Goal: Task Accomplishment & Management: Manage account settings

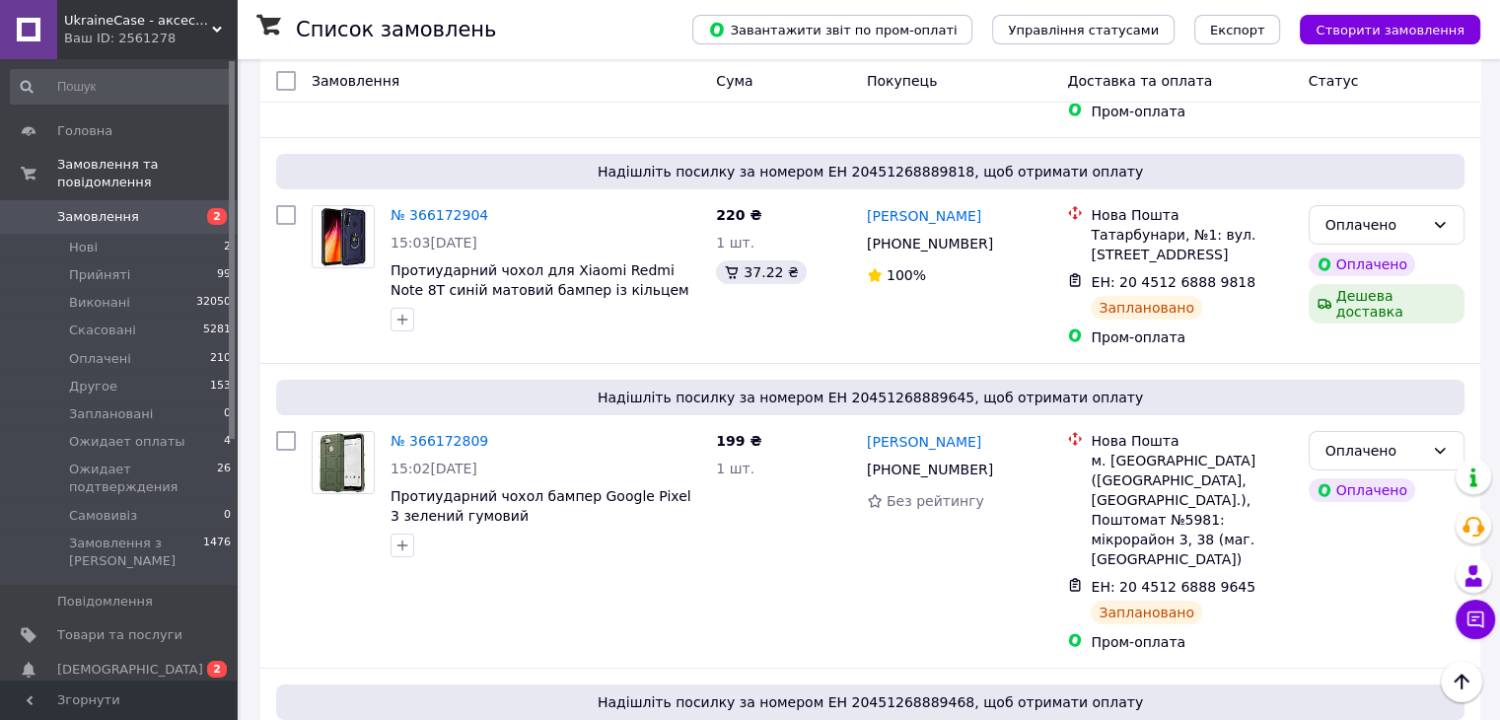
scroll to position [6903, 0]
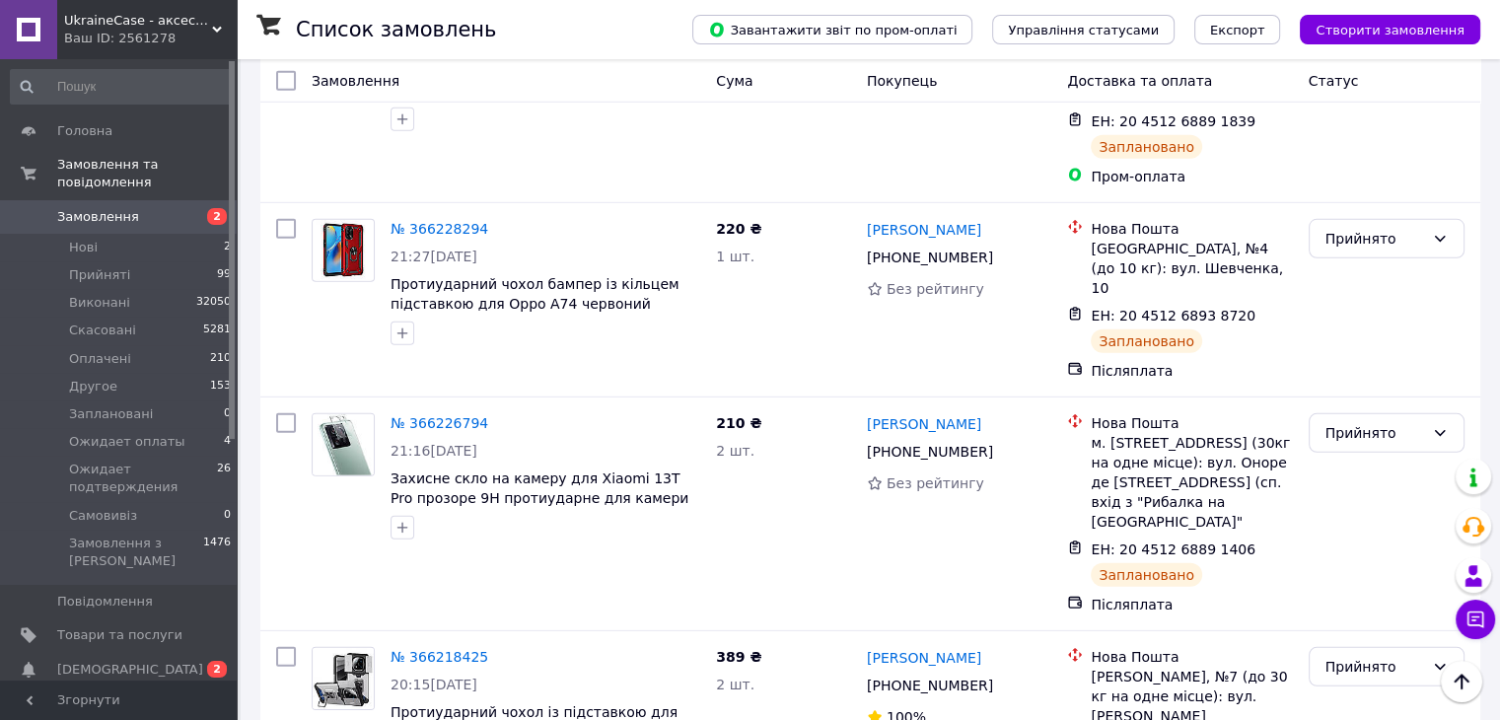
scroll to position [5819, 0]
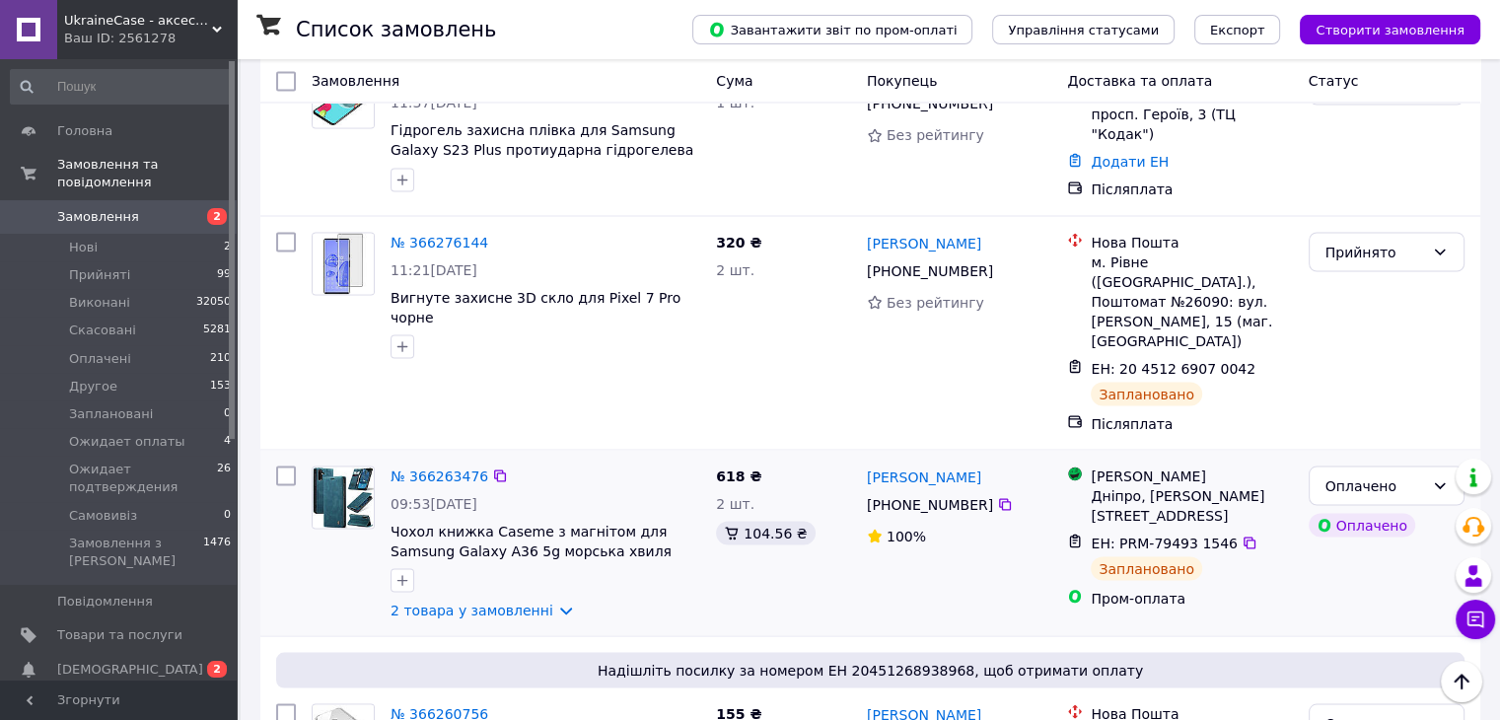
scroll to position [3748, 0]
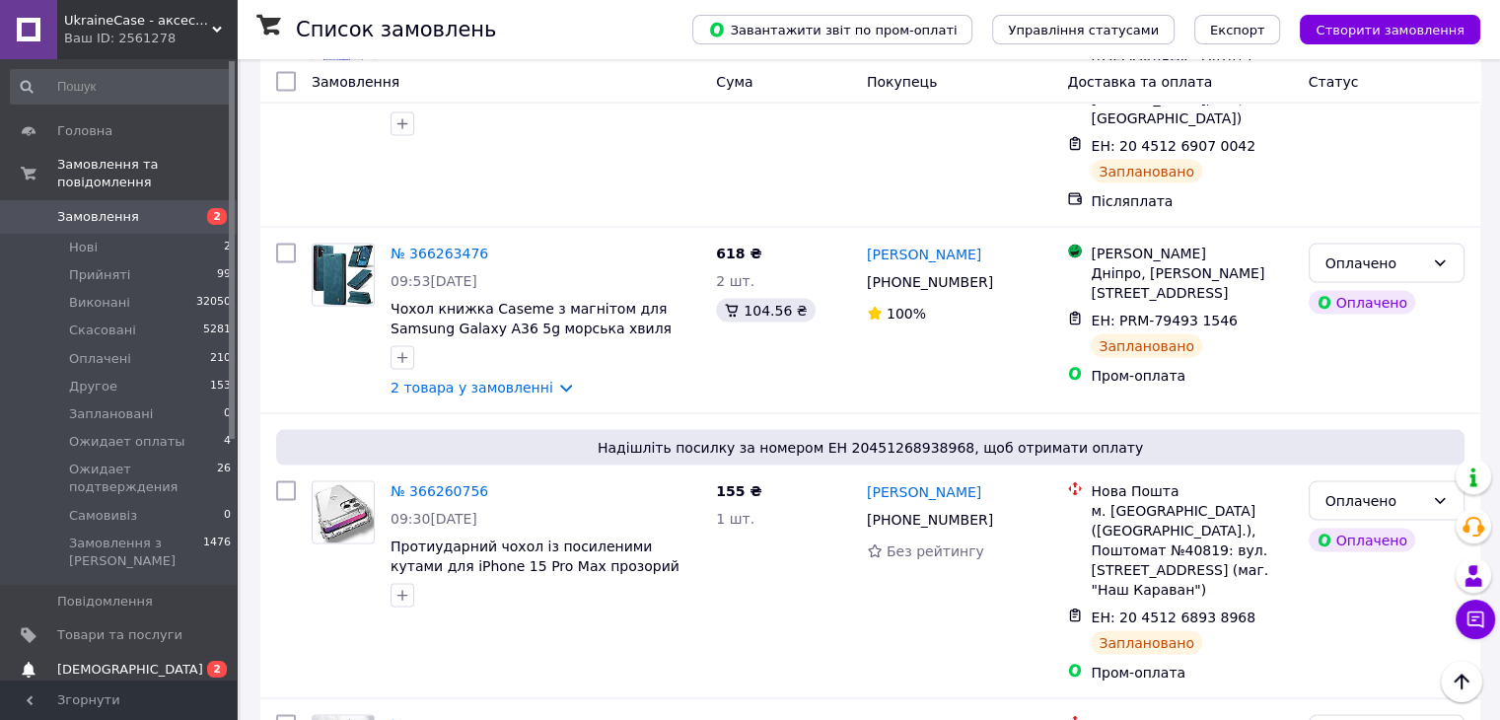
click at [143, 653] on link "Сповіщення 0 2" at bounding box center [121, 670] width 243 height 34
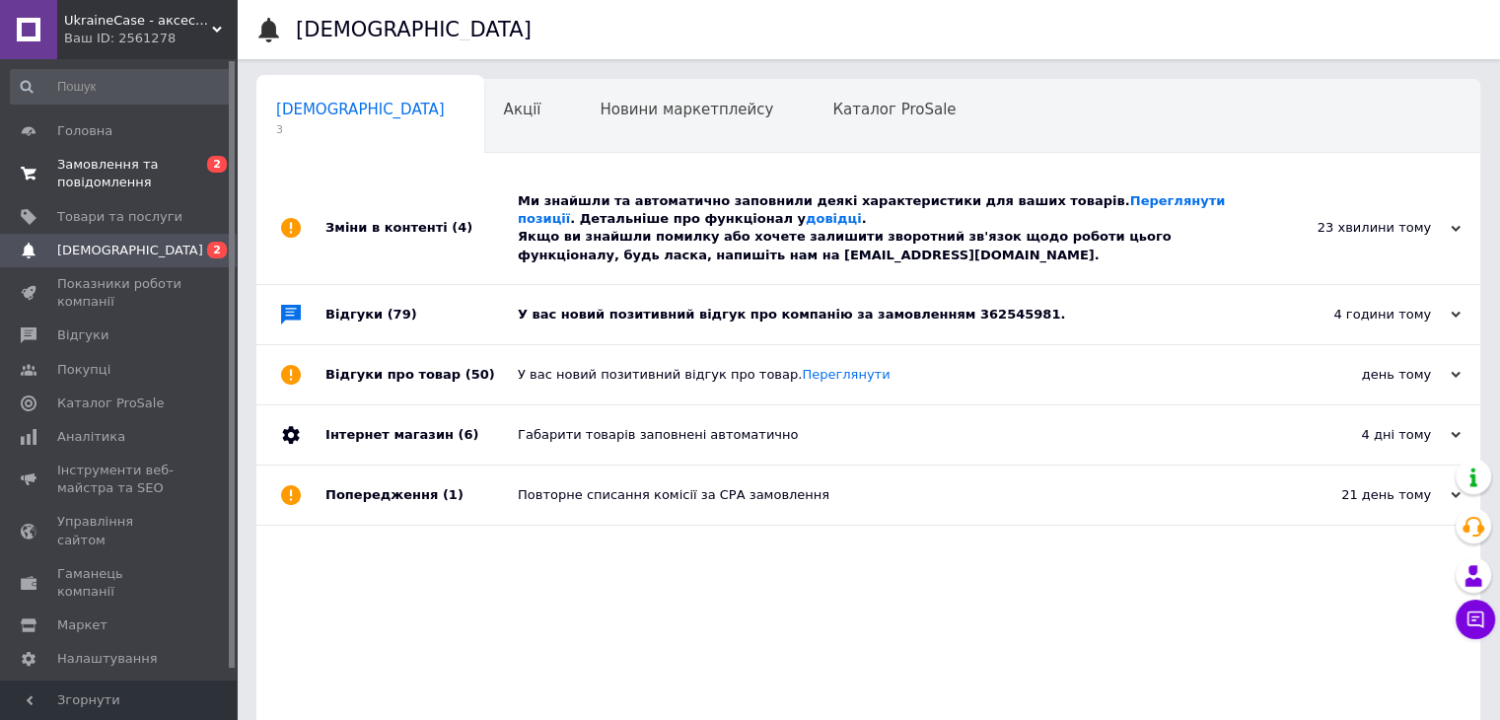
click at [92, 188] on span "Замовлення та повідомлення" at bounding box center [119, 174] width 125 height 36
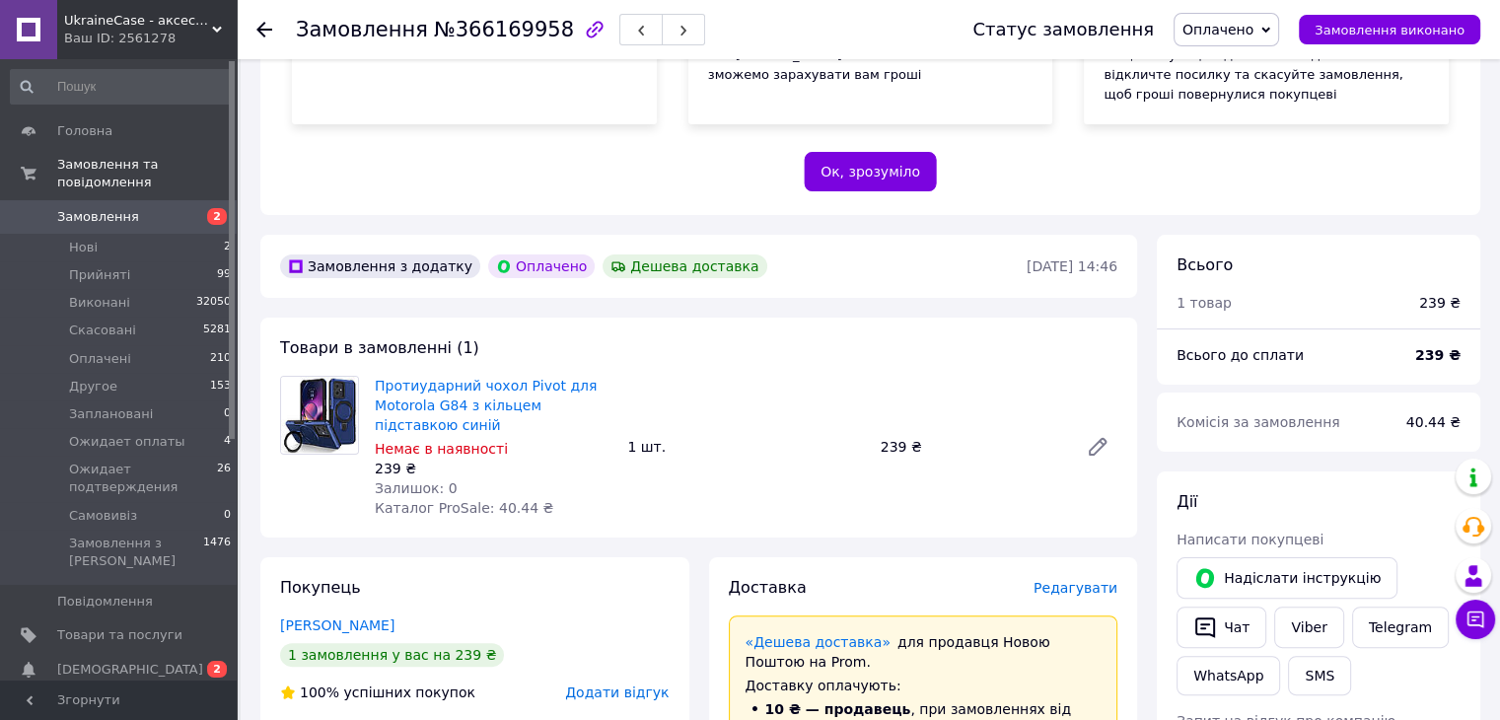
scroll to position [394, 0]
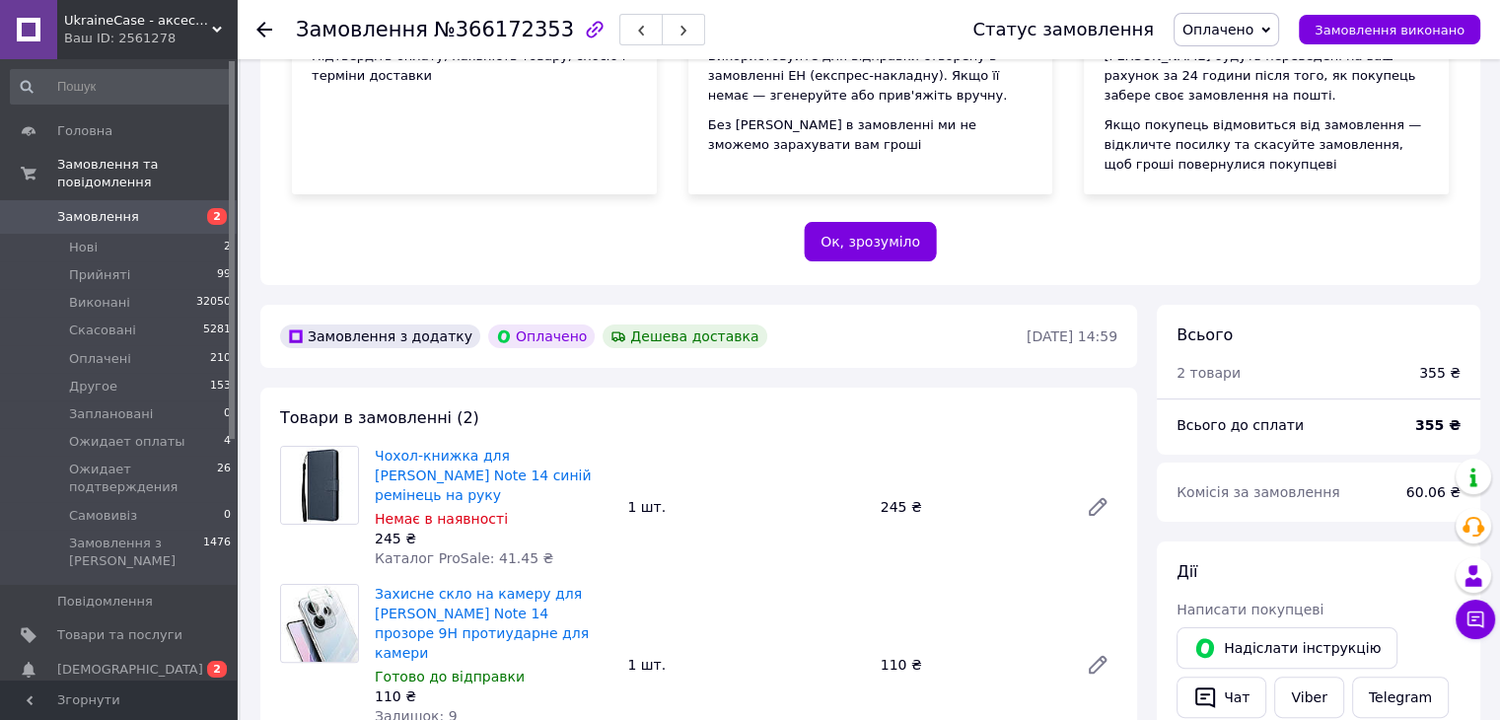
scroll to position [394, 0]
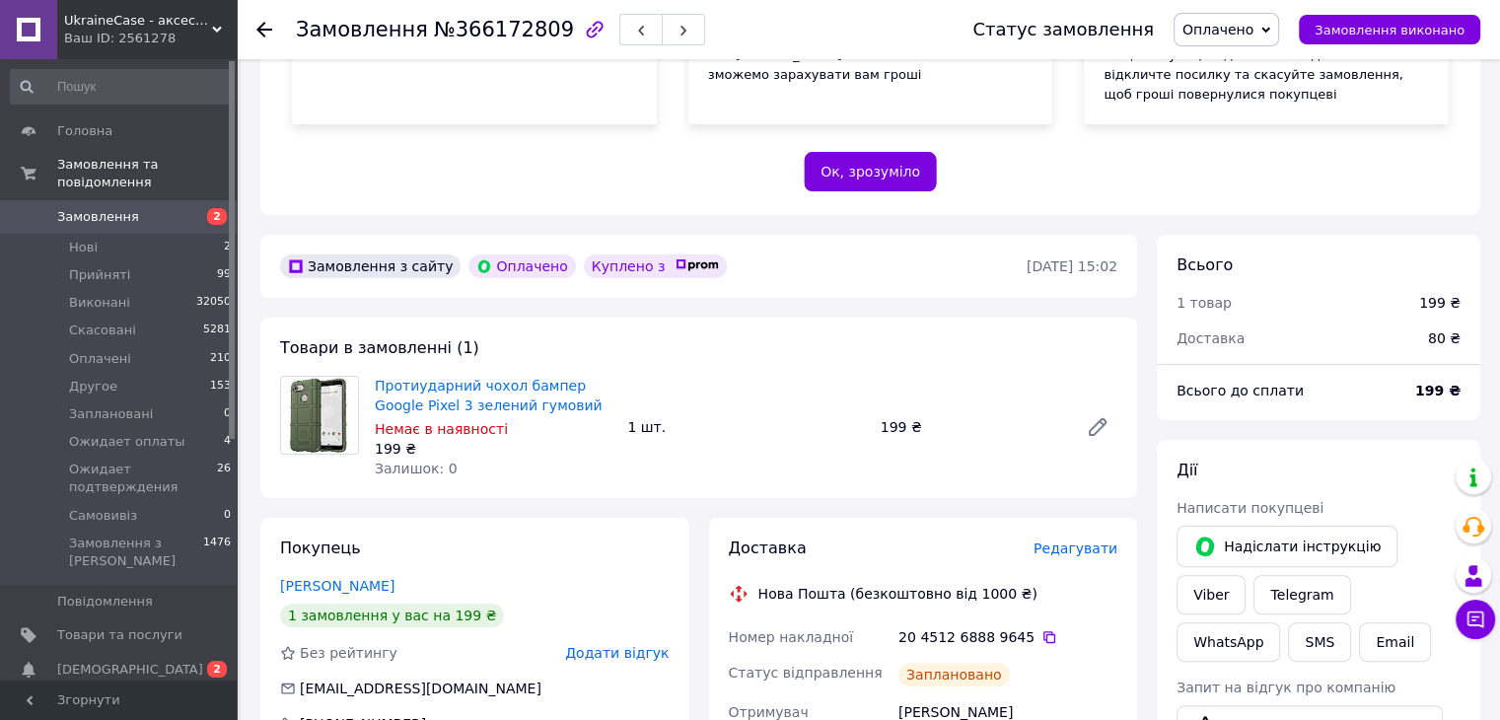
scroll to position [394, 0]
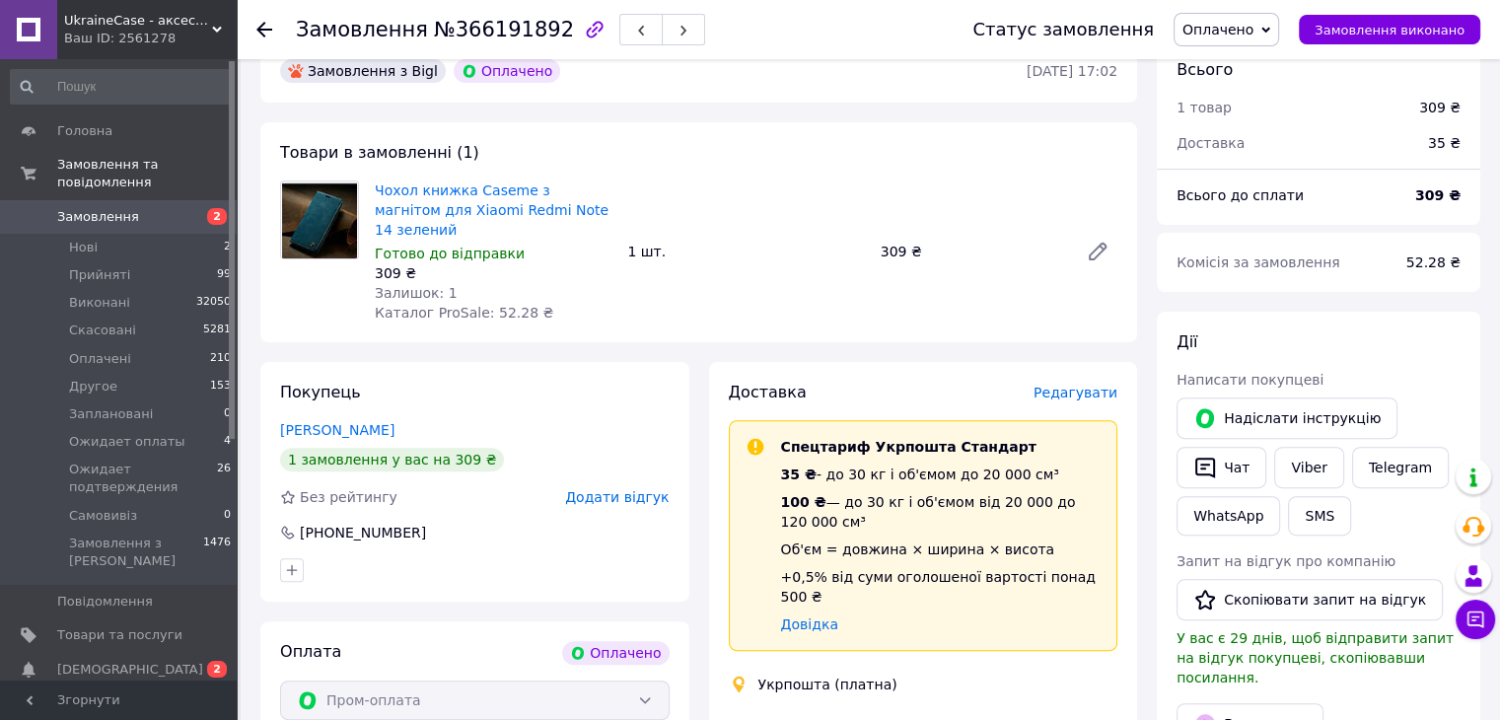
scroll to position [592, 0]
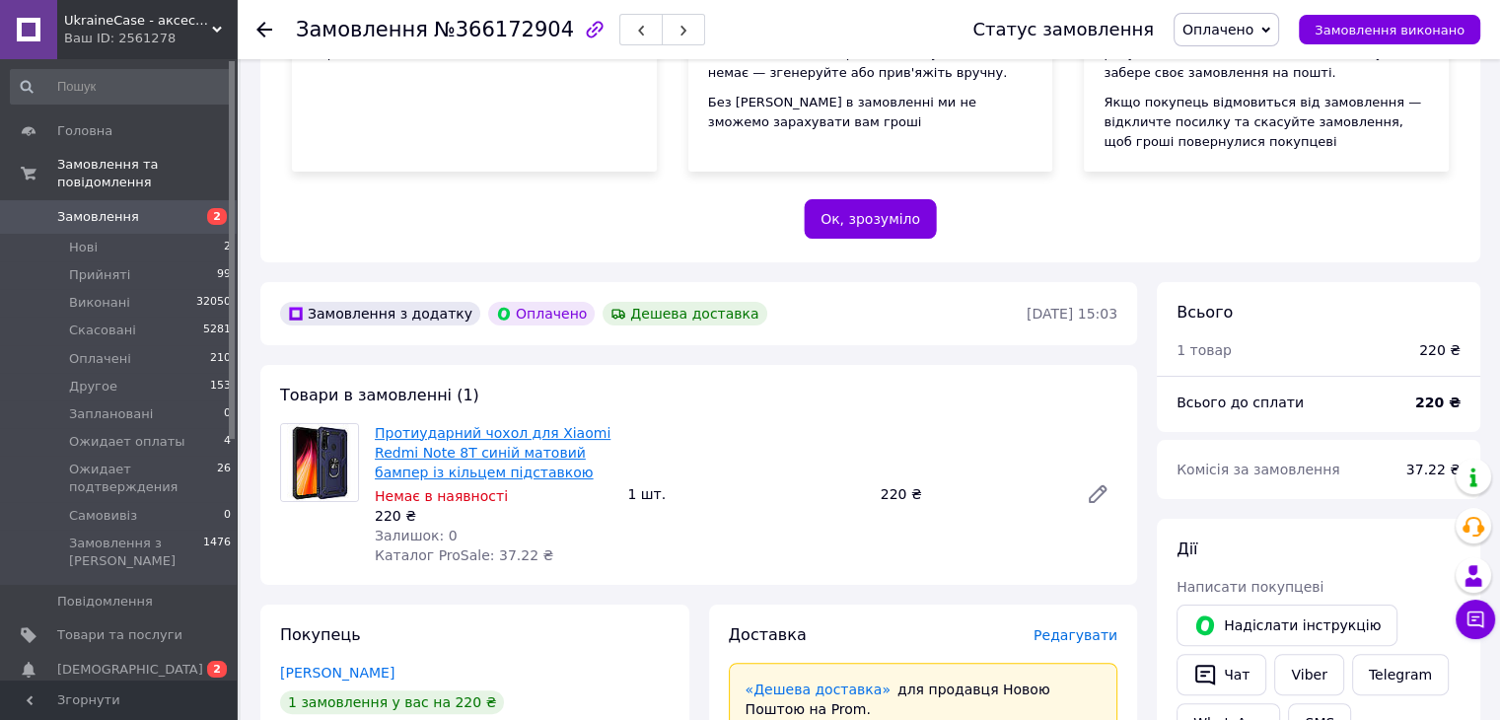
scroll to position [394, 0]
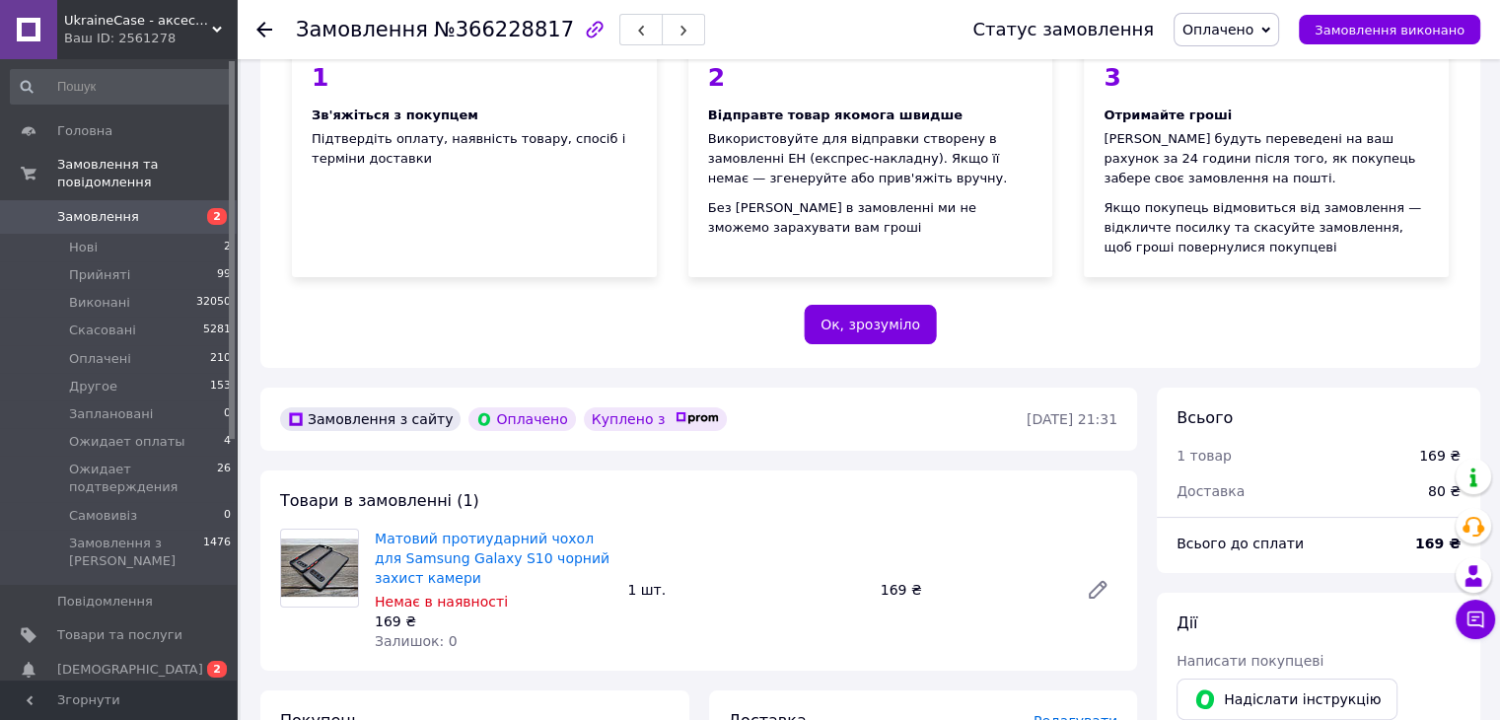
scroll to position [493, 0]
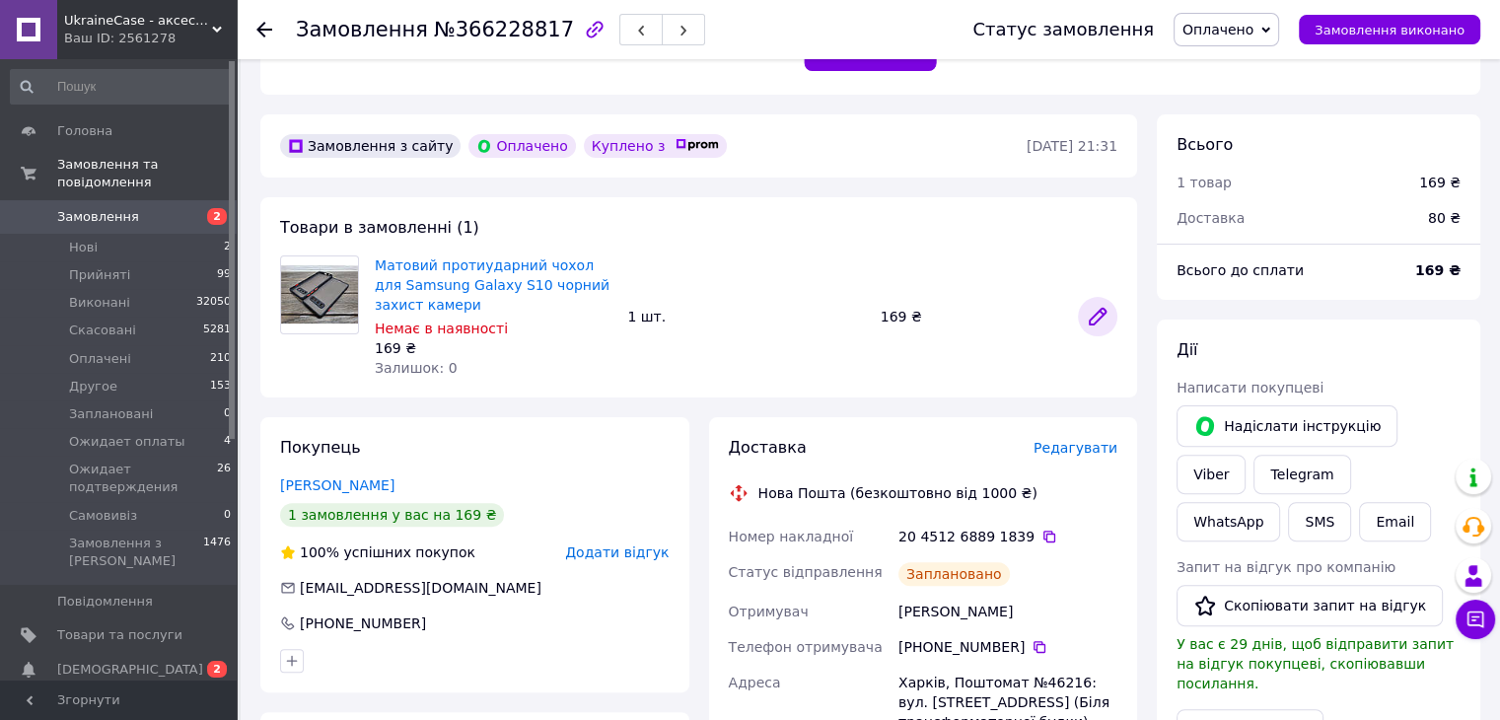
click at [1098, 309] on icon at bounding box center [1098, 317] width 24 height 24
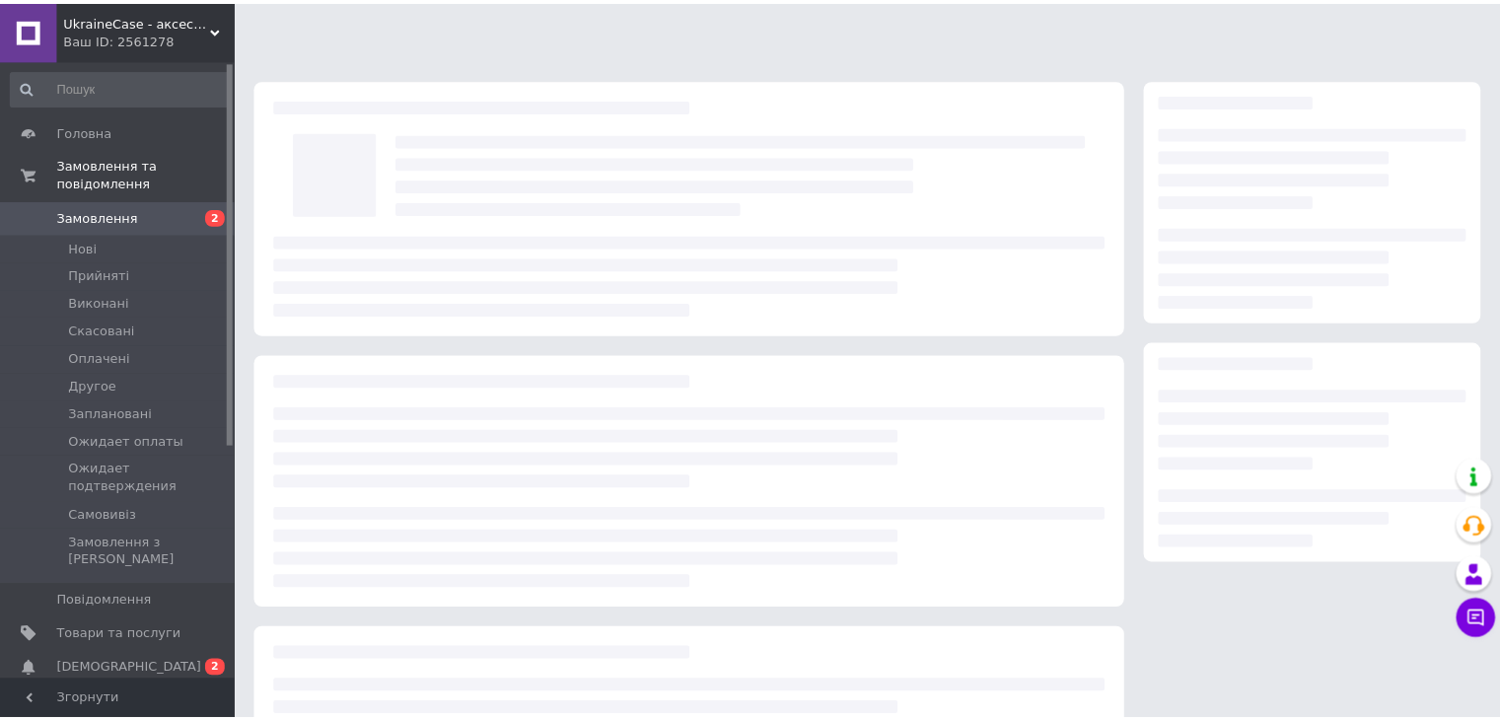
scroll to position [181, 0]
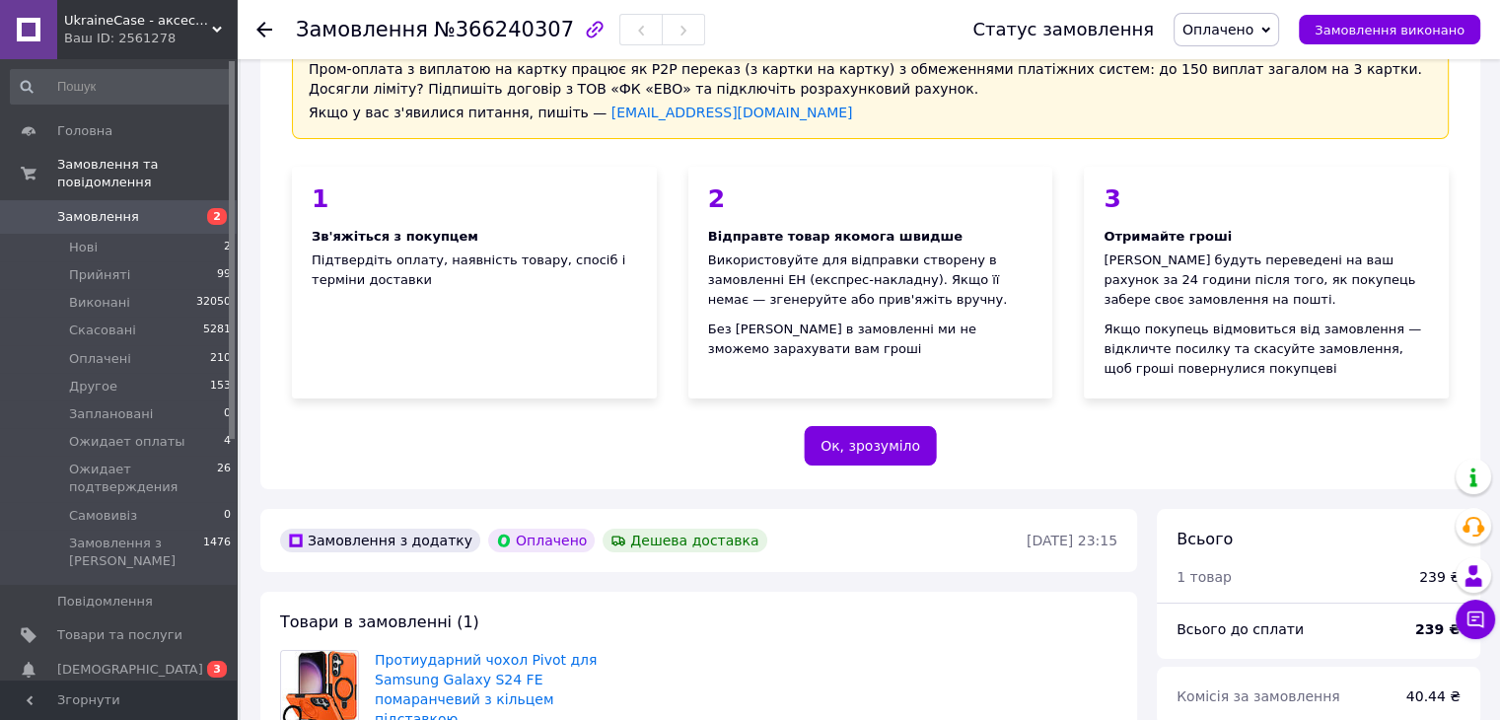
scroll to position [394, 0]
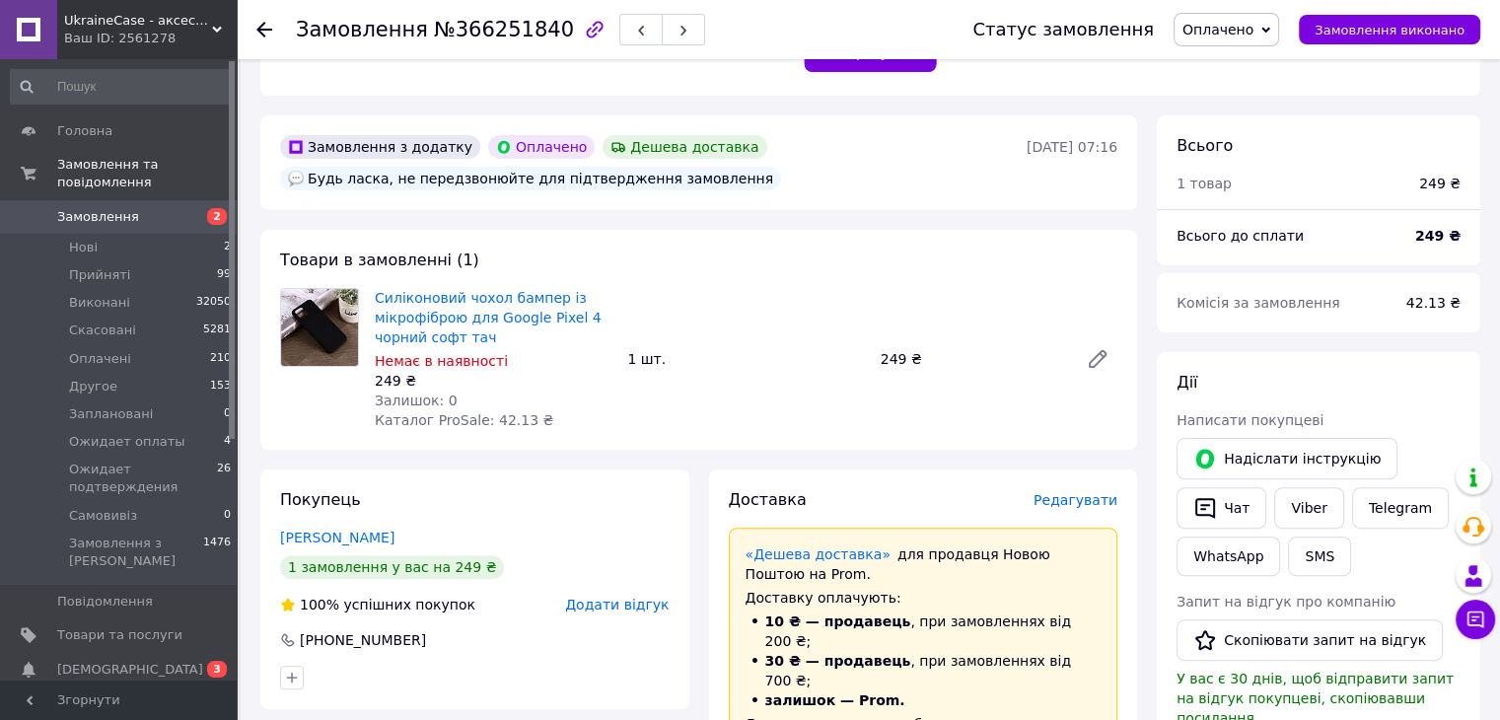
scroll to position [493, 0]
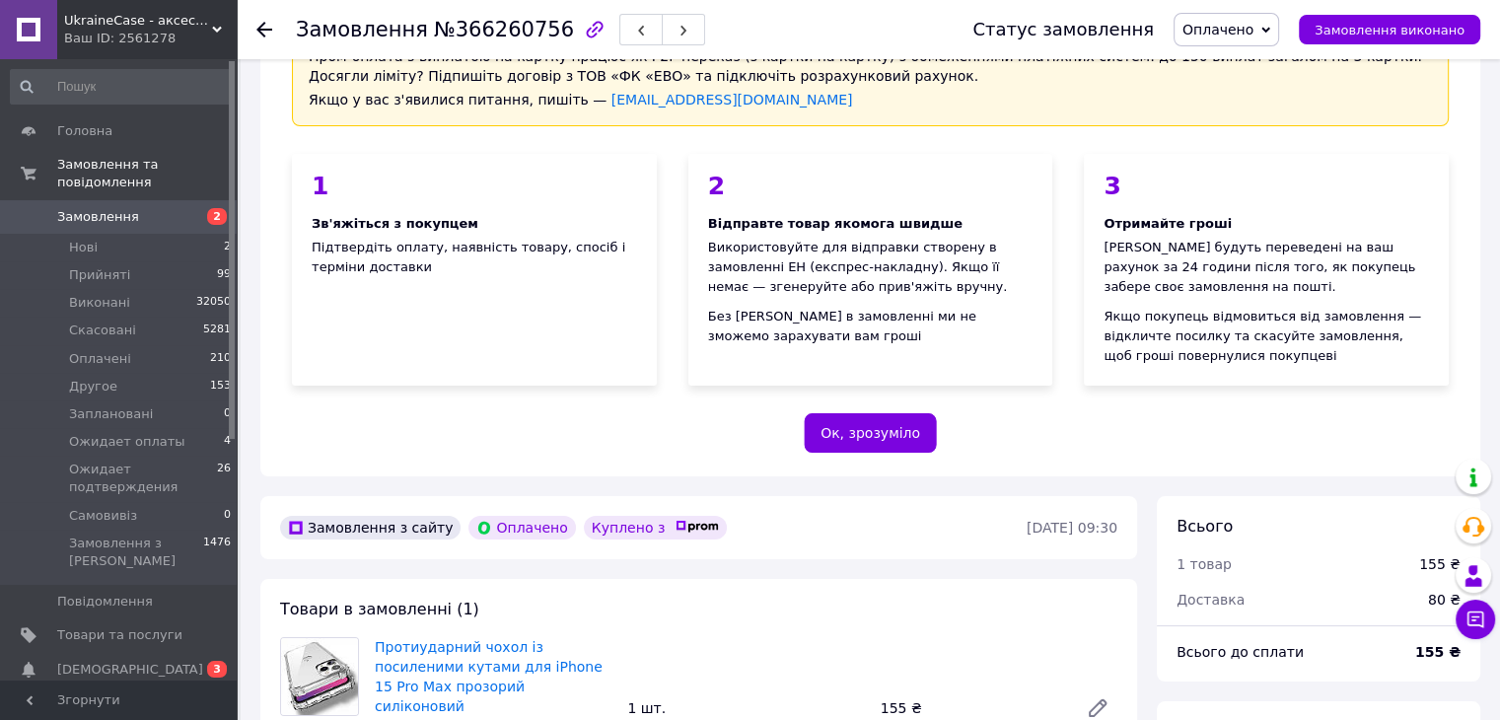
scroll to position [197, 0]
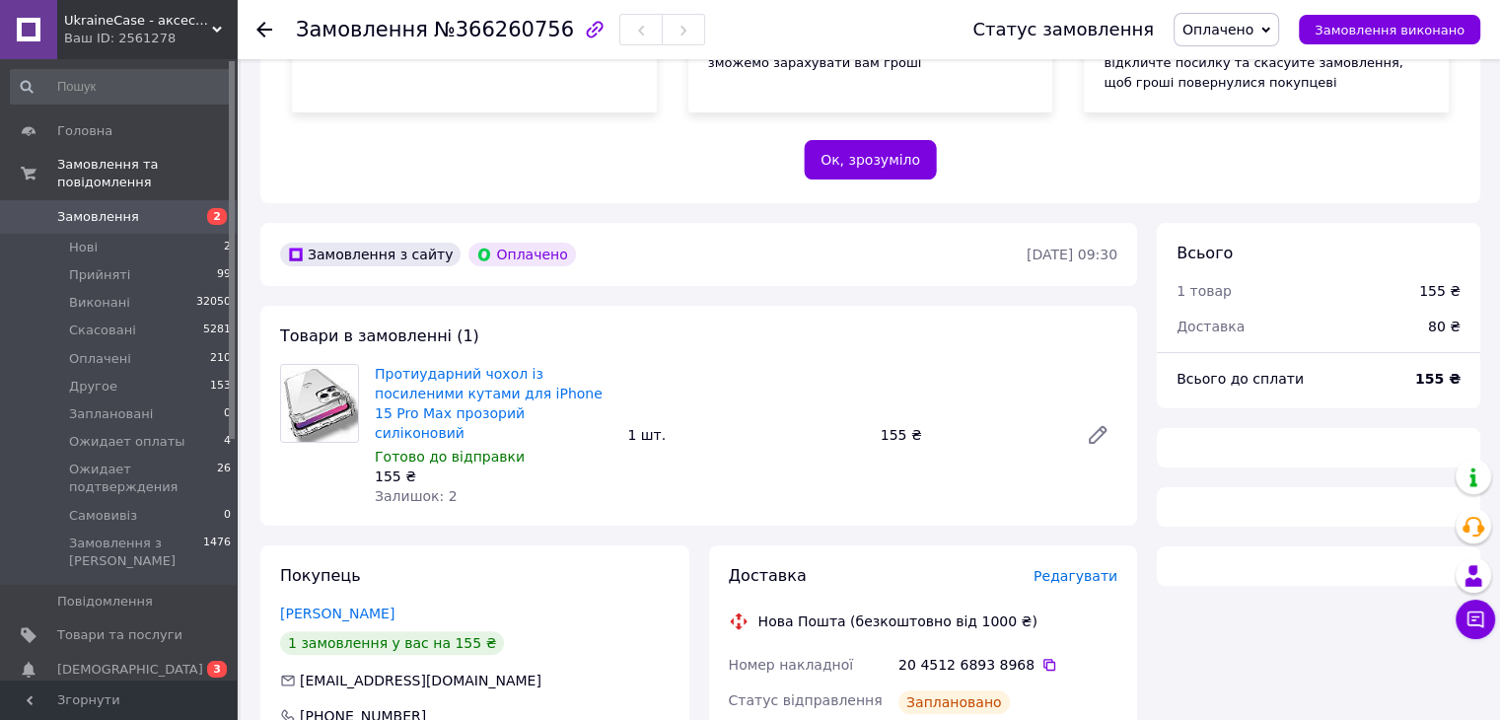
scroll to position [394, 0]
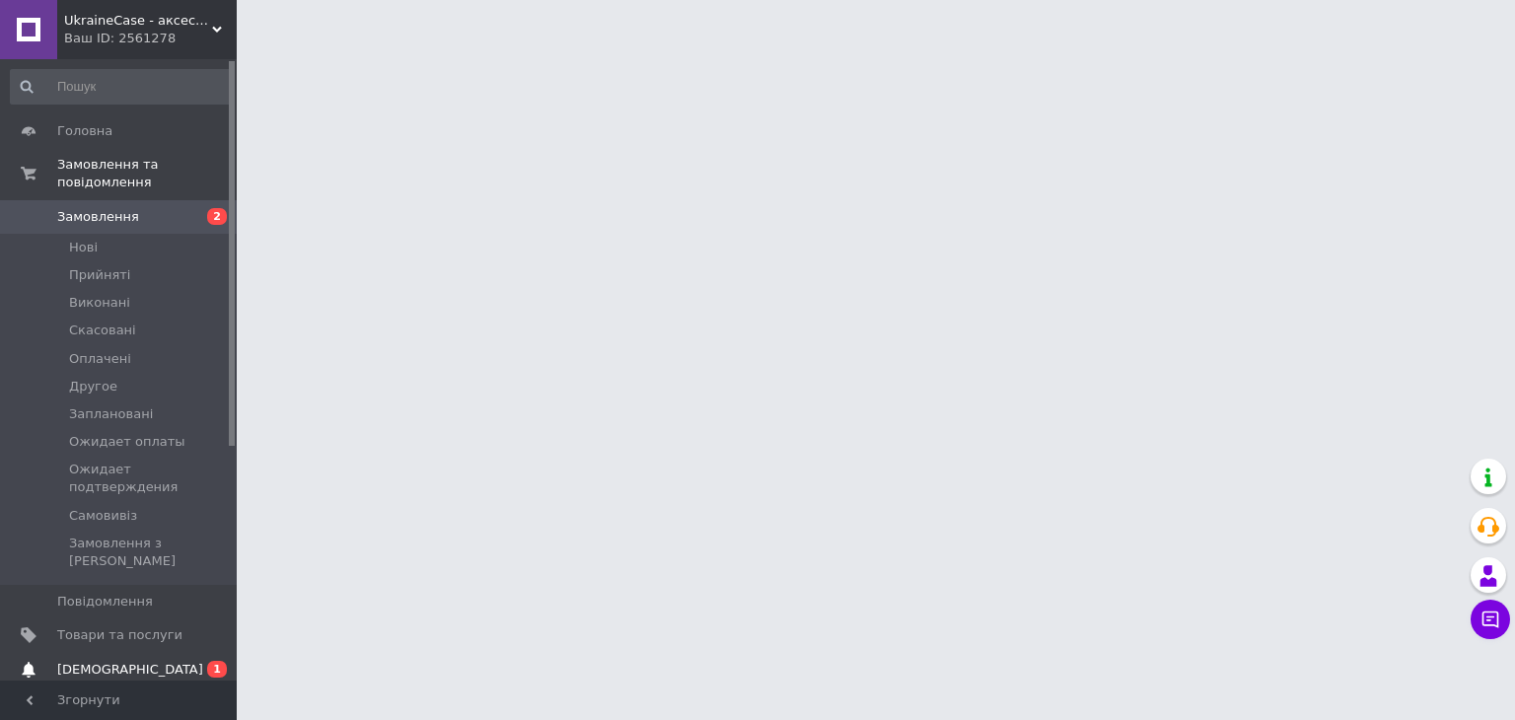
click at [144, 618] on link "Товари та послуги" at bounding box center [121, 635] width 243 height 34
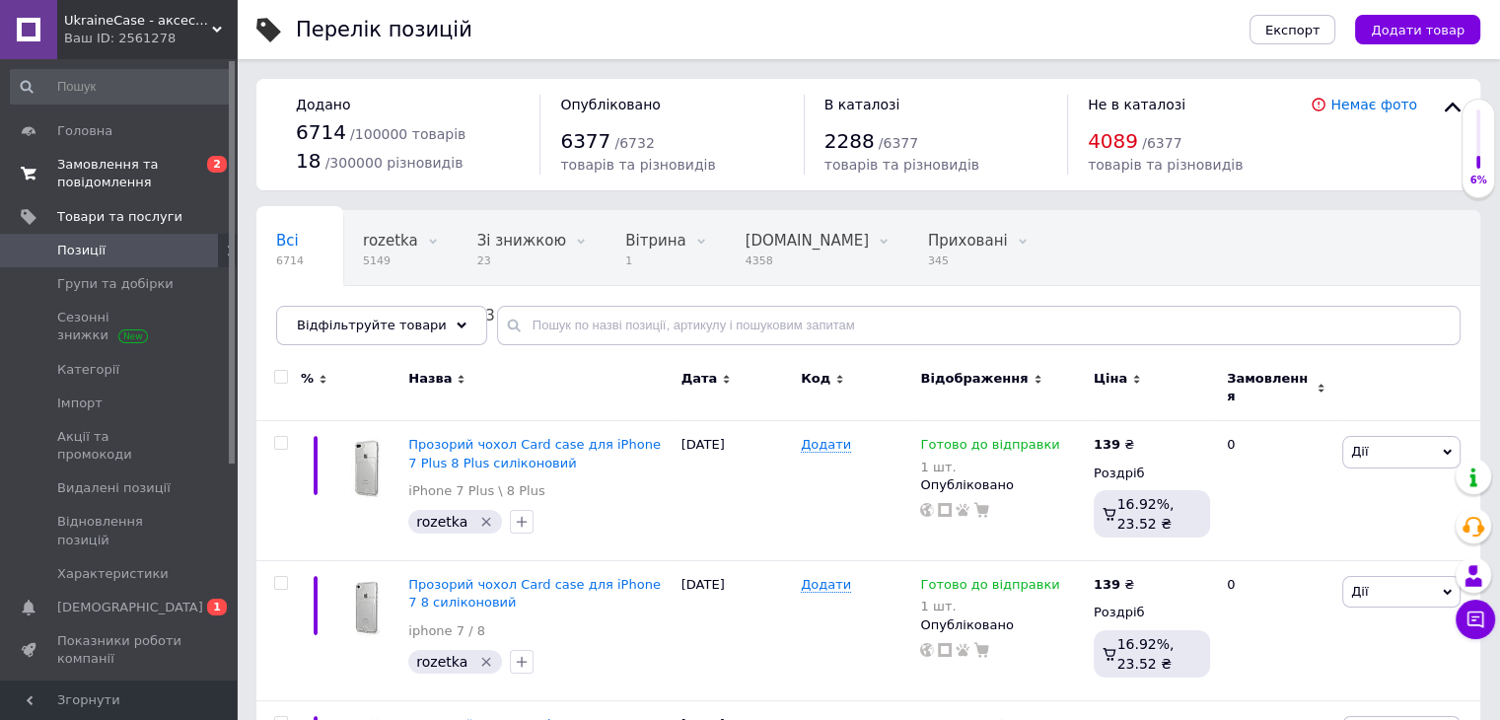
click at [101, 151] on link "Замовлення та повідомлення 0 2" at bounding box center [121, 173] width 243 height 51
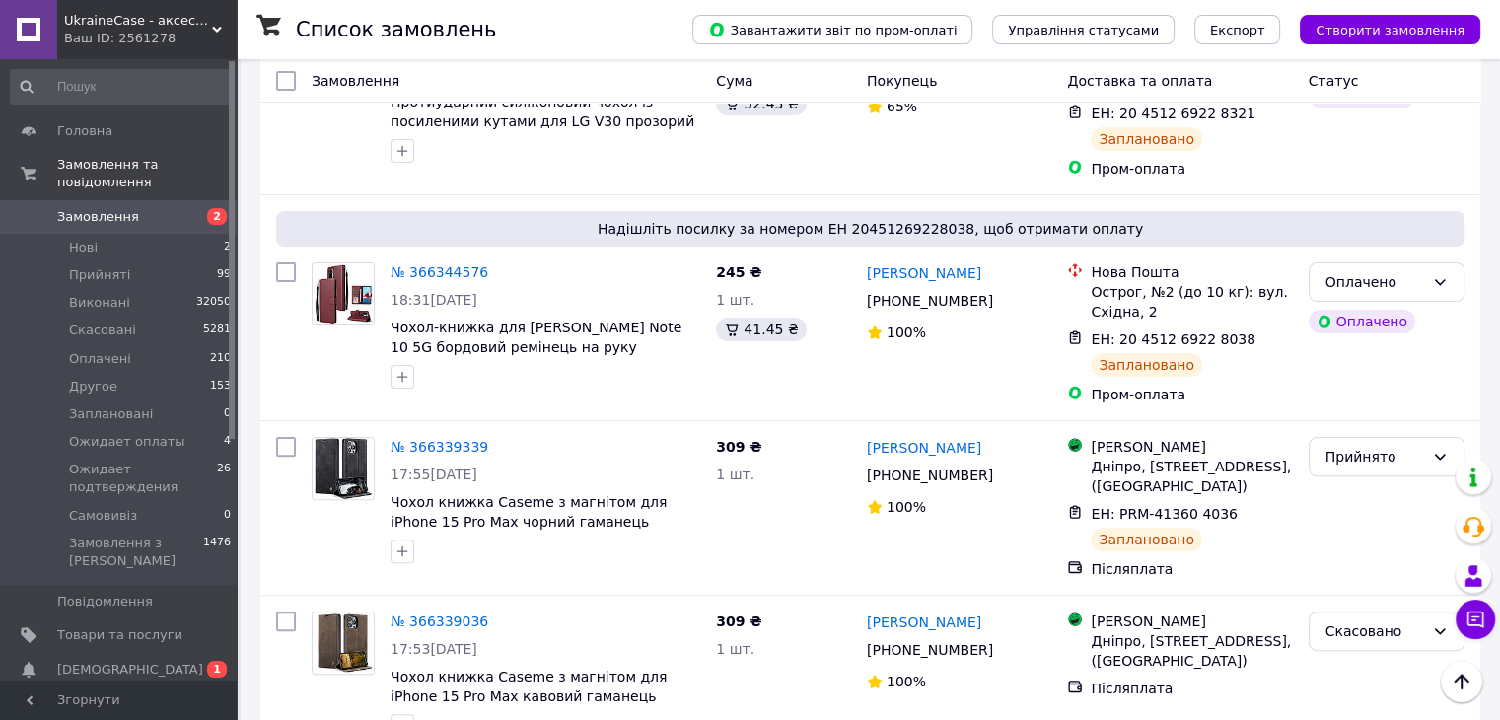
scroll to position [592, 0]
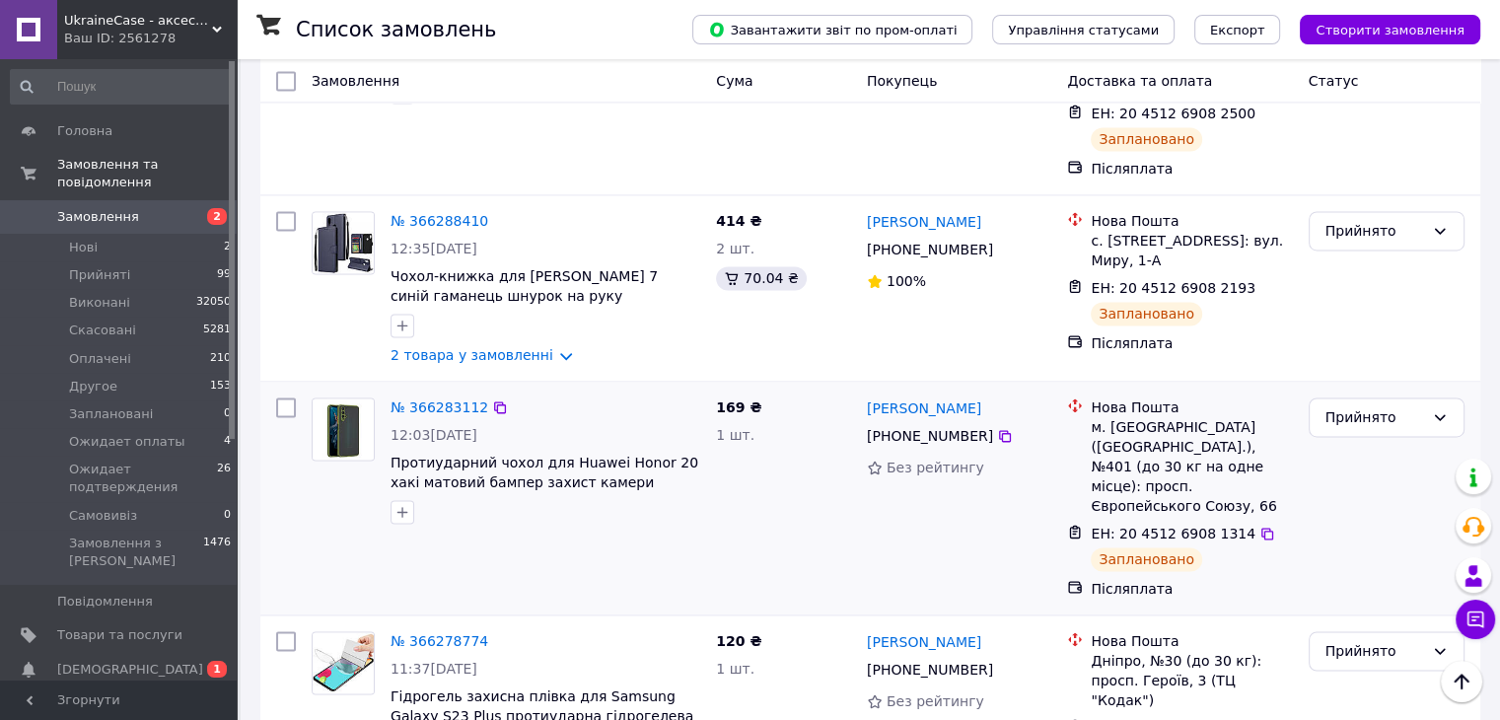
scroll to position [2860, 0]
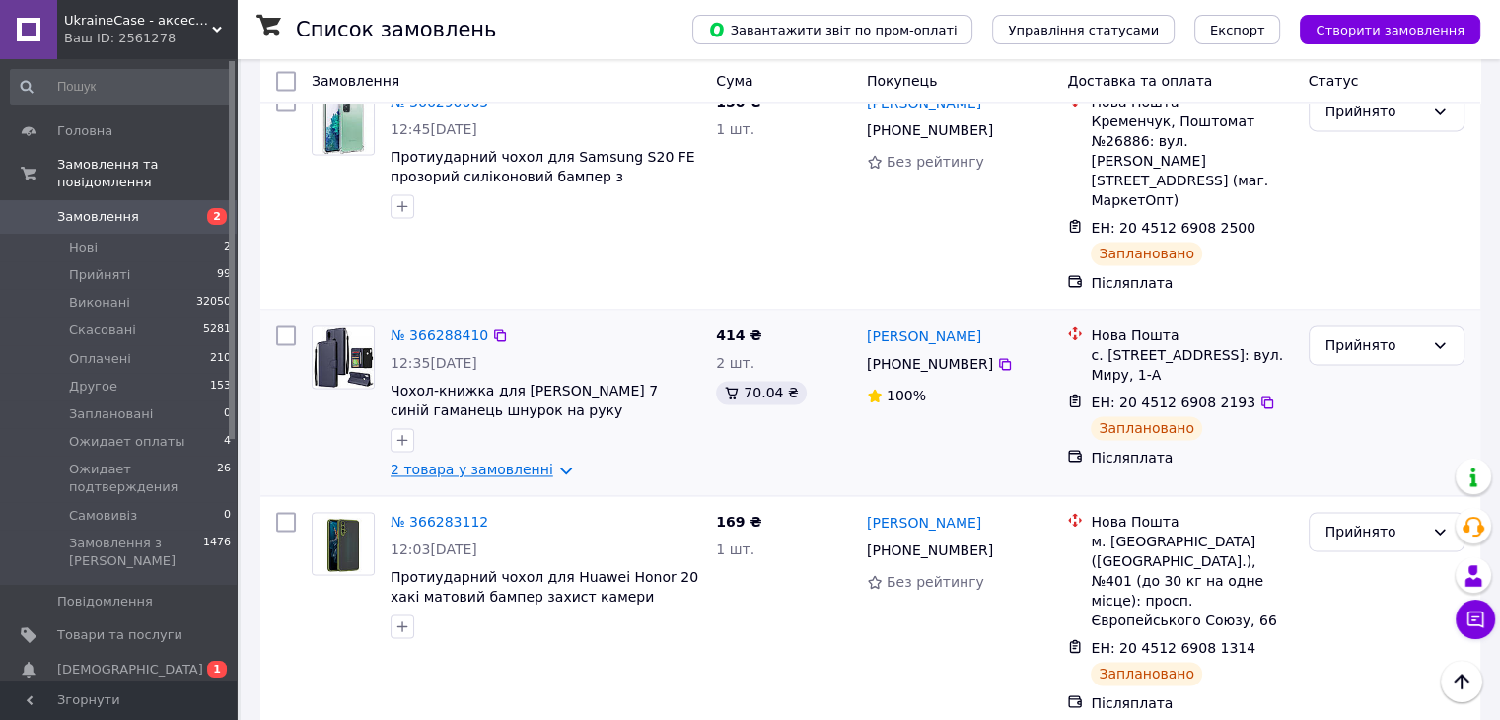
click at [539, 462] on link "2 товара у замовленні" at bounding box center [472, 470] width 163 height 16
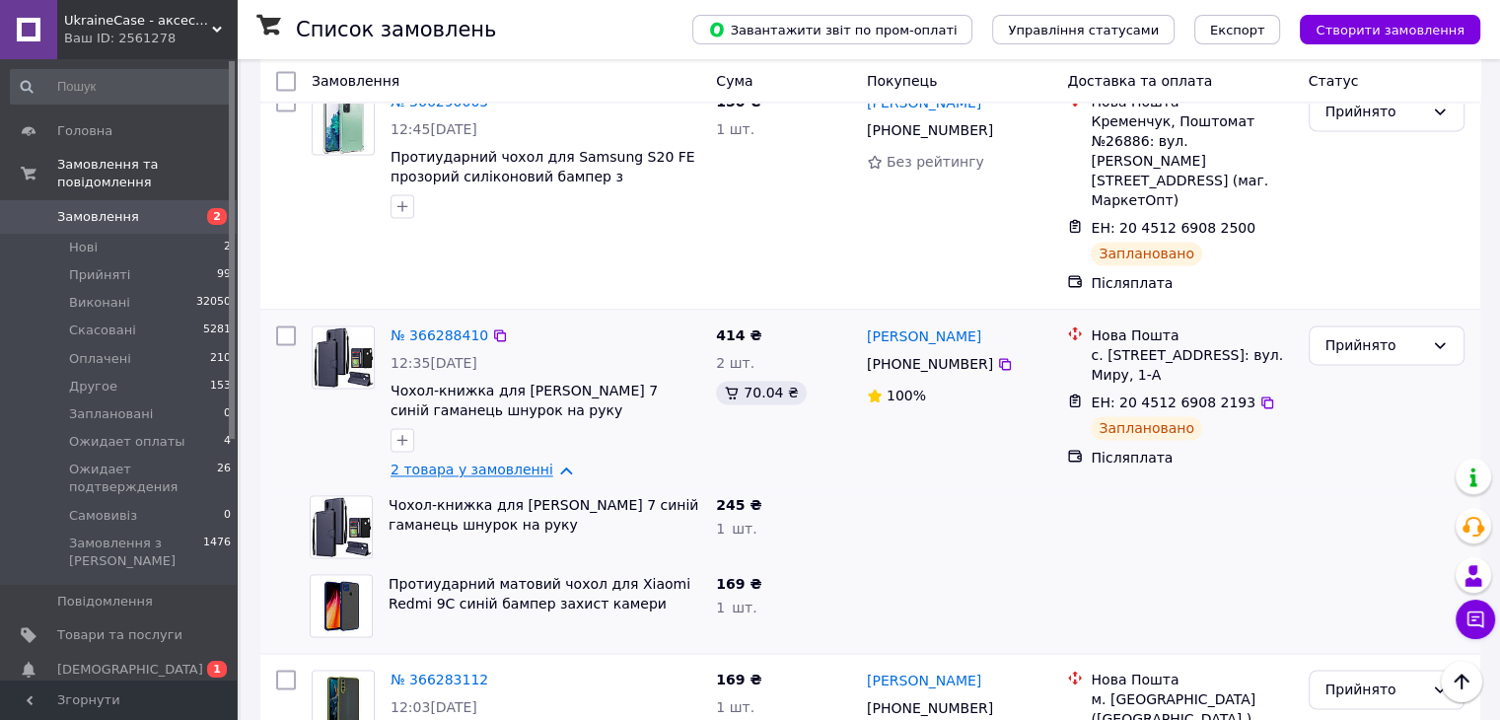
click at [540, 462] on link "2 товара у замовленні" at bounding box center [472, 470] width 163 height 16
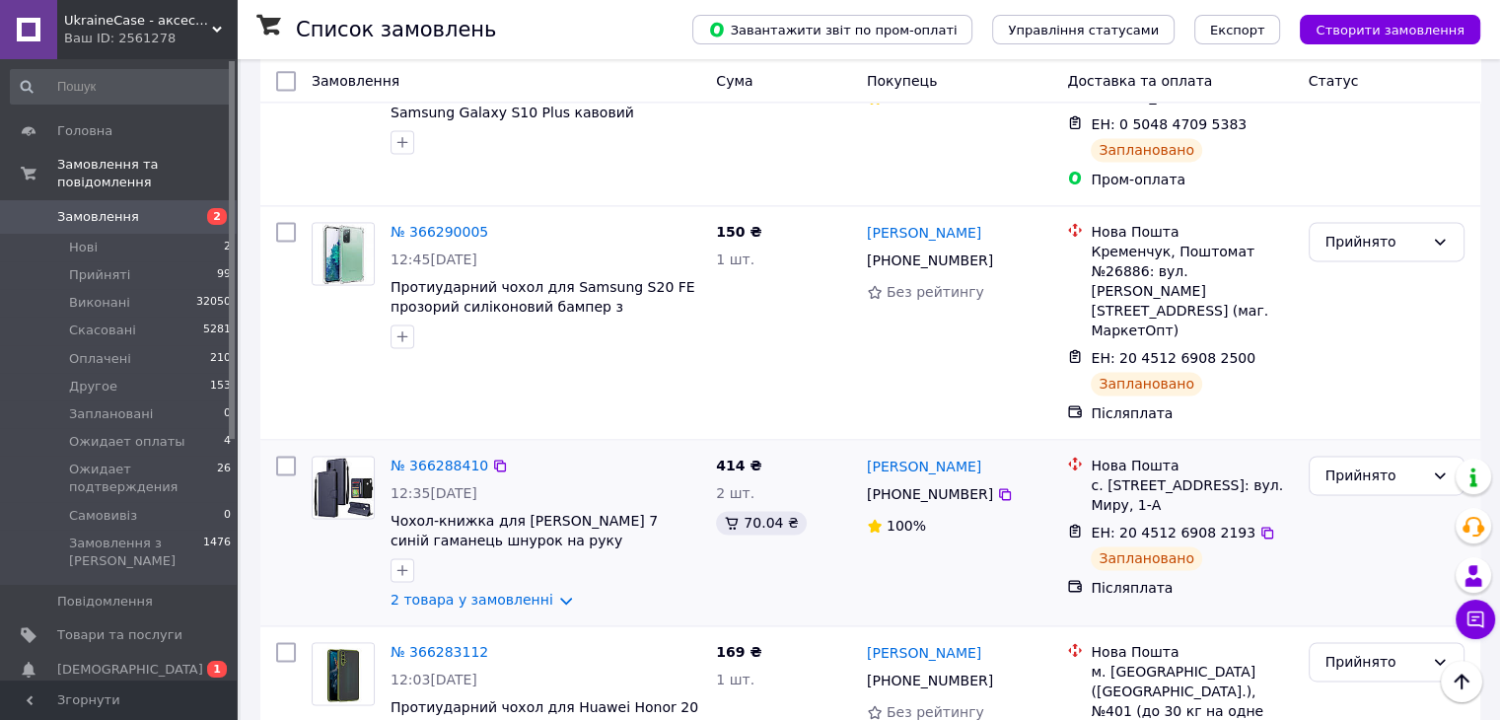
scroll to position [2564, 0]
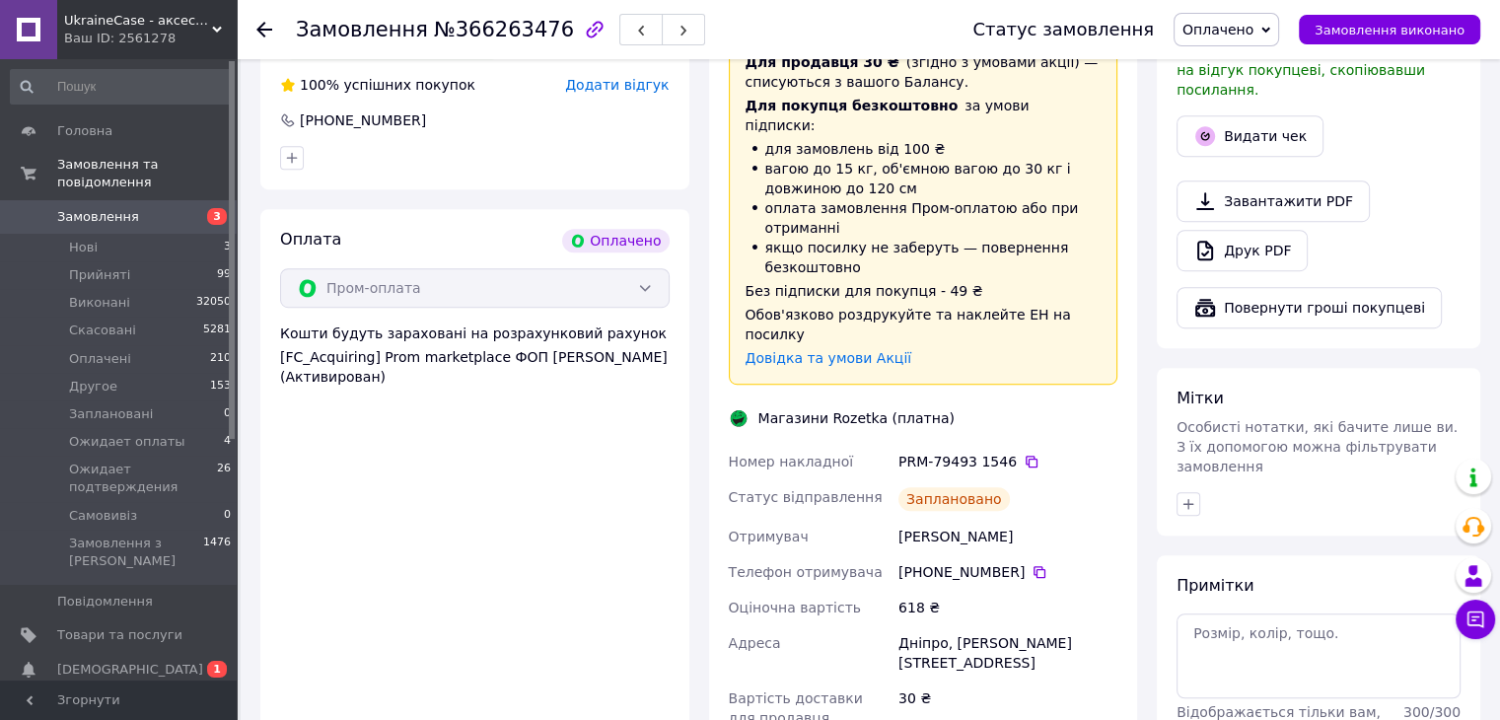
scroll to position [1381, 0]
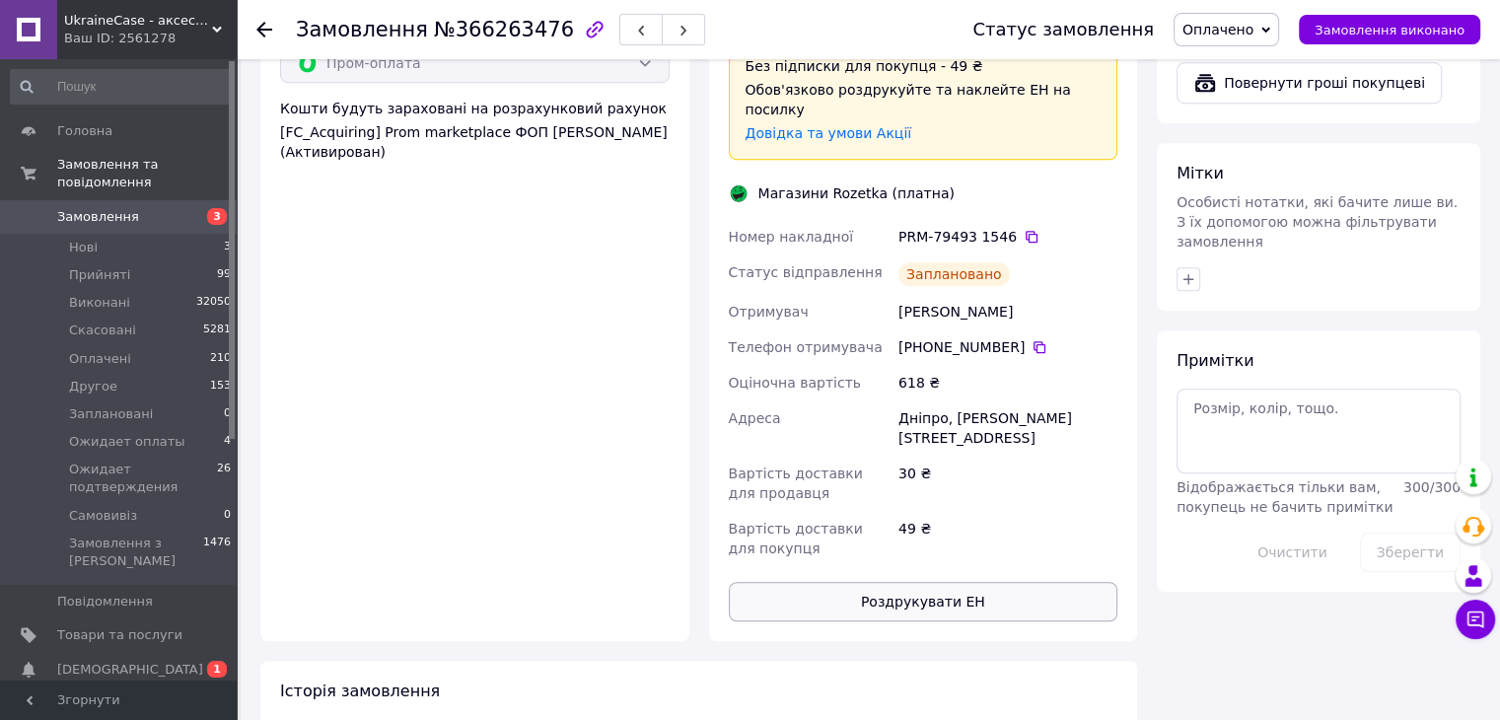
click at [950, 582] on button "Роздрукувати ЕН" at bounding box center [924, 601] width 390 height 39
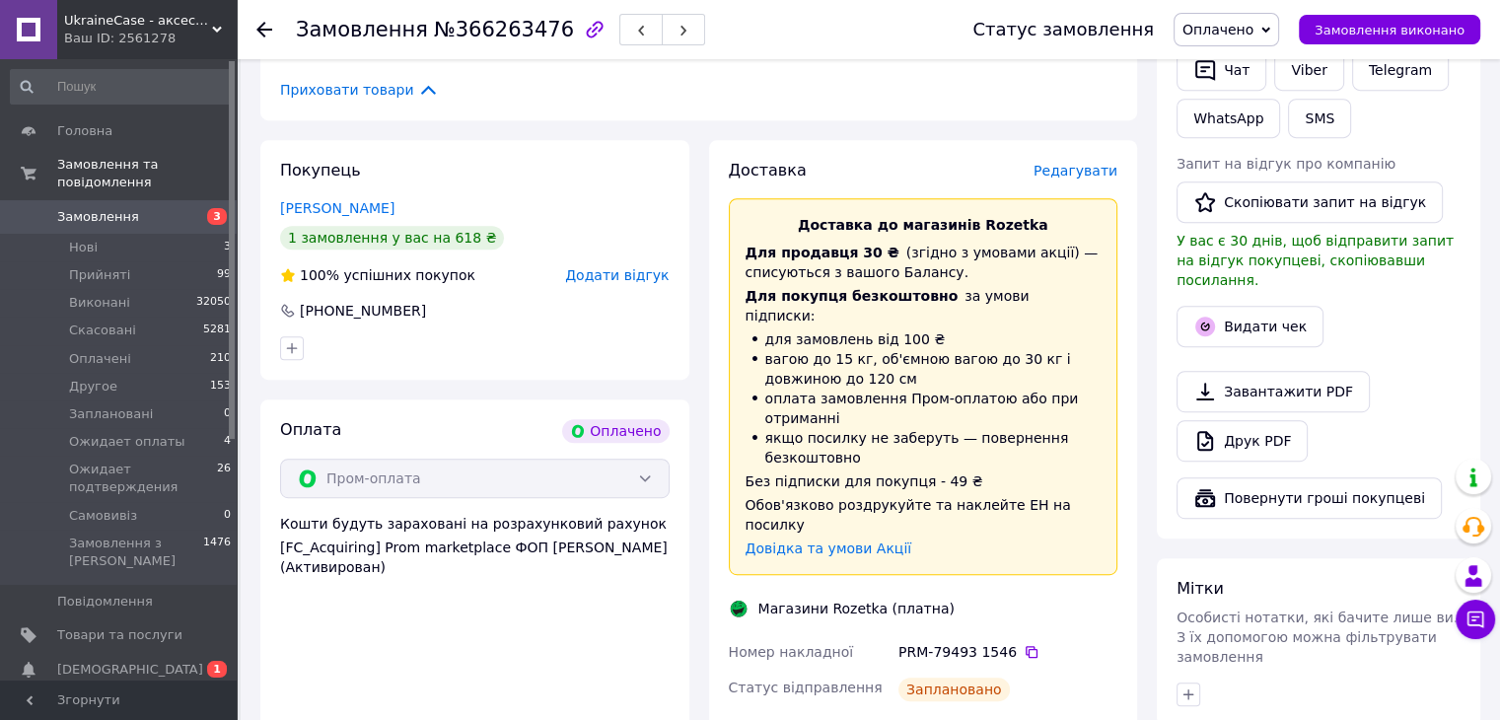
scroll to position [789, 0]
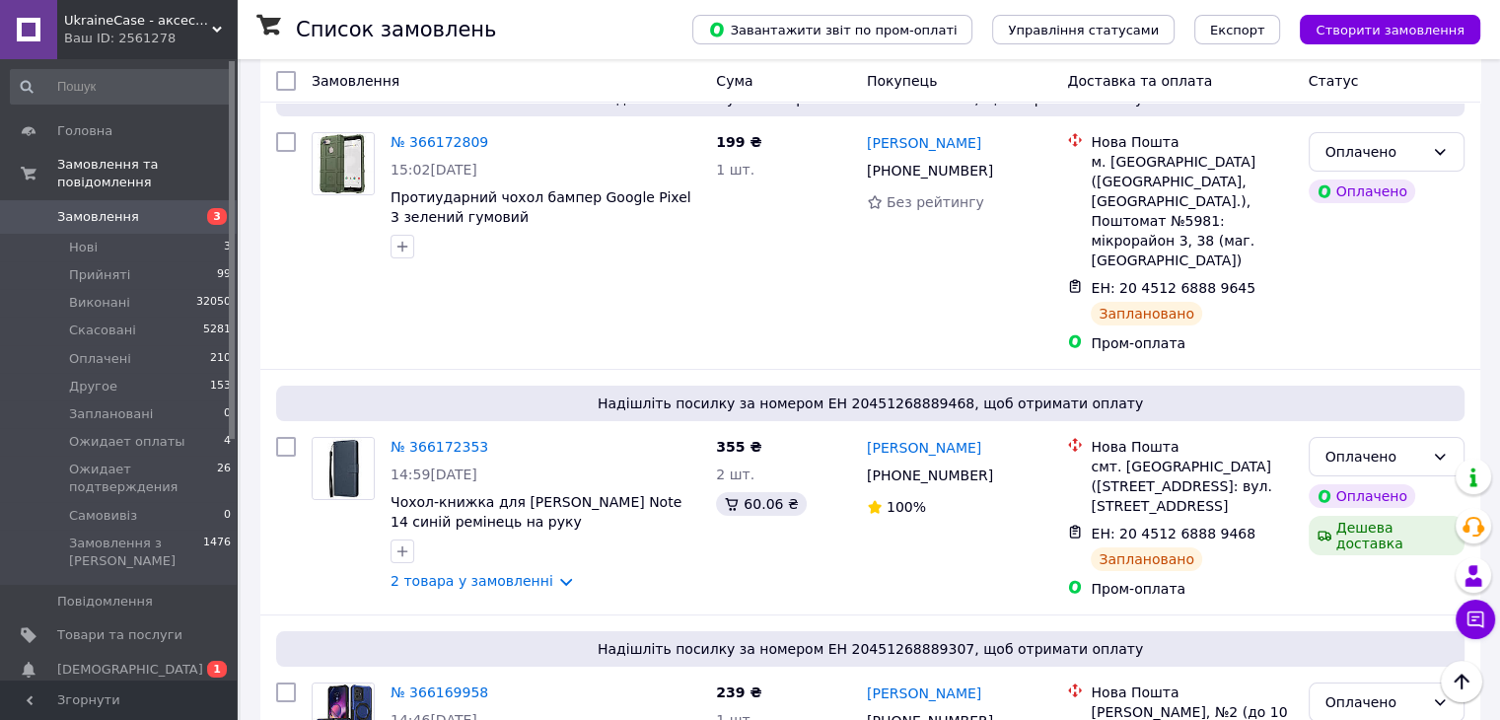
scroll to position [7516, 0]
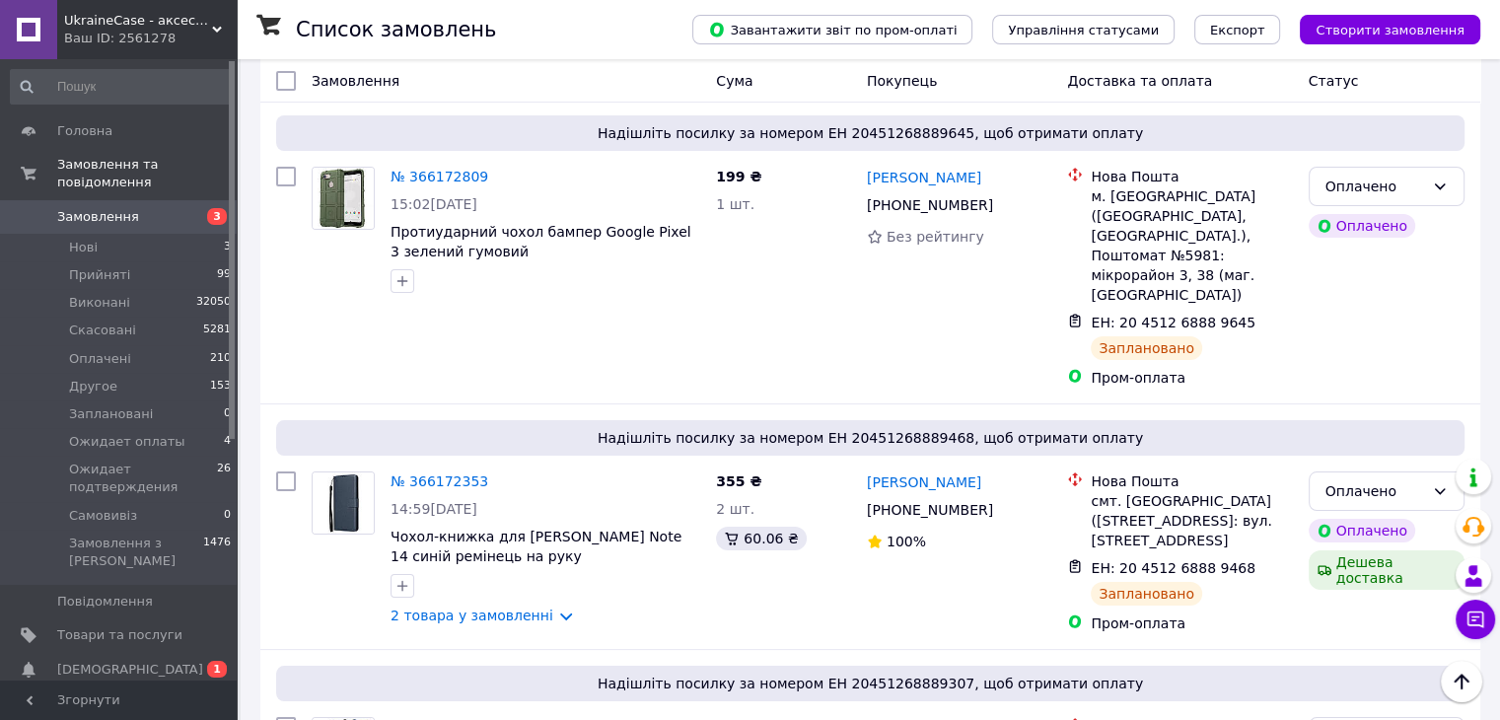
click at [1355, 423] on li "Виконано" at bounding box center [1386, 424] width 154 height 36
drag, startPoint x: 442, startPoint y: 373, endPoint x: 422, endPoint y: 368, distance: 20.3
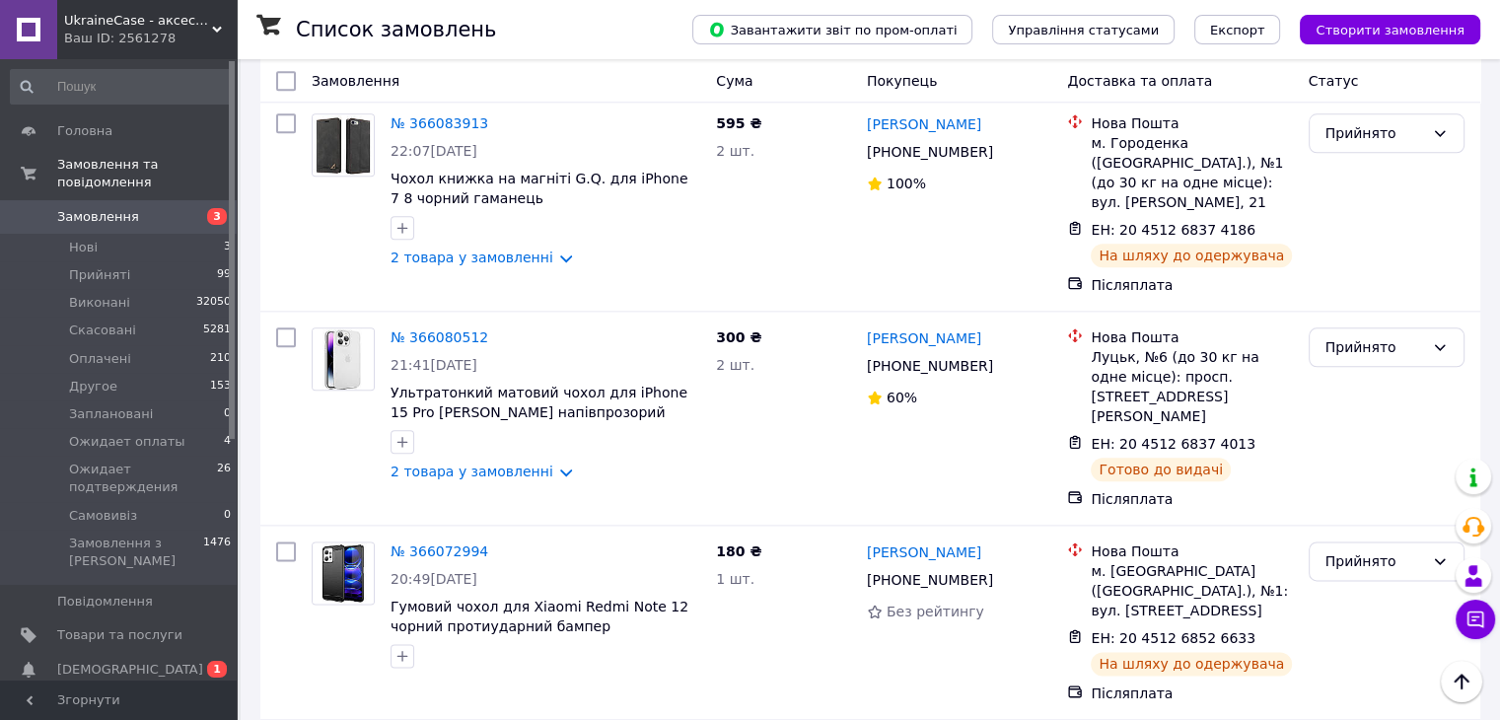
scroll to position [9883, 0]
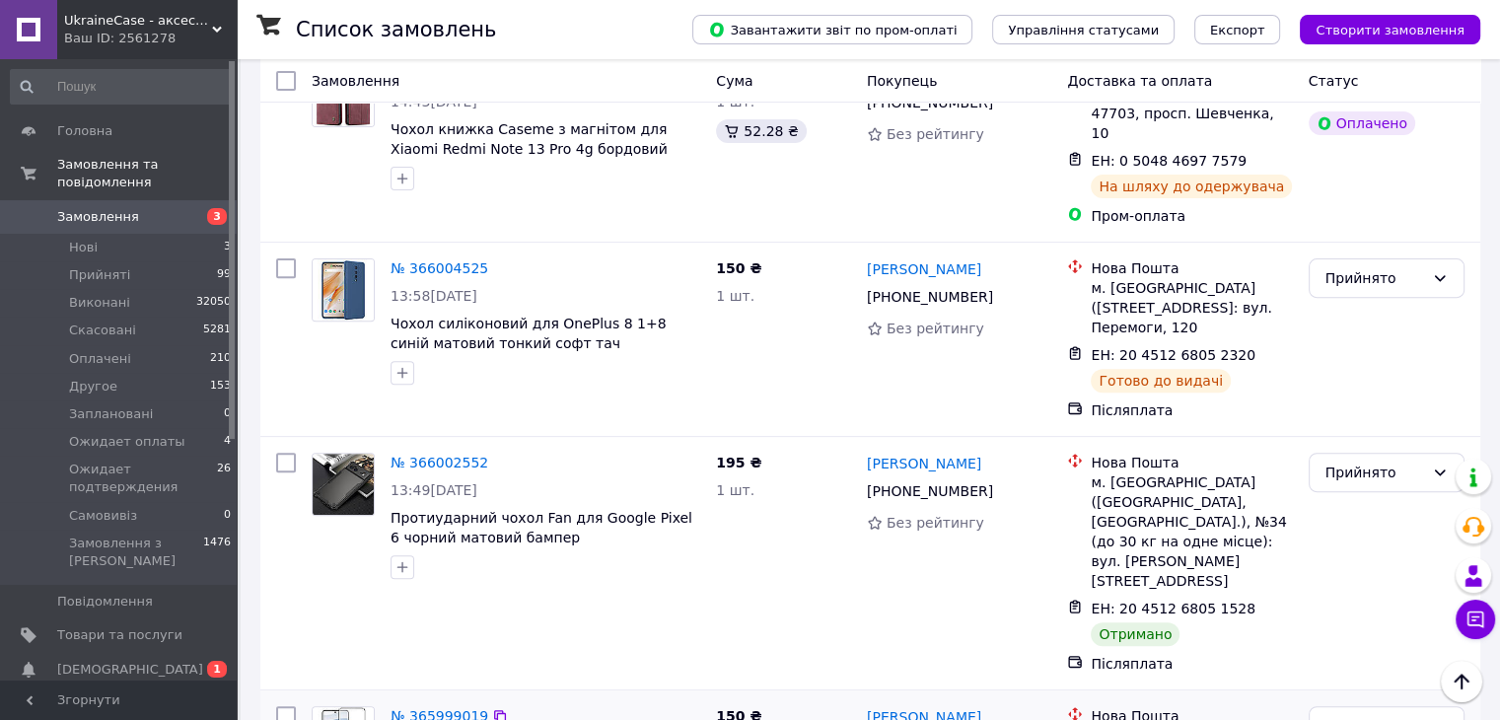
scroll to position [690, 0]
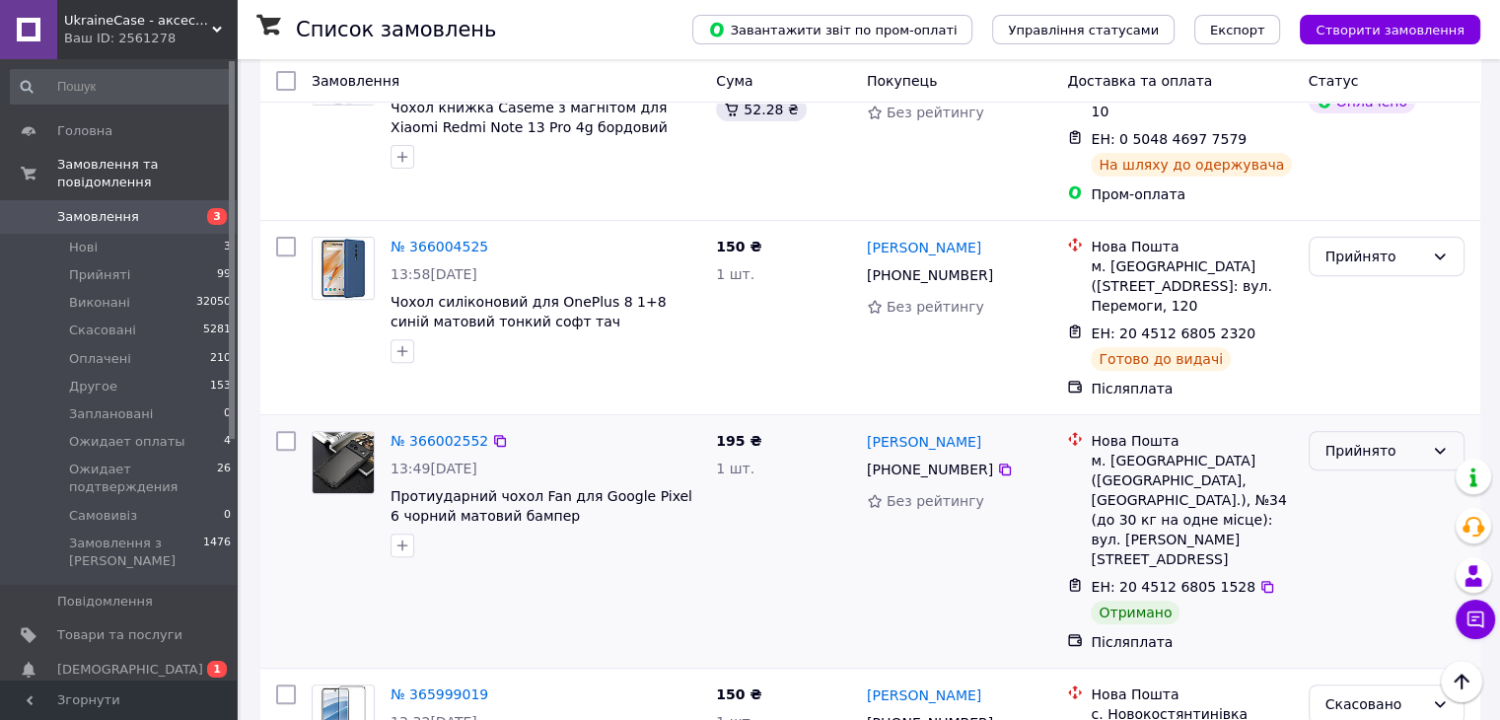
click at [1342, 440] on div "Прийнято" at bounding box center [1374, 451] width 99 height 22
click at [1360, 397] on li "Виконано" at bounding box center [1386, 401] width 154 height 36
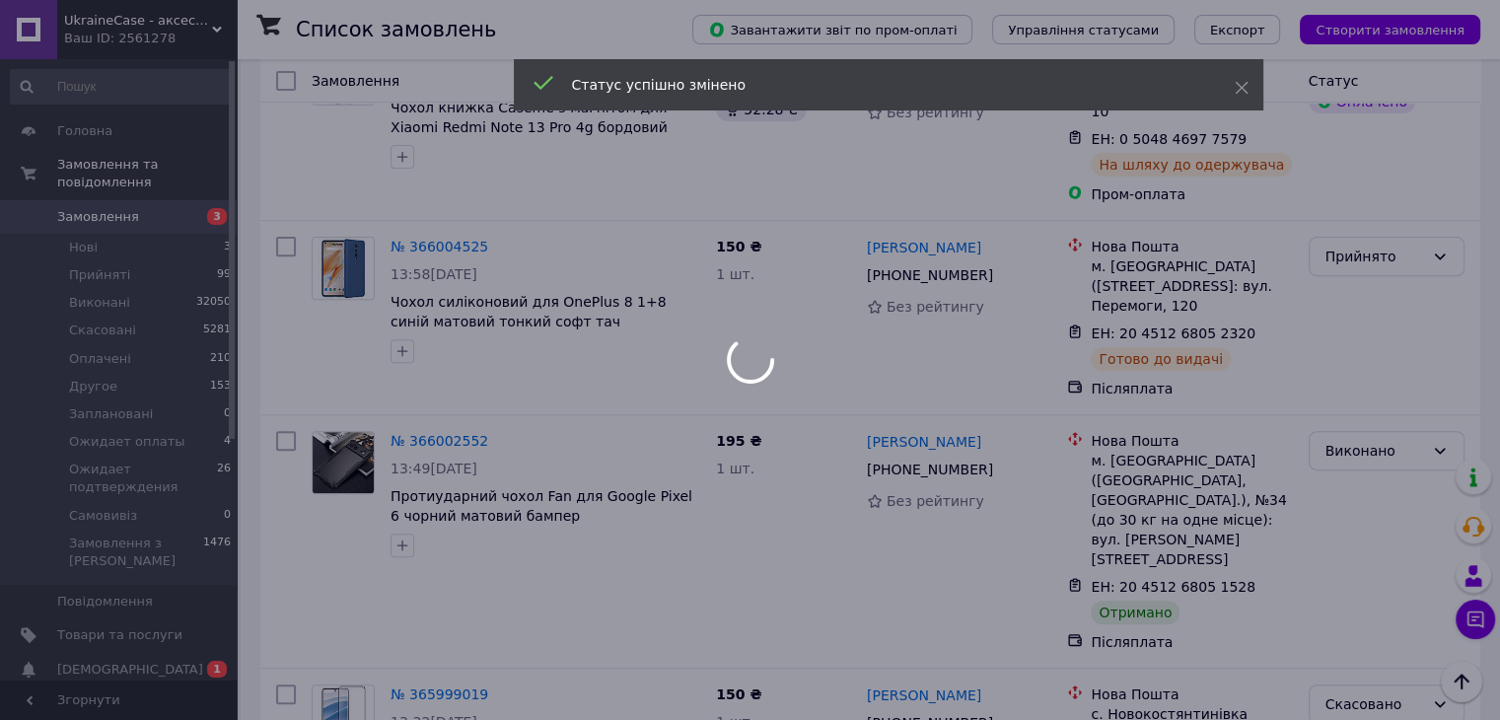
drag, startPoint x: 410, startPoint y: 349, endPoint x: 392, endPoint y: 350, distance: 18.8
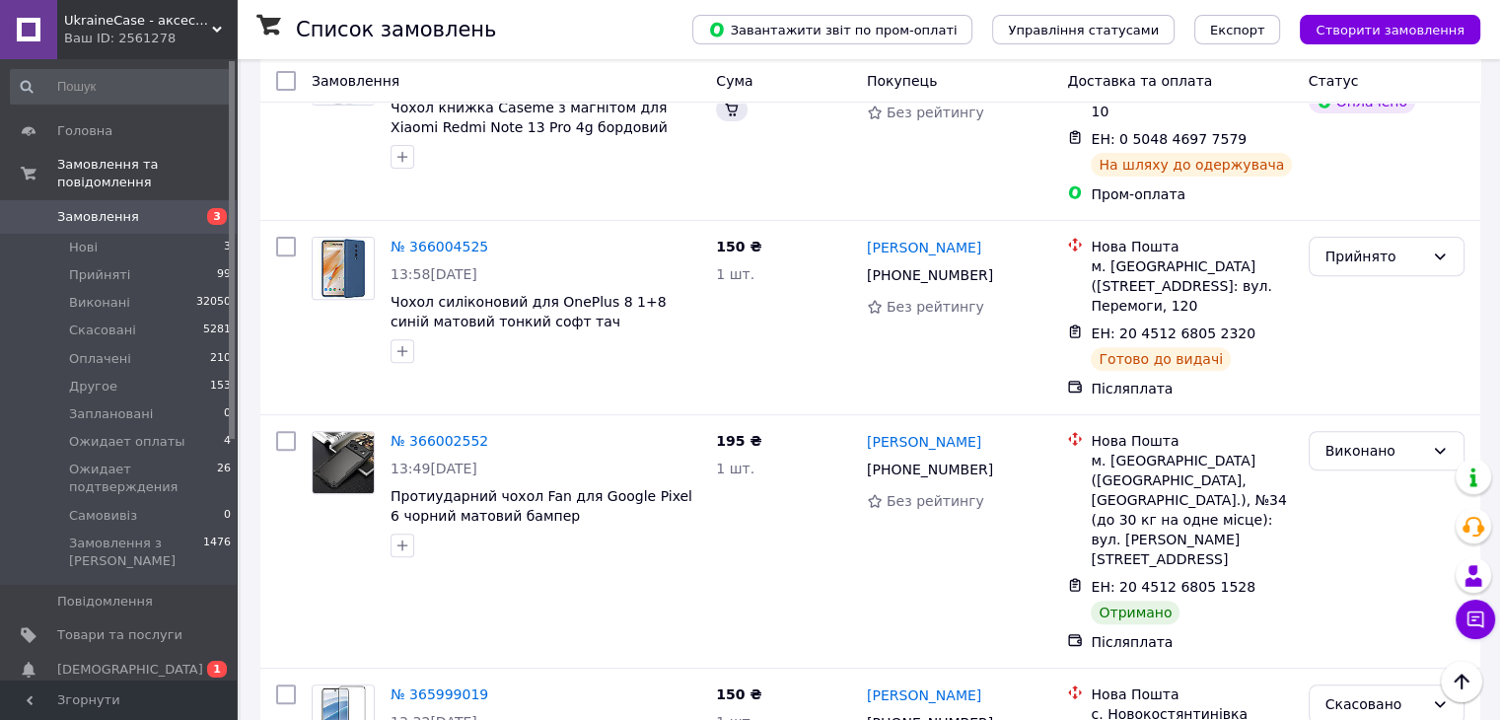
drag, startPoint x: 392, startPoint y: 350, endPoint x: 248, endPoint y: 436, distance: 167.6
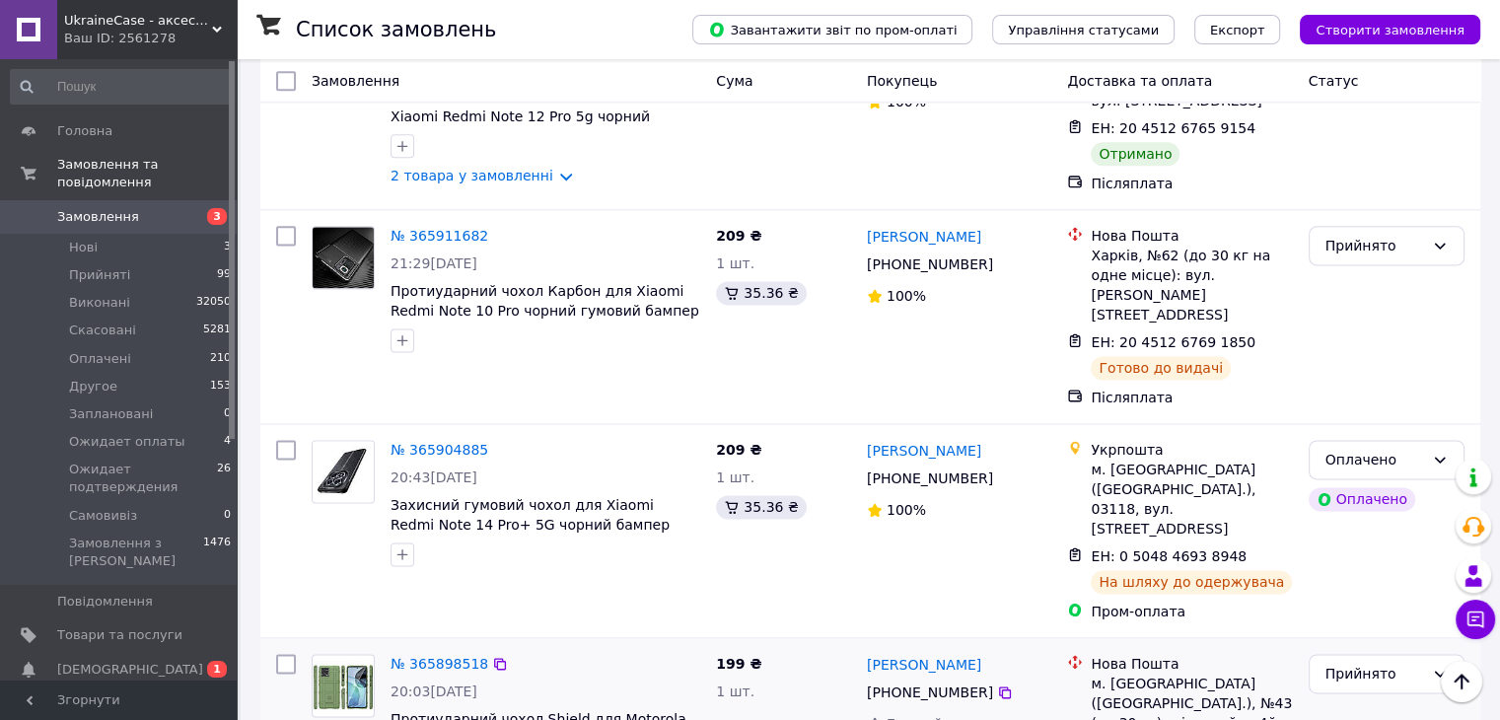
scroll to position [2663, 0]
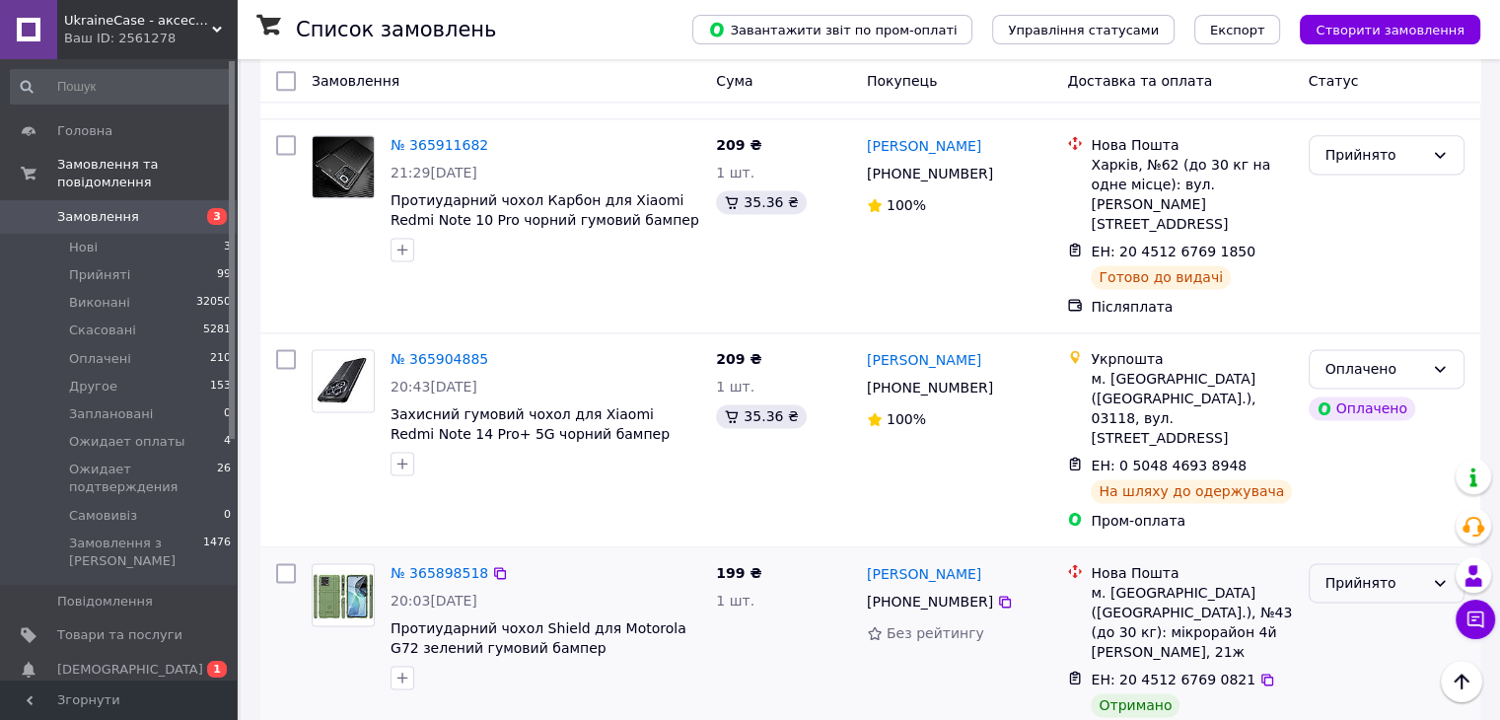
click at [1363, 572] on div "Прийнято" at bounding box center [1374, 583] width 99 height 22
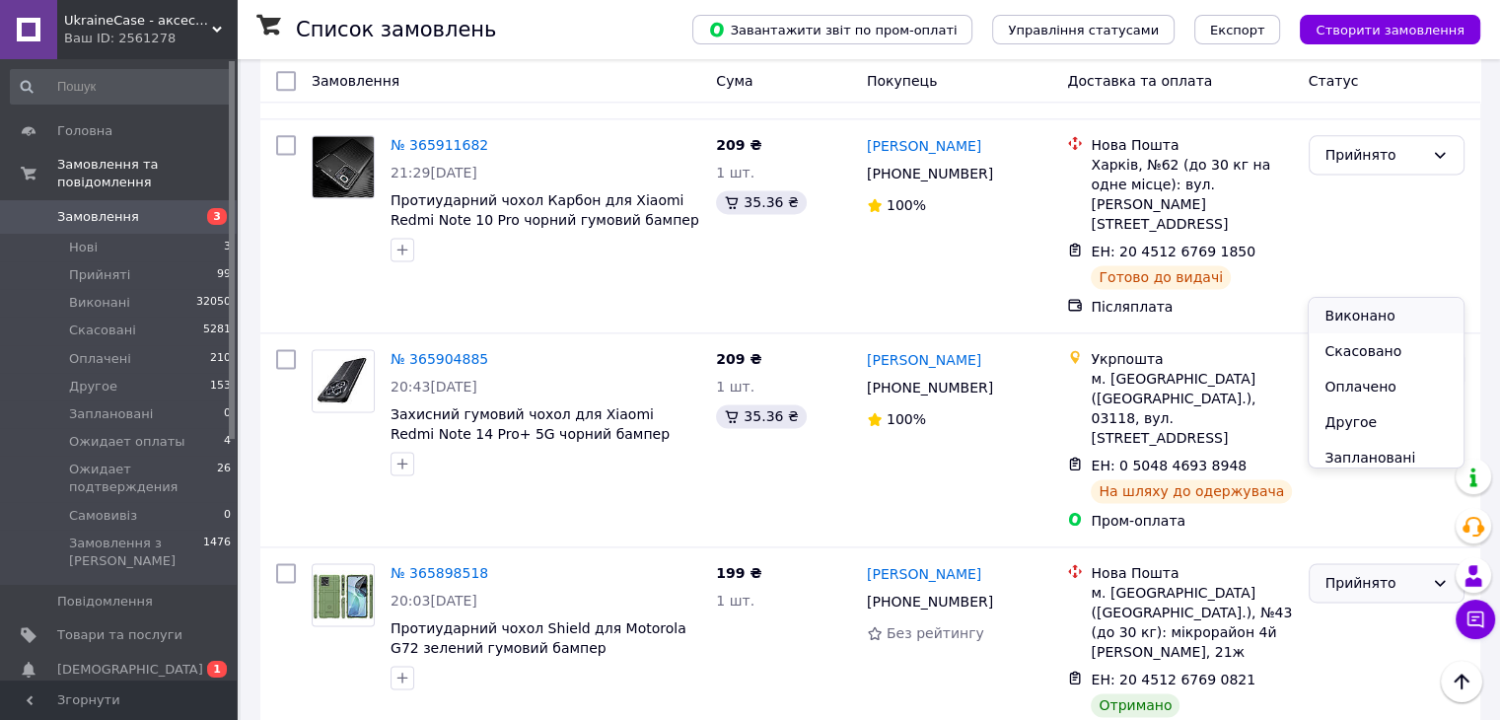
click at [1345, 316] on li "Виконано" at bounding box center [1386, 316] width 154 height 36
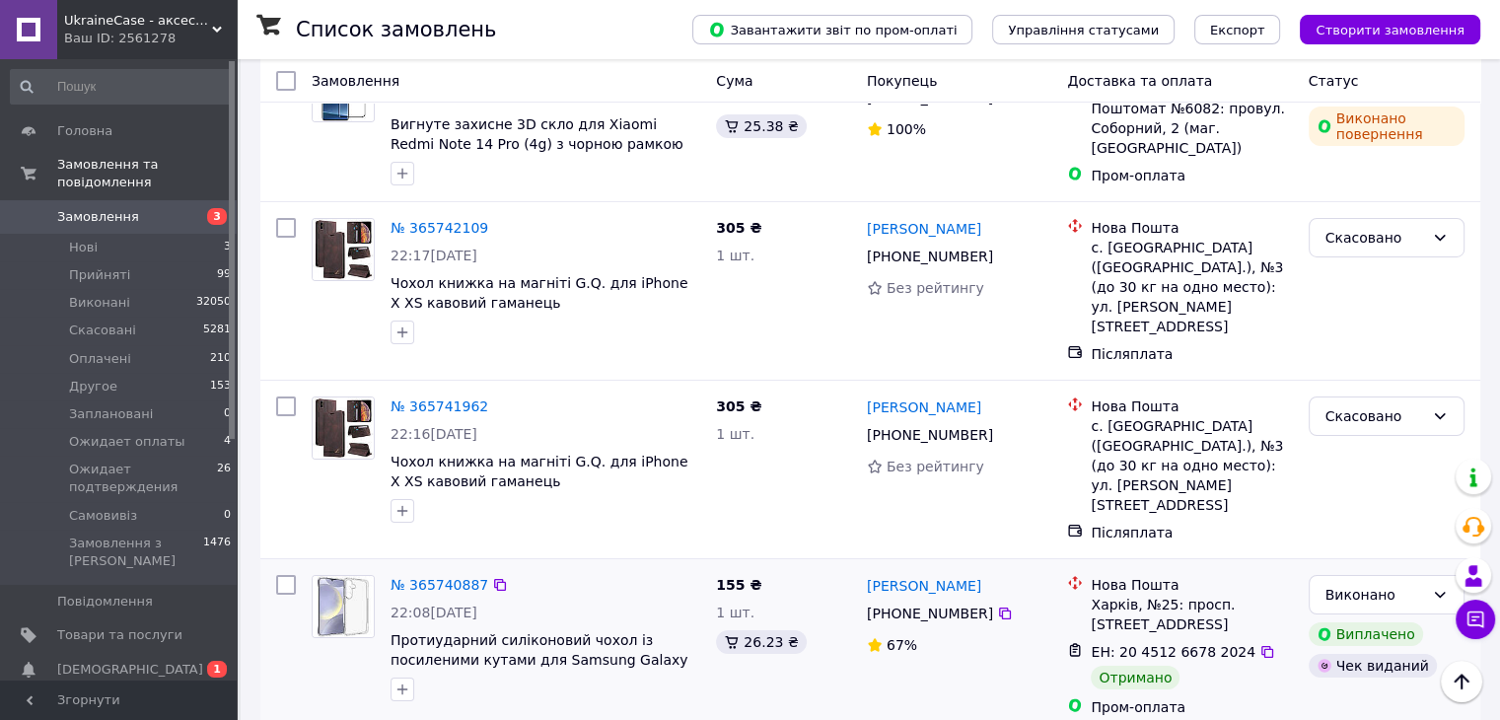
scroll to position [7101, 0]
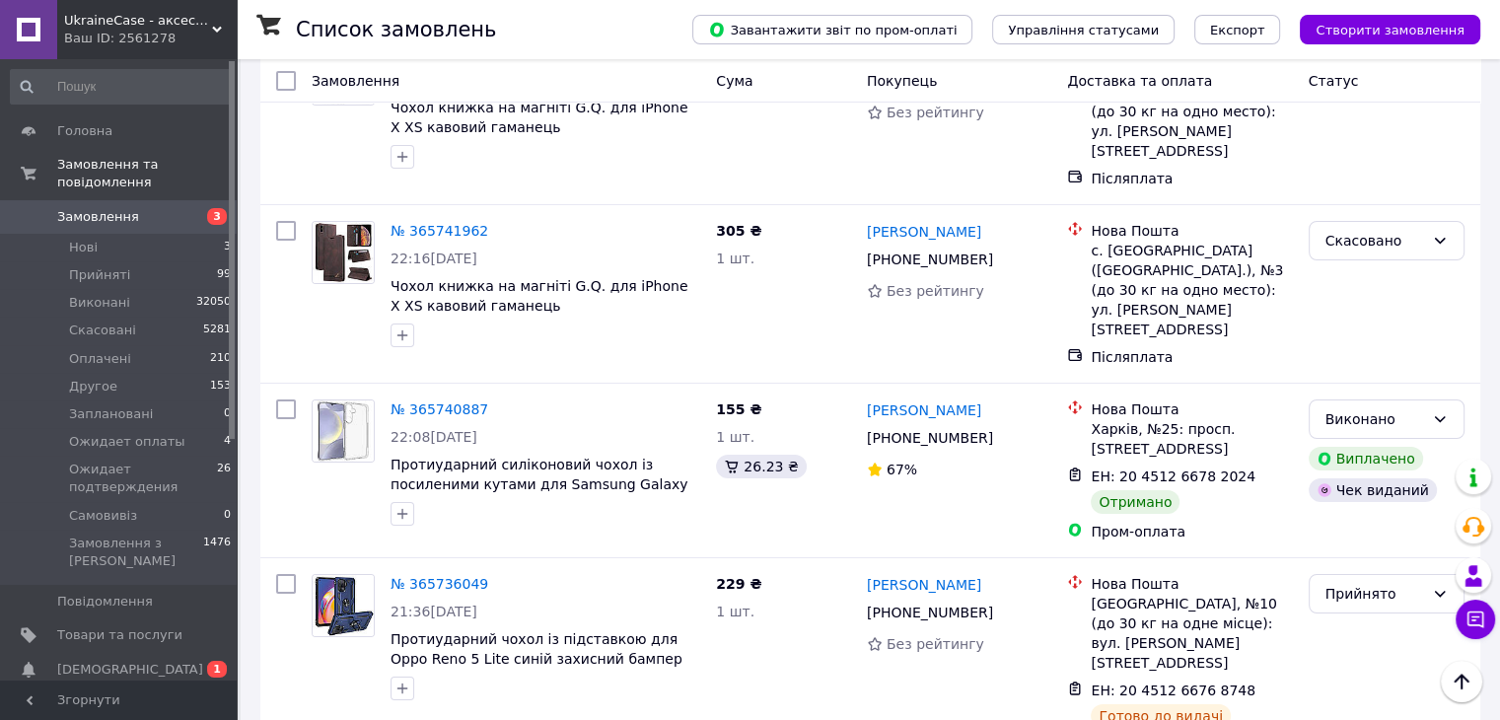
click at [1373, 289] on li "Виконано" at bounding box center [1386, 293] width 154 height 36
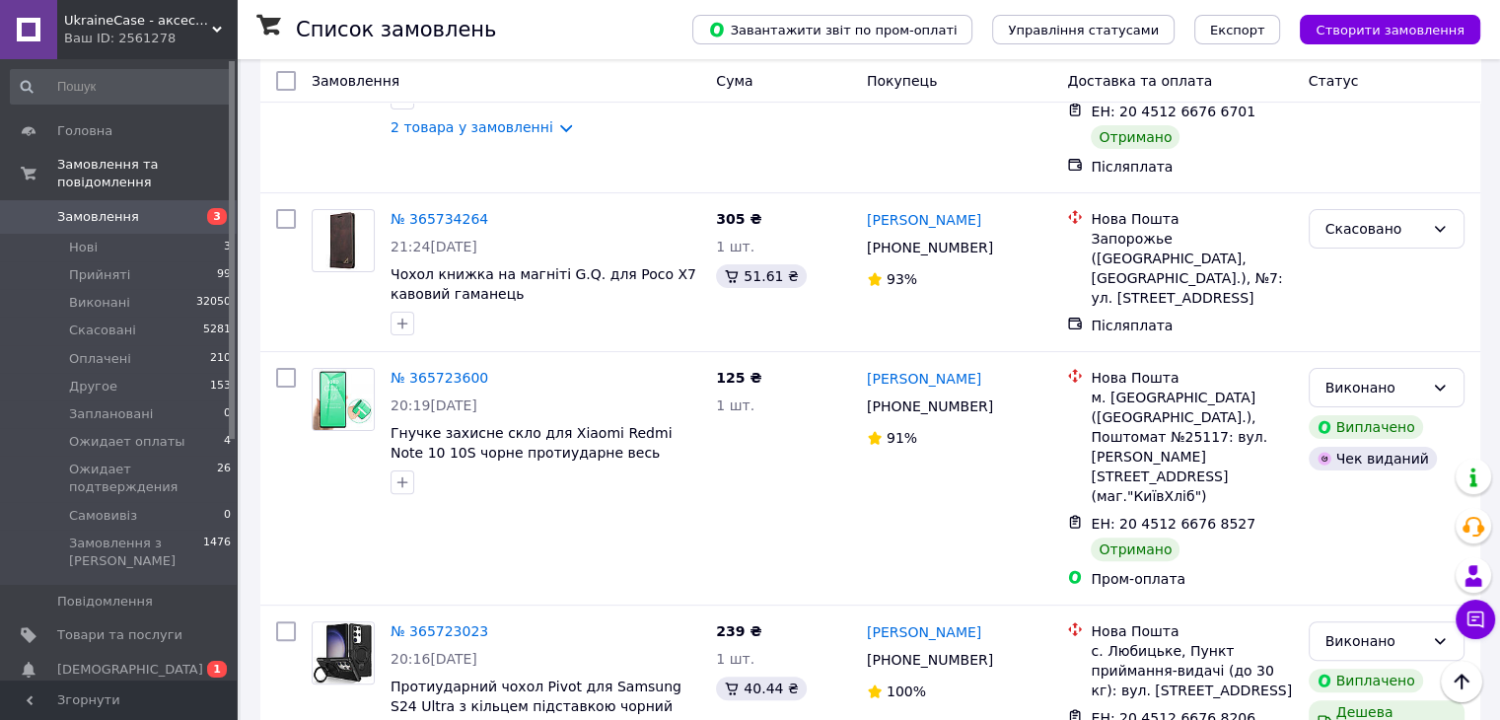
scroll to position [7988, 0]
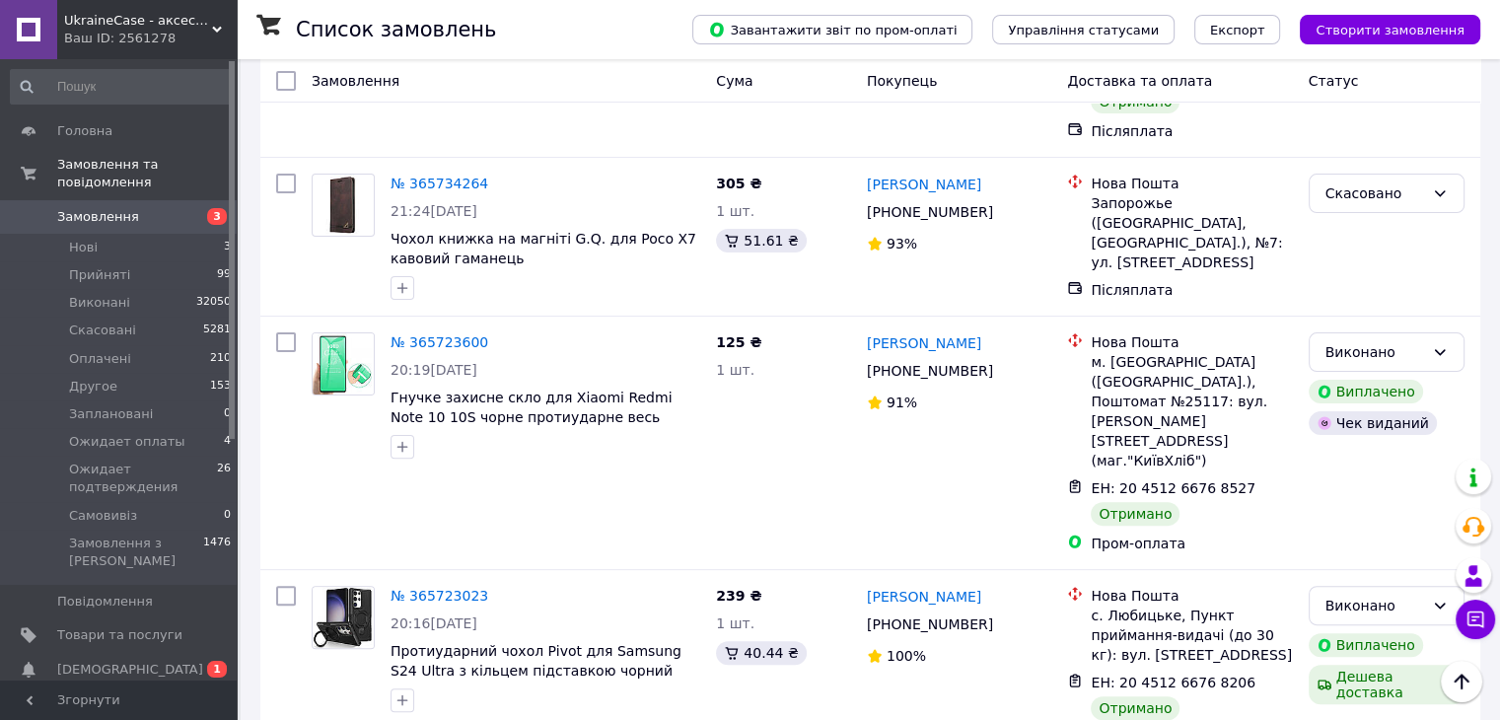
click at [1366, 400] on li "Виконано" at bounding box center [1386, 404] width 154 height 36
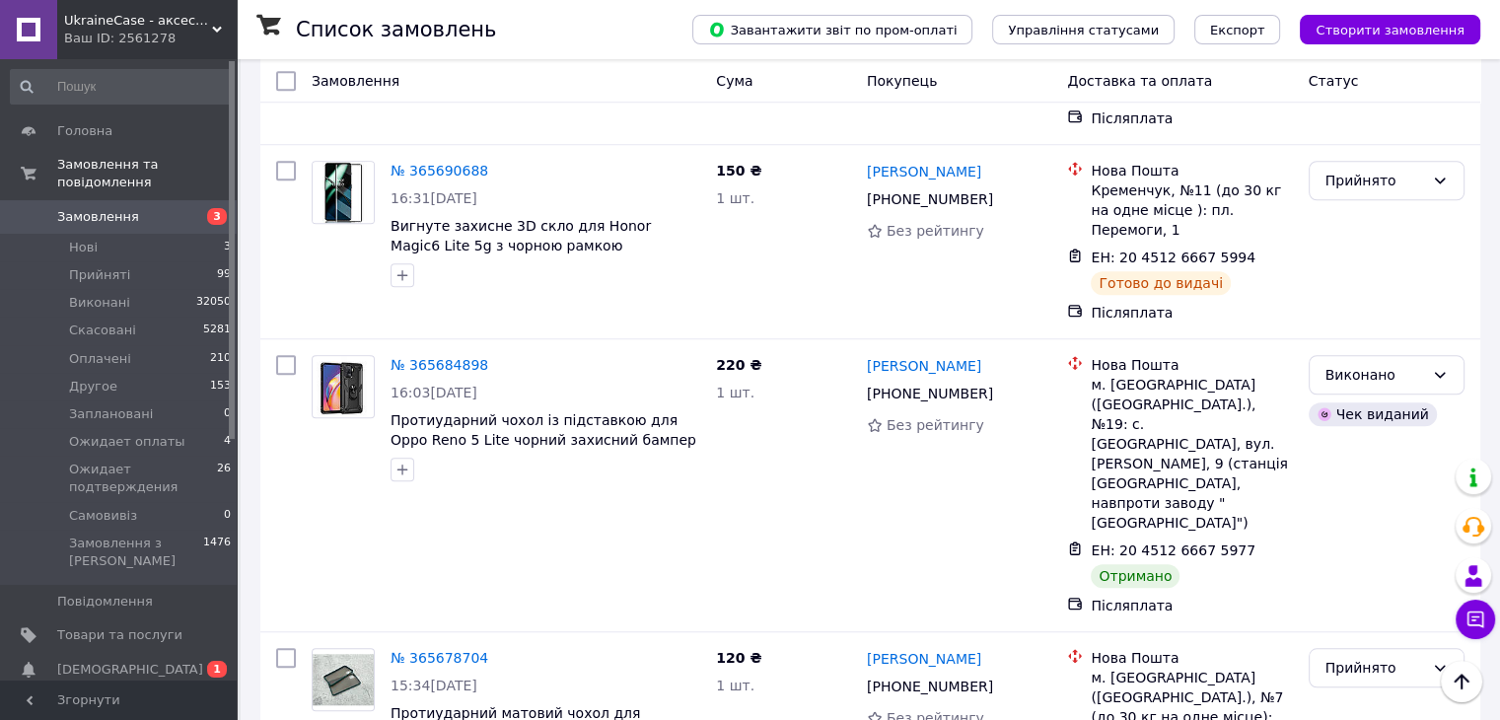
scroll to position [9018, 0]
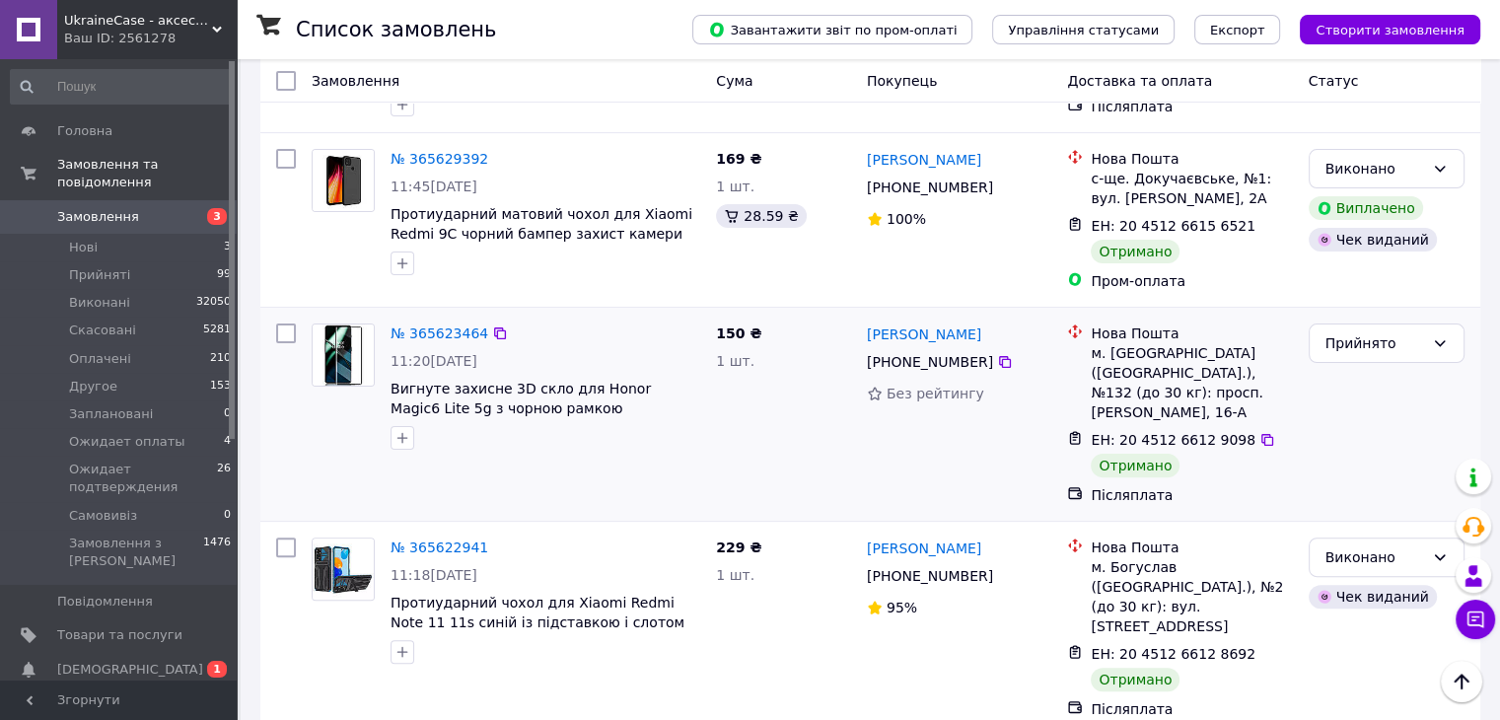
scroll to position [493, 0]
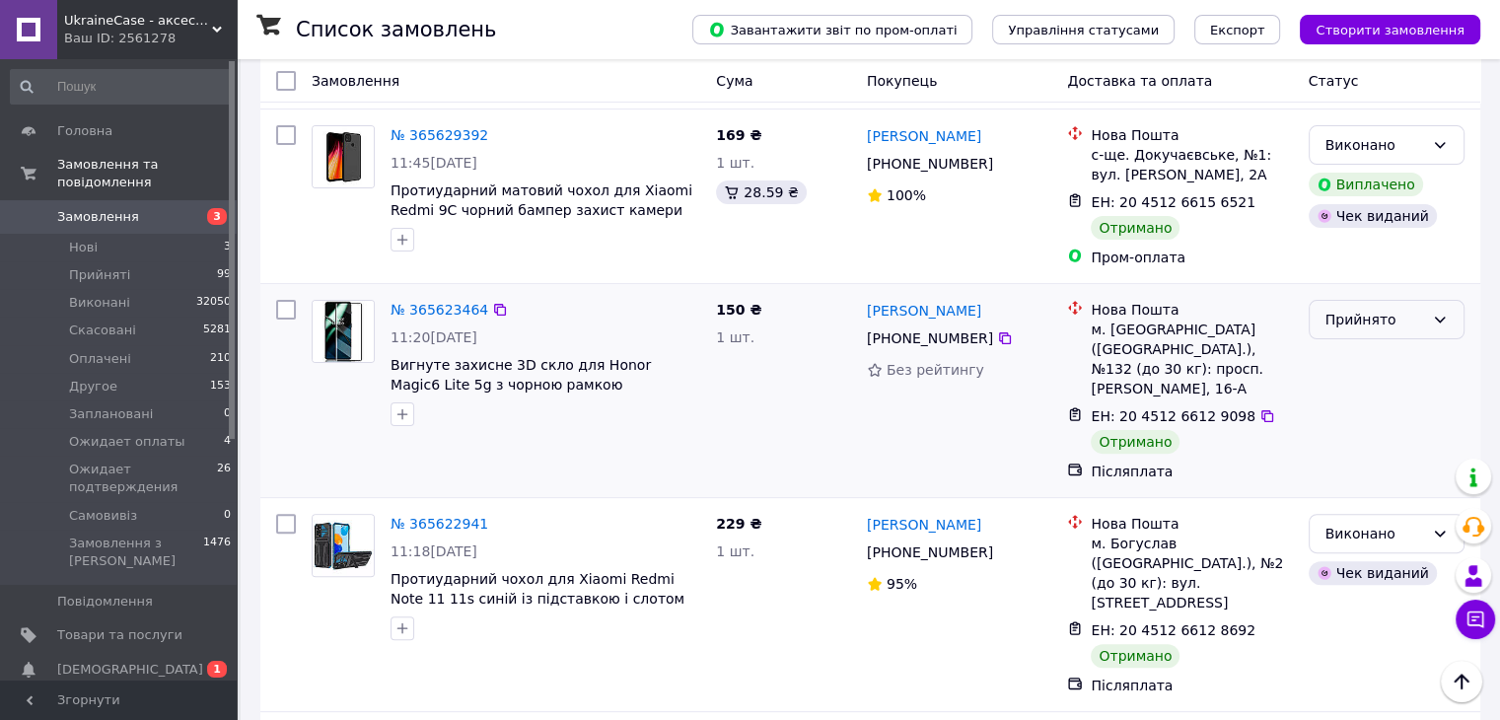
click at [1360, 300] on div "Прийнято" at bounding box center [1387, 319] width 156 height 39
drag, startPoint x: 1364, startPoint y: 350, endPoint x: 1311, endPoint y: 364, distance: 55.0
click at [1365, 350] on li "Виконано" at bounding box center [1386, 347] width 154 height 36
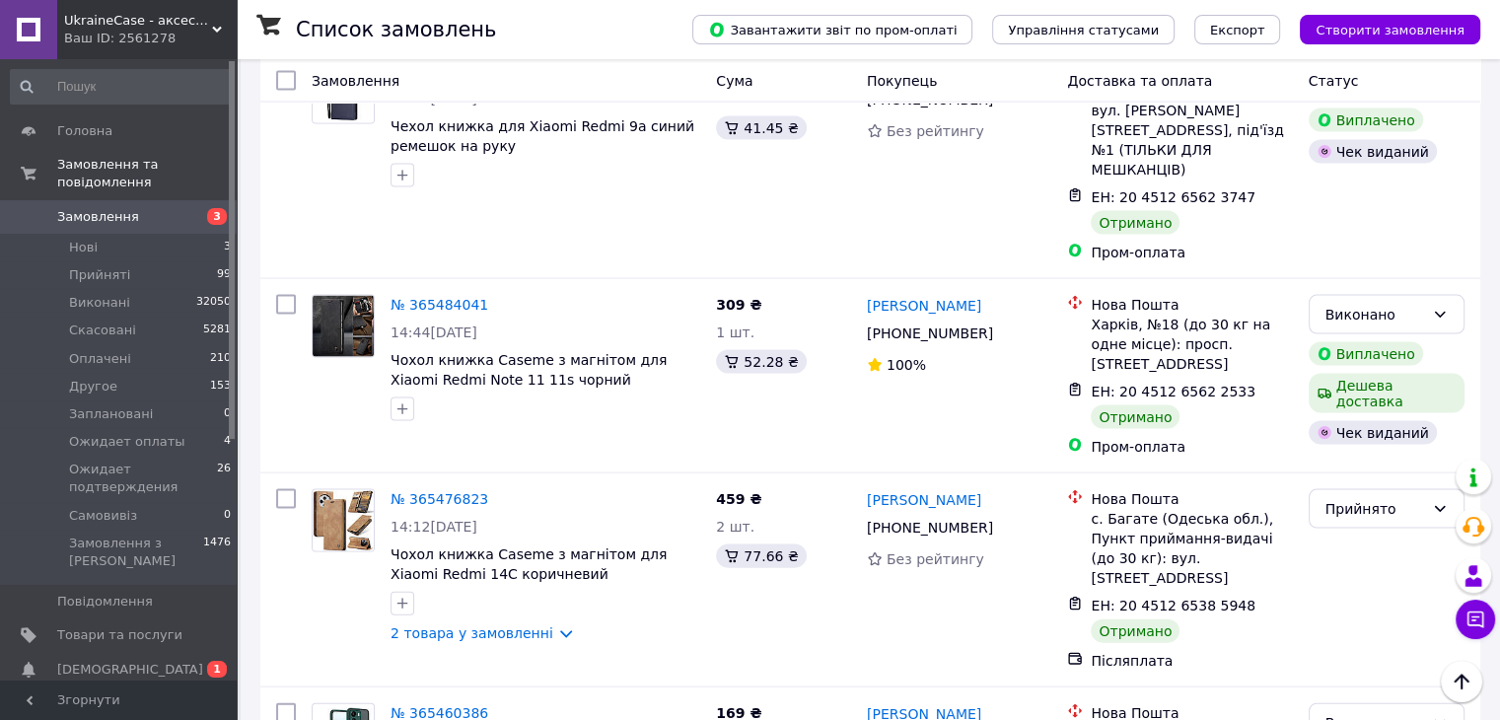
scroll to position [4142, 0]
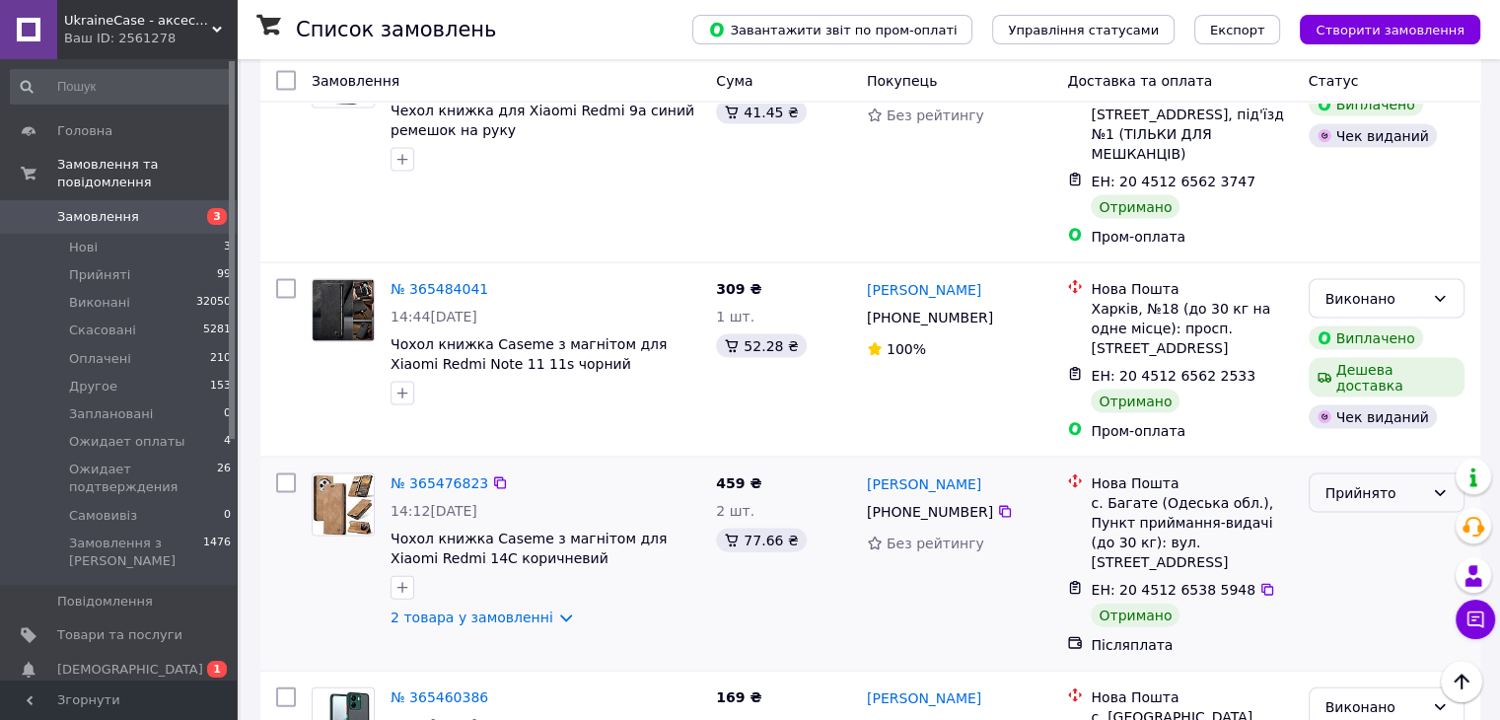
click at [1377, 482] on div "Прийнято" at bounding box center [1374, 493] width 99 height 22
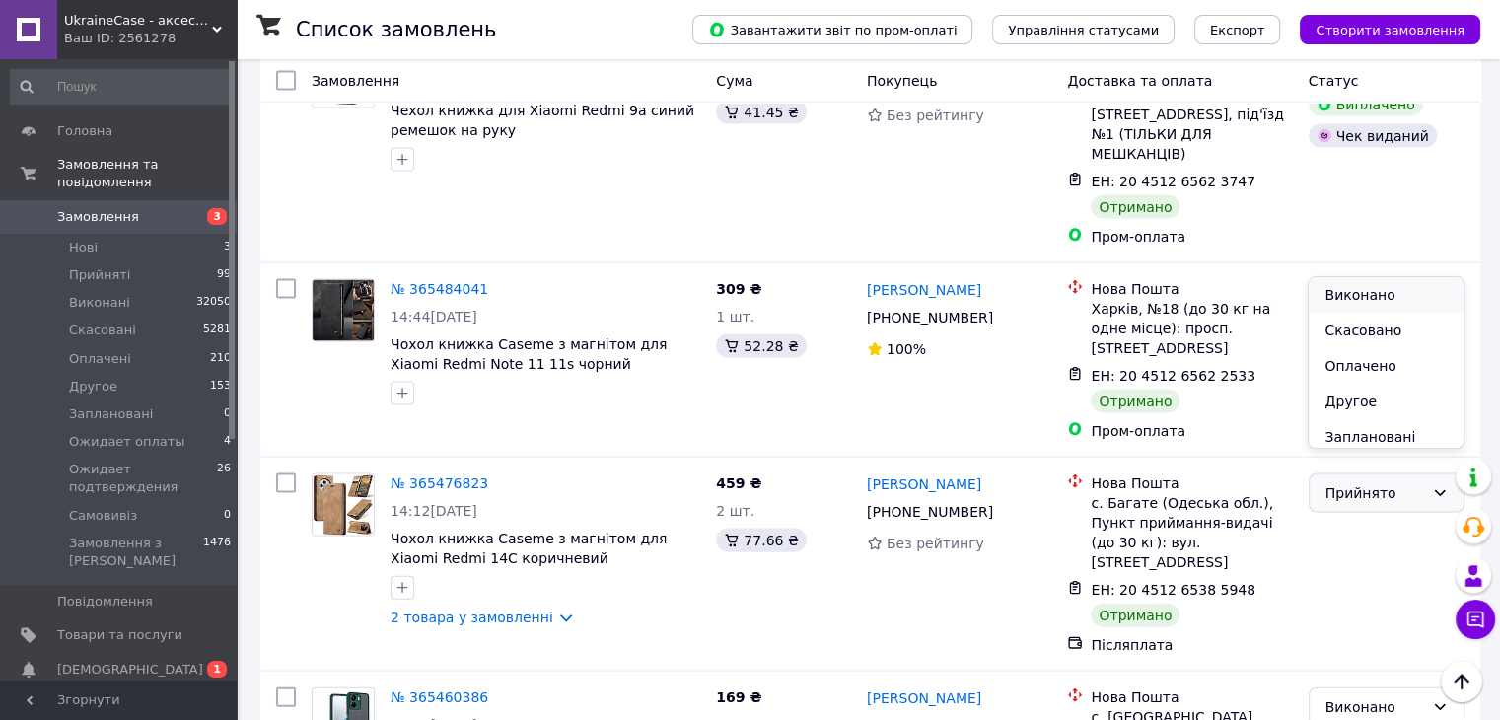
click at [1375, 297] on li "Виконано" at bounding box center [1386, 295] width 154 height 36
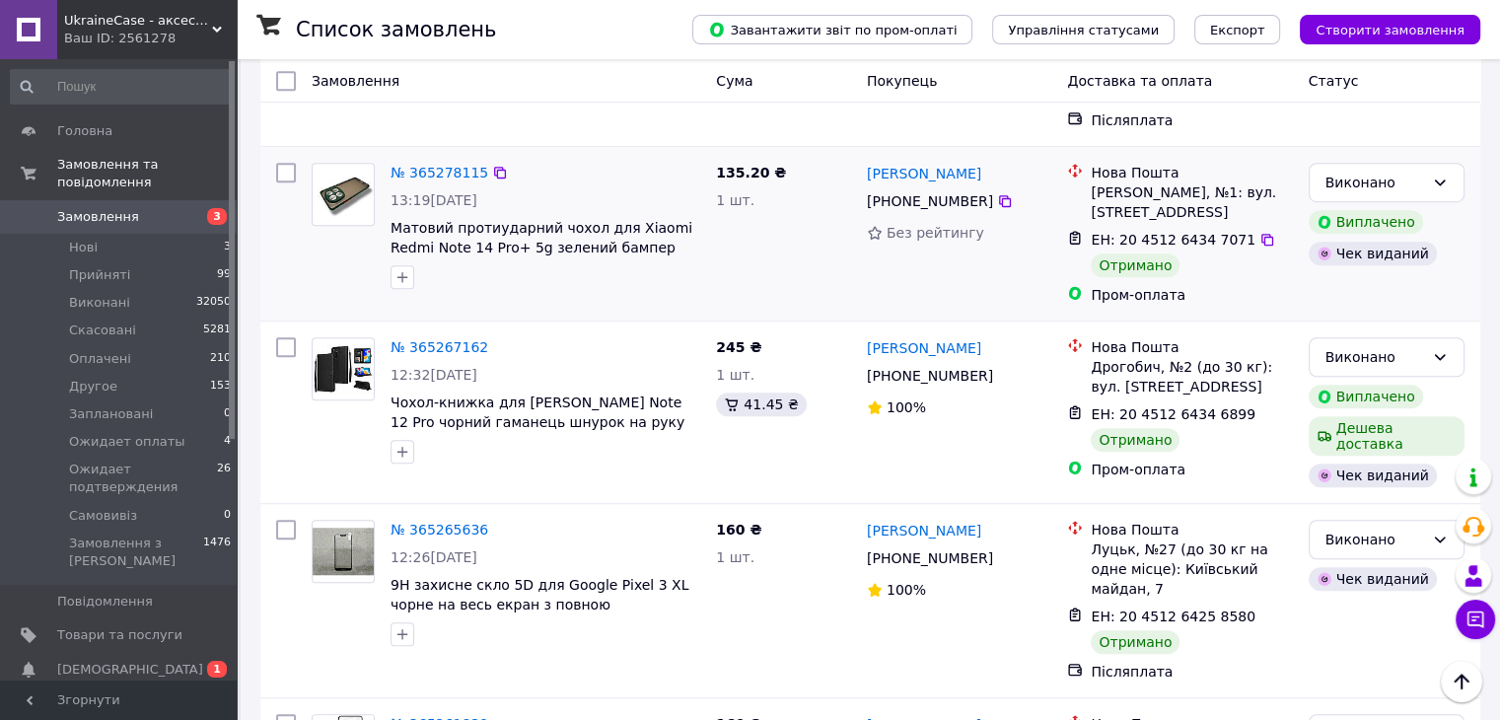
scroll to position [8824, 0]
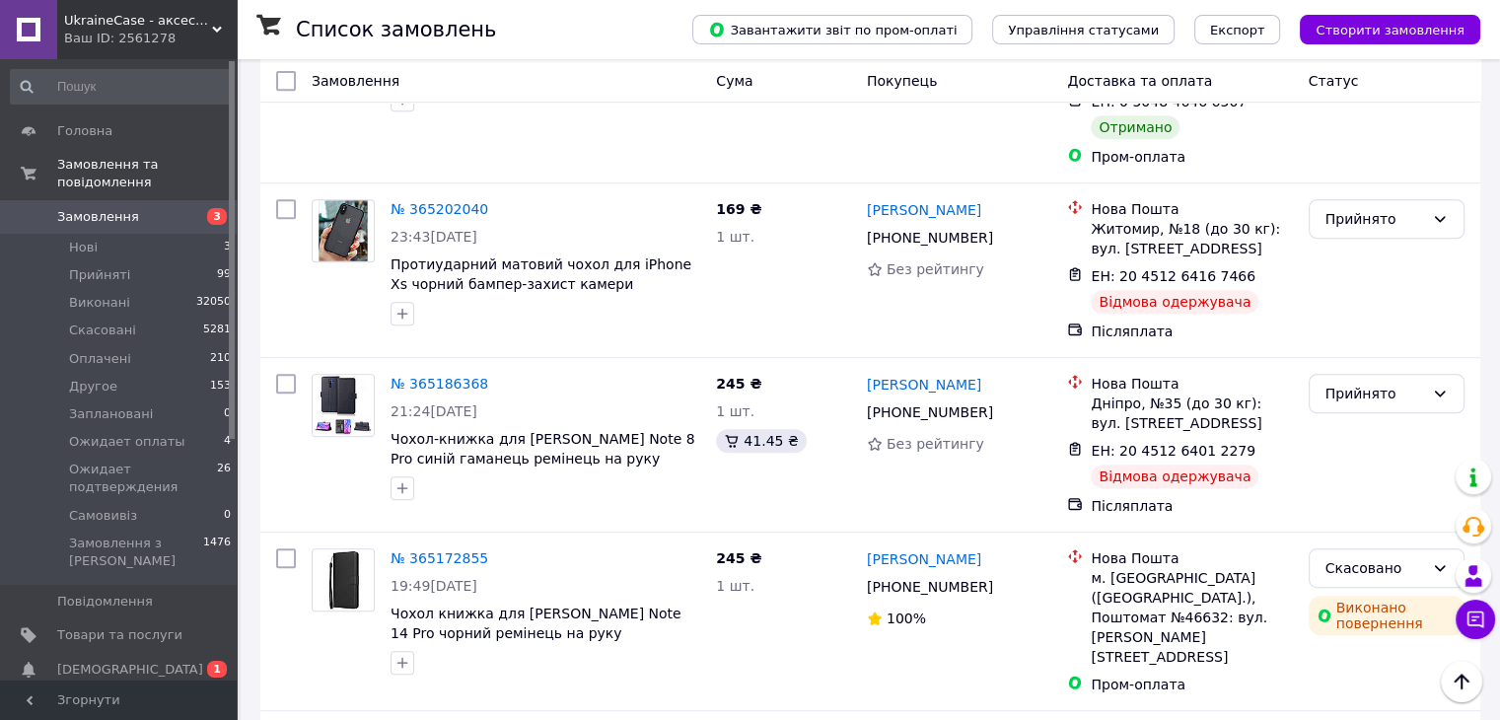
scroll to position [888, 0]
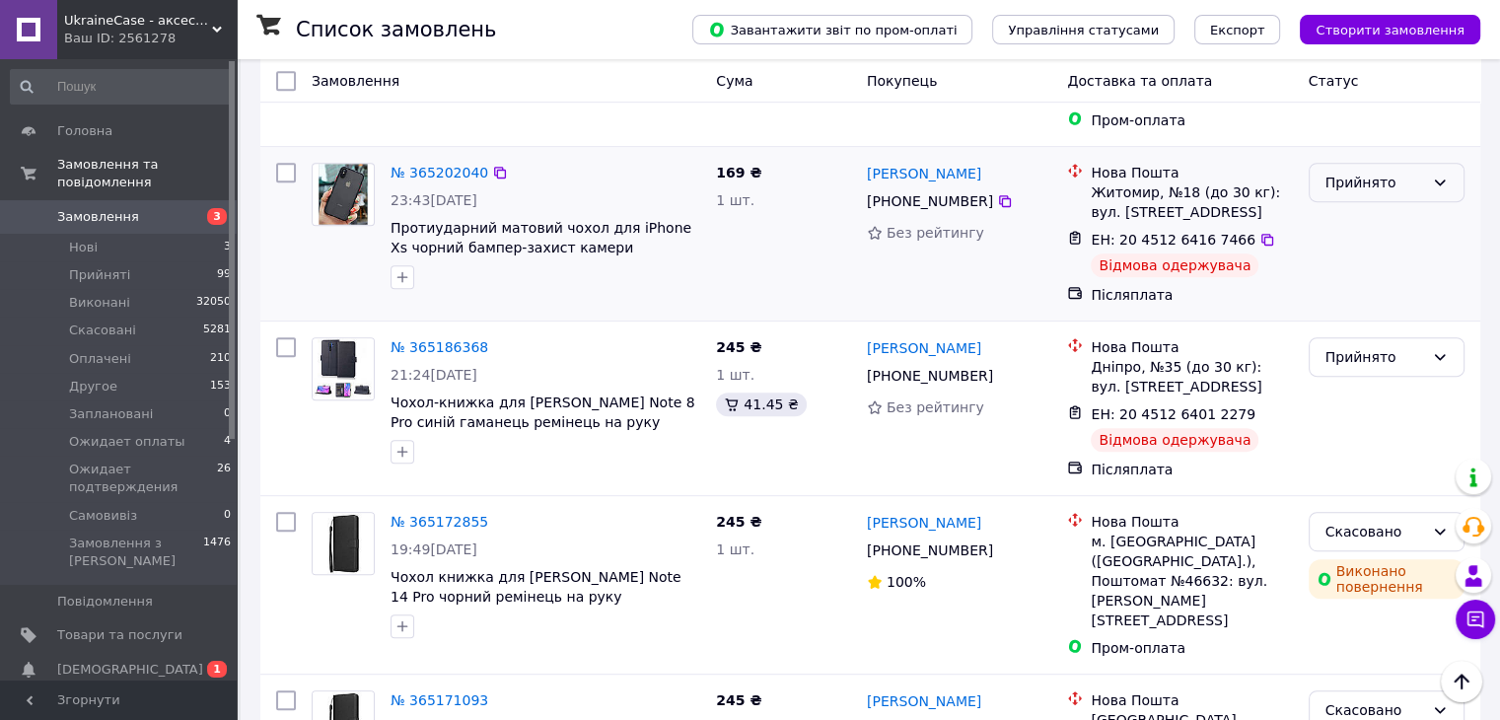
click at [1349, 172] on div "Прийнято" at bounding box center [1374, 183] width 99 height 22
click at [1354, 173] on li "Виконано" at bounding box center [1386, 174] width 154 height 36
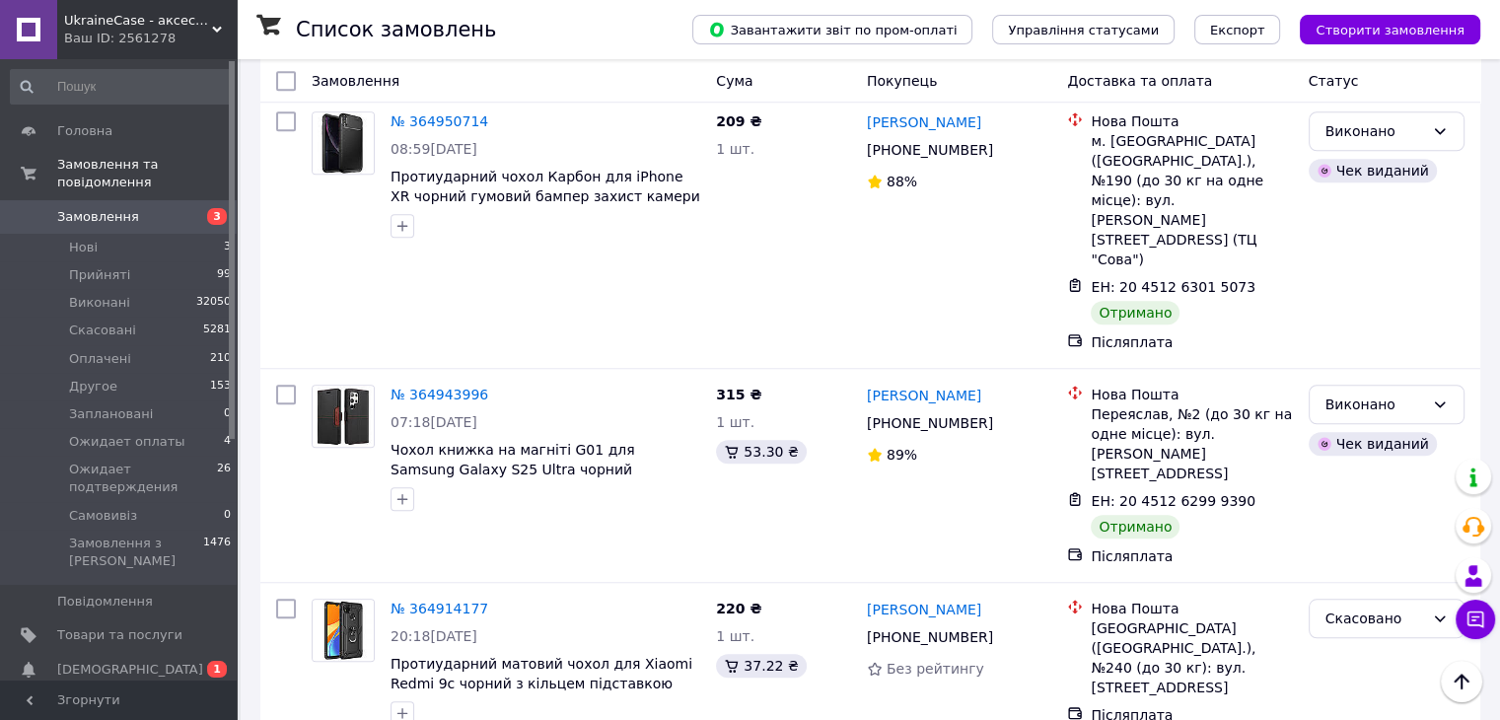
scroll to position [9063, 0]
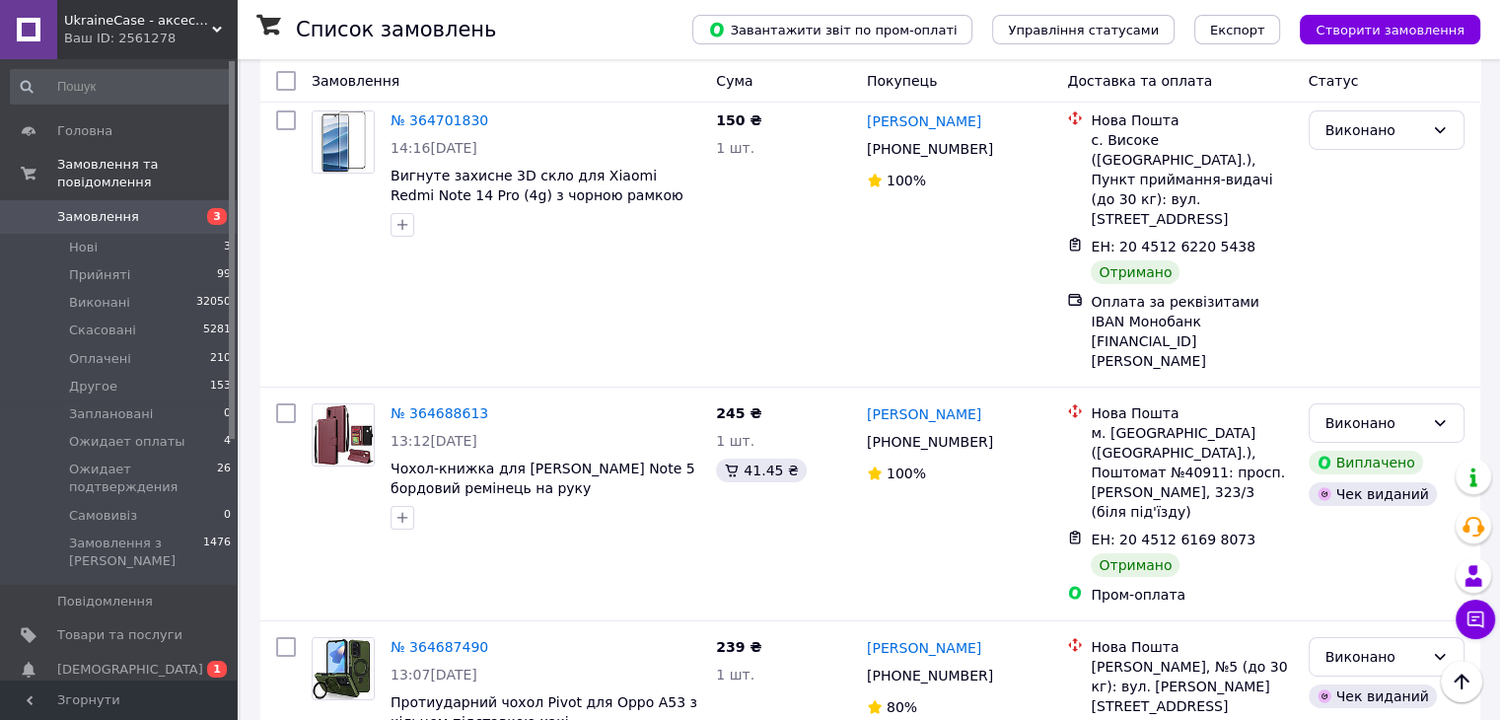
scroll to position [6903, 0]
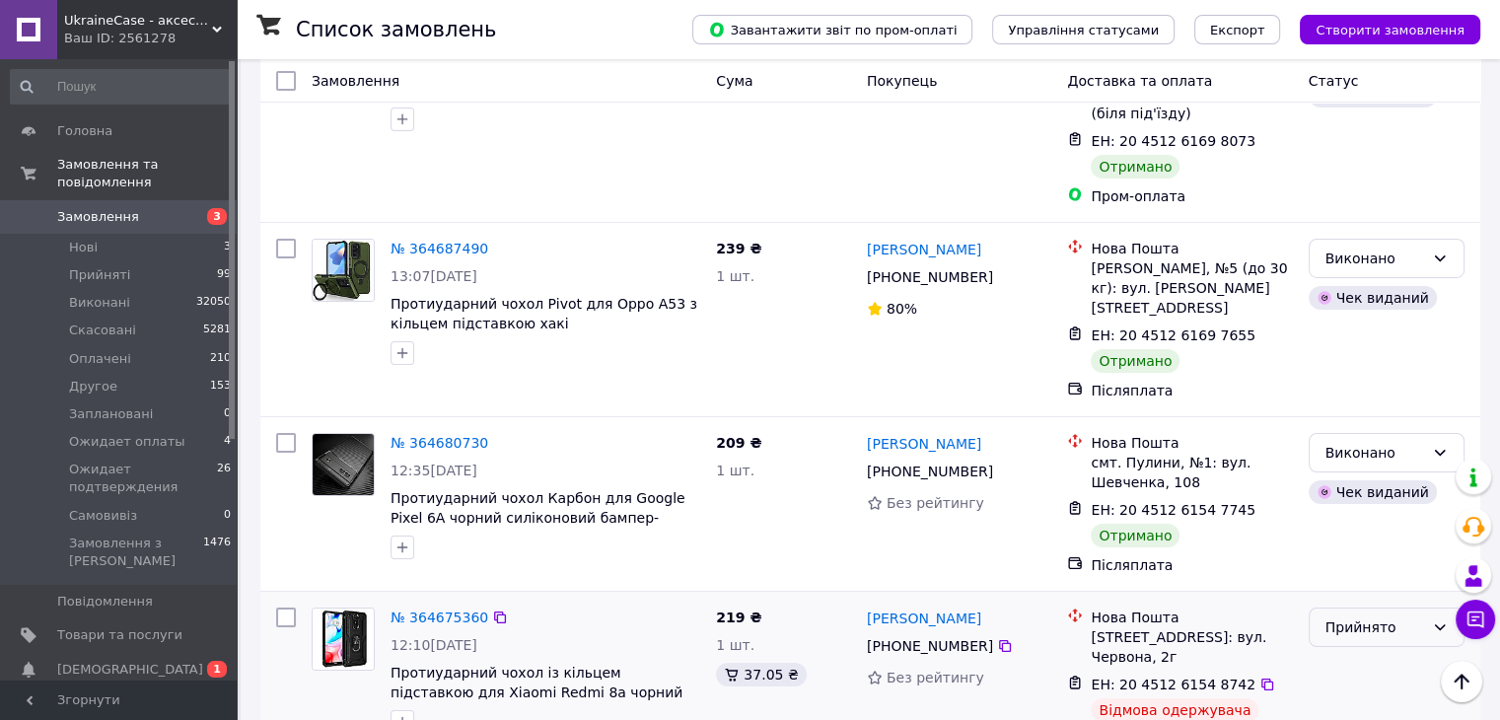
click at [1343, 616] on div "Прийнято" at bounding box center [1374, 627] width 99 height 22
click at [1353, 203] on li "Виконано" at bounding box center [1386, 212] width 154 height 36
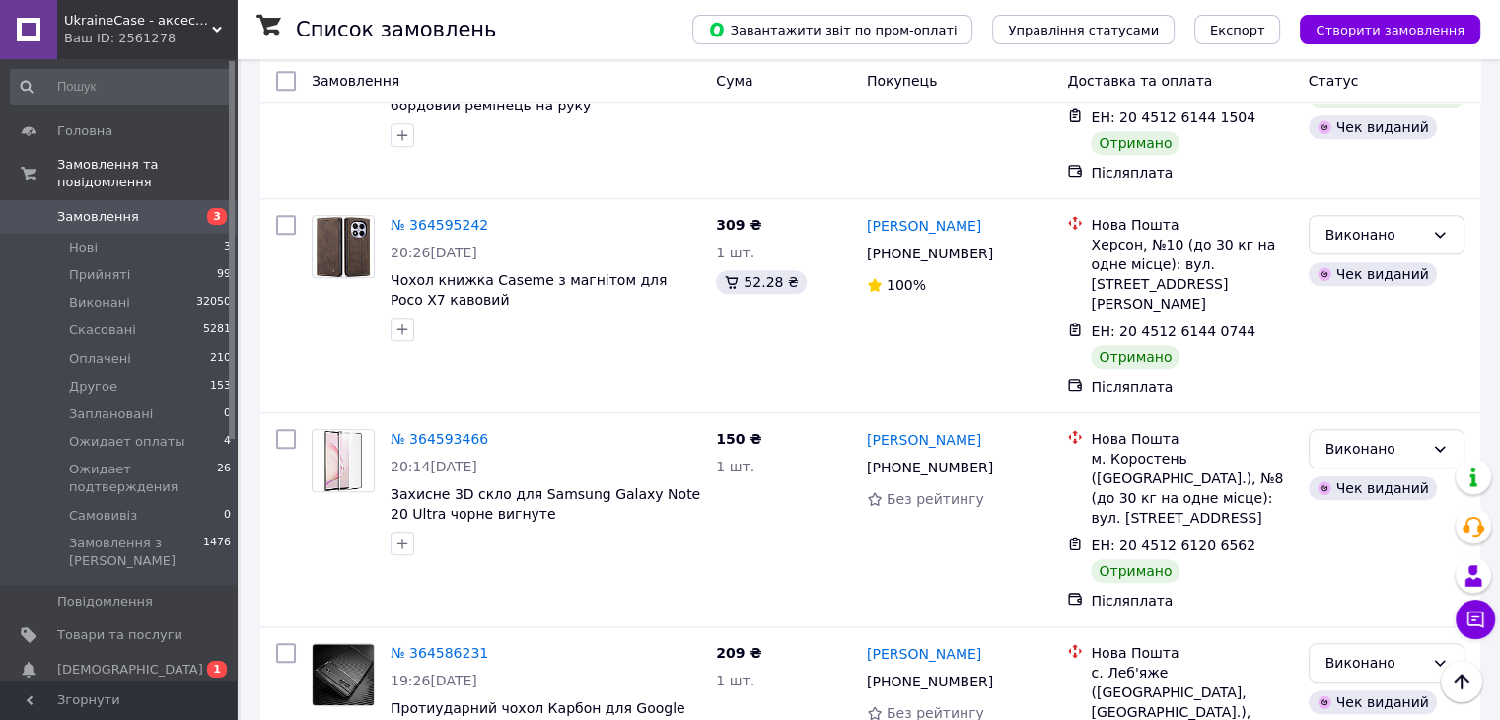
scroll to position [9227, 0]
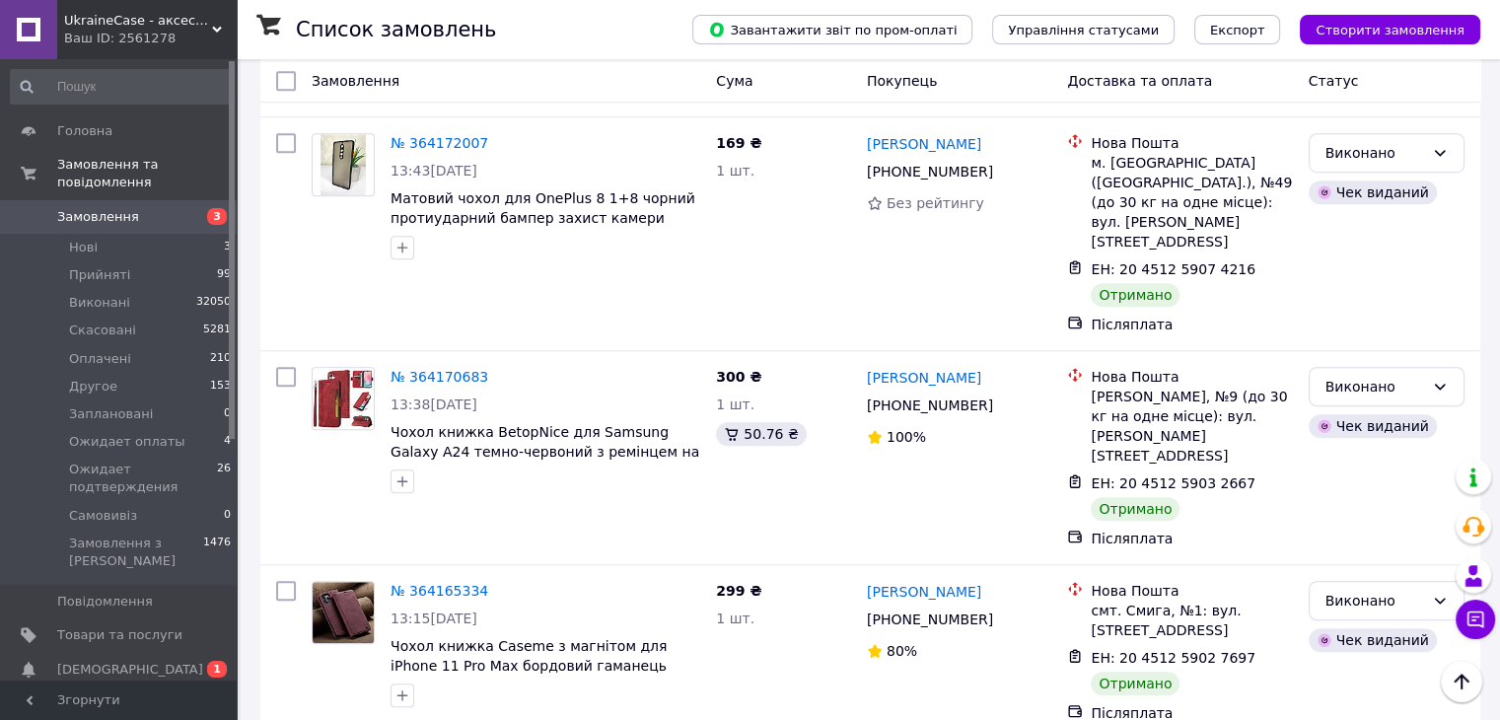
scroll to position [8814, 0]
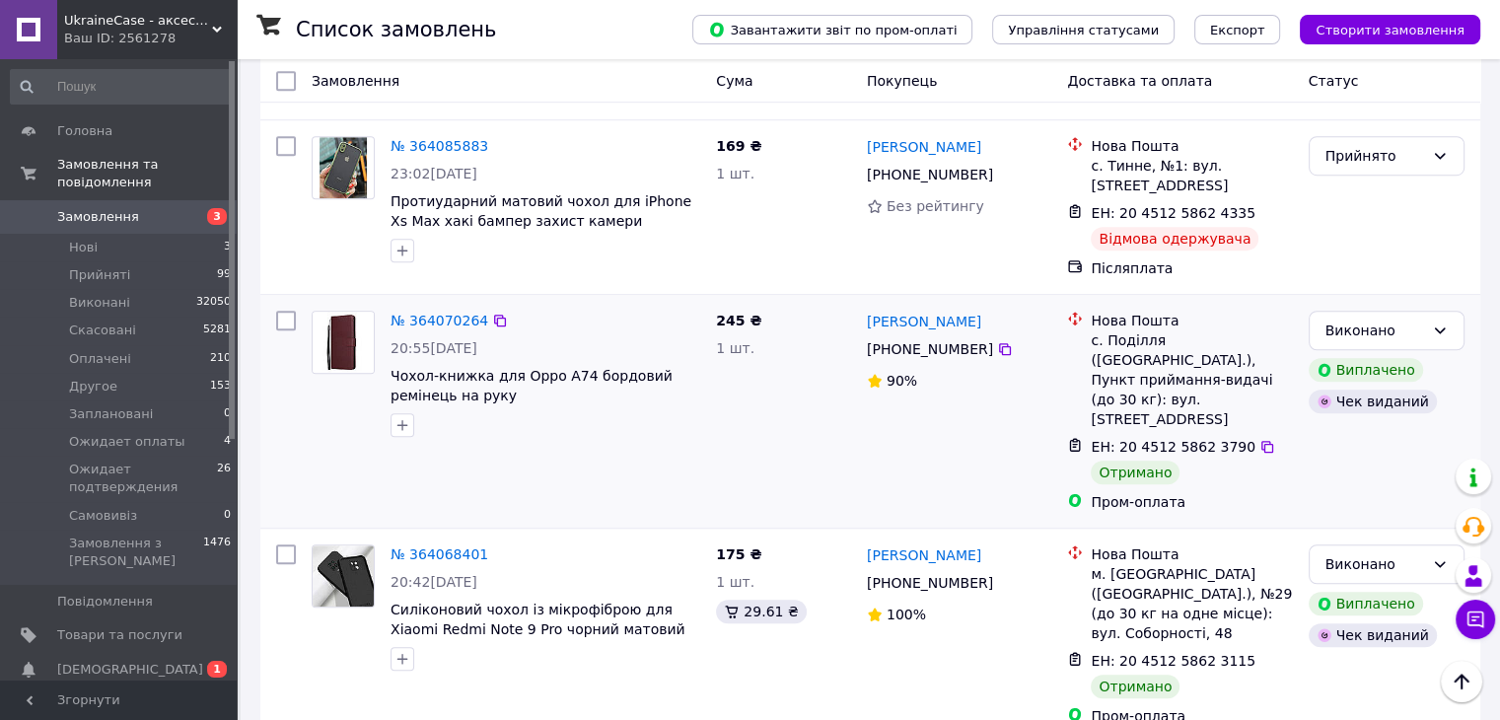
scroll to position [1282, 0]
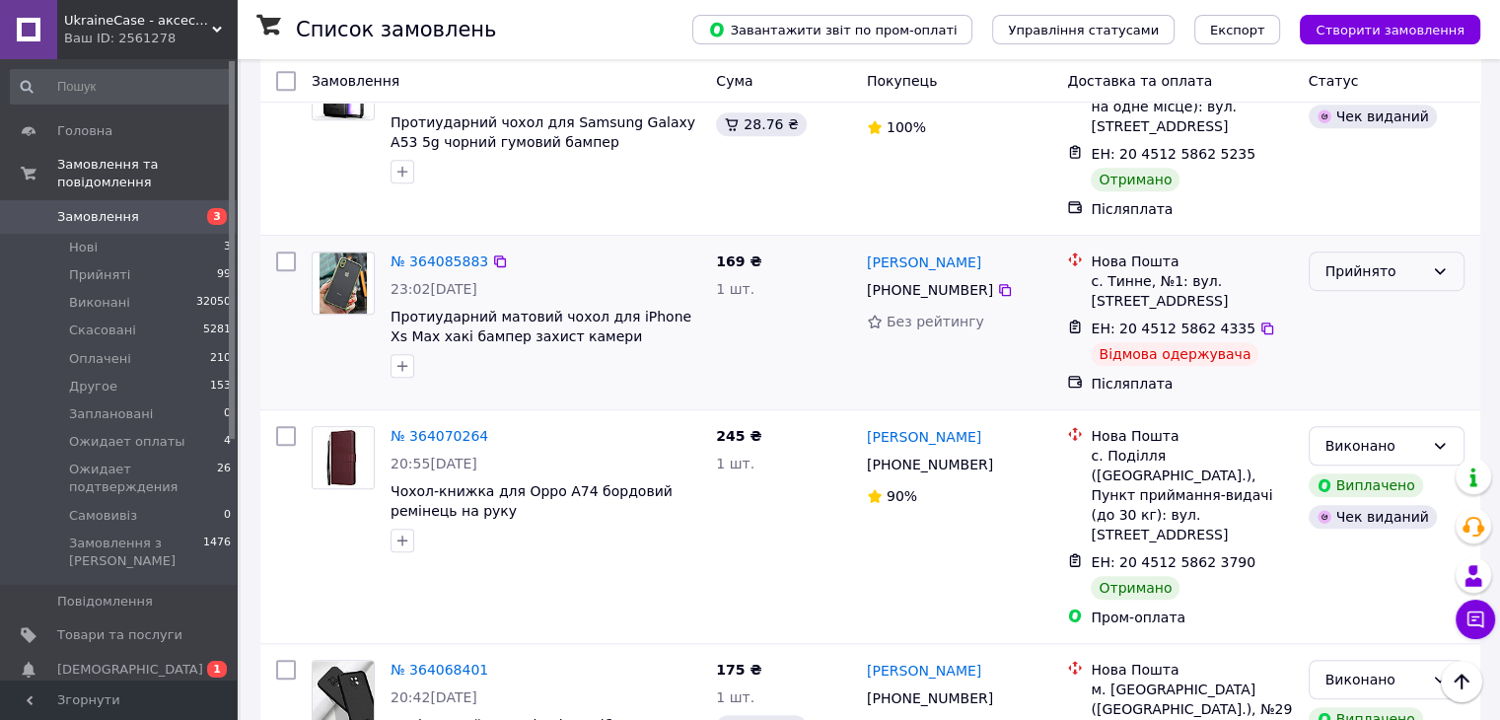
click at [1369, 260] on div "Прийнято" at bounding box center [1374, 271] width 99 height 22
click at [1372, 189] on li "Виконано" at bounding box center [1386, 201] width 154 height 36
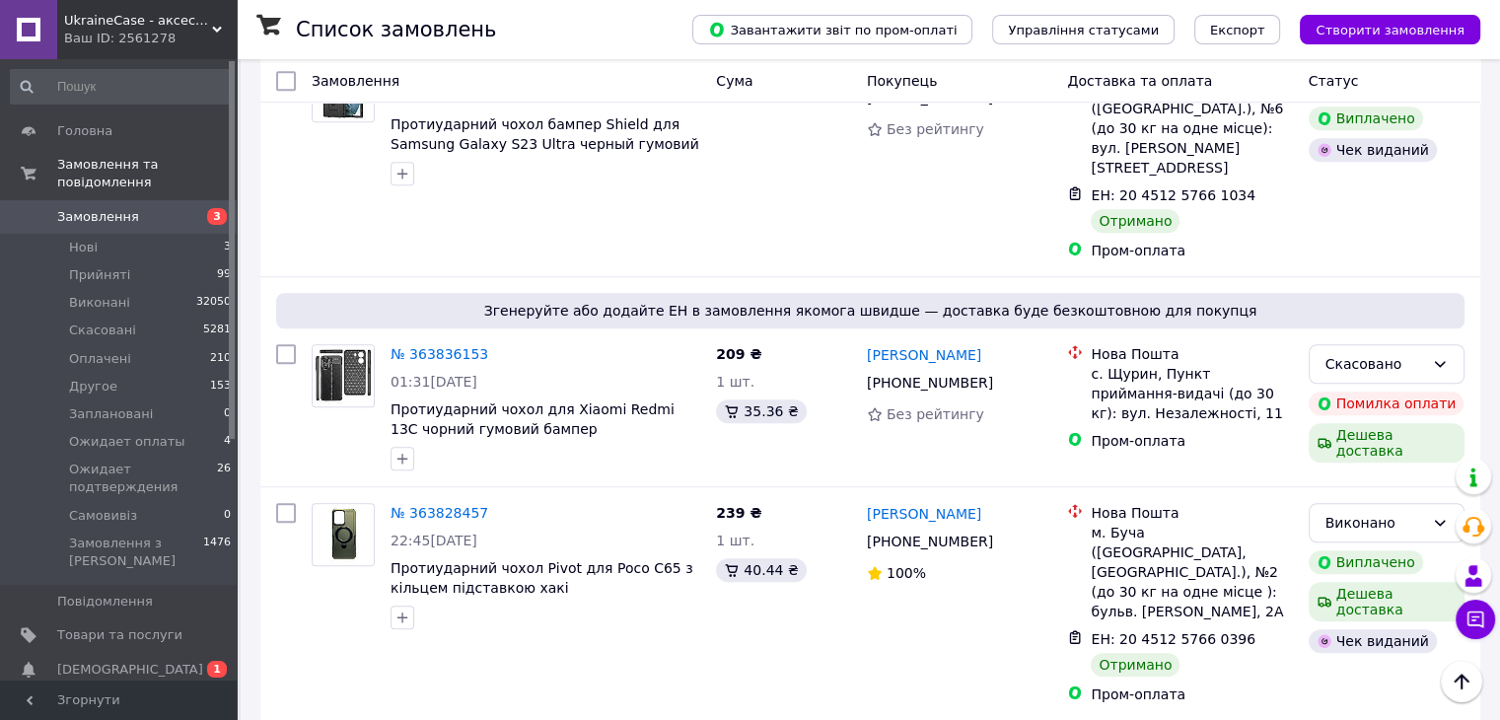
scroll to position [9057, 0]
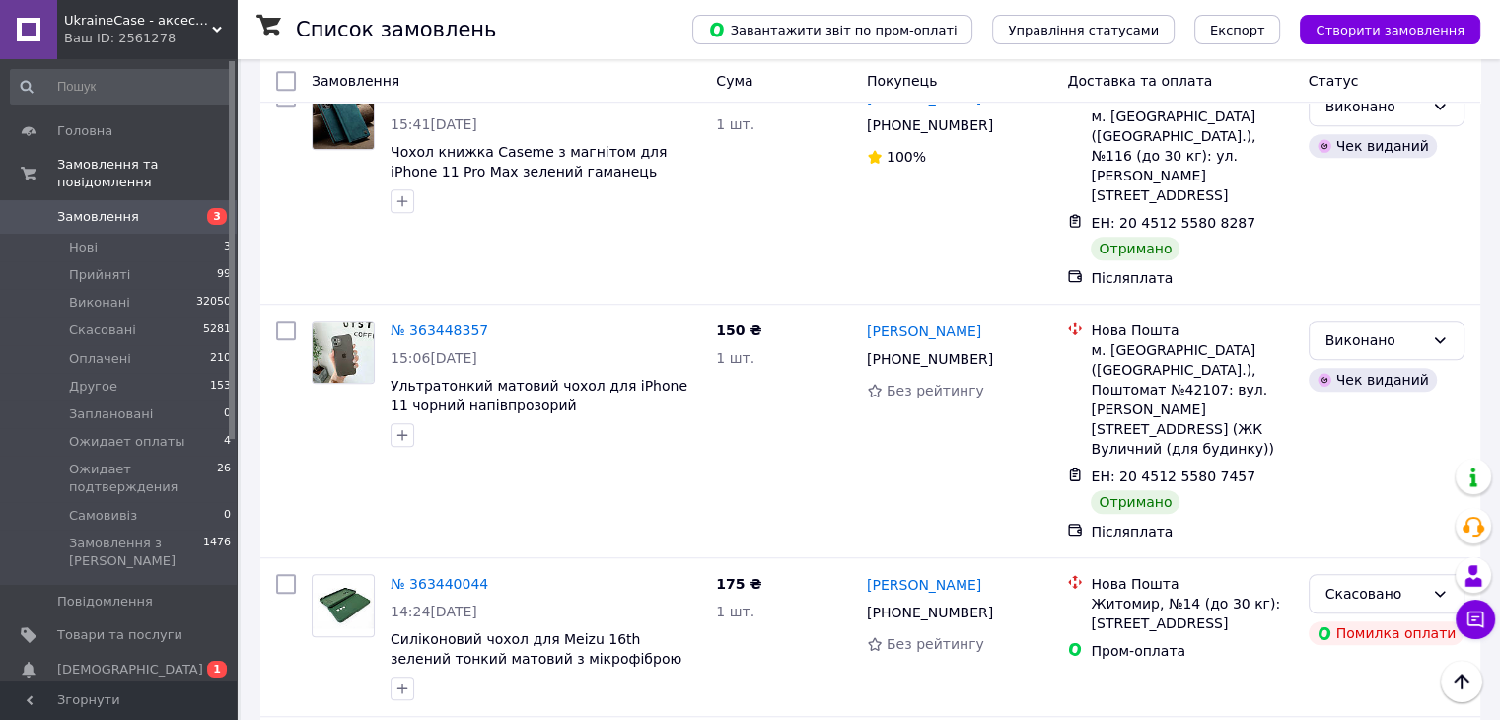
scroll to position [8929, 0]
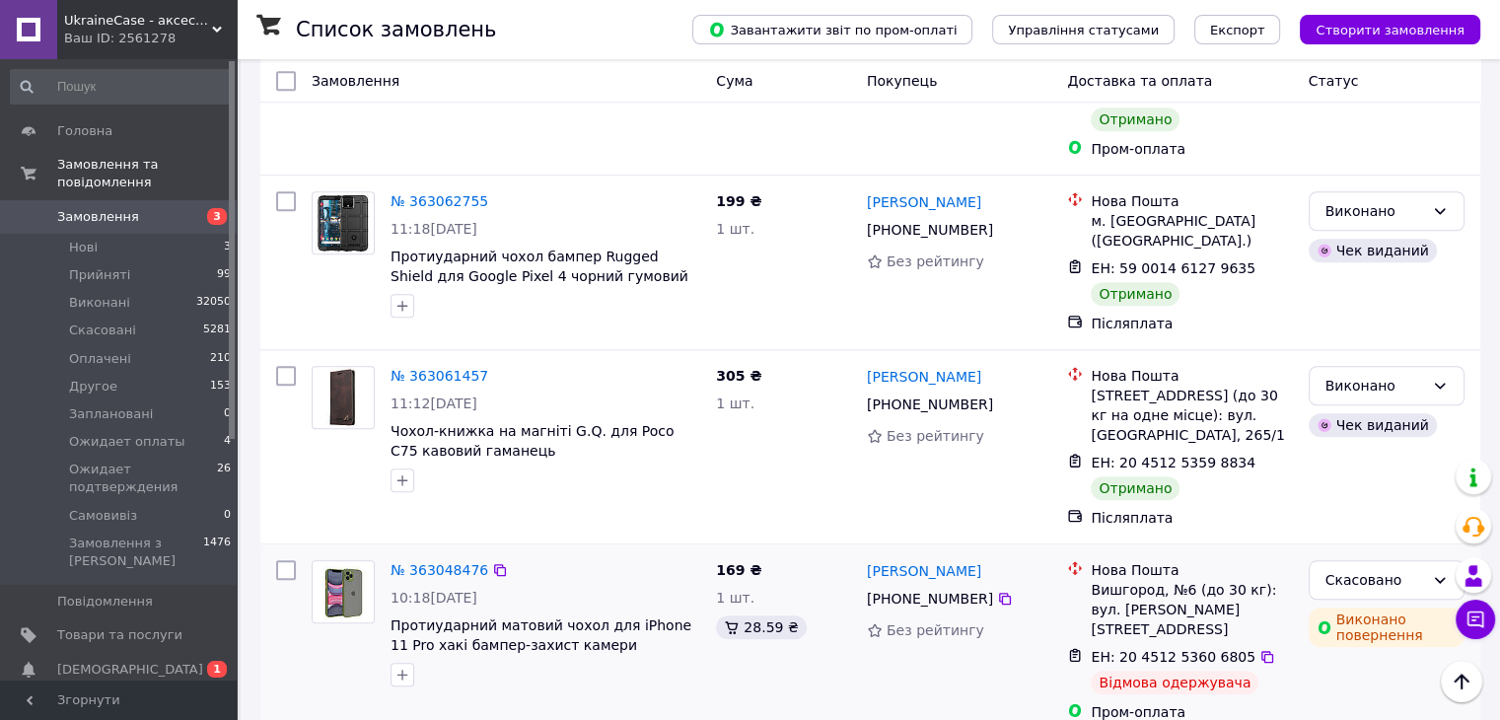
scroll to position [9111, 0]
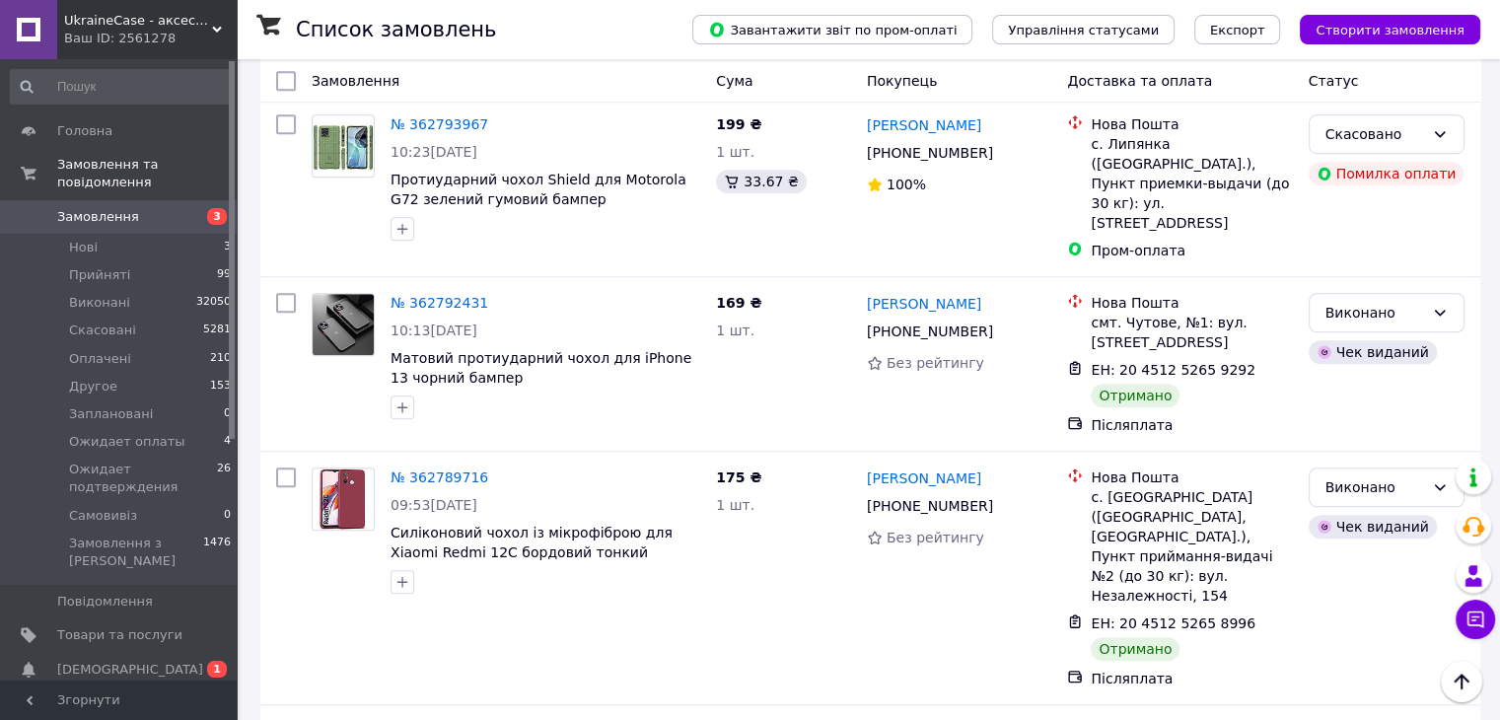
scroll to position [8984, 0]
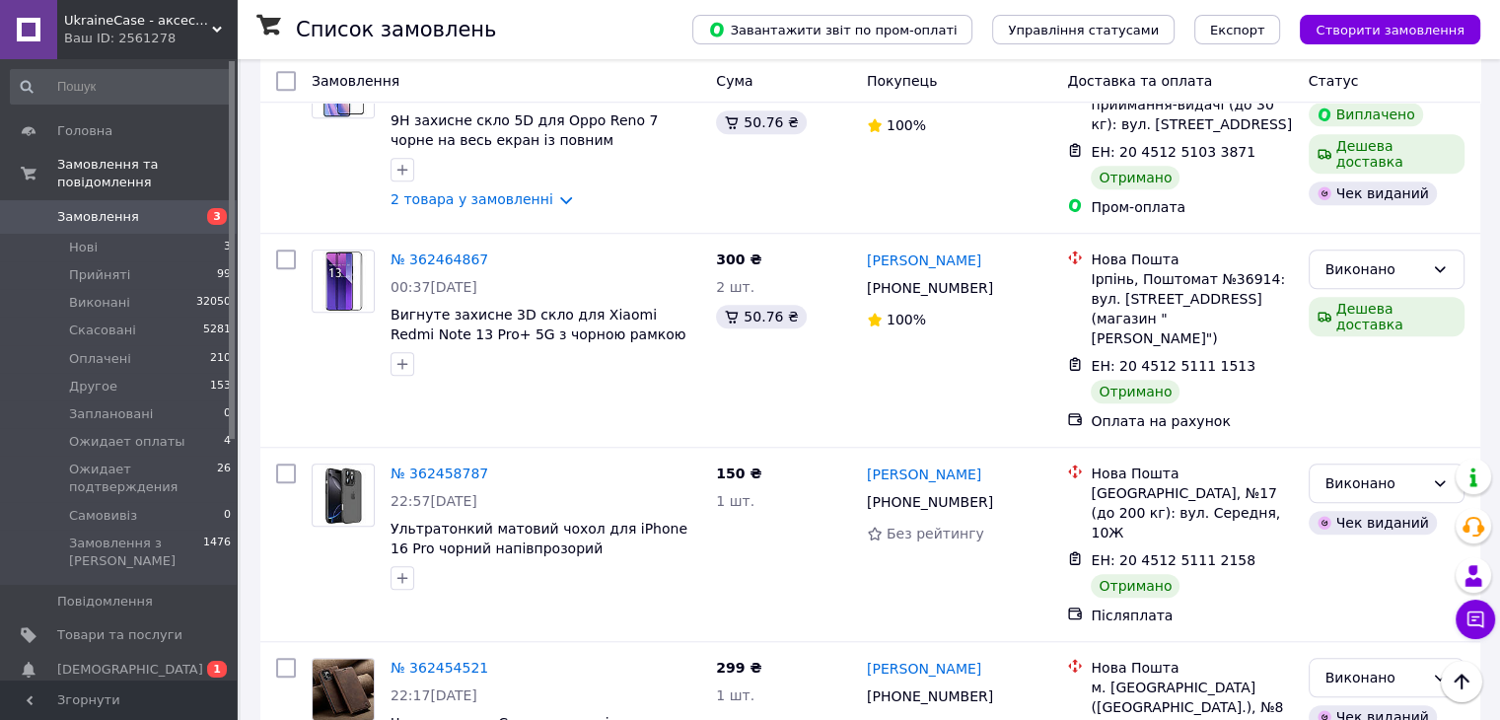
scroll to position [9081, 0]
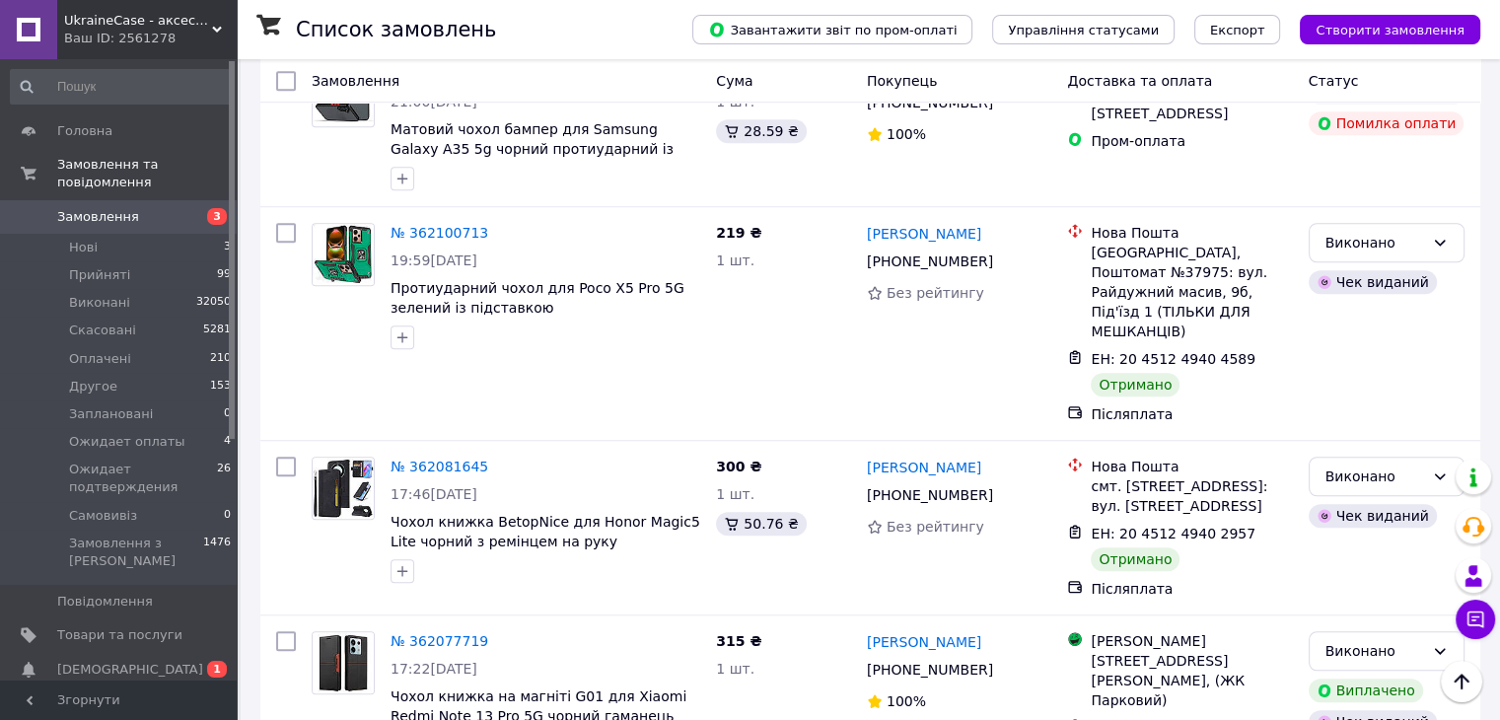
scroll to position [8931, 0]
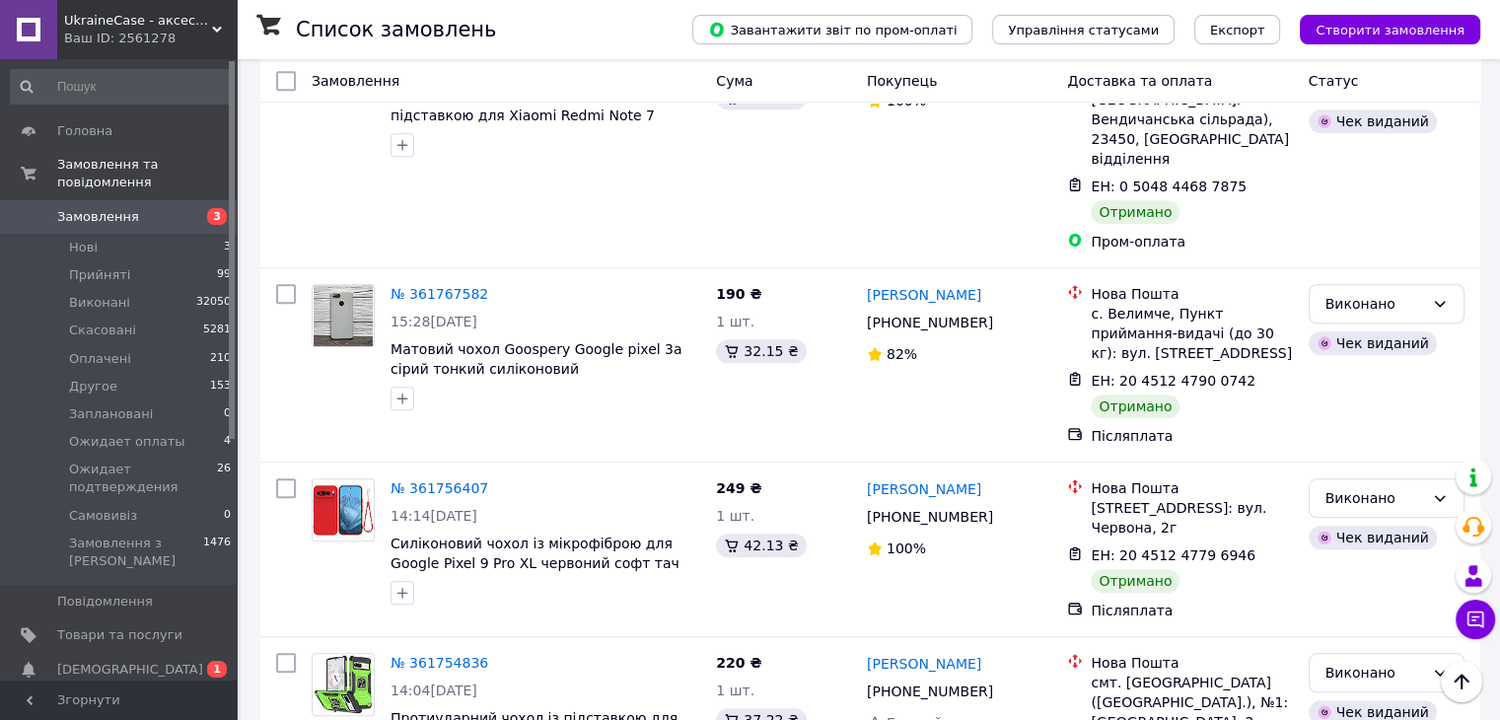
scroll to position [9216, 0]
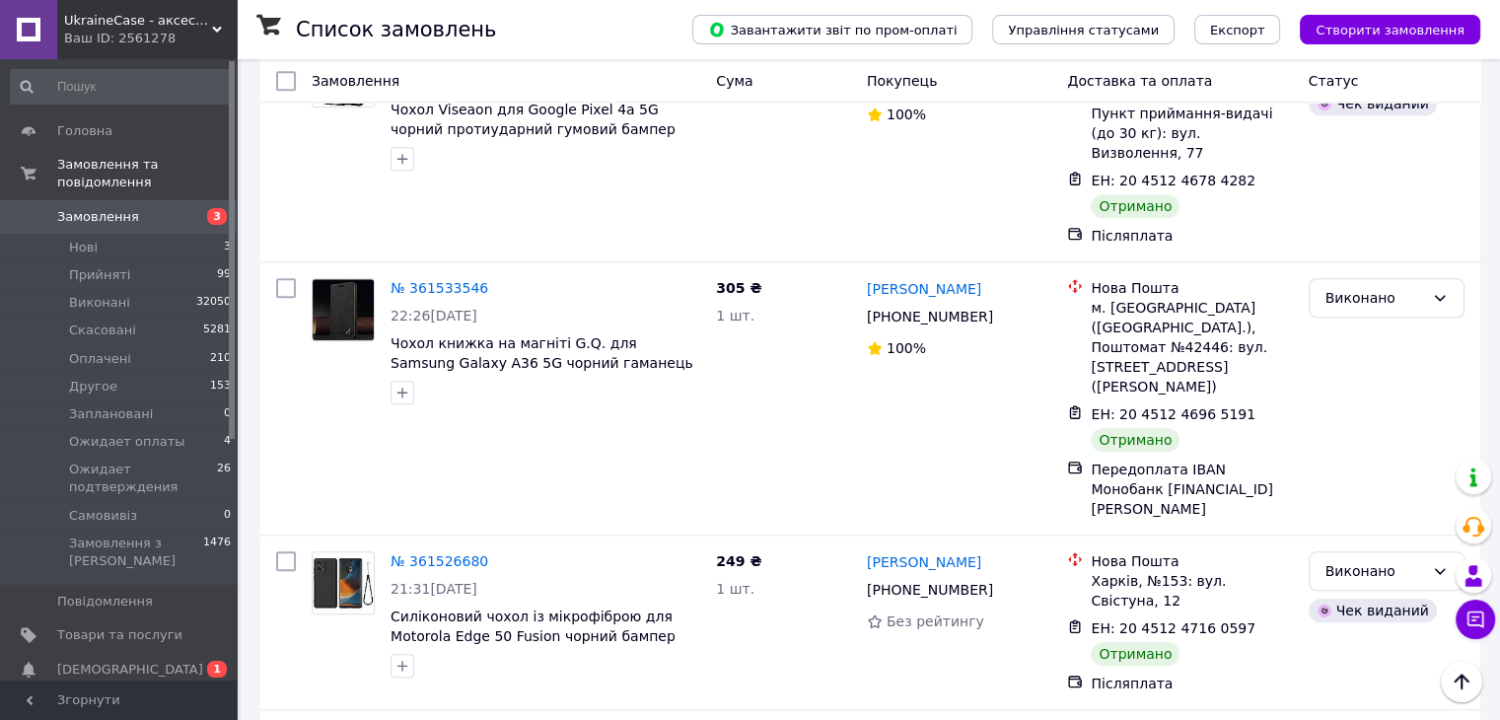
scroll to position [9100, 0]
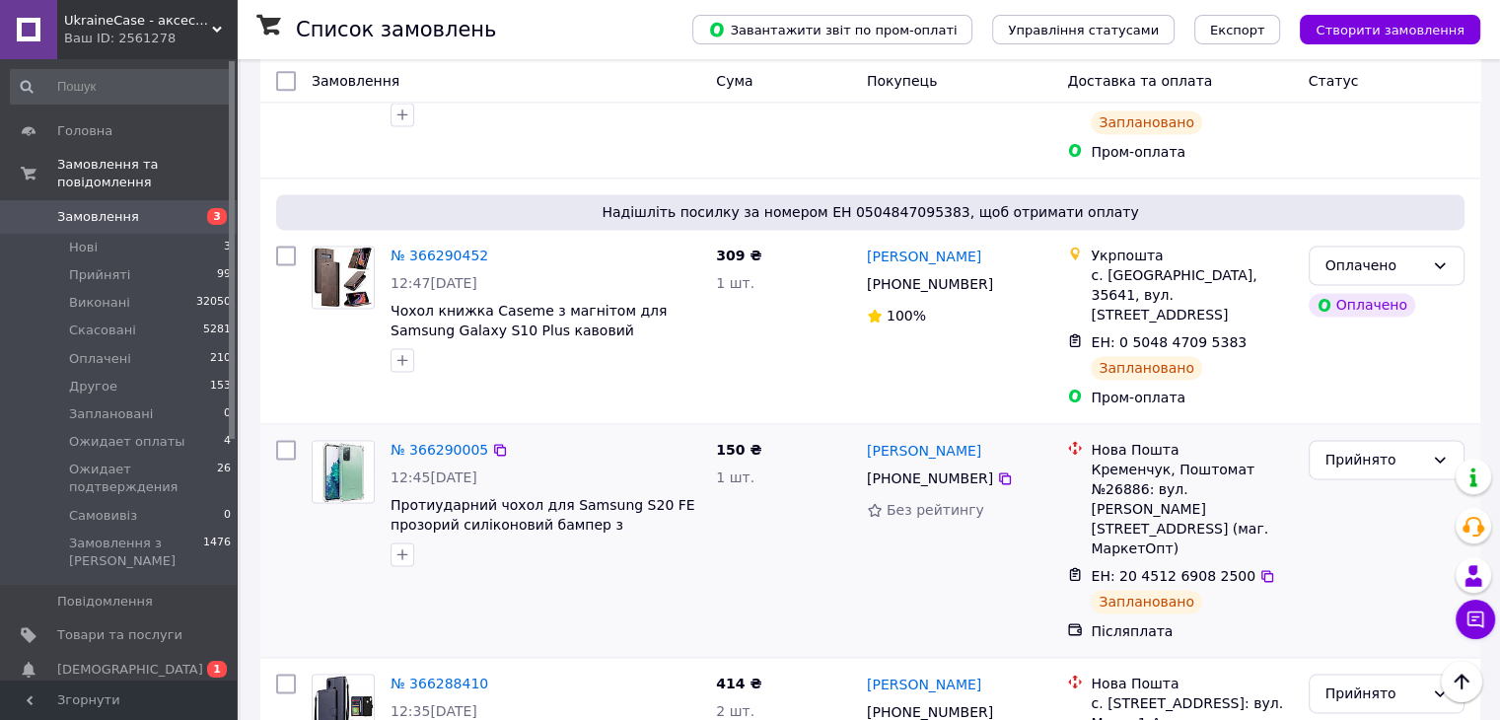
scroll to position [2860, 0]
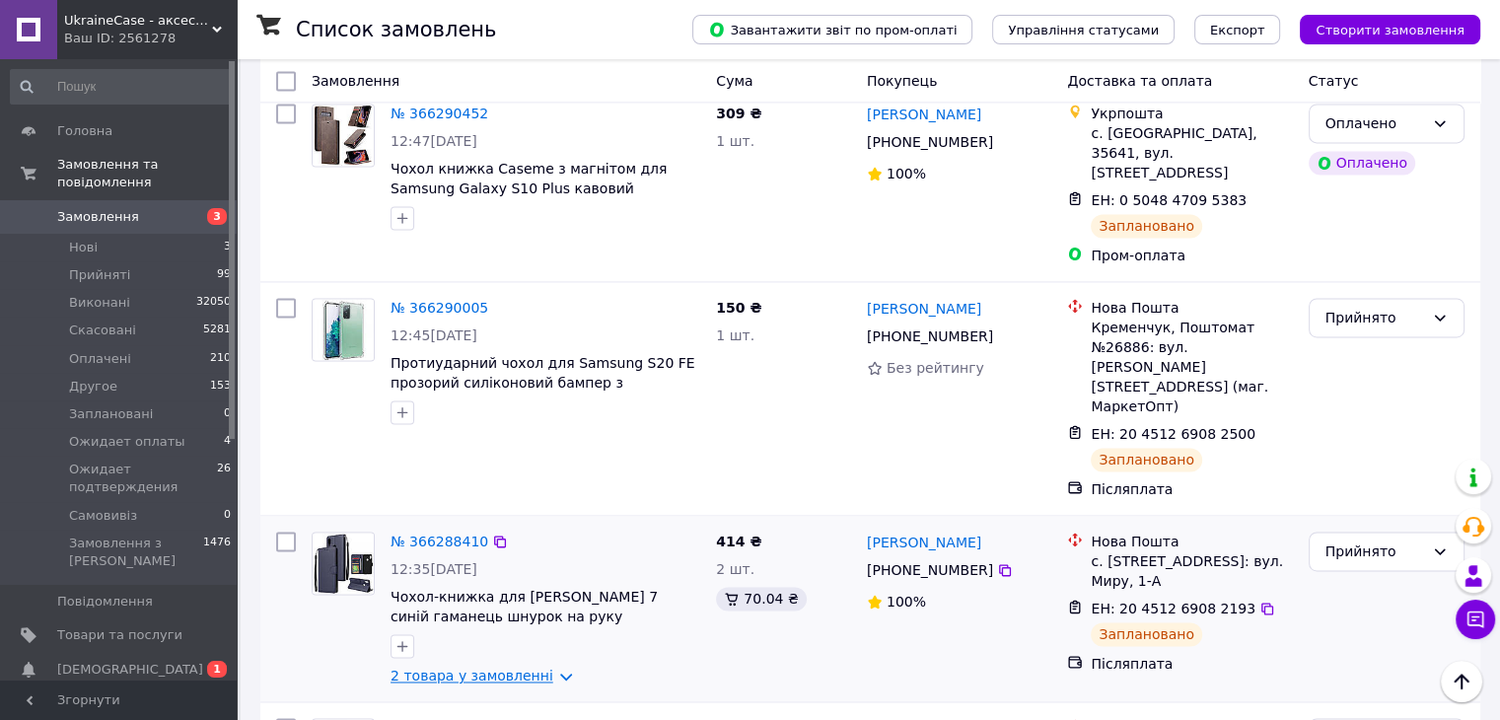
click at [541, 668] on link "2 товара у замовленні" at bounding box center [472, 676] width 163 height 16
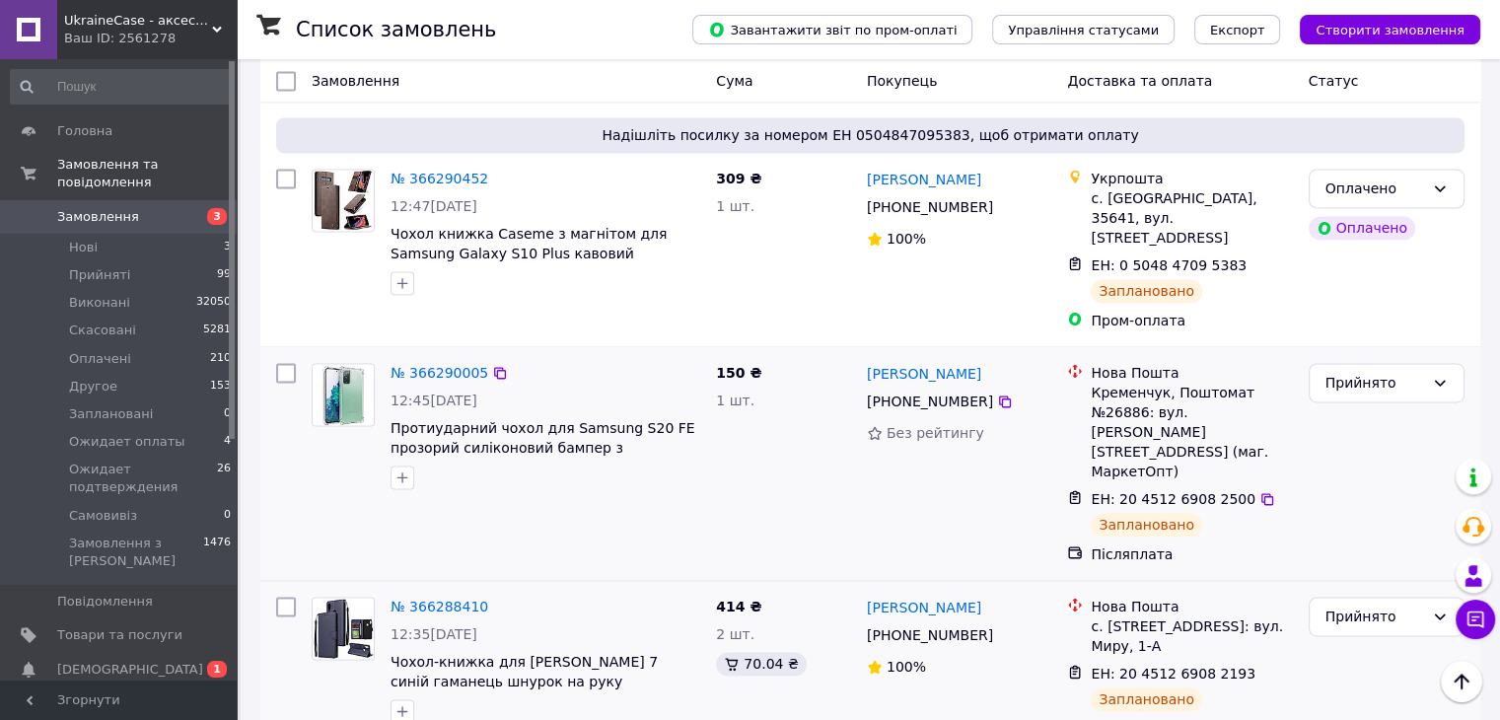
scroll to position [2761, 0]
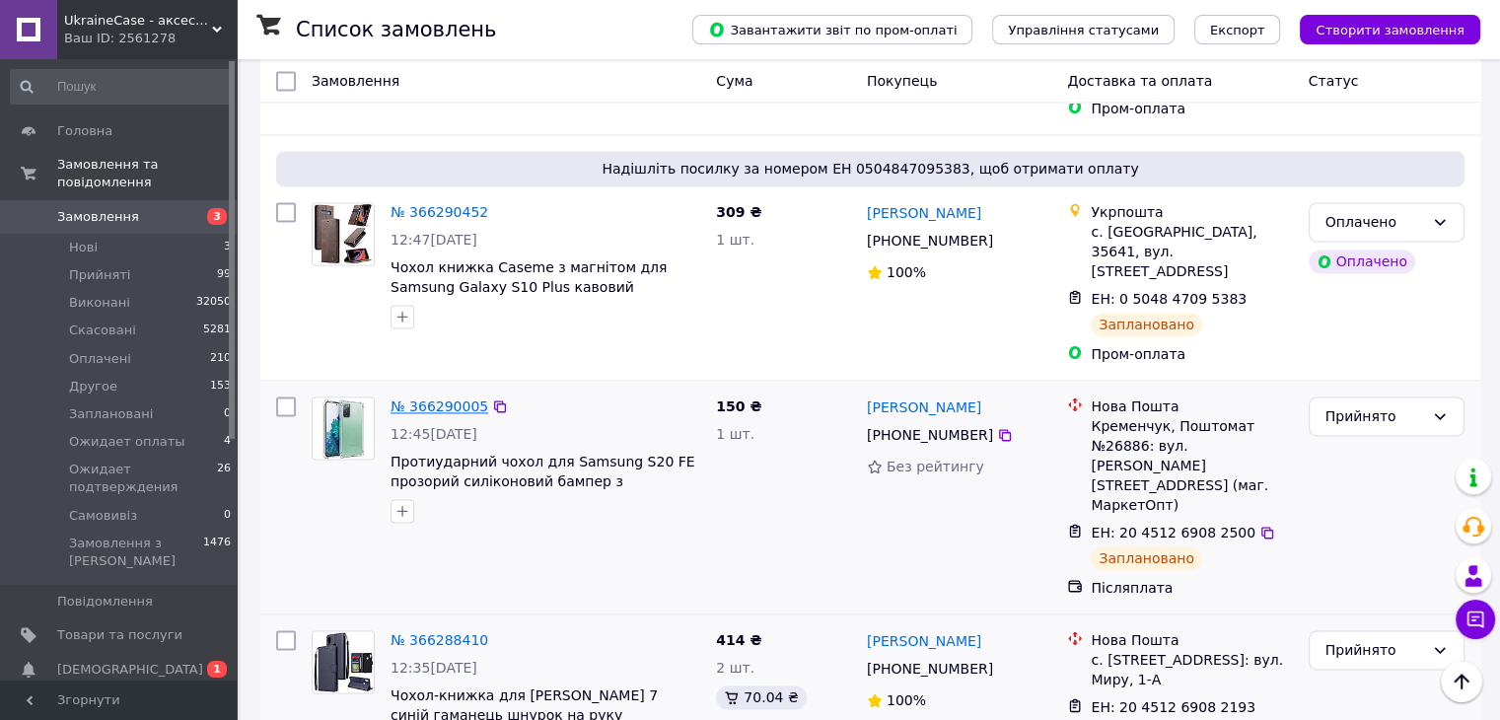
drag, startPoint x: 446, startPoint y: 283, endPoint x: 419, endPoint y: 299, distance: 31.0
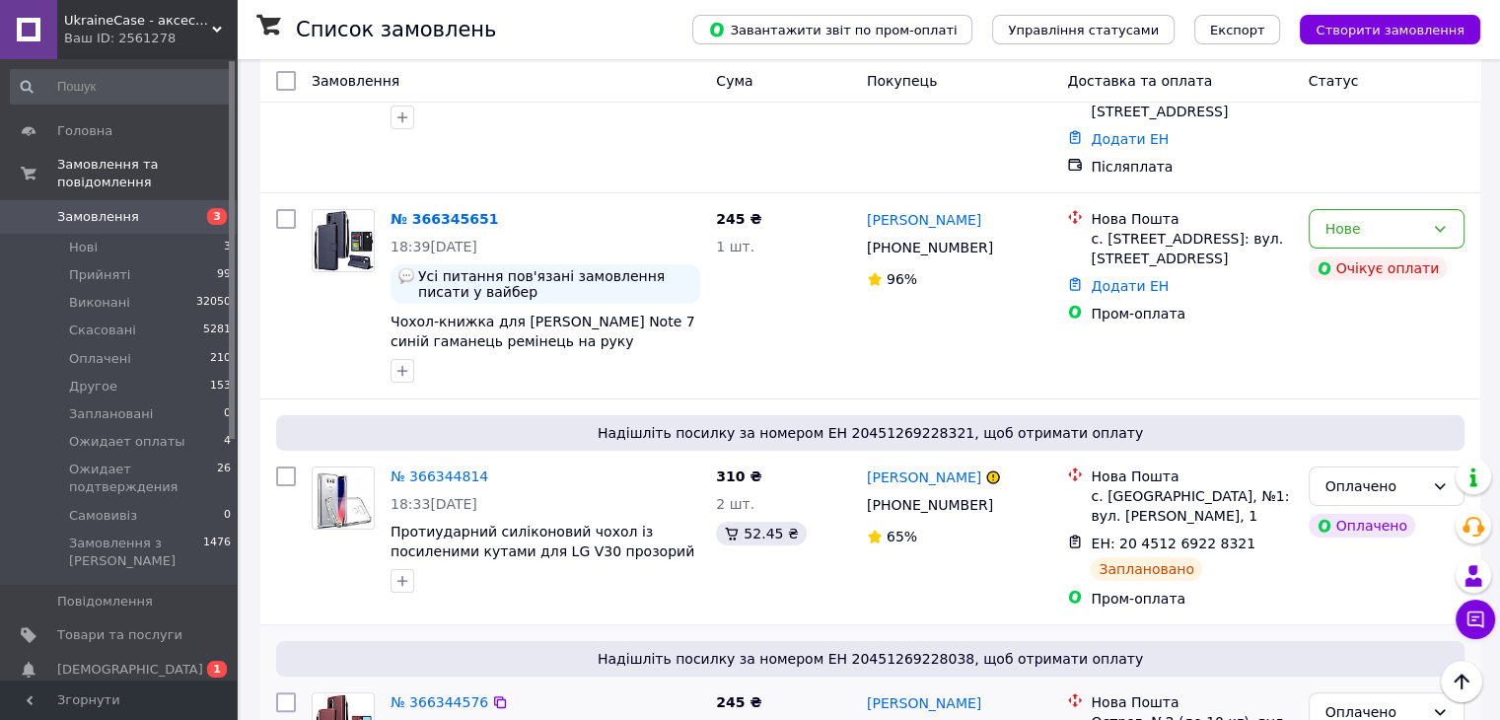
scroll to position [394, 0]
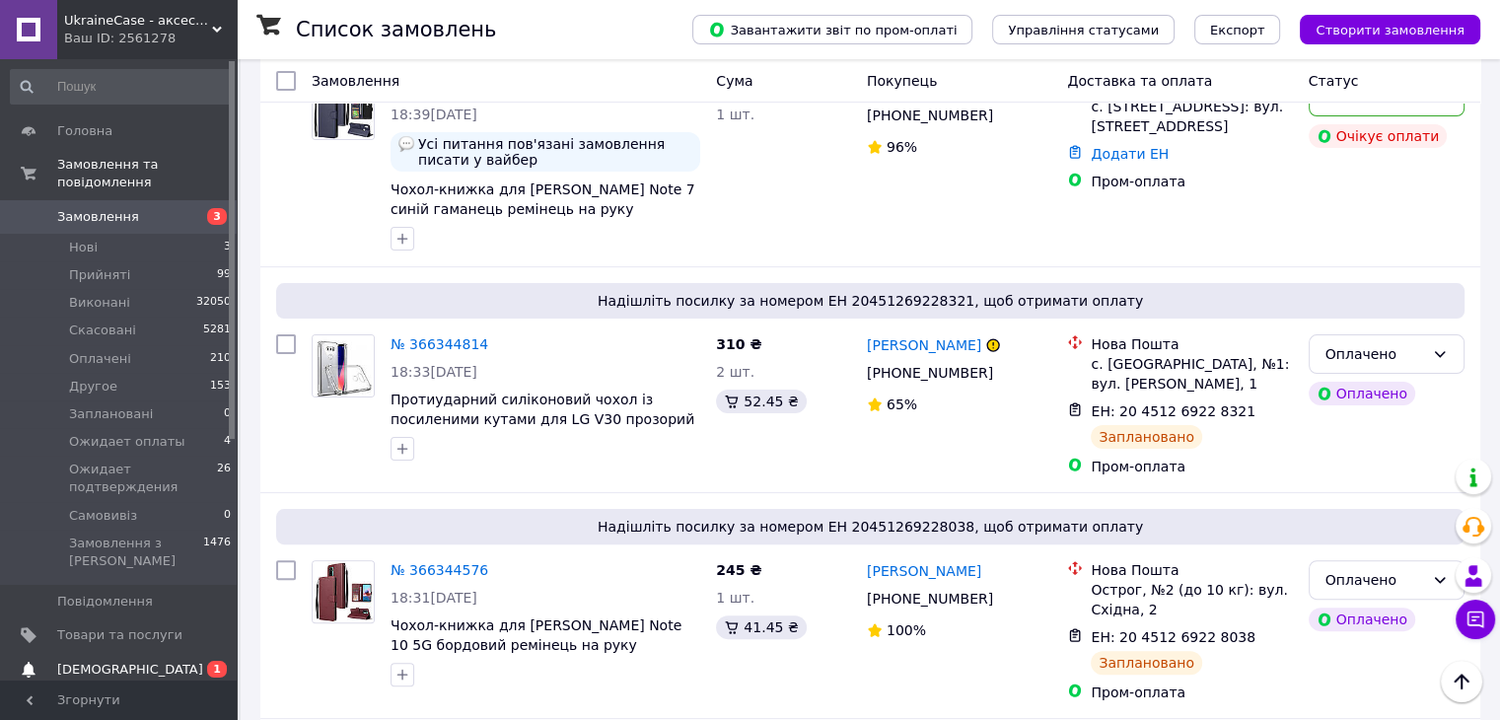
click at [130, 661] on span "[DEMOGRAPHIC_DATA]" at bounding box center [119, 670] width 125 height 18
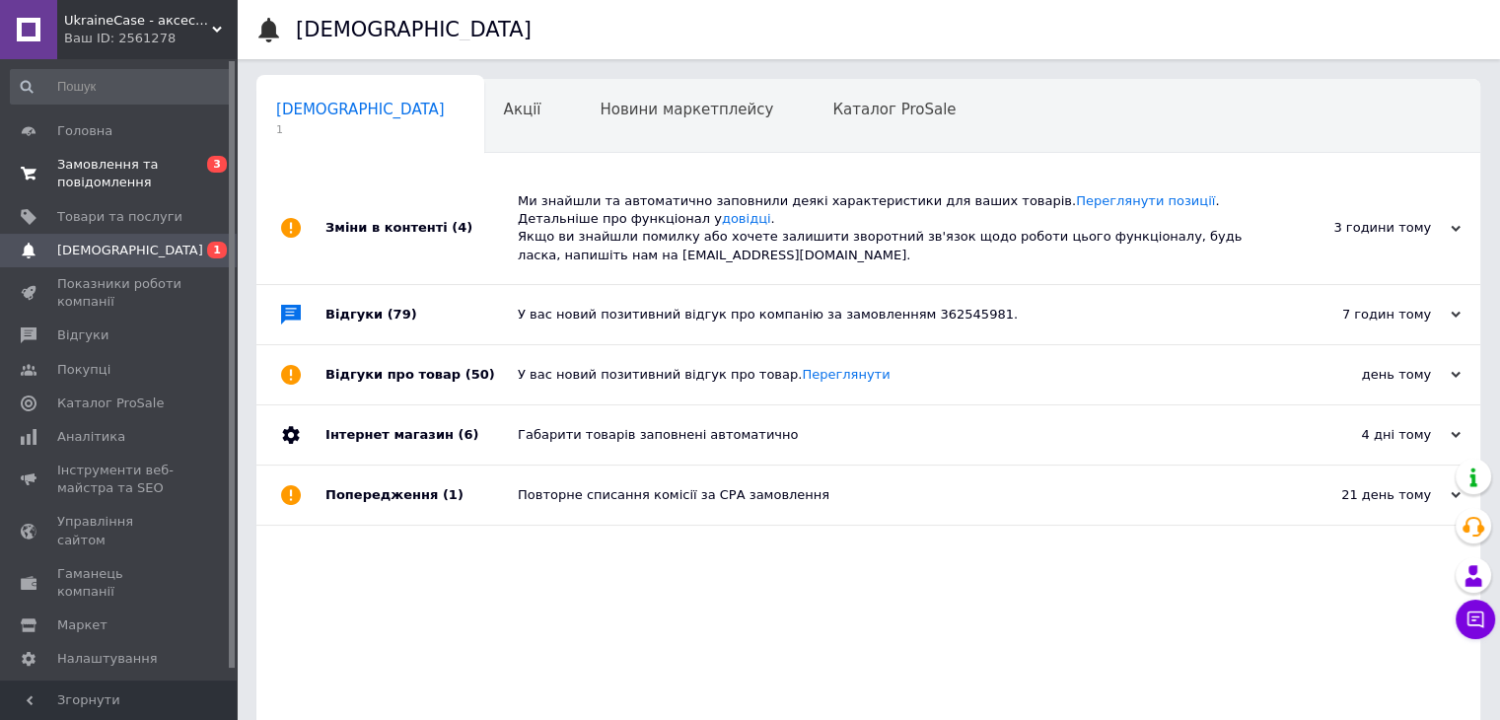
click at [107, 185] on span "Замовлення та повідомлення" at bounding box center [119, 174] width 125 height 36
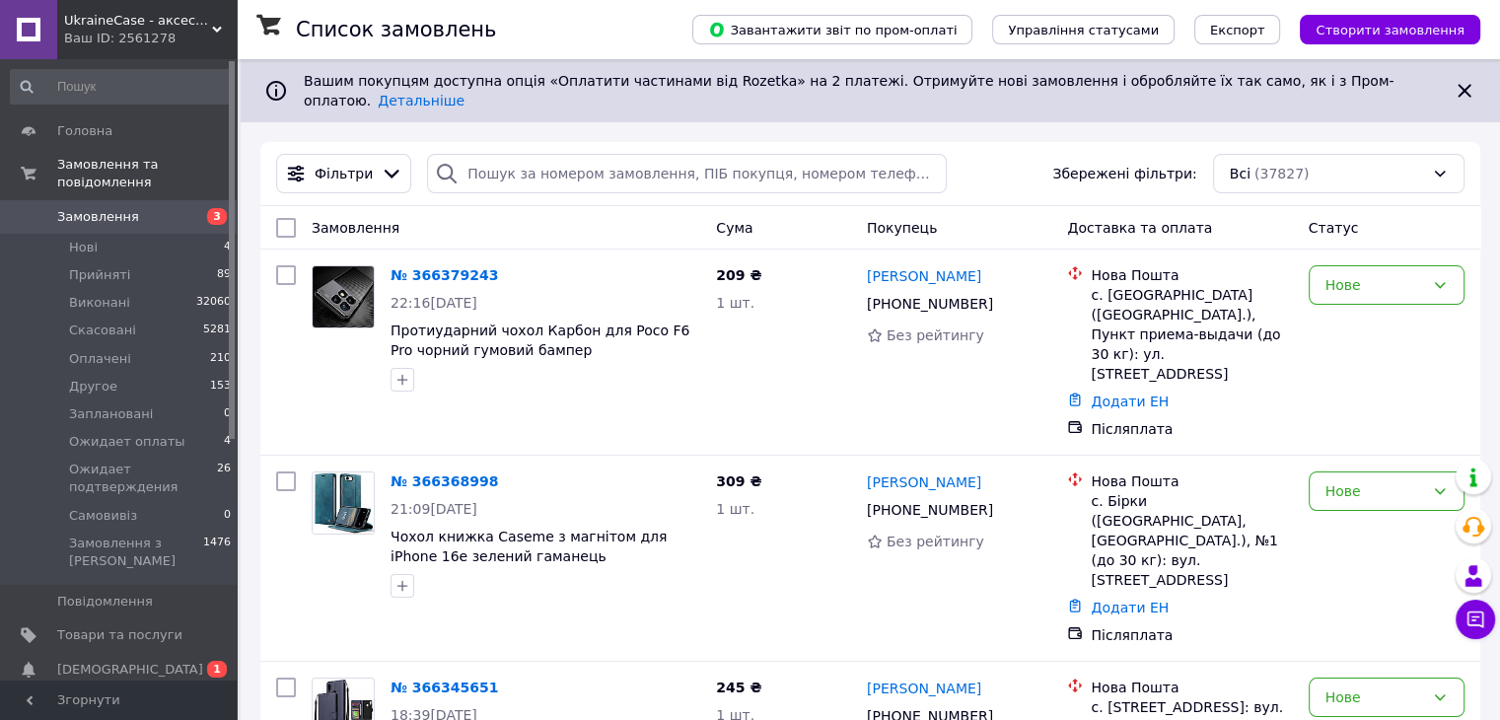
drag, startPoint x: 108, startPoint y: 185, endPoint x: 101, endPoint y: 597, distance: 411.3
click at [101, 626] on span "Товари та послуги" at bounding box center [119, 635] width 125 height 18
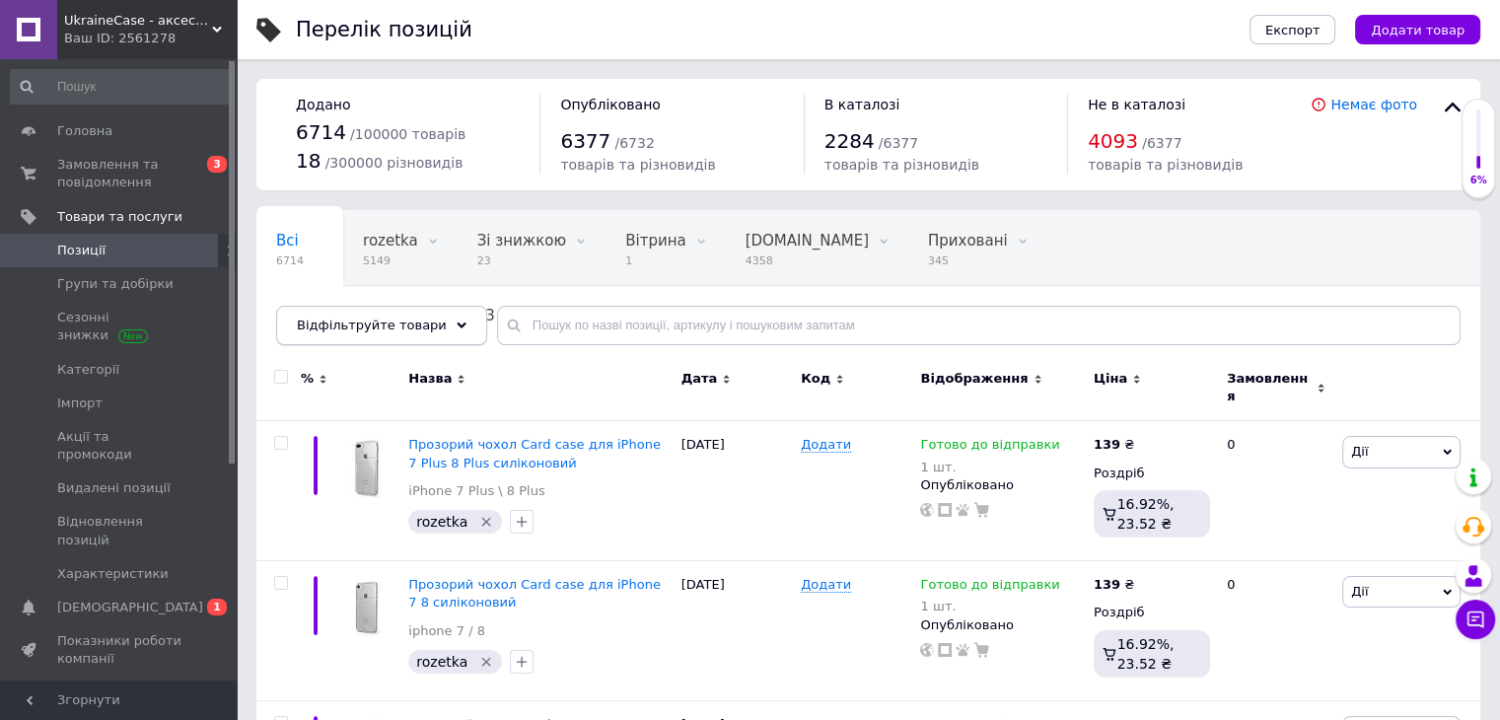
click at [446, 321] on div "Відфільтруйте товари" at bounding box center [381, 325] width 211 height 39
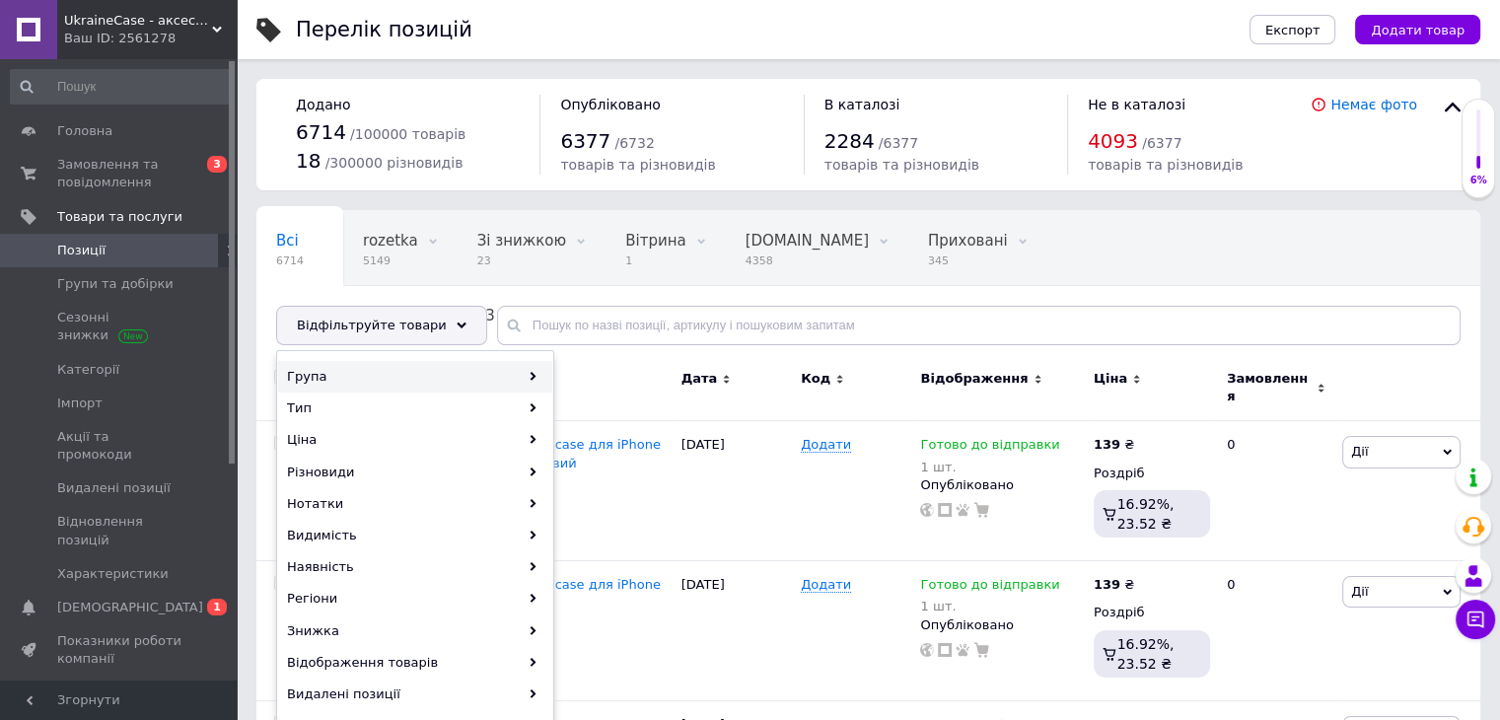
click at [520, 369] on div "Група" at bounding box center [415, 377] width 274 height 32
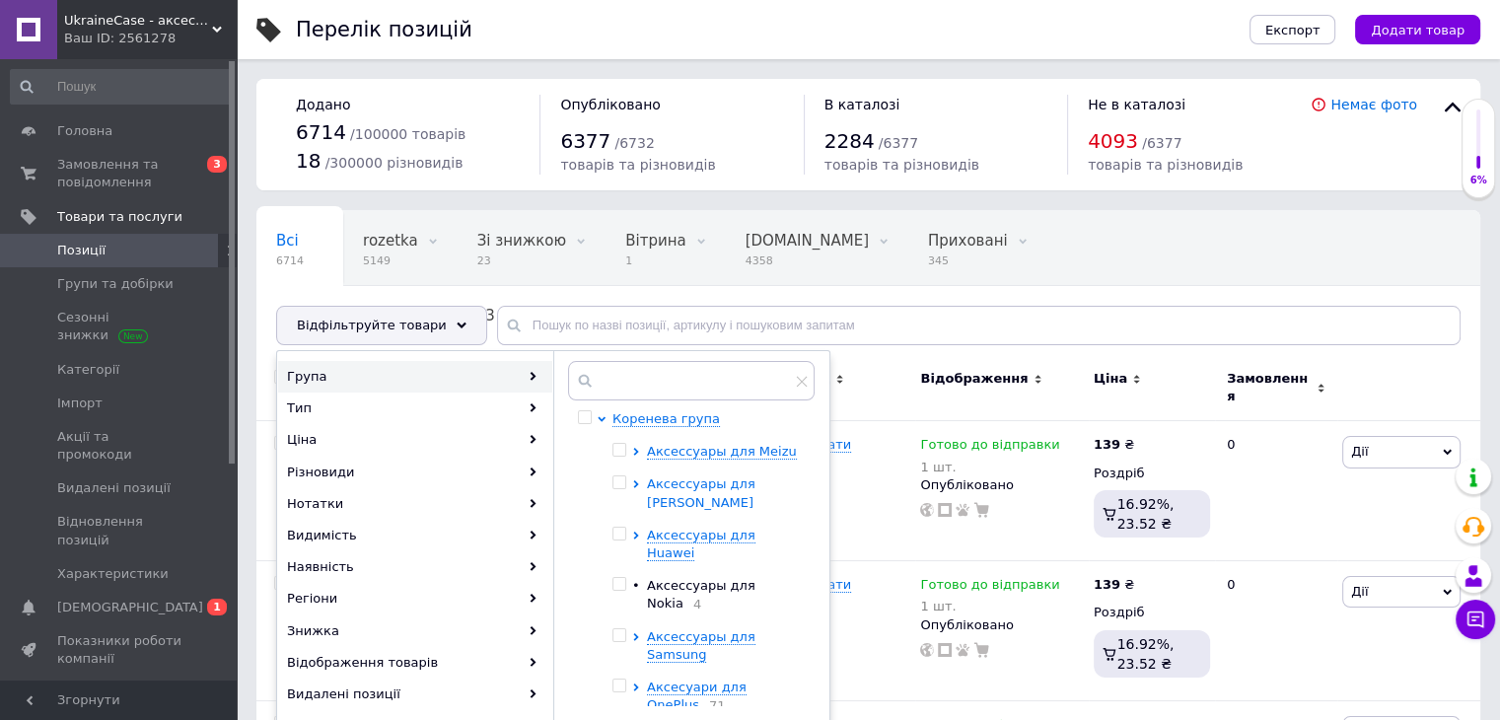
click at [635, 485] on icon at bounding box center [635, 484] width 5 height 8
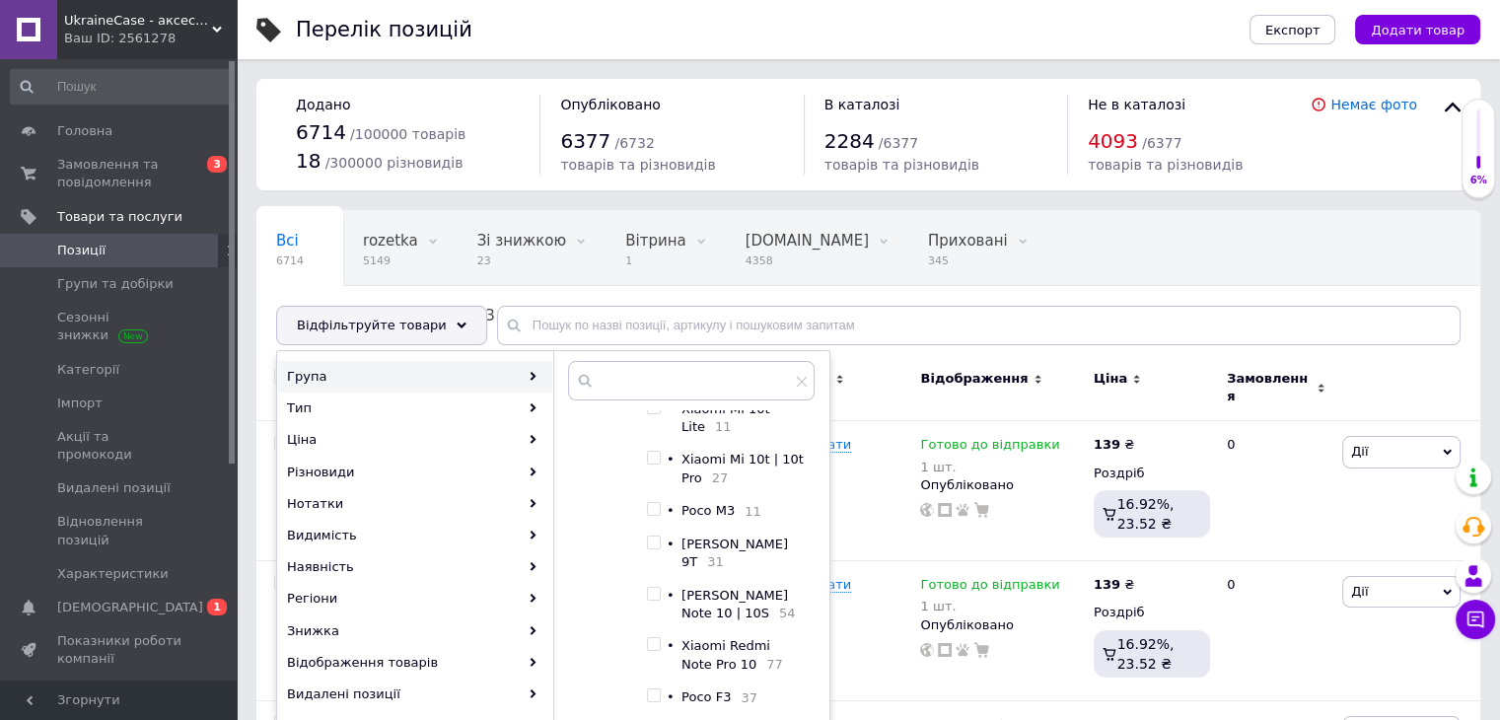
scroll to position [1677, 0]
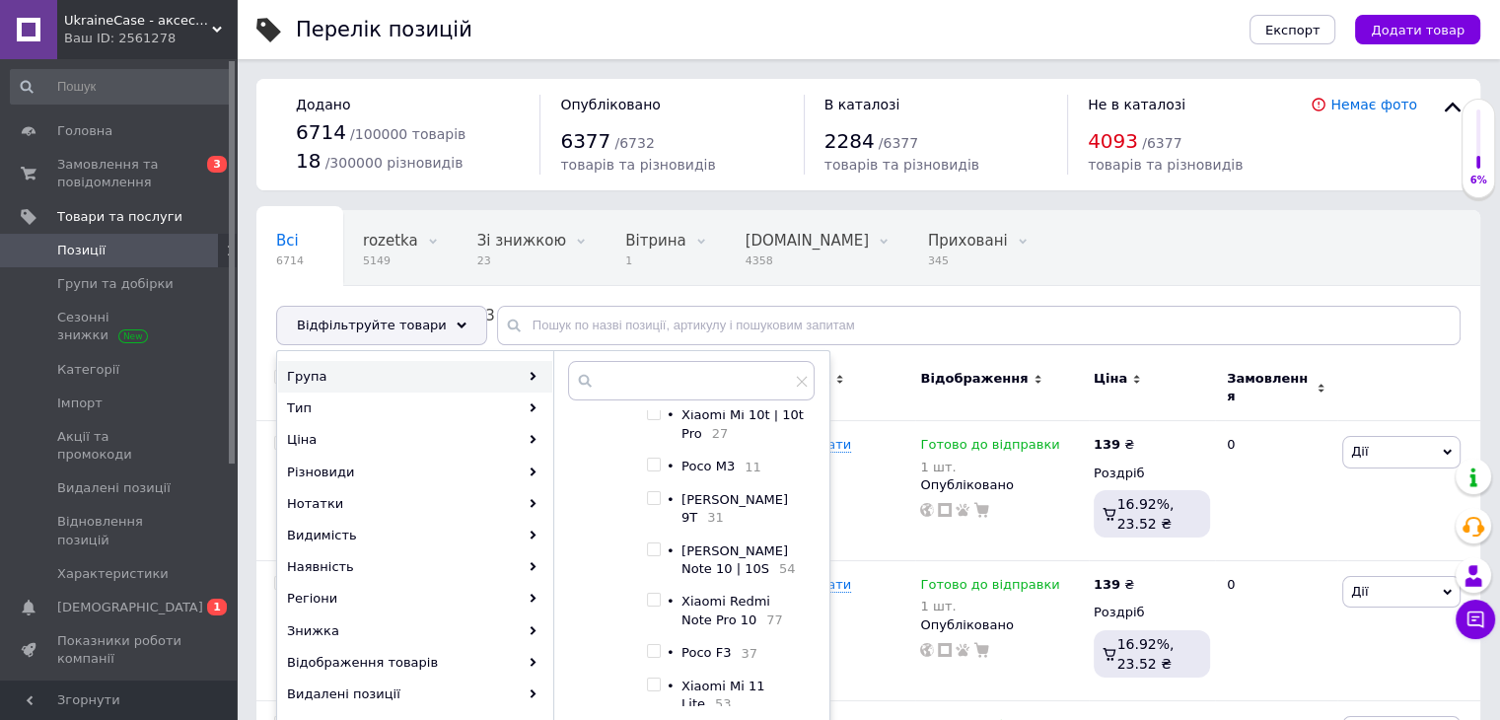
click at [652, 645] on input "checkbox" at bounding box center [653, 651] width 13 height 13
checkbox input "true"
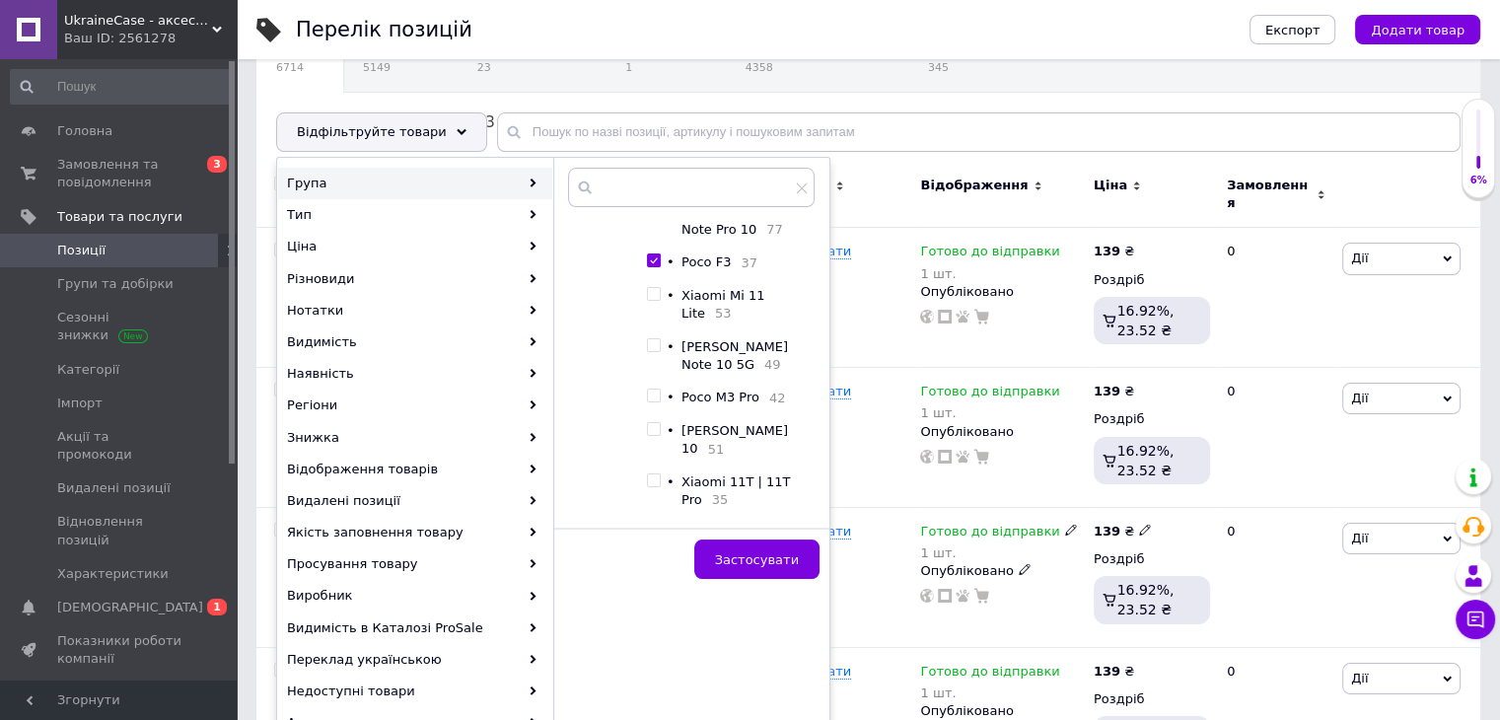
scroll to position [197, 0]
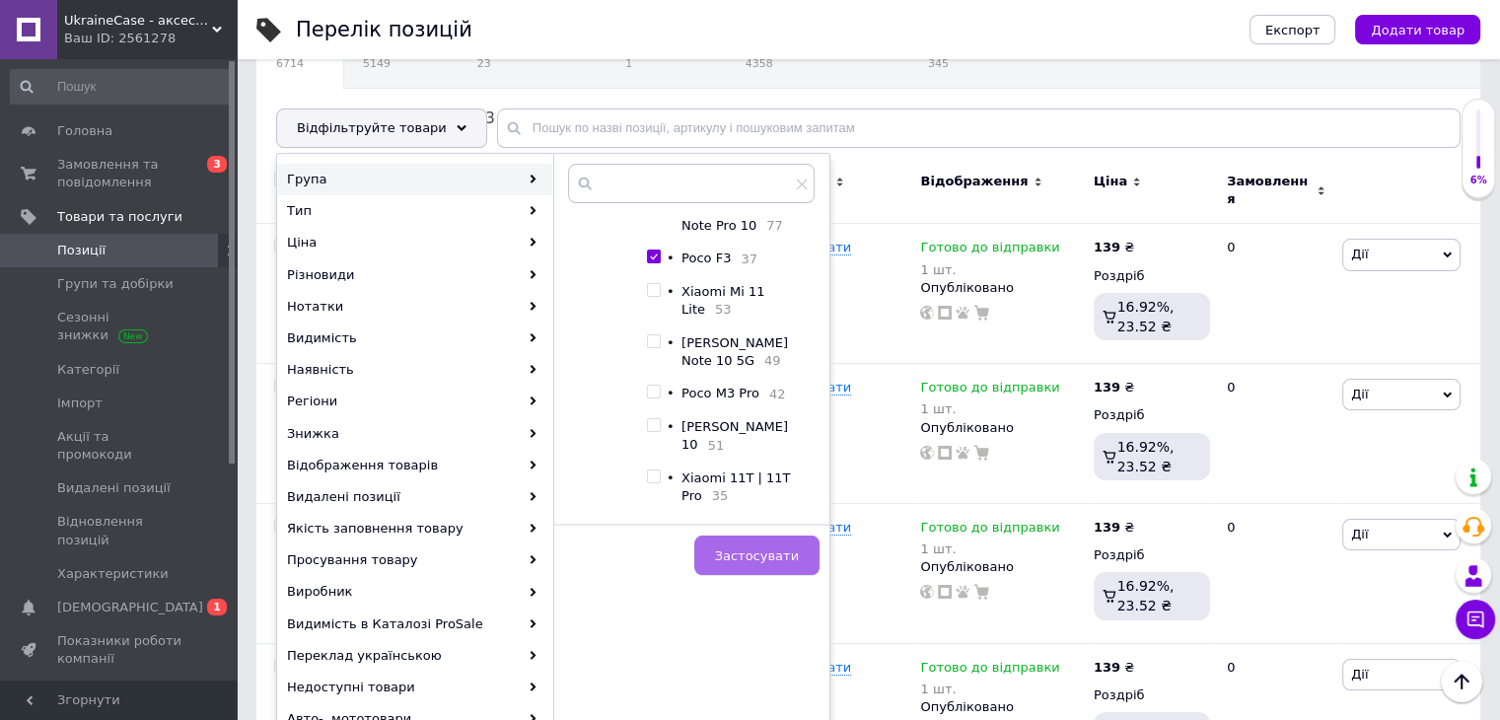
click at [759, 565] on button "Застосувати" at bounding box center [756, 555] width 125 height 39
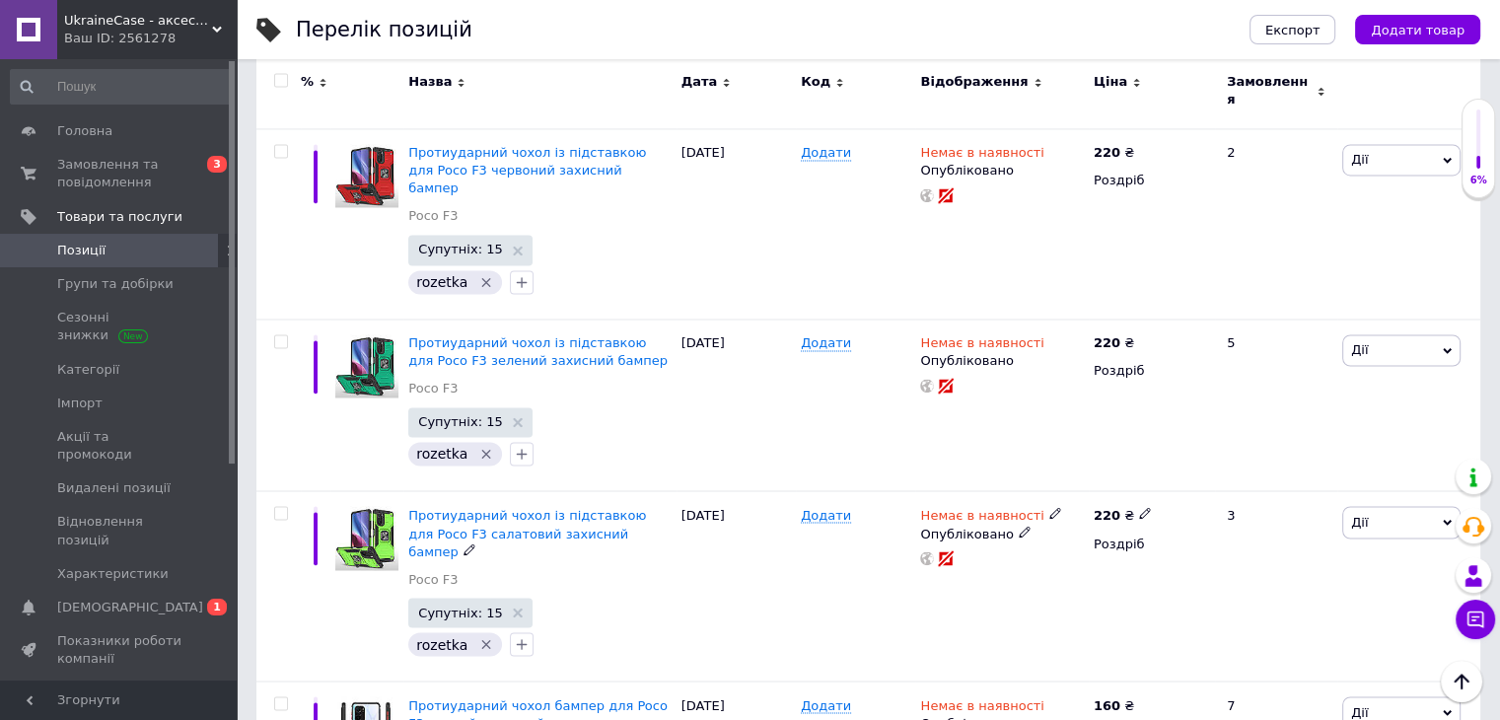
scroll to position [3335, 0]
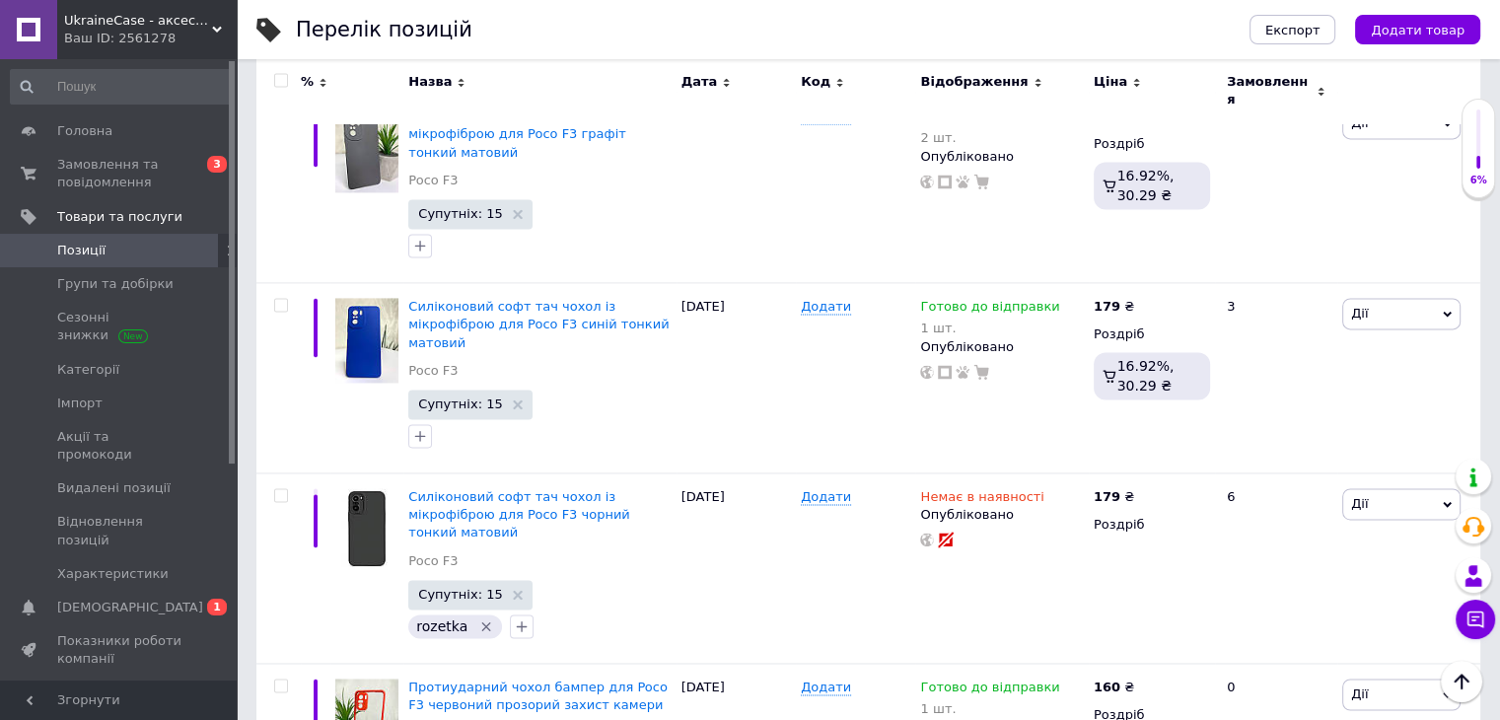
scroll to position [2845, 0]
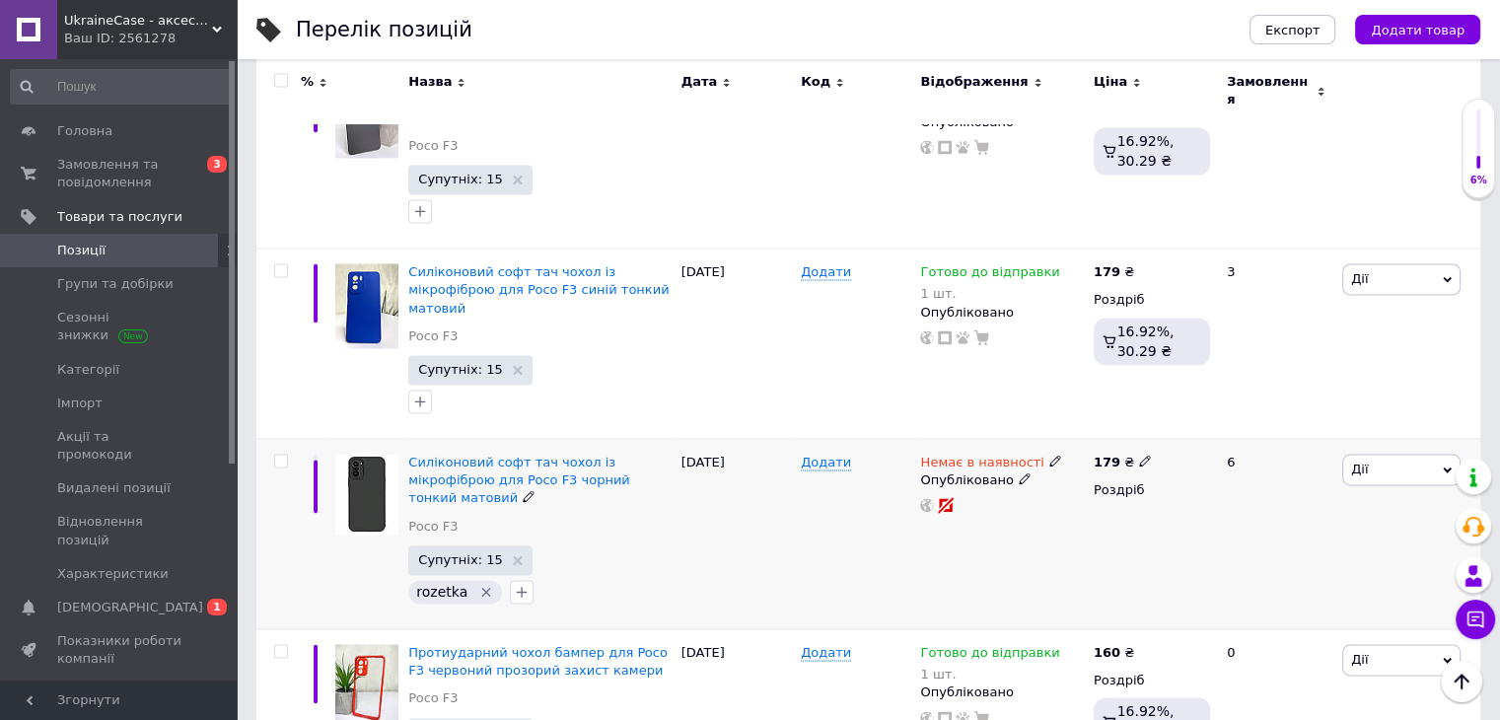
click at [1394, 454] on span "Дії" at bounding box center [1401, 470] width 118 height 32
click at [1280, 549] on li "Копіювати" at bounding box center [1328, 563] width 261 height 28
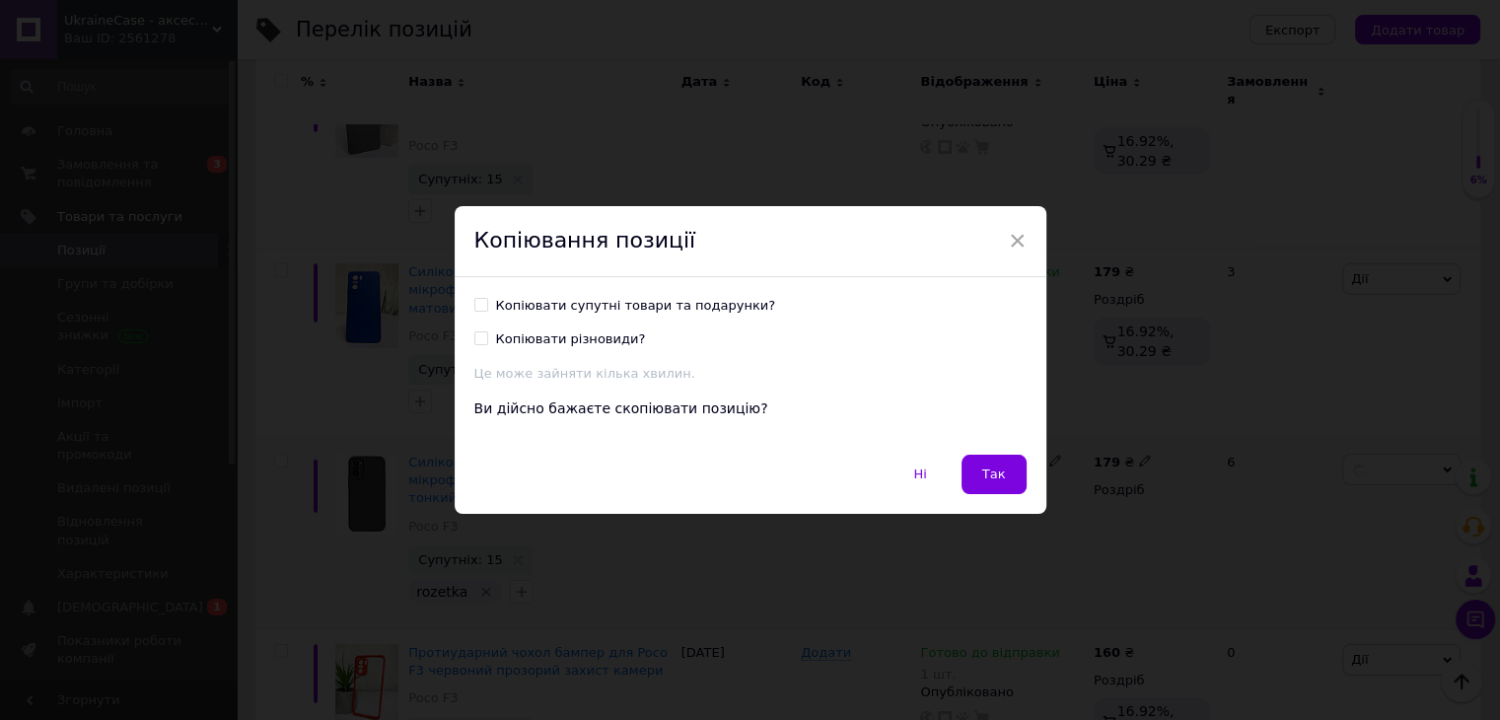
scroll to position [2765, 0]
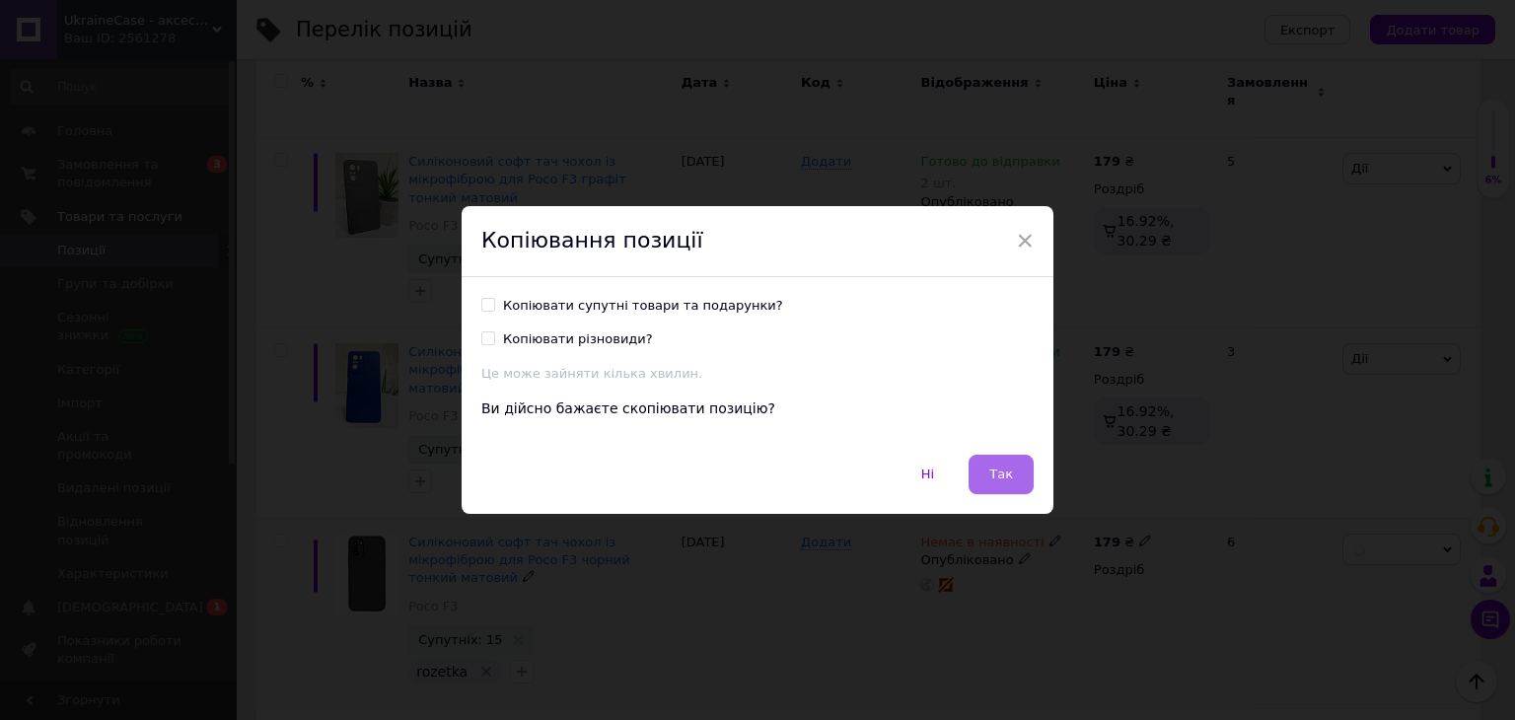
click at [993, 478] on span "Так" at bounding box center [1001, 473] width 24 height 15
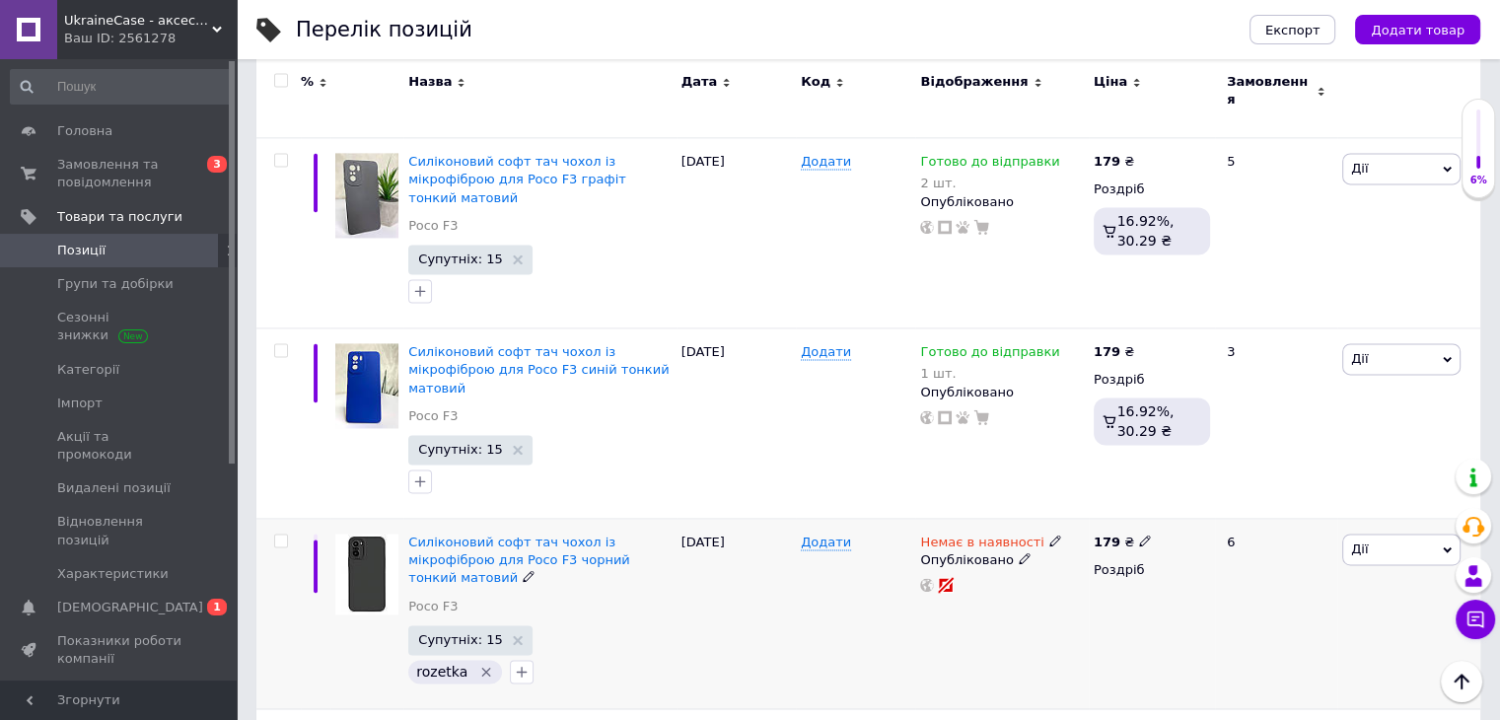
scroll to position [0, 143]
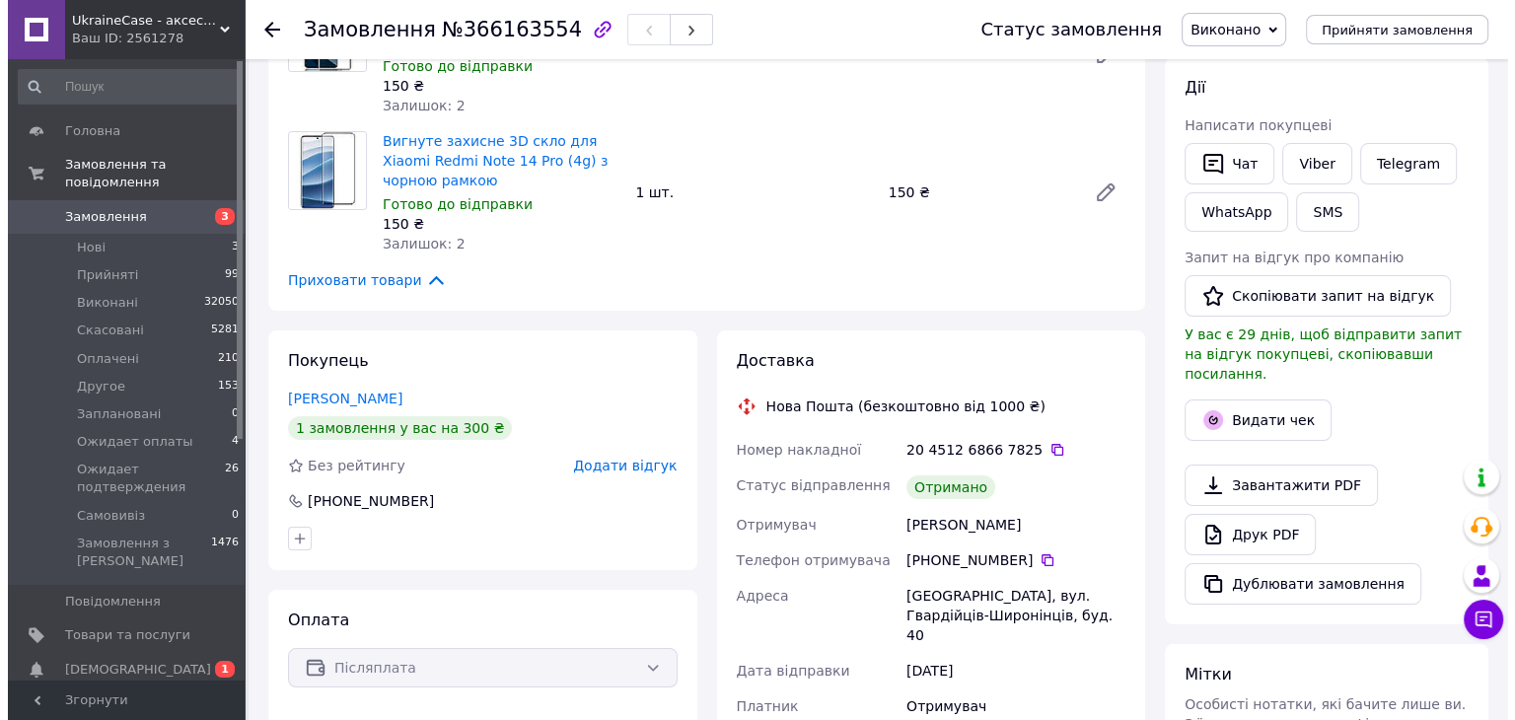
scroll to position [296, 0]
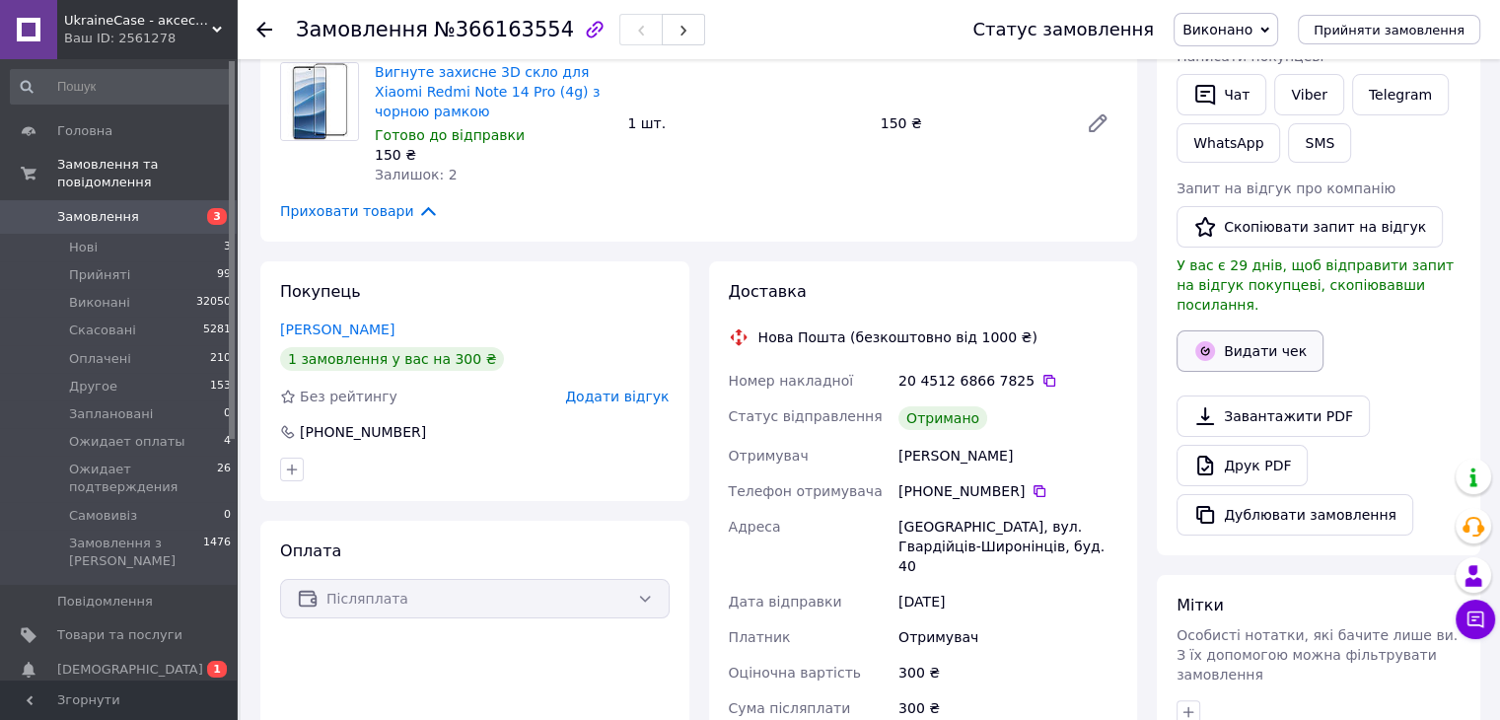
click at [1246, 330] on button "Видати чек" at bounding box center [1250, 350] width 147 height 41
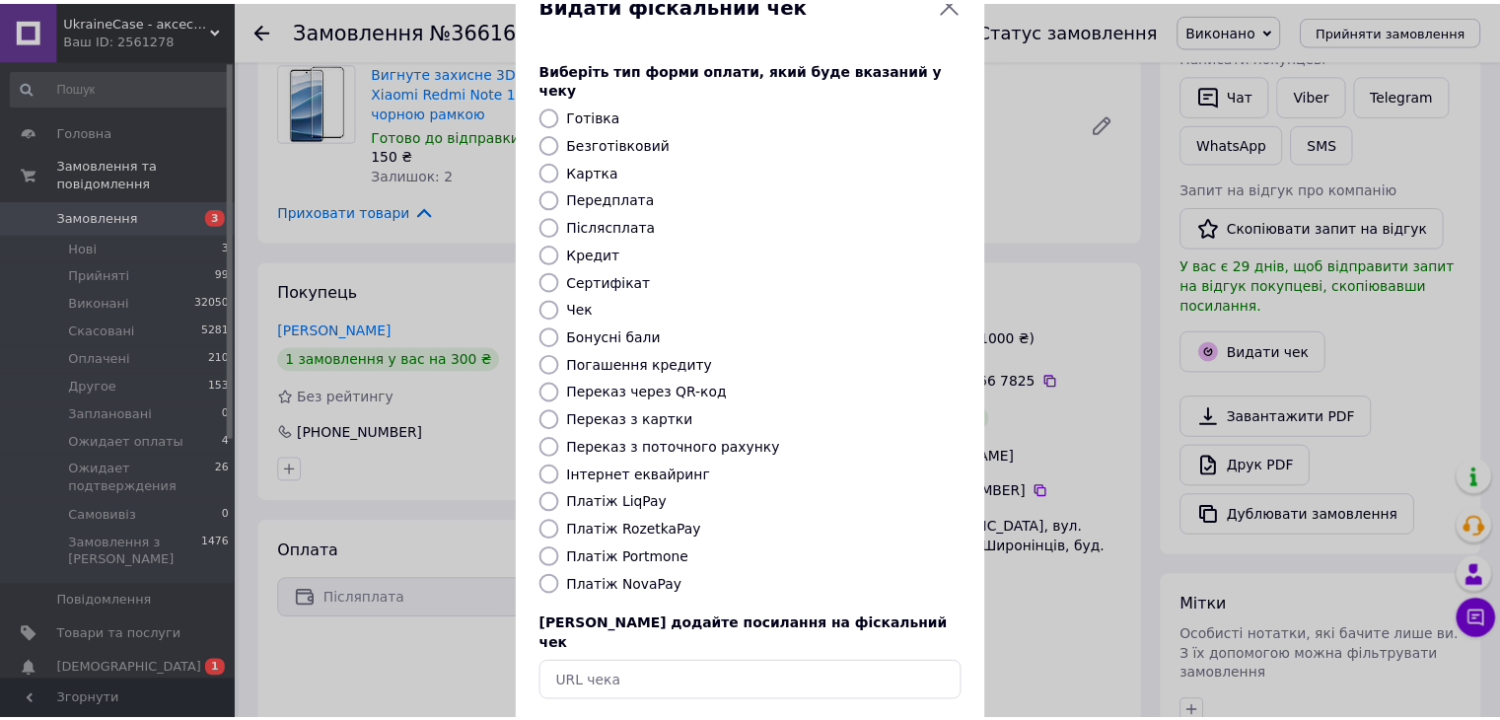
scroll to position [126, 0]
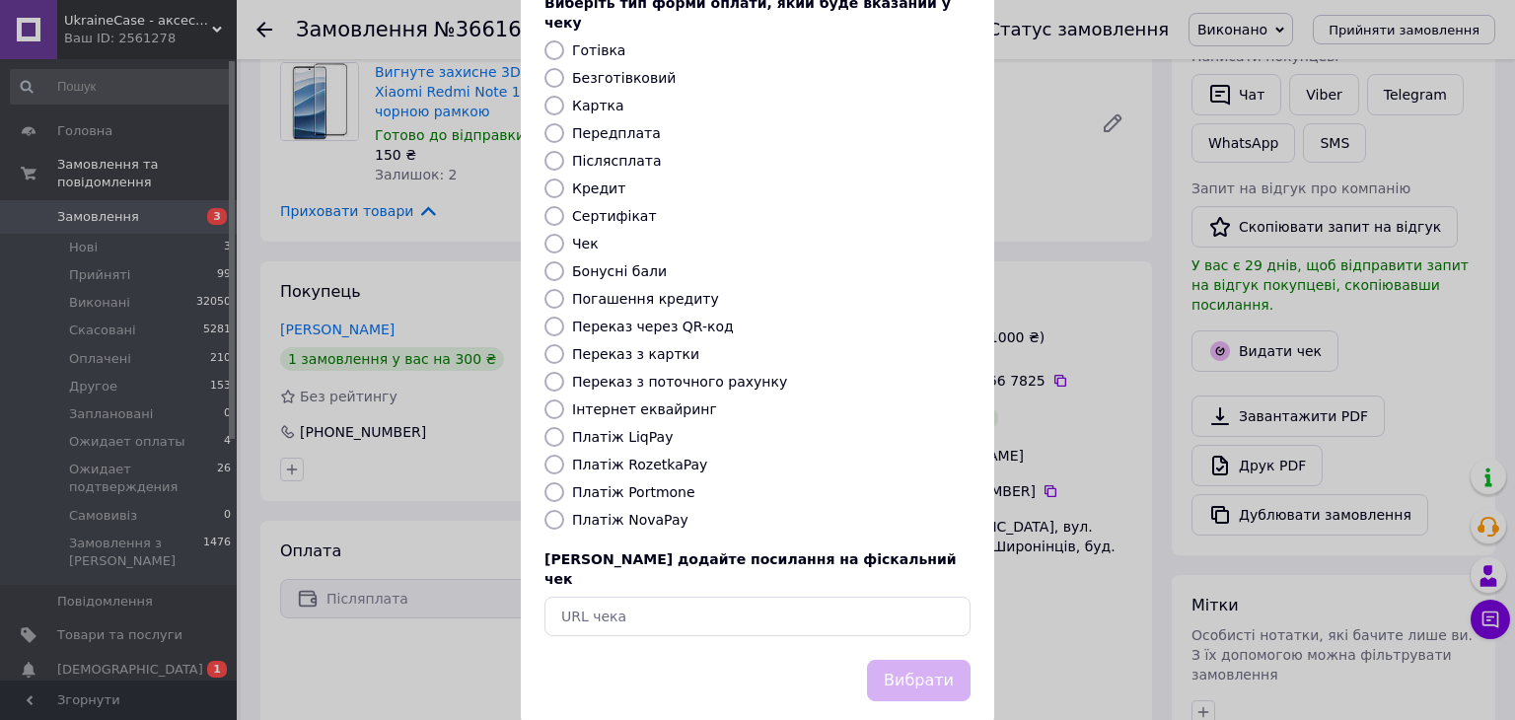
click at [552, 510] on input "Платіж NovaPay" at bounding box center [554, 520] width 20 height 20
radio input "true"
click at [916, 660] on button "Вибрати" at bounding box center [919, 681] width 104 height 42
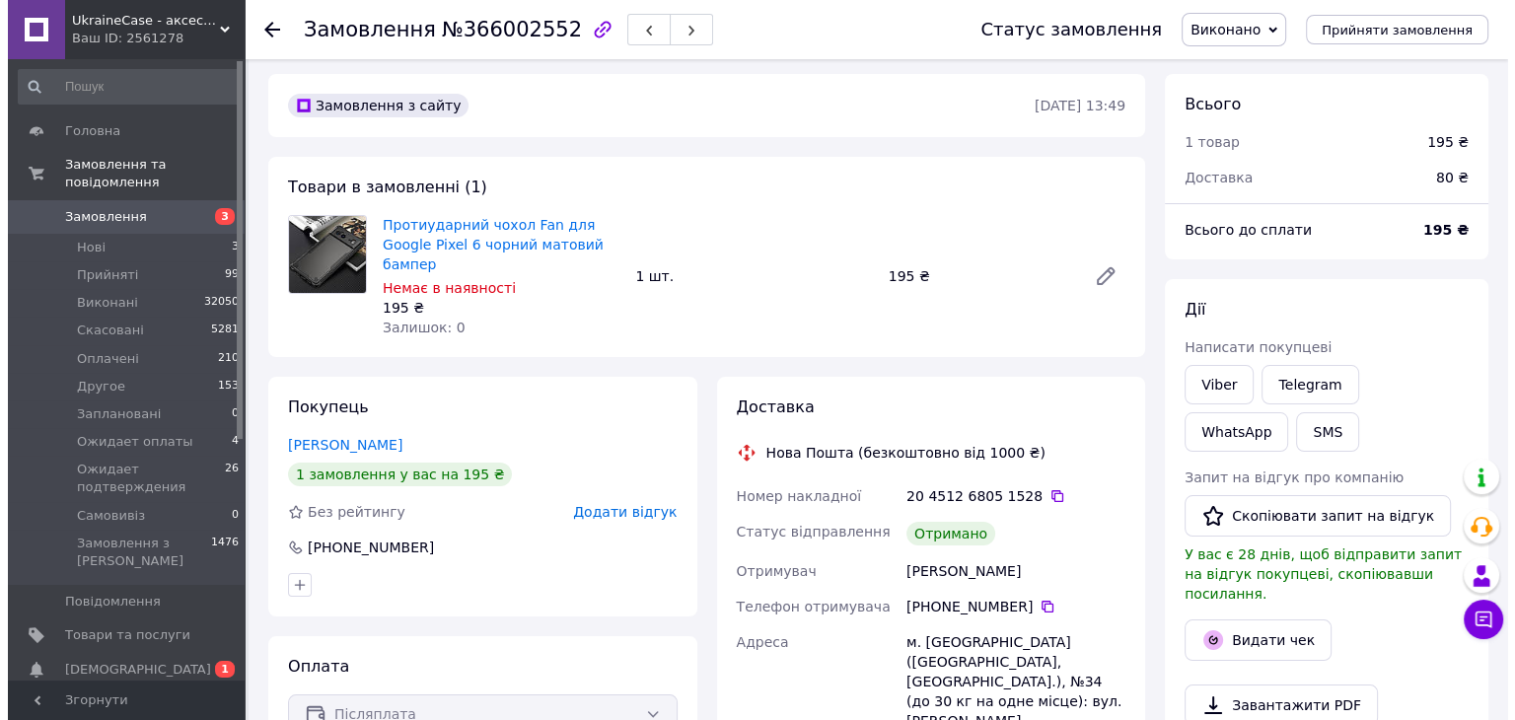
scroll to position [197, 0]
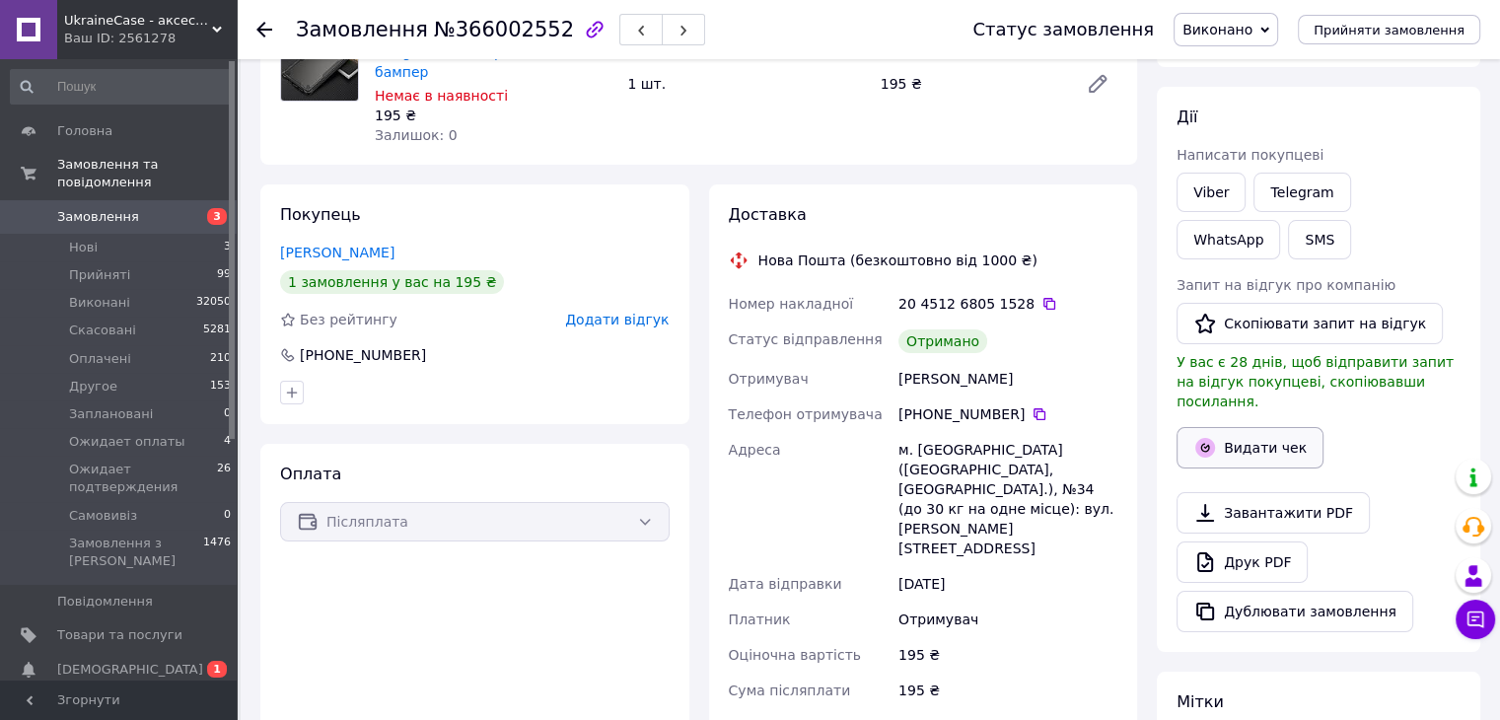
click at [1248, 434] on button "Видати чек" at bounding box center [1250, 447] width 147 height 41
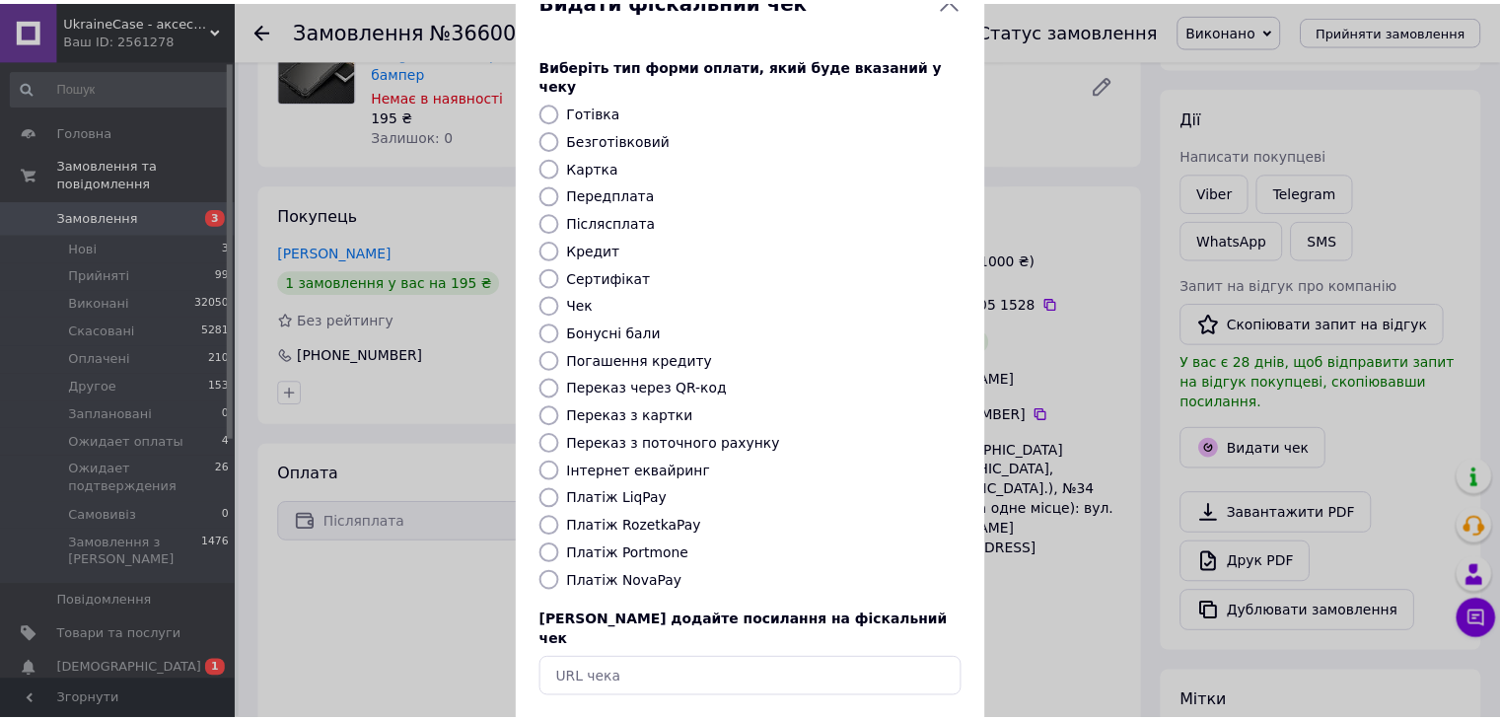
scroll to position [126, 0]
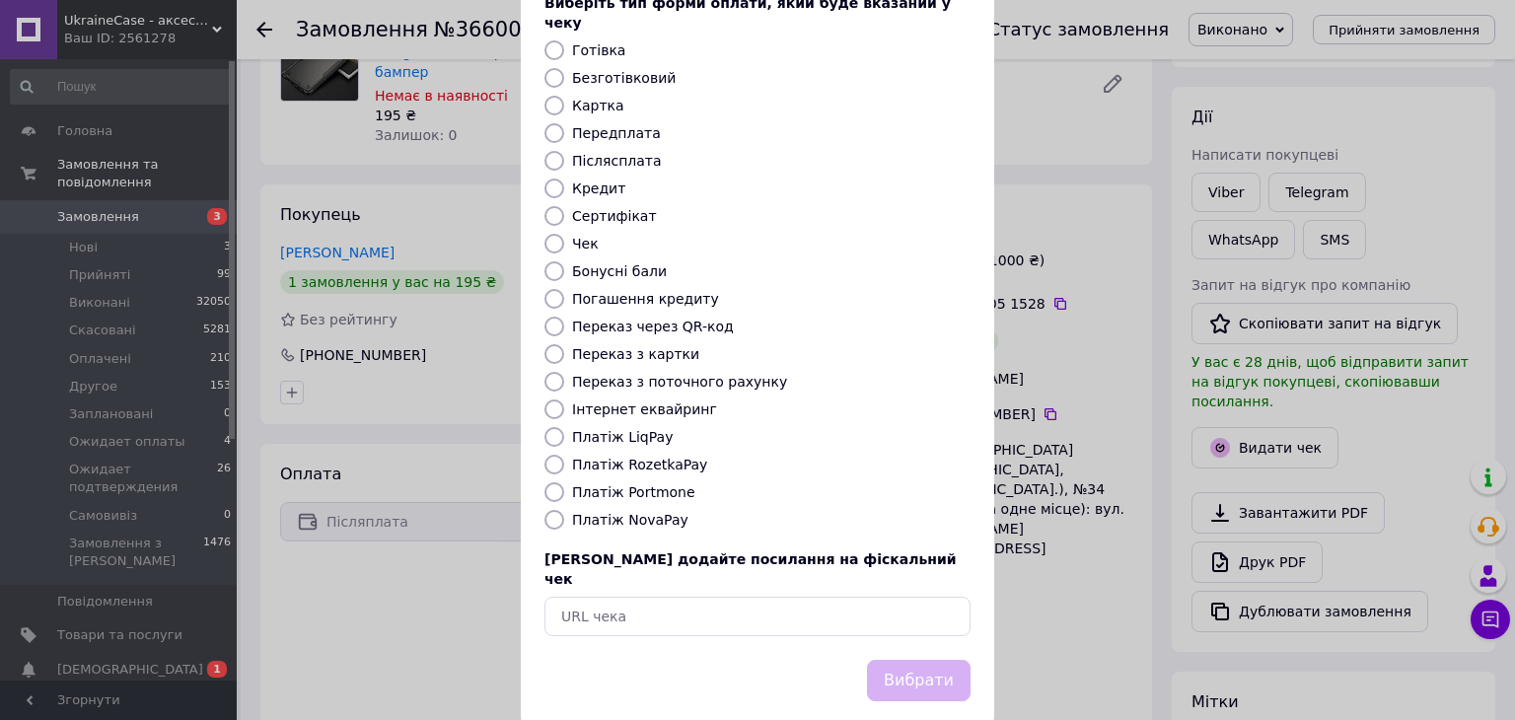
click at [544, 510] on input "Платіж NovaPay" at bounding box center [554, 520] width 20 height 20
radio input "true"
click at [901, 660] on button "Вибрати" at bounding box center [919, 681] width 104 height 42
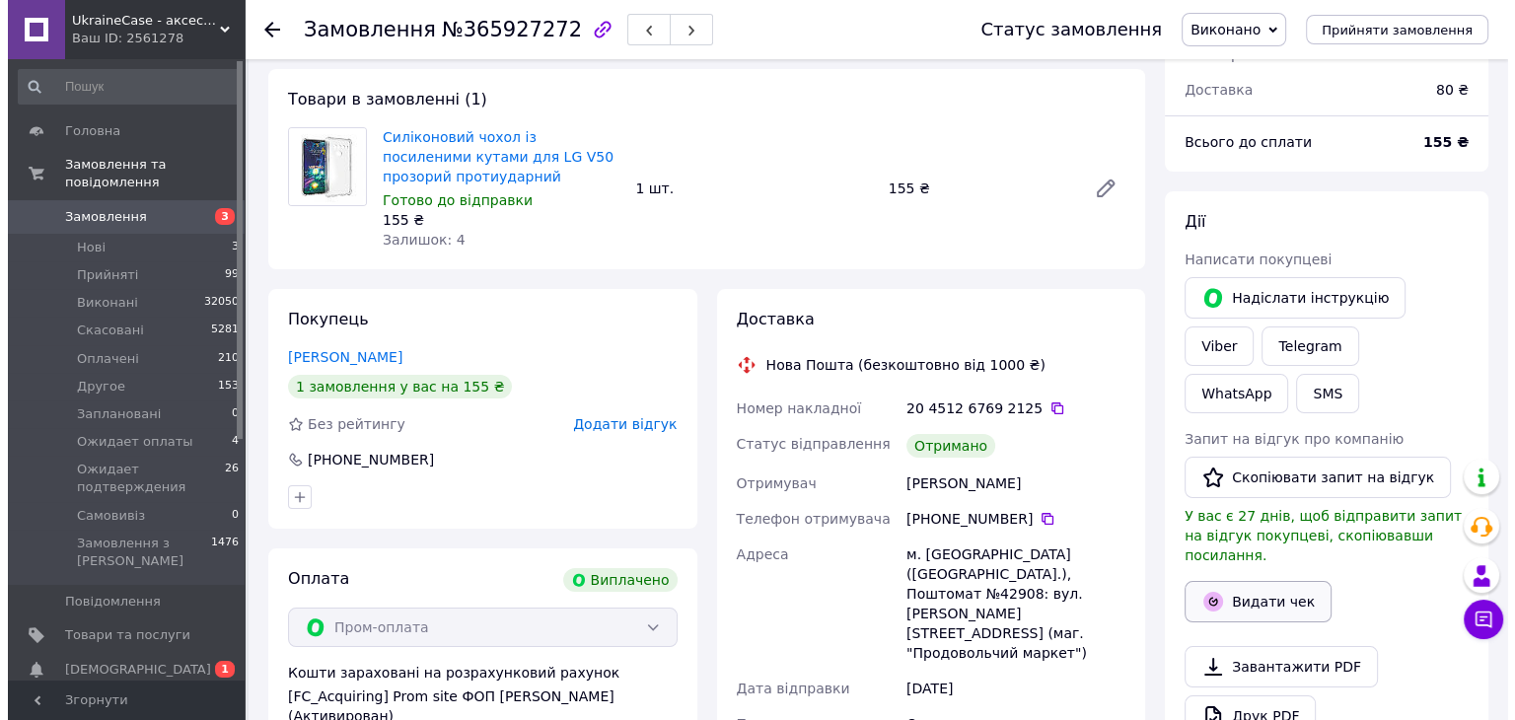
scroll to position [197, 0]
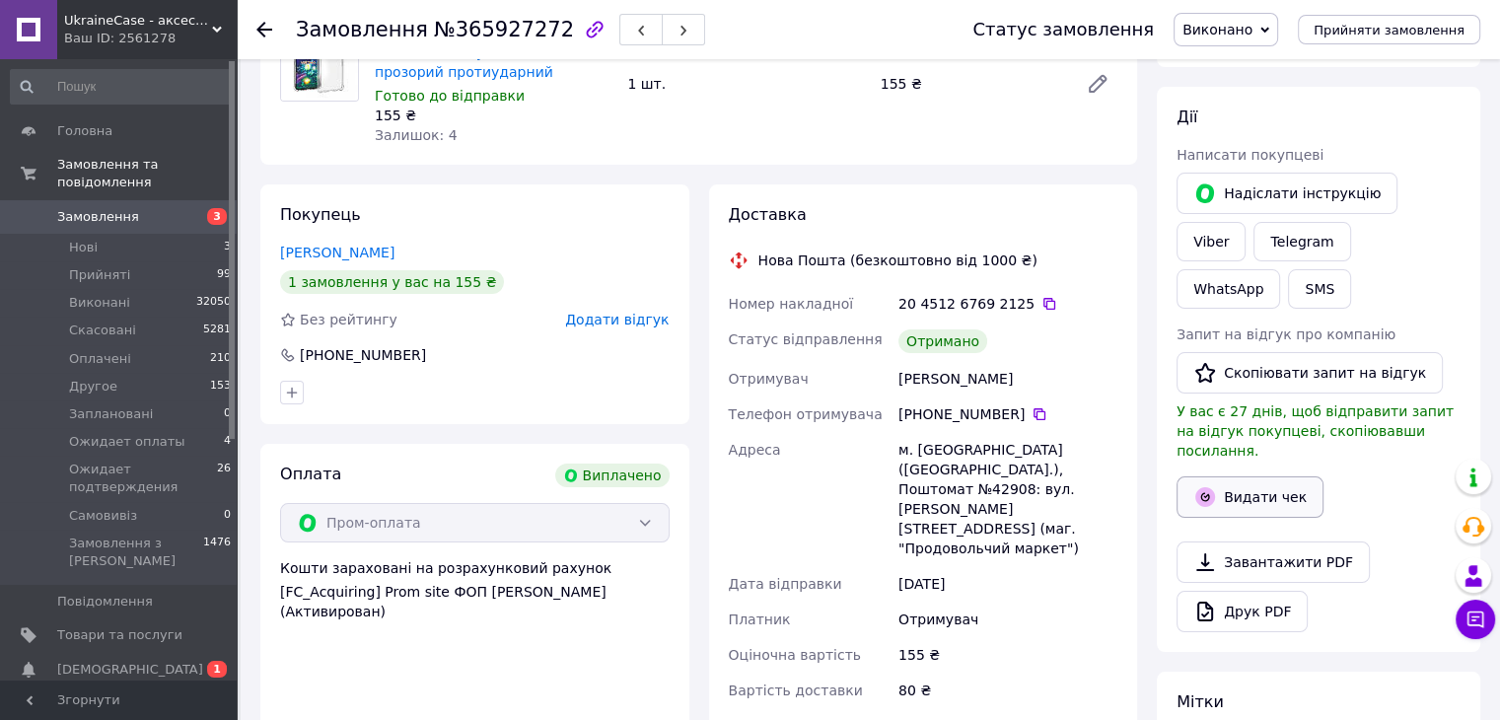
click at [1277, 476] on button "Видати чек" at bounding box center [1250, 496] width 147 height 41
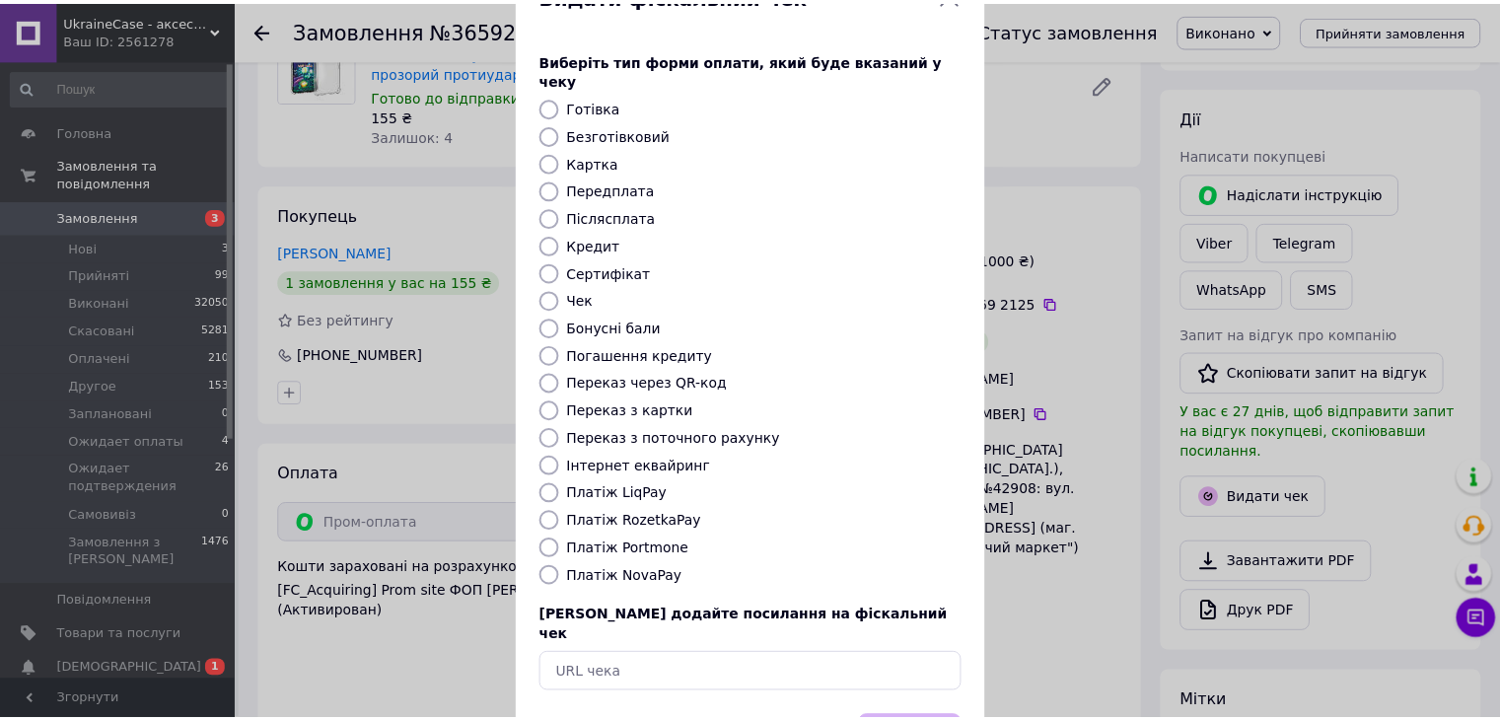
scroll to position [126, 0]
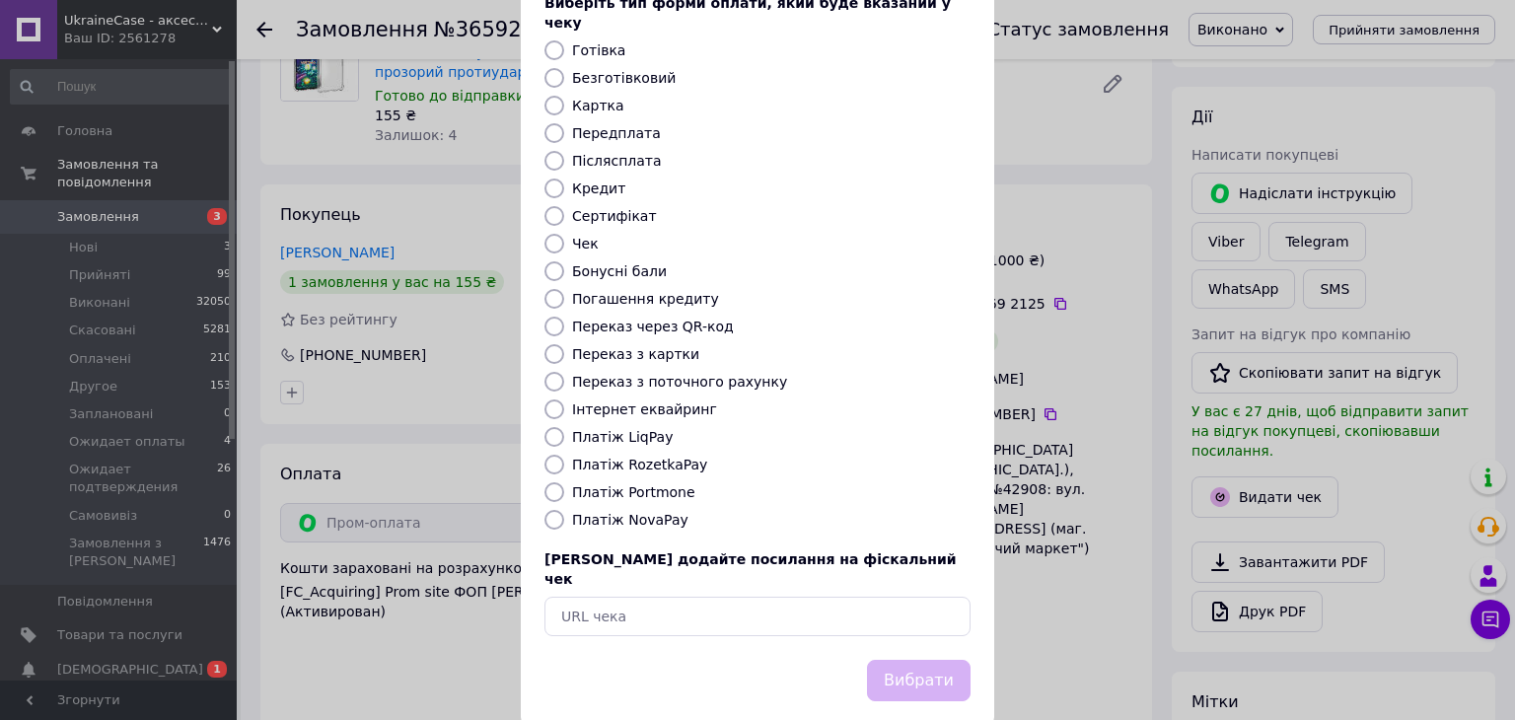
click at [552, 455] on input "Платіж RozetkaPay" at bounding box center [554, 465] width 20 height 20
radio input "true"
click at [903, 660] on button "Вибрати" at bounding box center [919, 681] width 104 height 42
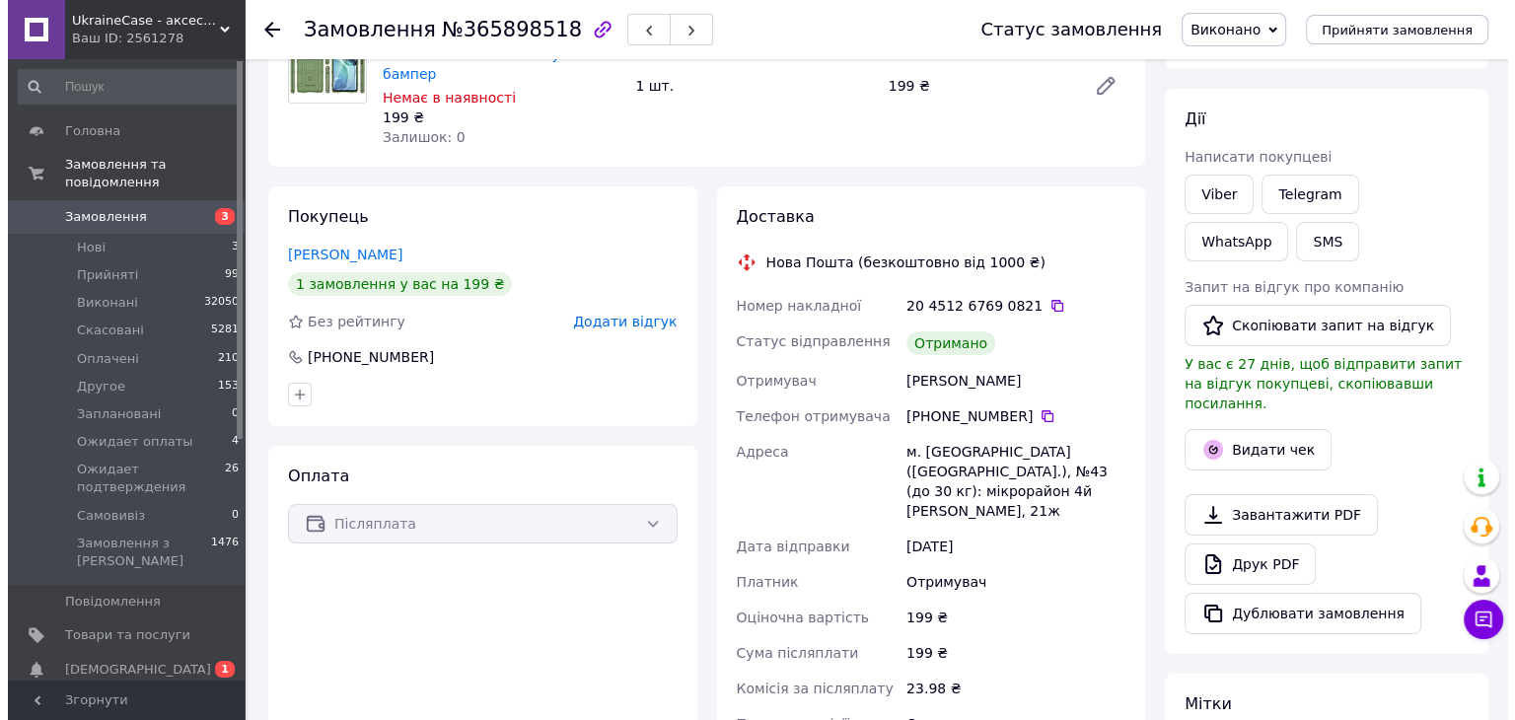
scroll to position [296, 0]
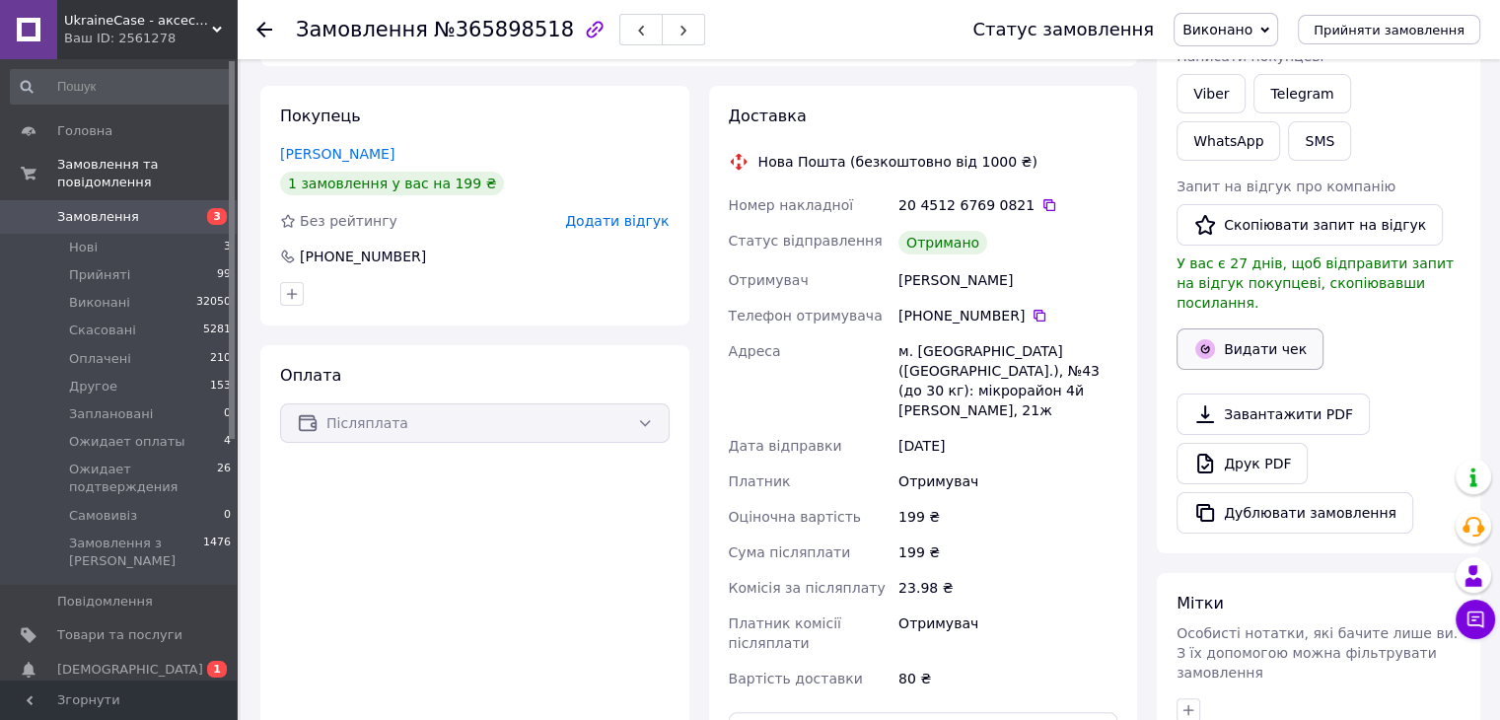
click at [1262, 332] on button "Видати чек" at bounding box center [1250, 348] width 147 height 41
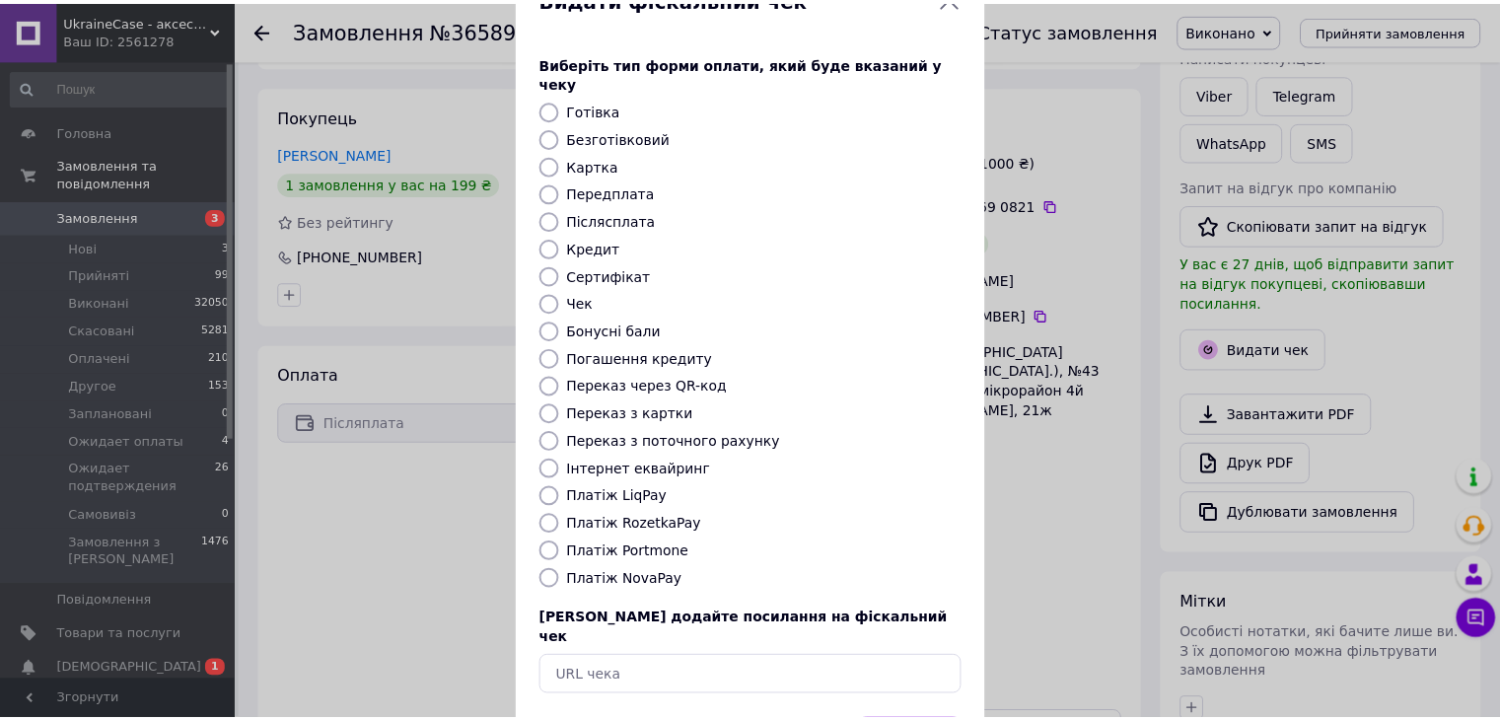
scroll to position [126, 0]
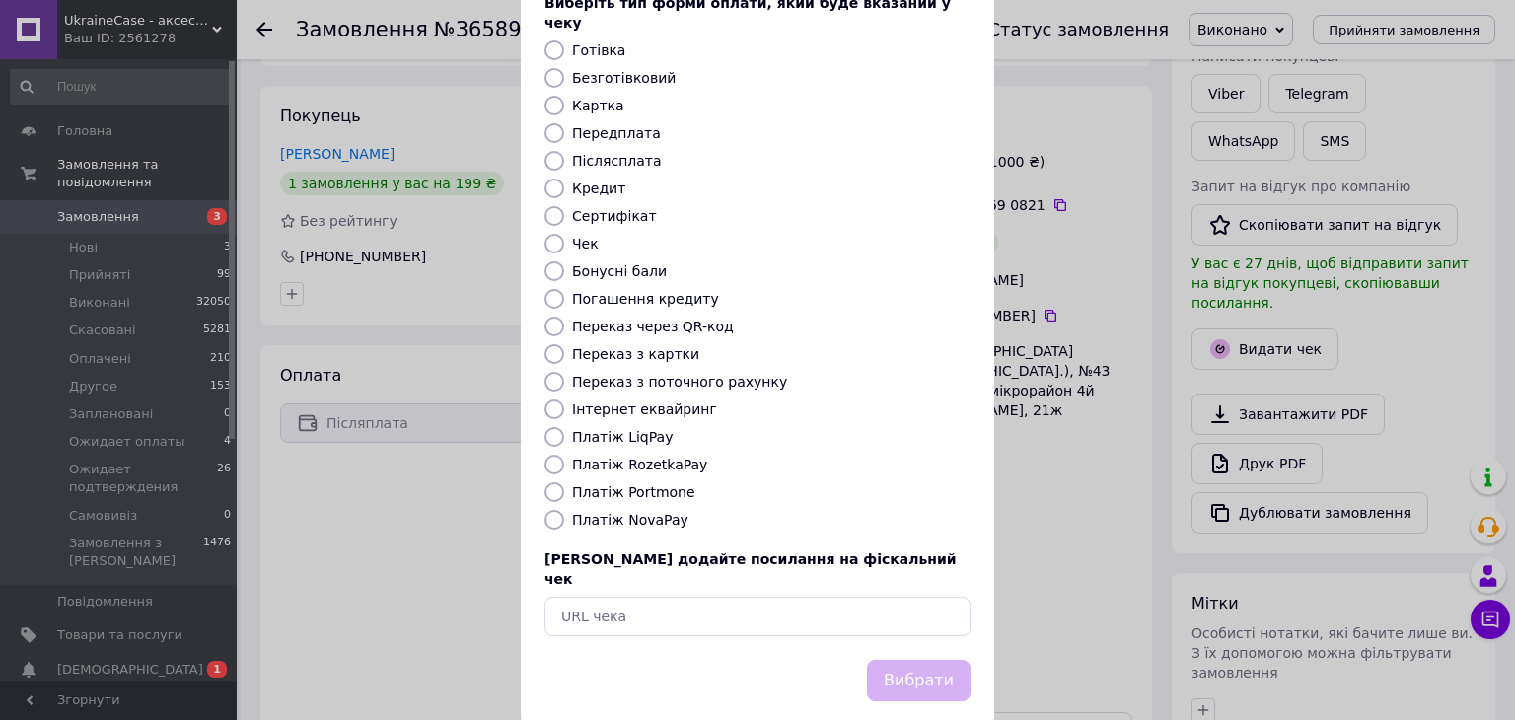
click at [548, 510] on input "Платіж NovaPay" at bounding box center [554, 520] width 20 height 20
radio input "true"
click at [935, 660] on button "Вибрати" at bounding box center [919, 681] width 104 height 42
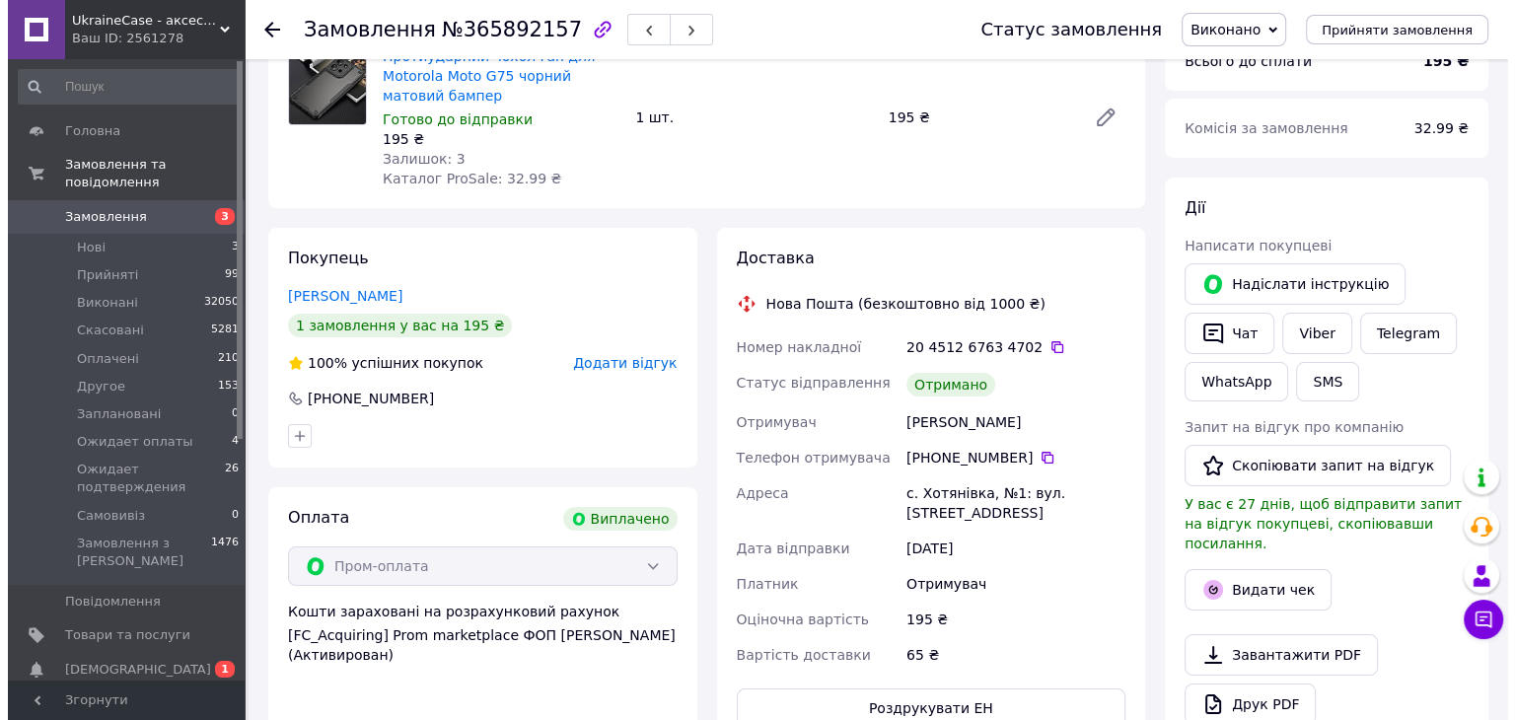
scroll to position [197, 0]
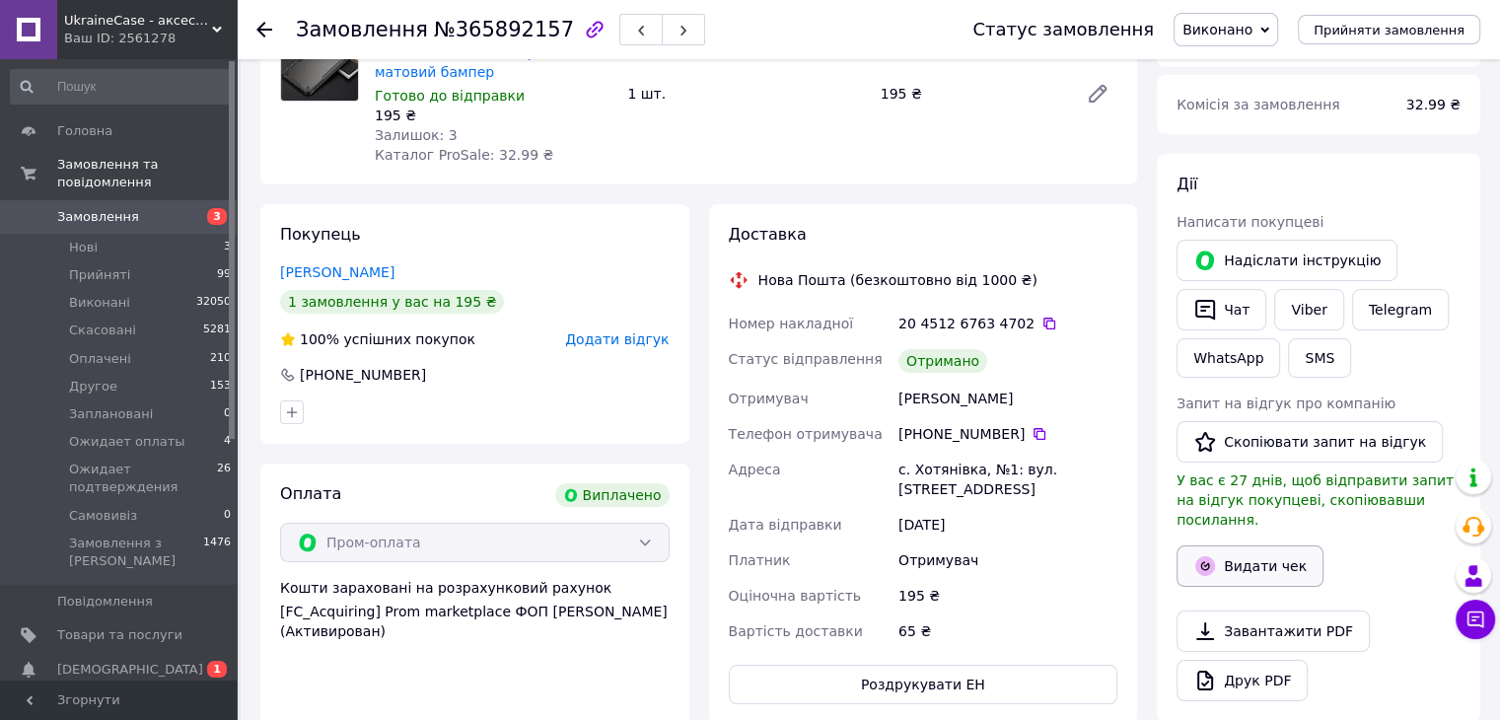
click at [1262, 545] on button "Видати чек" at bounding box center [1250, 565] width 147 height 41
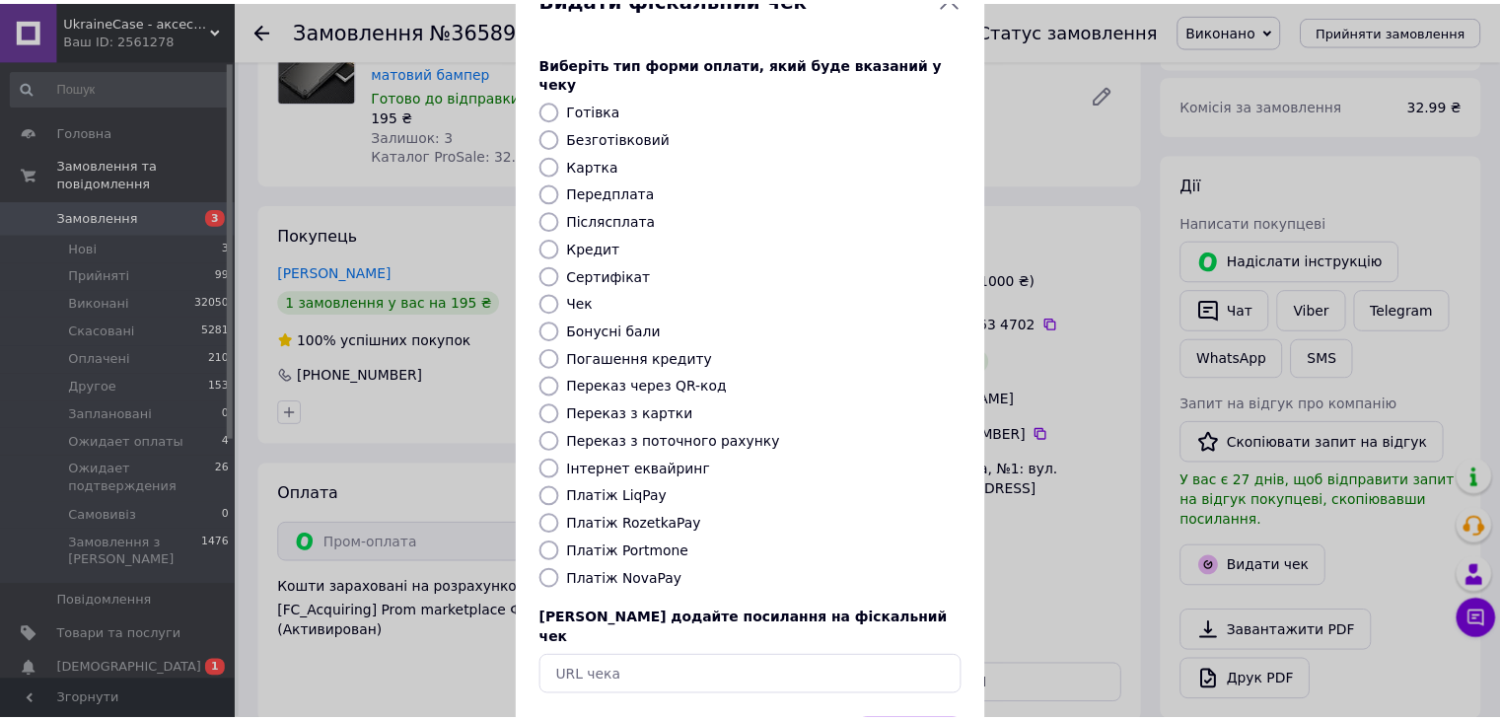
scroll to position [126, 0]
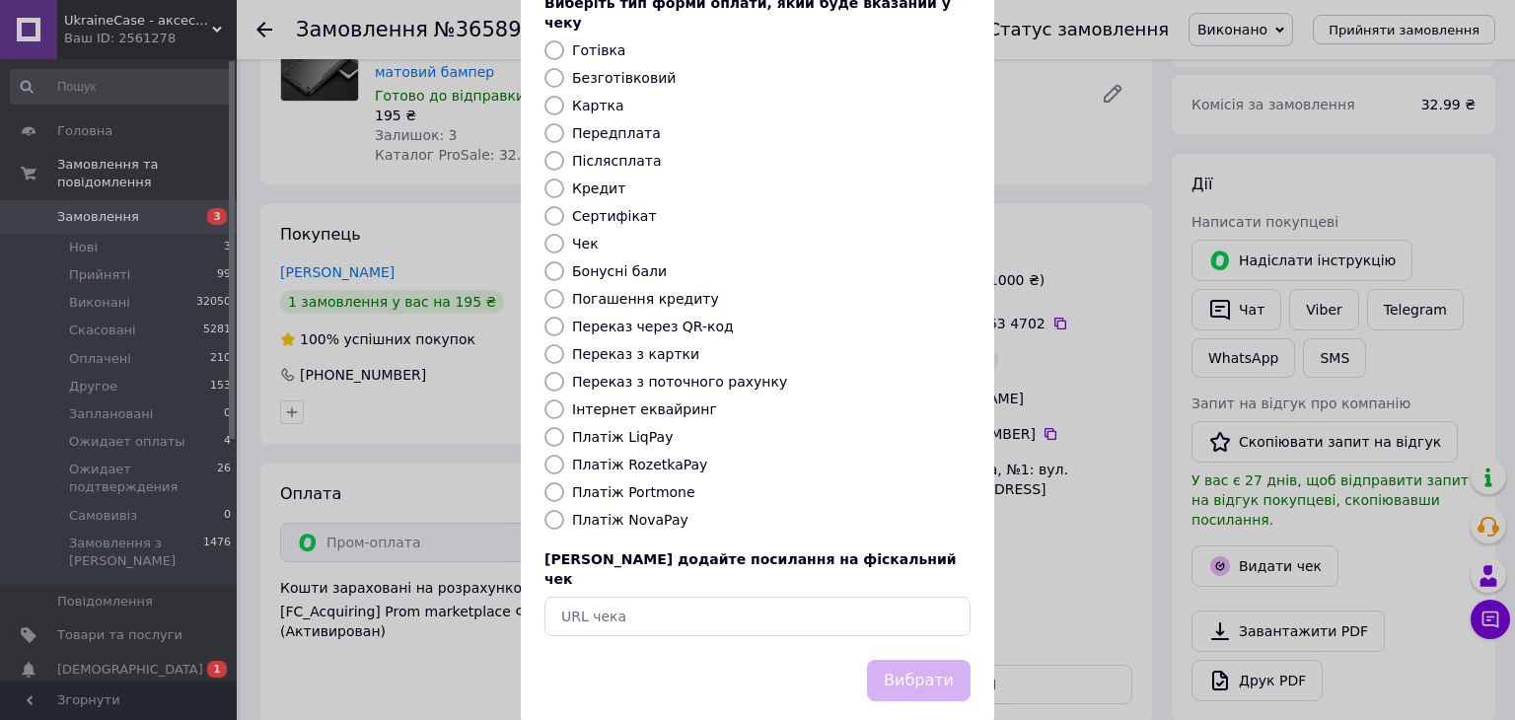
click at [548, 455] on input "Платіж RozetkaPay" at bounding box center [554, 465] width 20 height 20
radio input "true"
click at [939, 660] on button "Вибрати" at bounding box center [919, 681] width 104 height 42
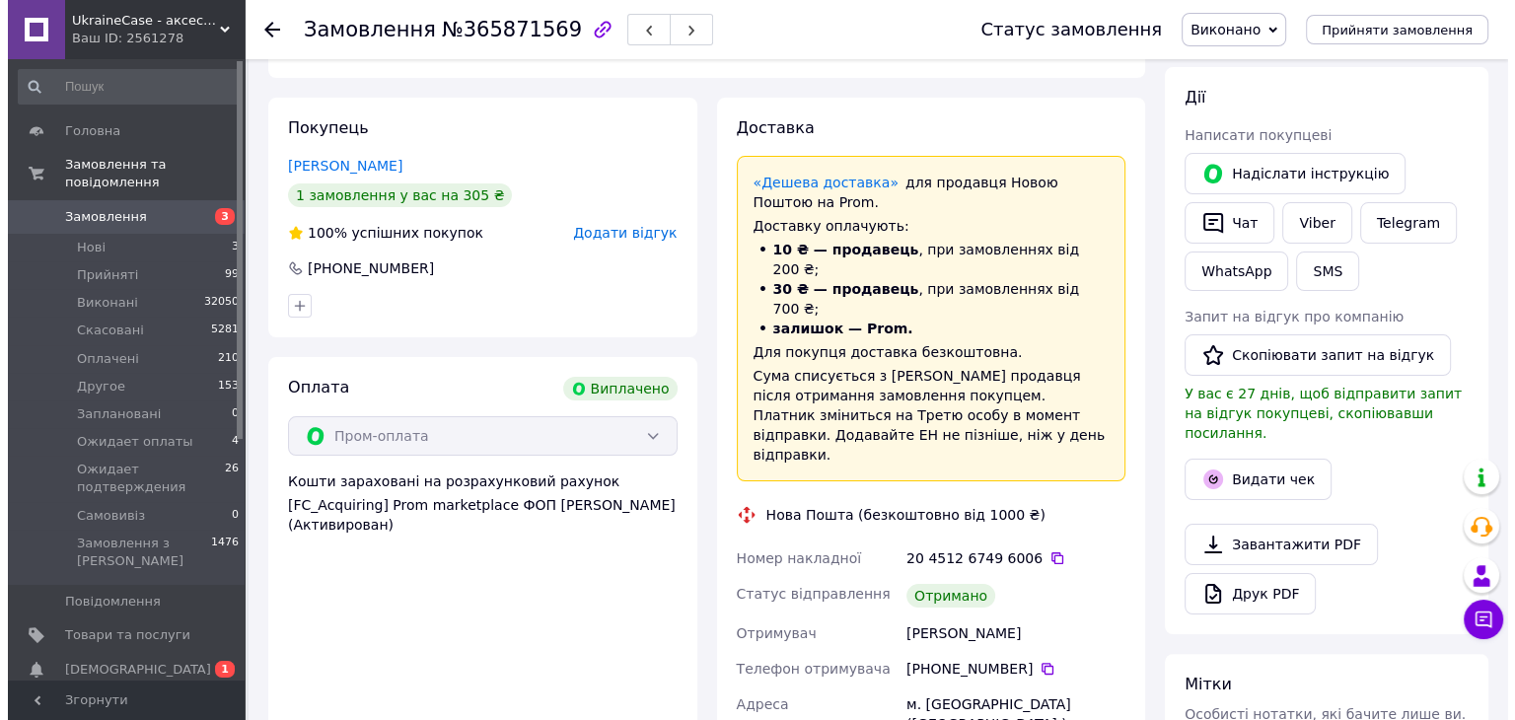
scroll to position [296, 0]
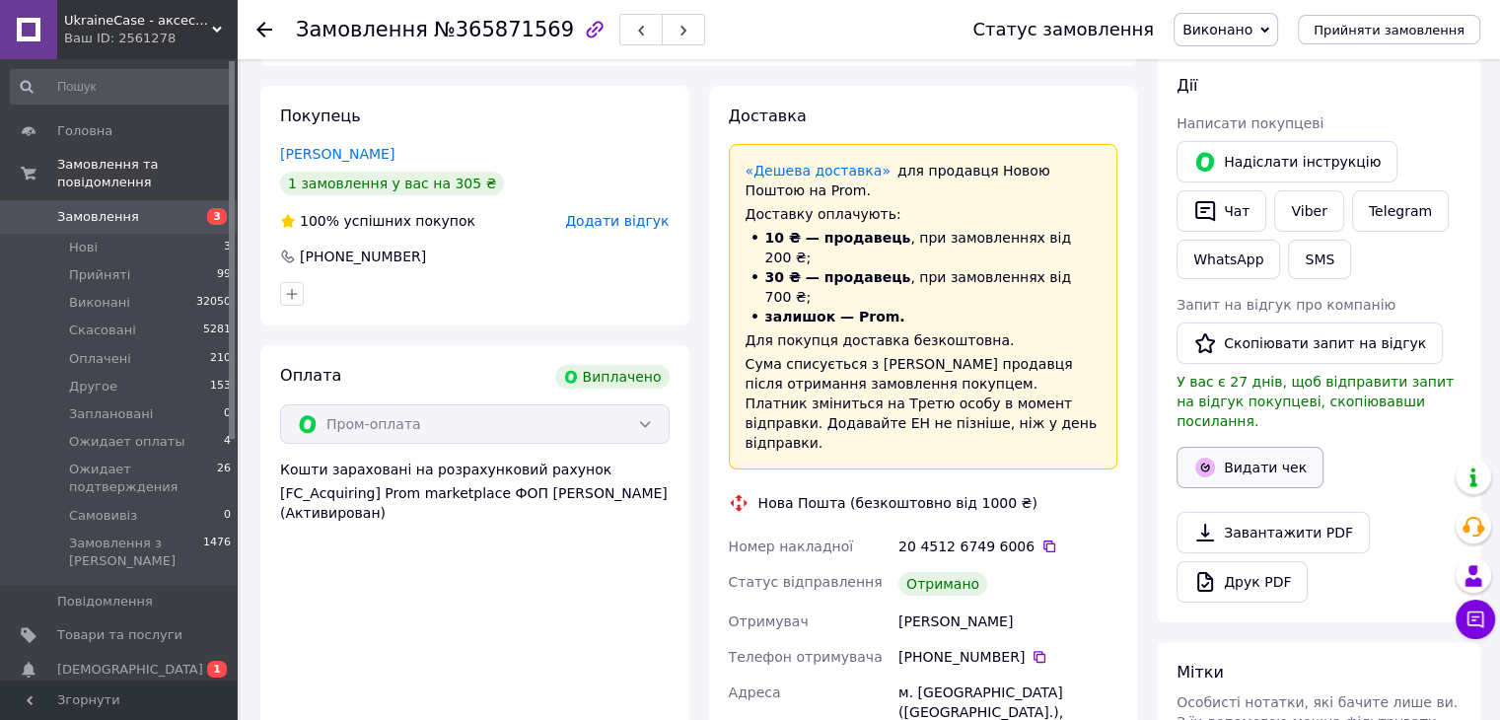
click at [1240, 447] on button "Видати чек" at bounding box center [1250, 467] width 147 height 41
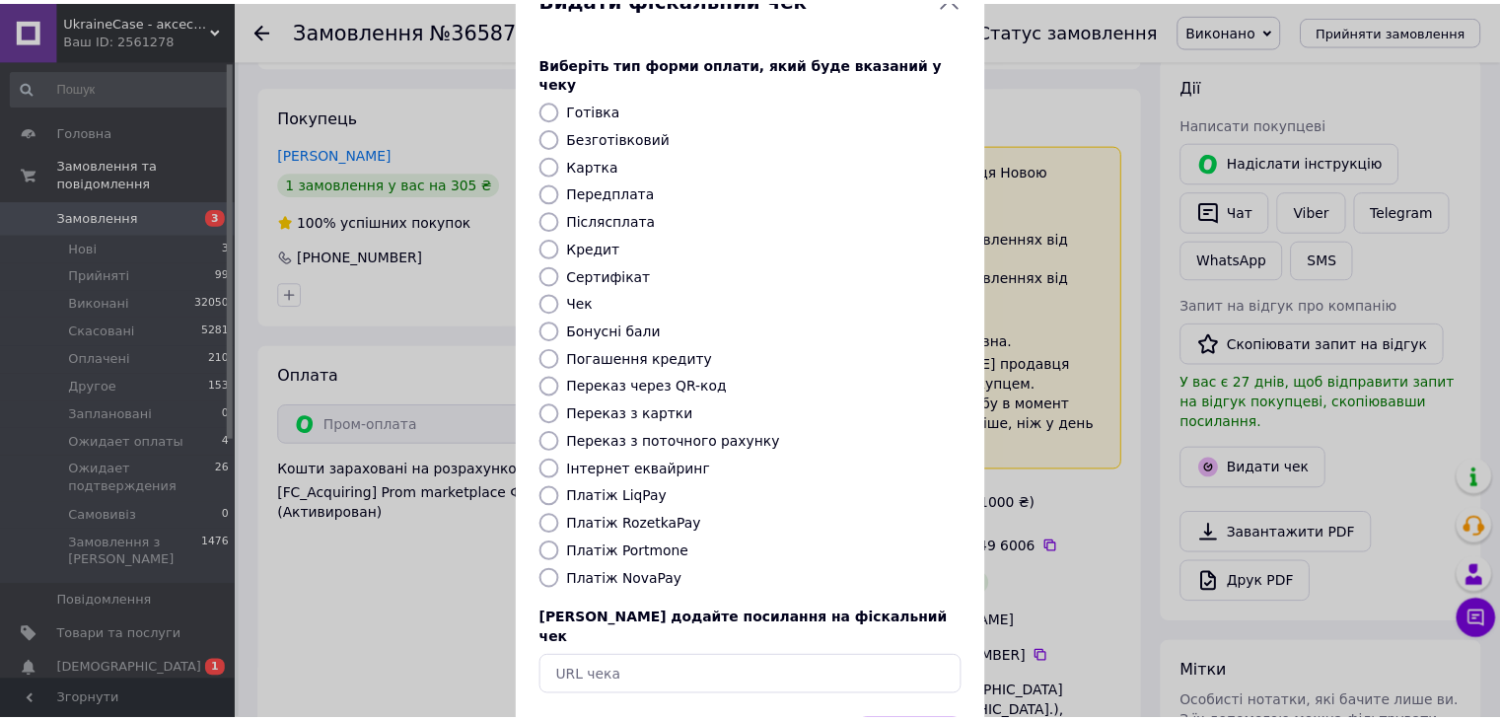
scroll to position [126, 0]
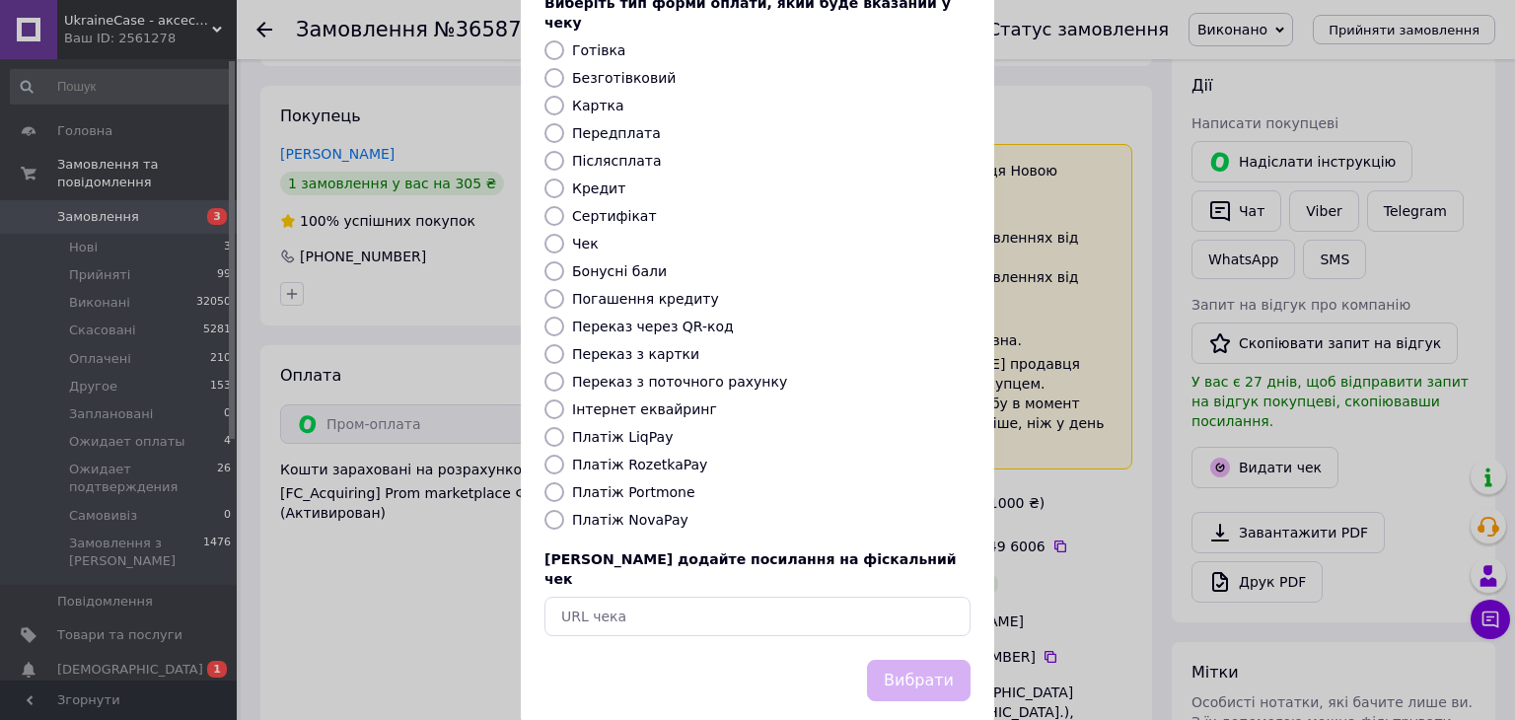
click at [546, 455] on input "Платіж RozetkaPay" at bounding box center [554, 465] width 20 height 20
radio input "true"
click at [900, 660] on button "Вибрати" at bounding box center [919, 681] width 104 height 42
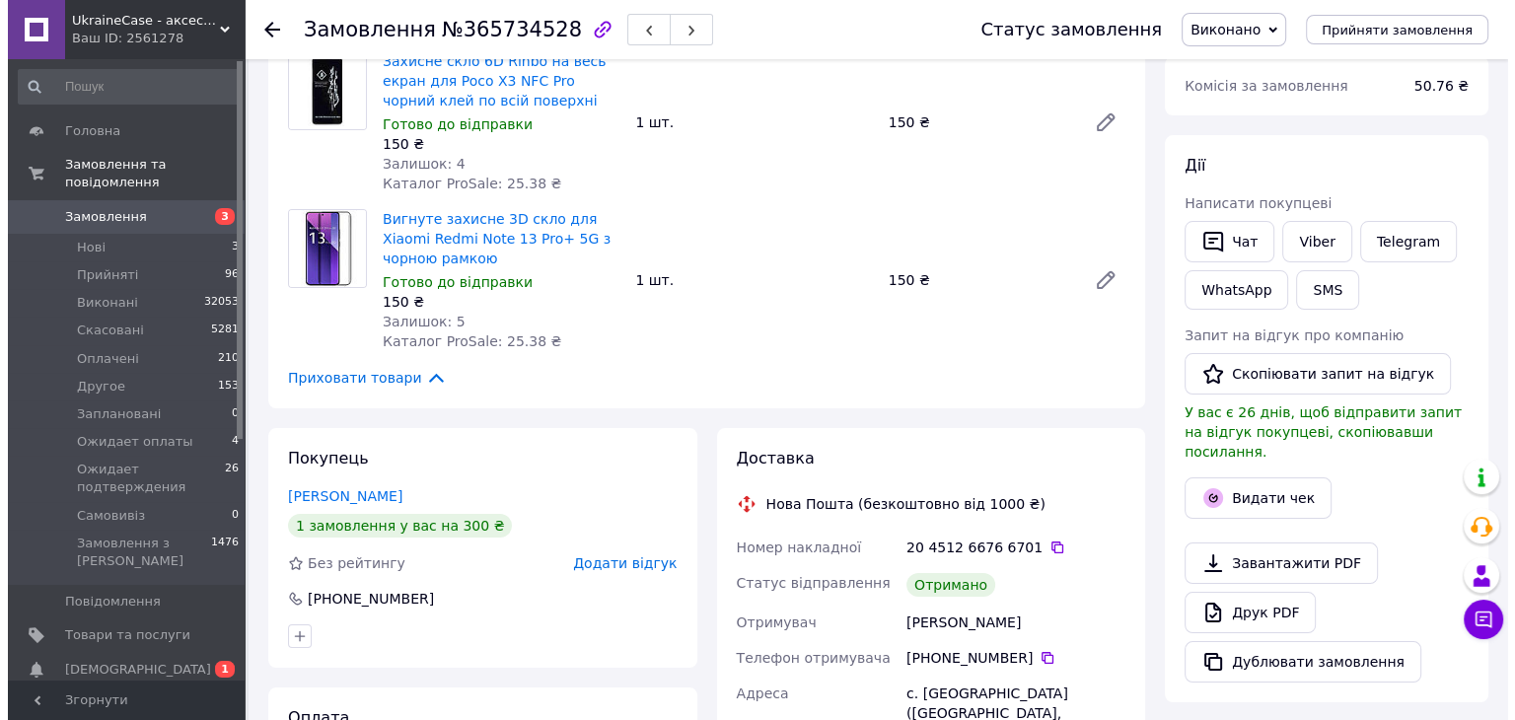
scroll to position [296, 0]
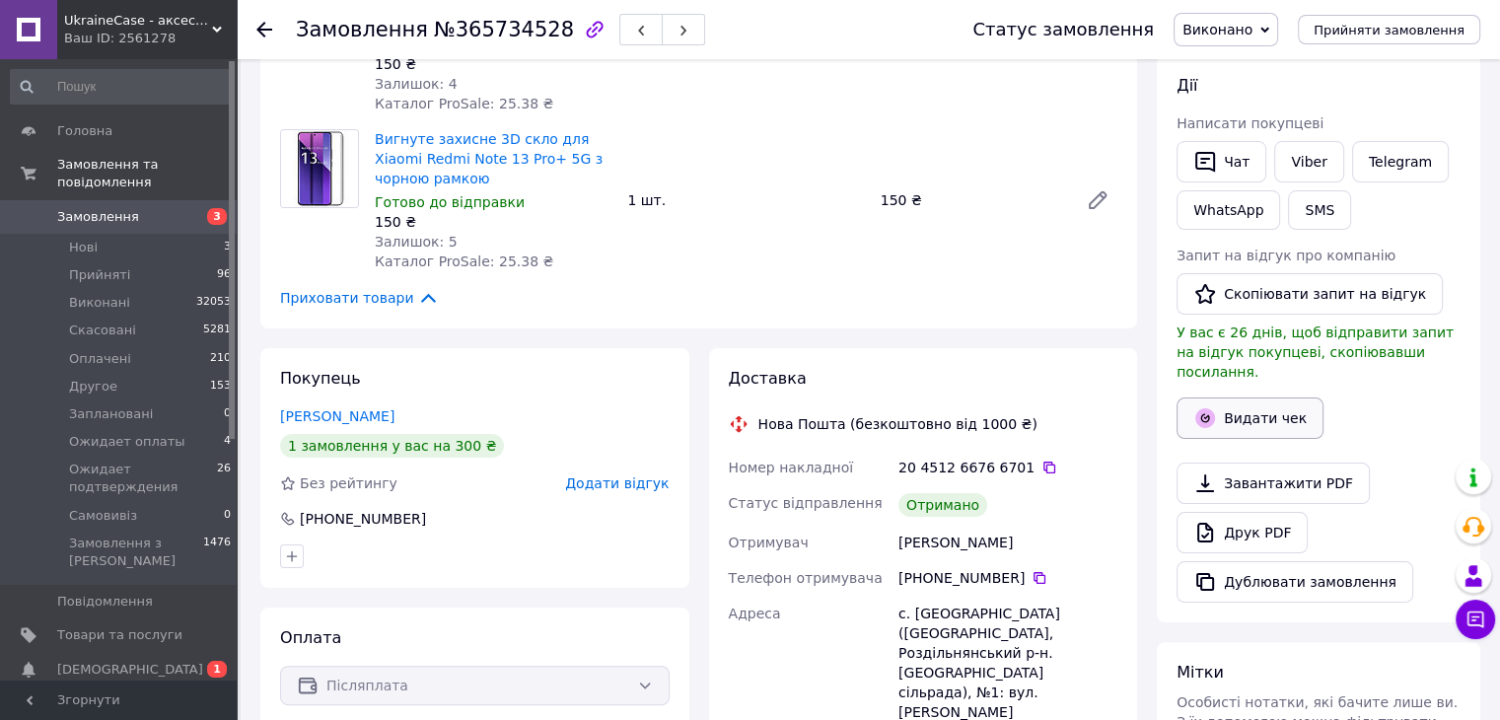
click at [1246, 404] on button "Видати чек" at bounding box center [1250, 417] width 147 height 41
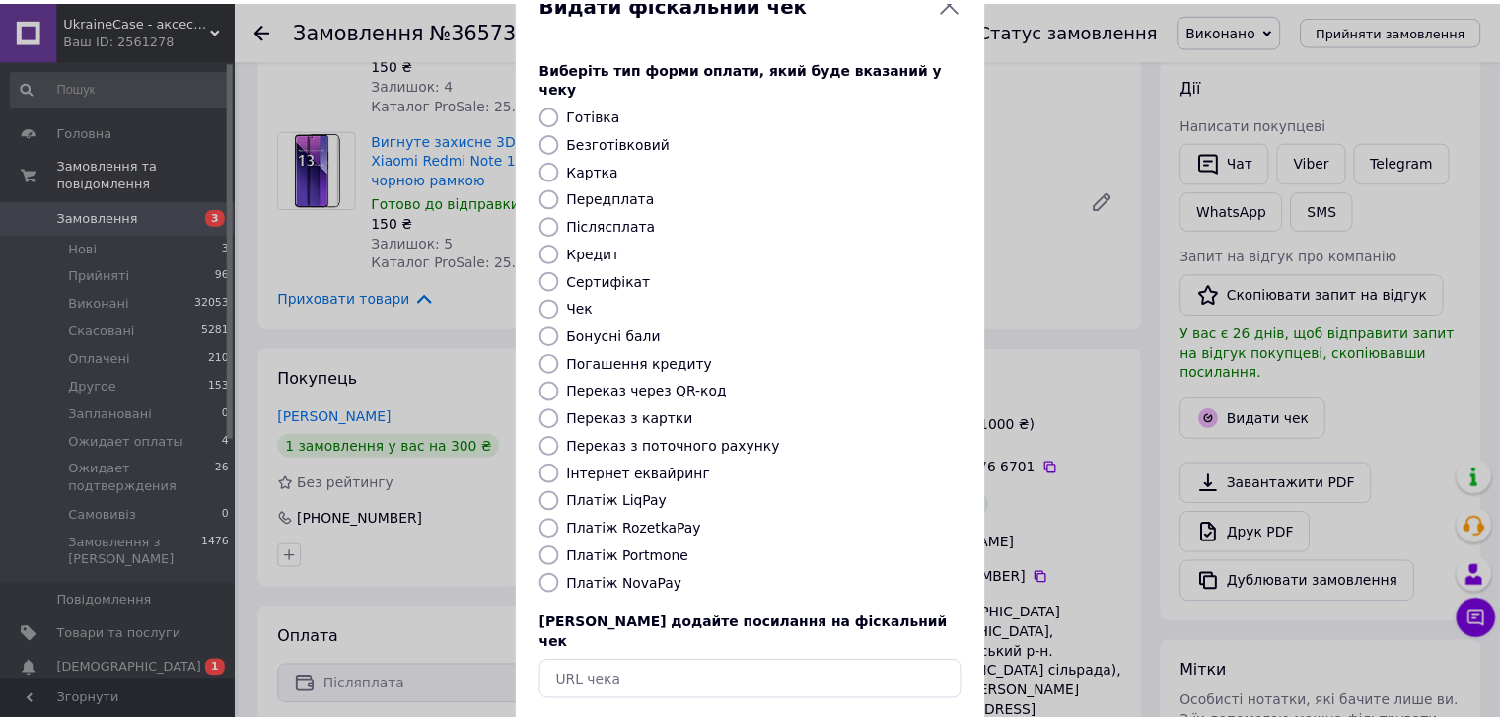
scroll to position [126, 0]
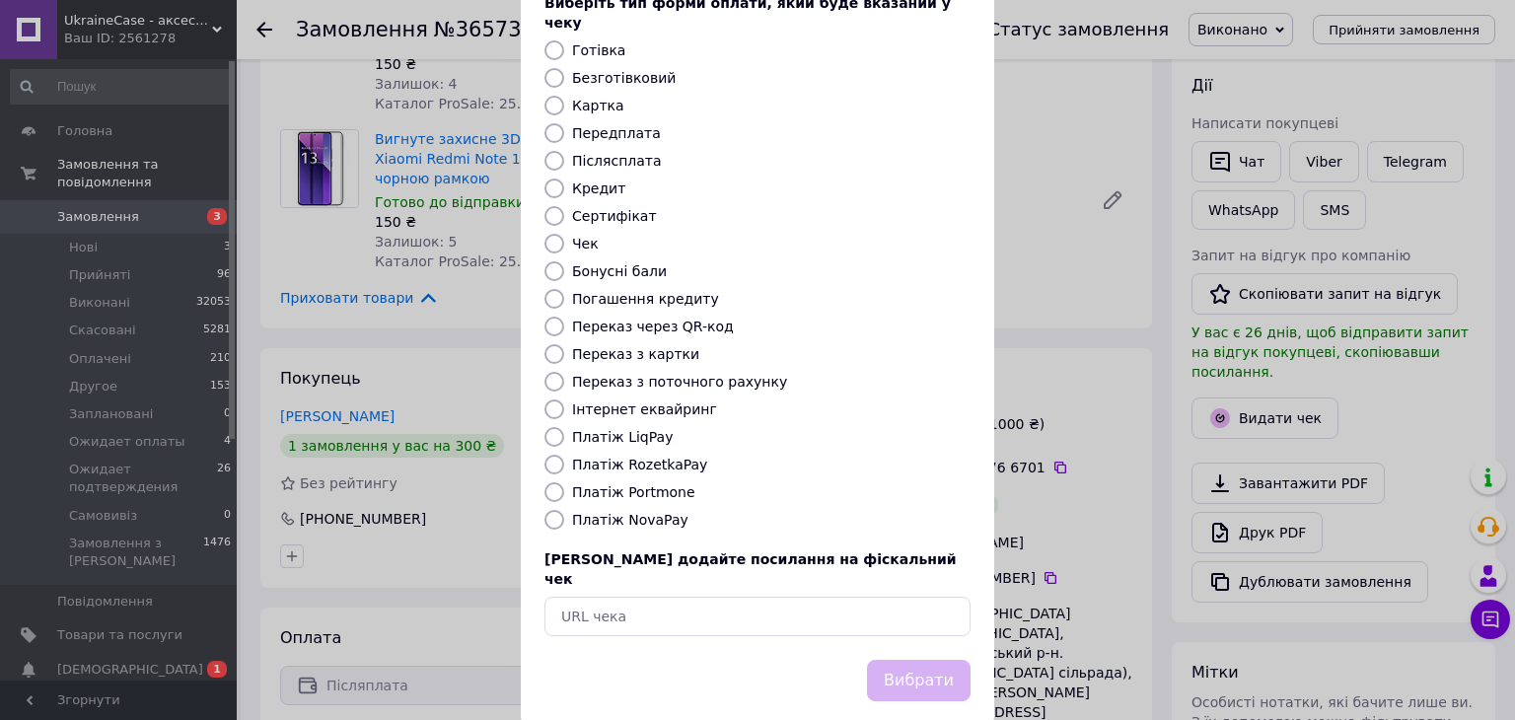
click at [545, 510] on input "Платіж NovaPay" at bounding box center [554, 520] width 20 height 20
radio input "true"
click at [929, 660] on button "Вибрати" at bounding box center [919, 681] width 104 height 42
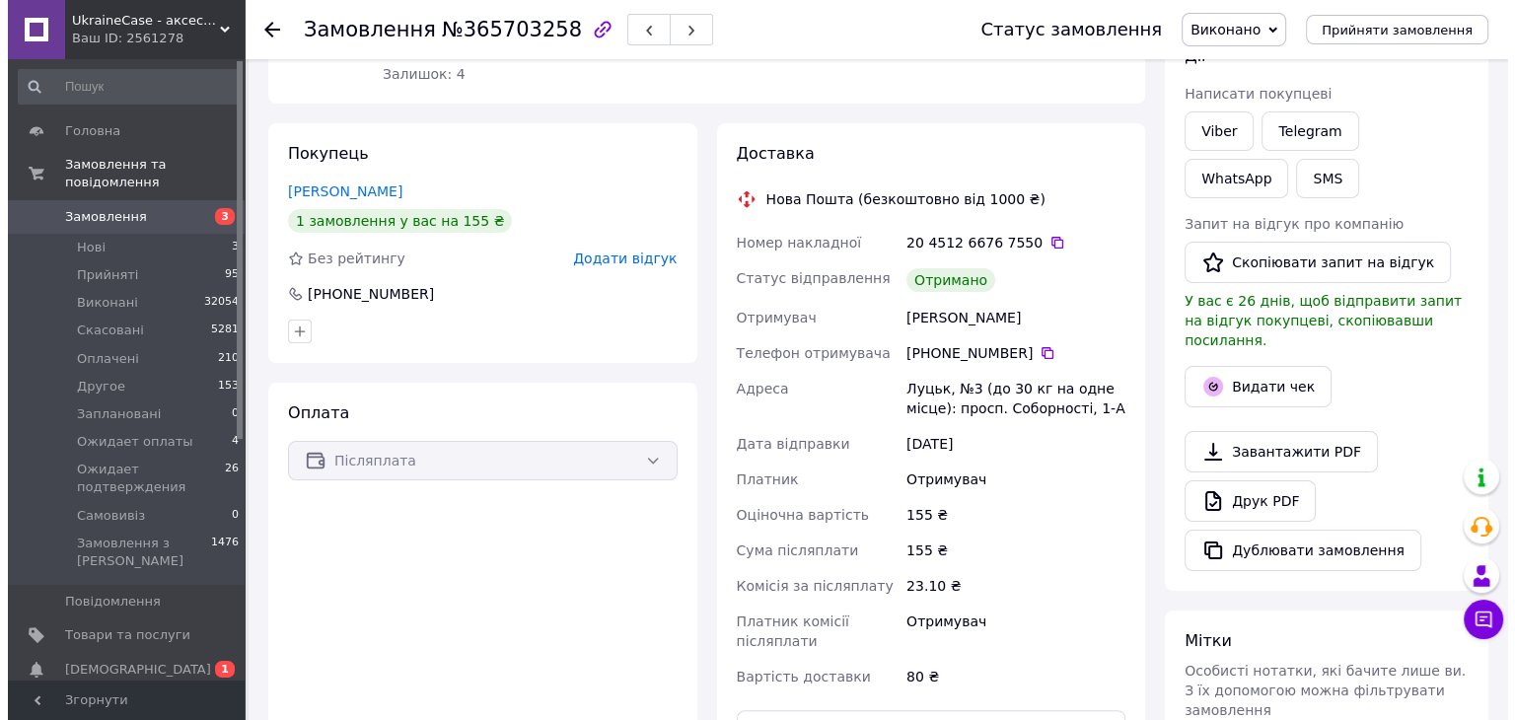
scroll to position [296, 0]
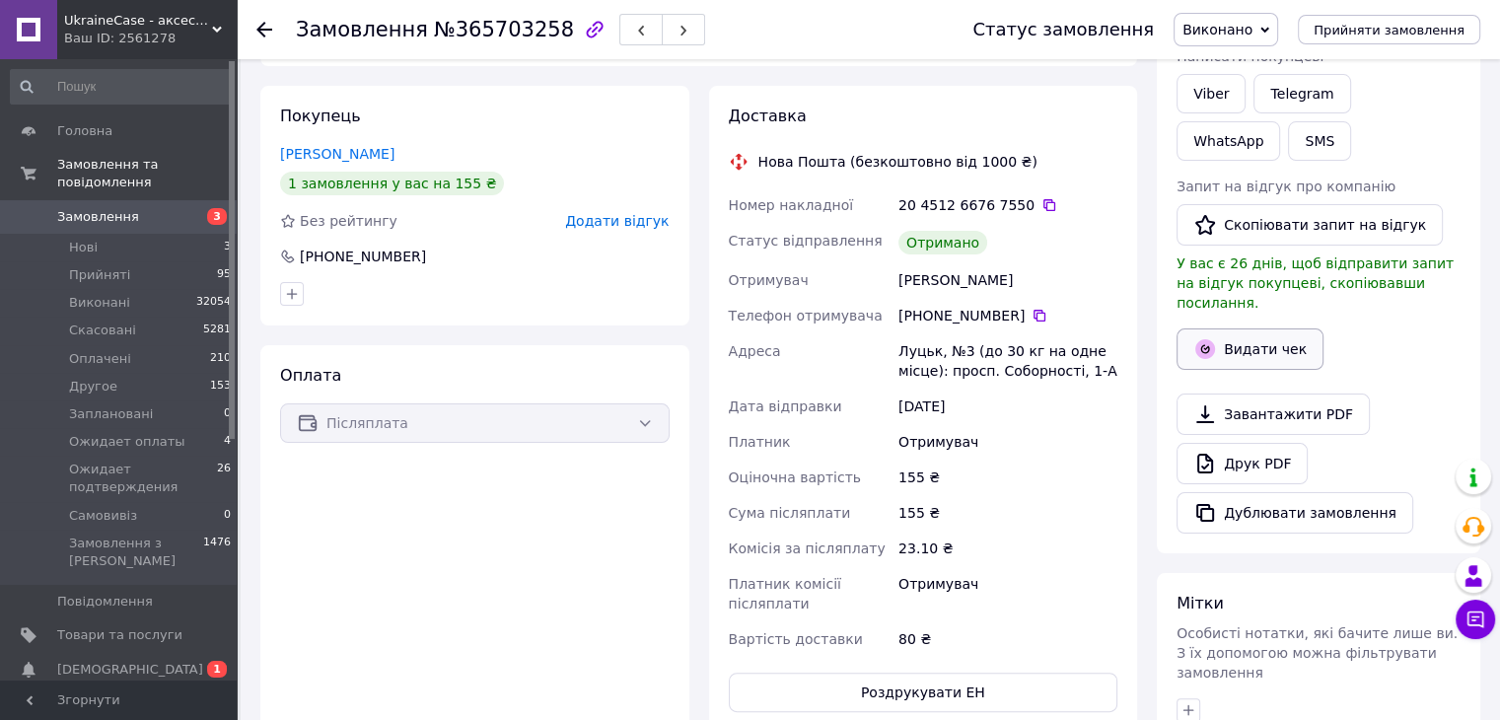
click at [1280, 328] on button "Видати чек" at bounding box center [1250, 348] width 147 height 41
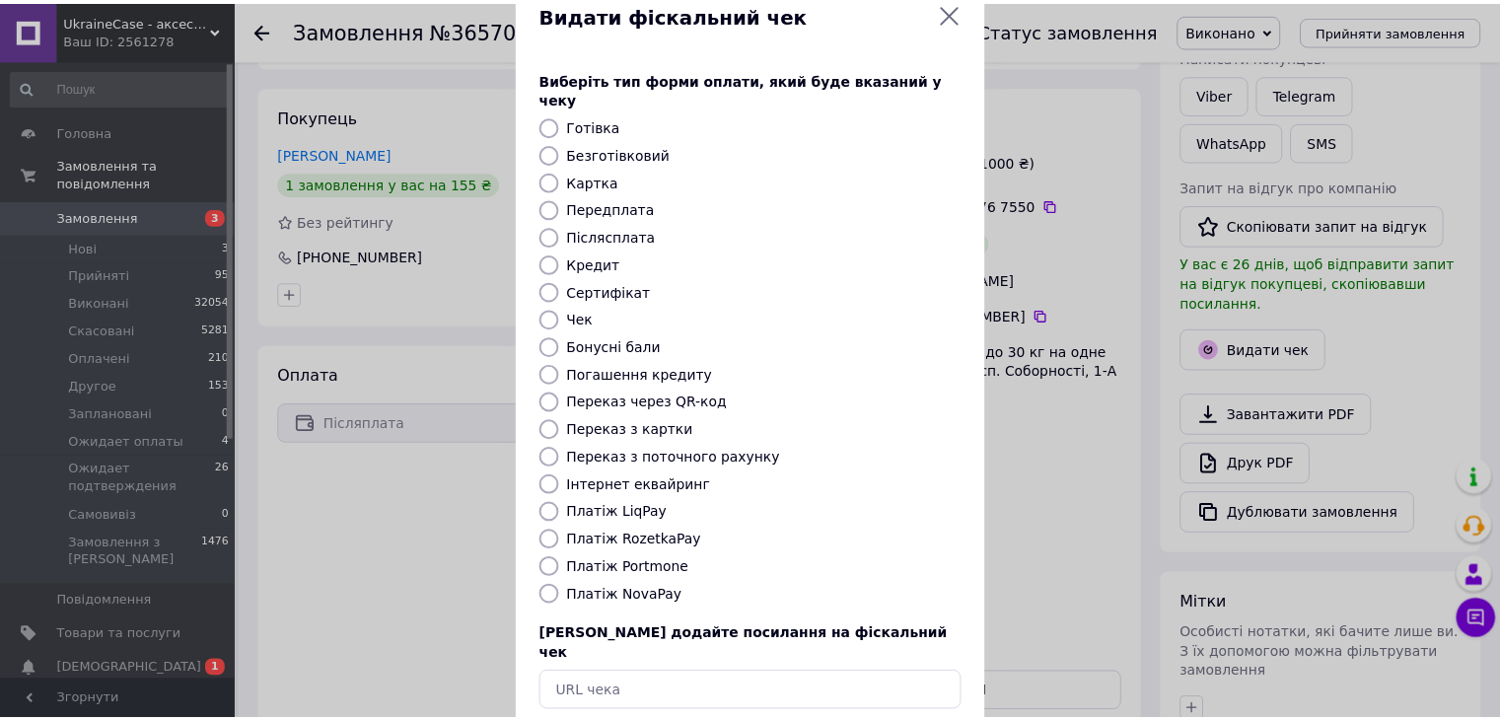
scroll to position [126, 0]
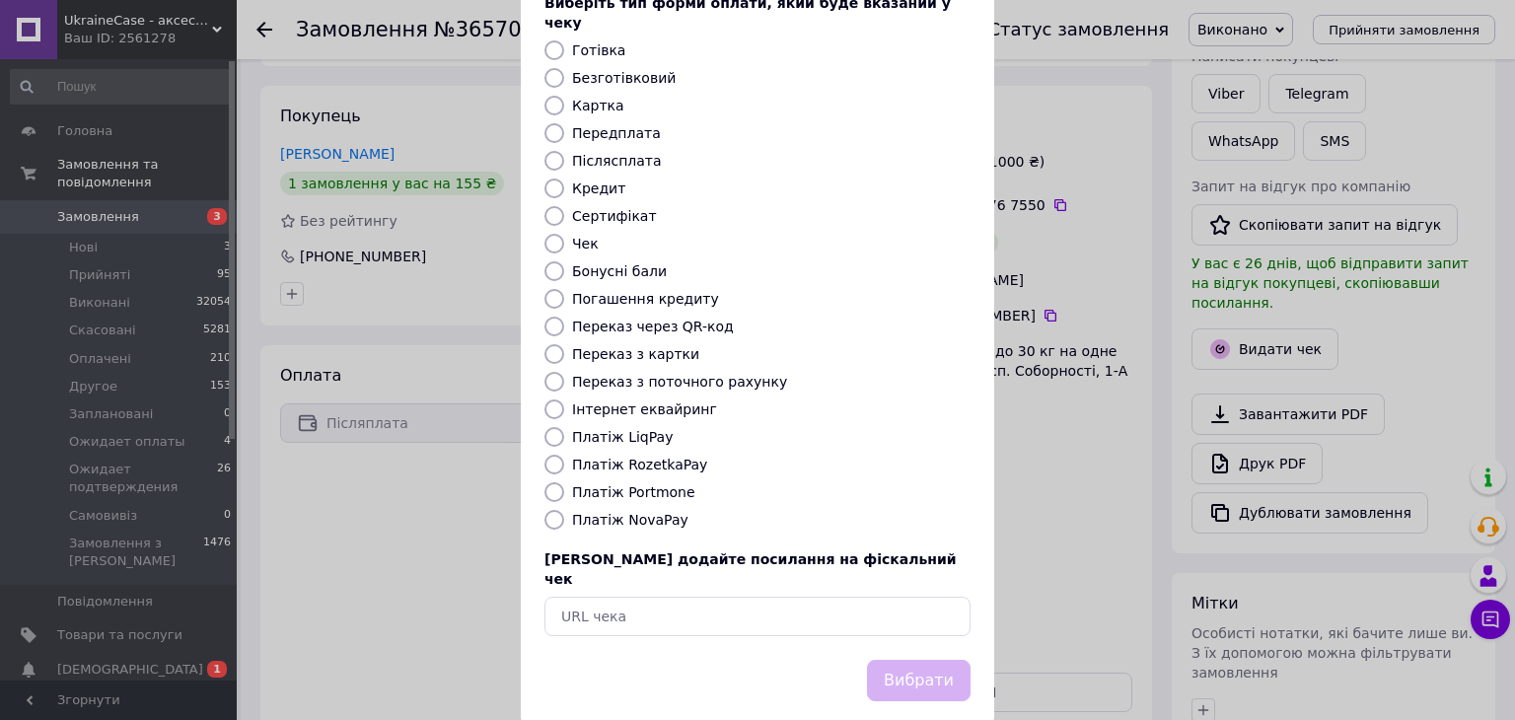
click at [547, 510] on input "Платіж NovaPay" at bounding box center [554, 520] width 20 height 20
radio input "true"
click at [898, 660] on button "Вибрати" at bounding box center [919, 681] width 104 height 42
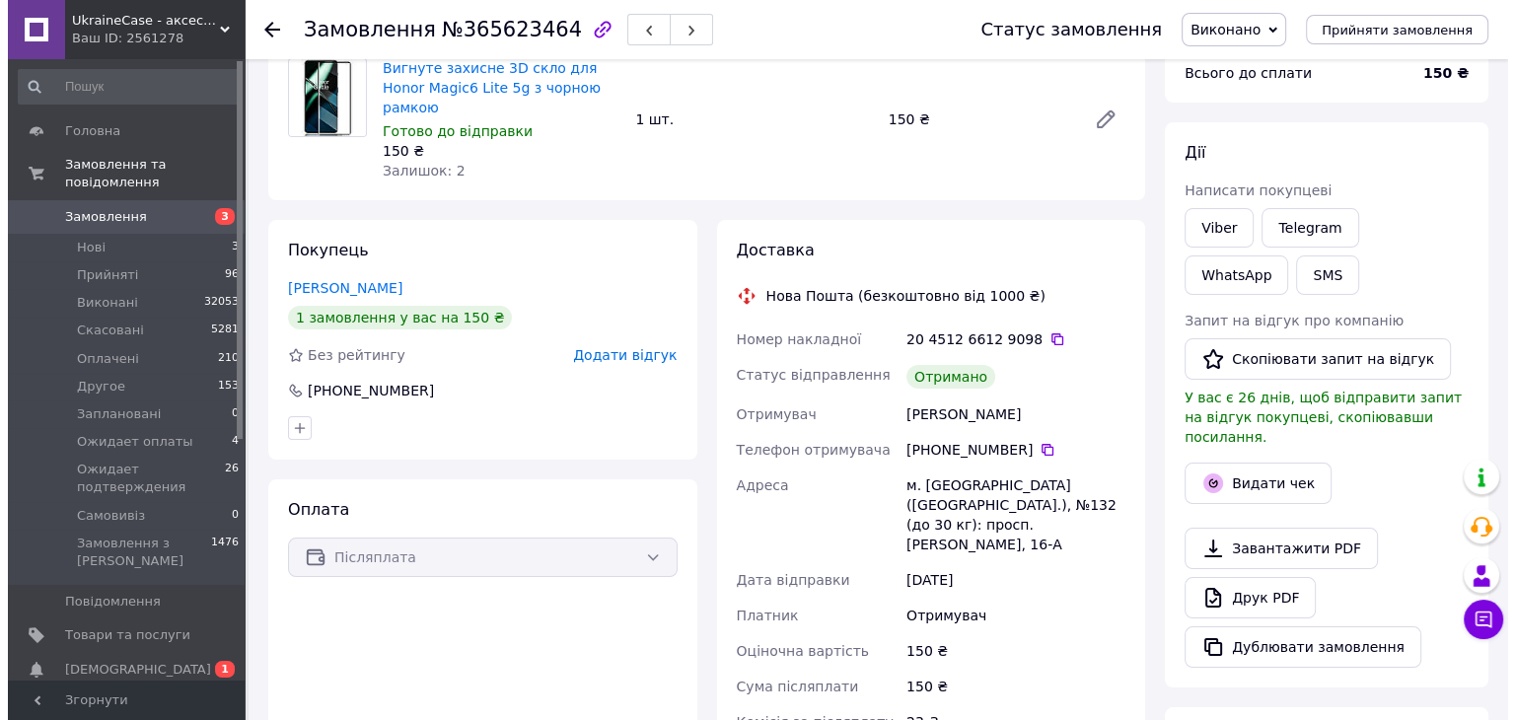
scroll to position [197, 0]
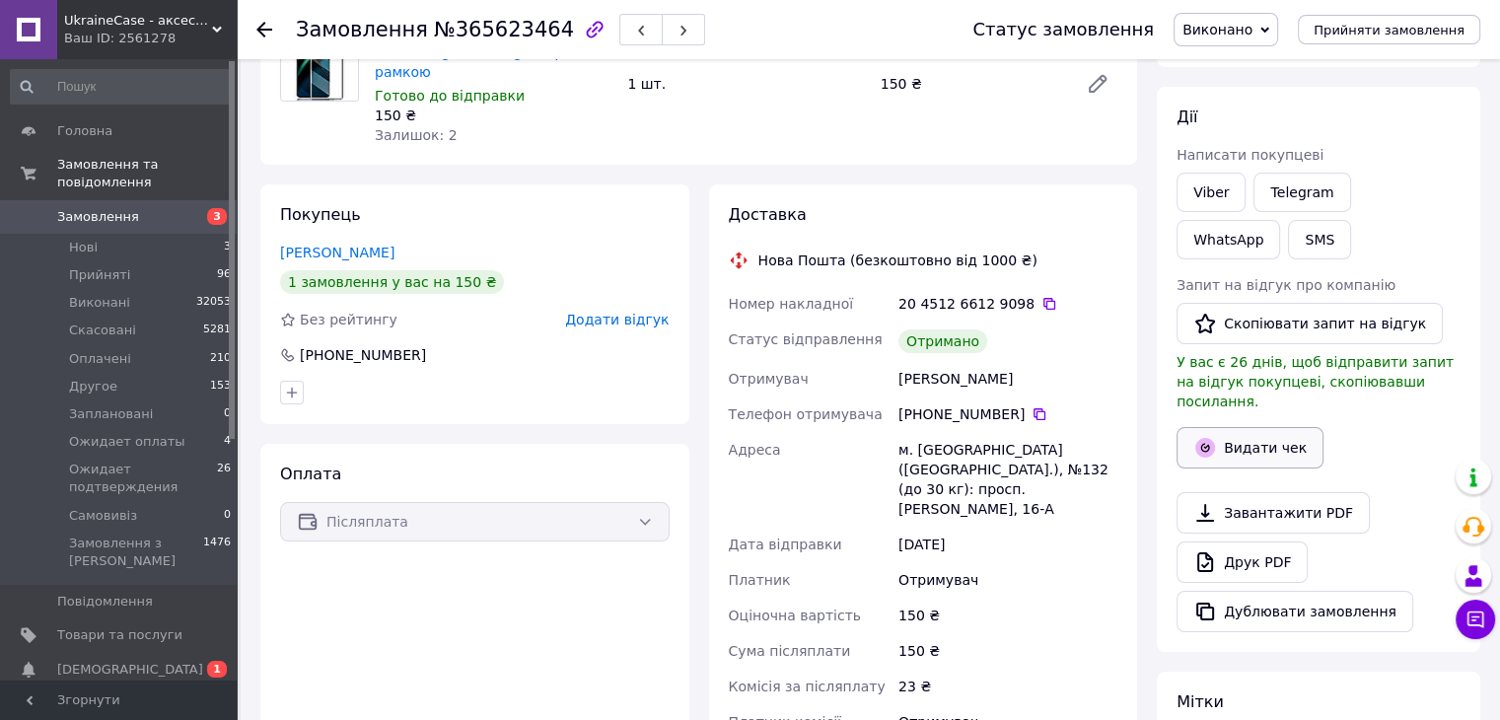
click at [1272, 430] on button "Видати чек" at bounding box center [1250, 447] width 147 height 41
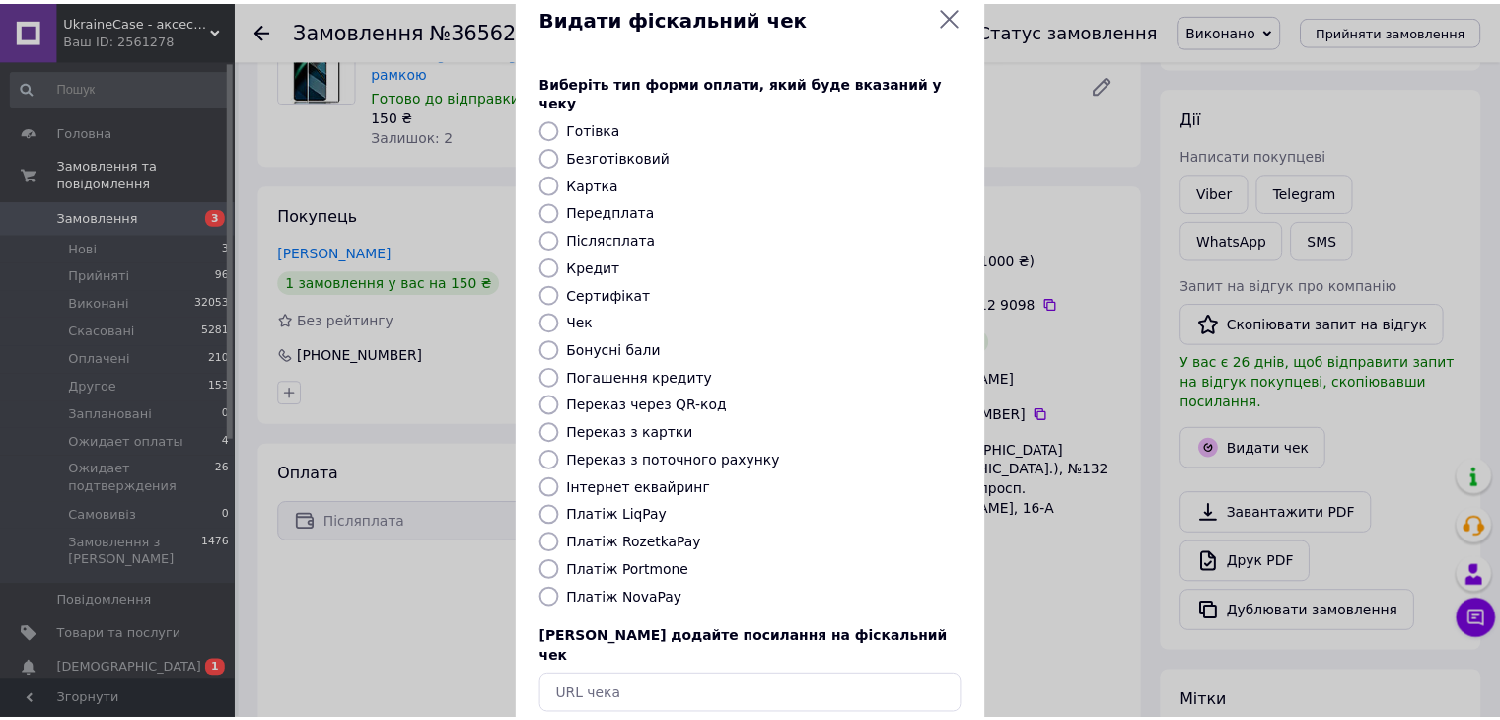
scroll to position [126, 0]
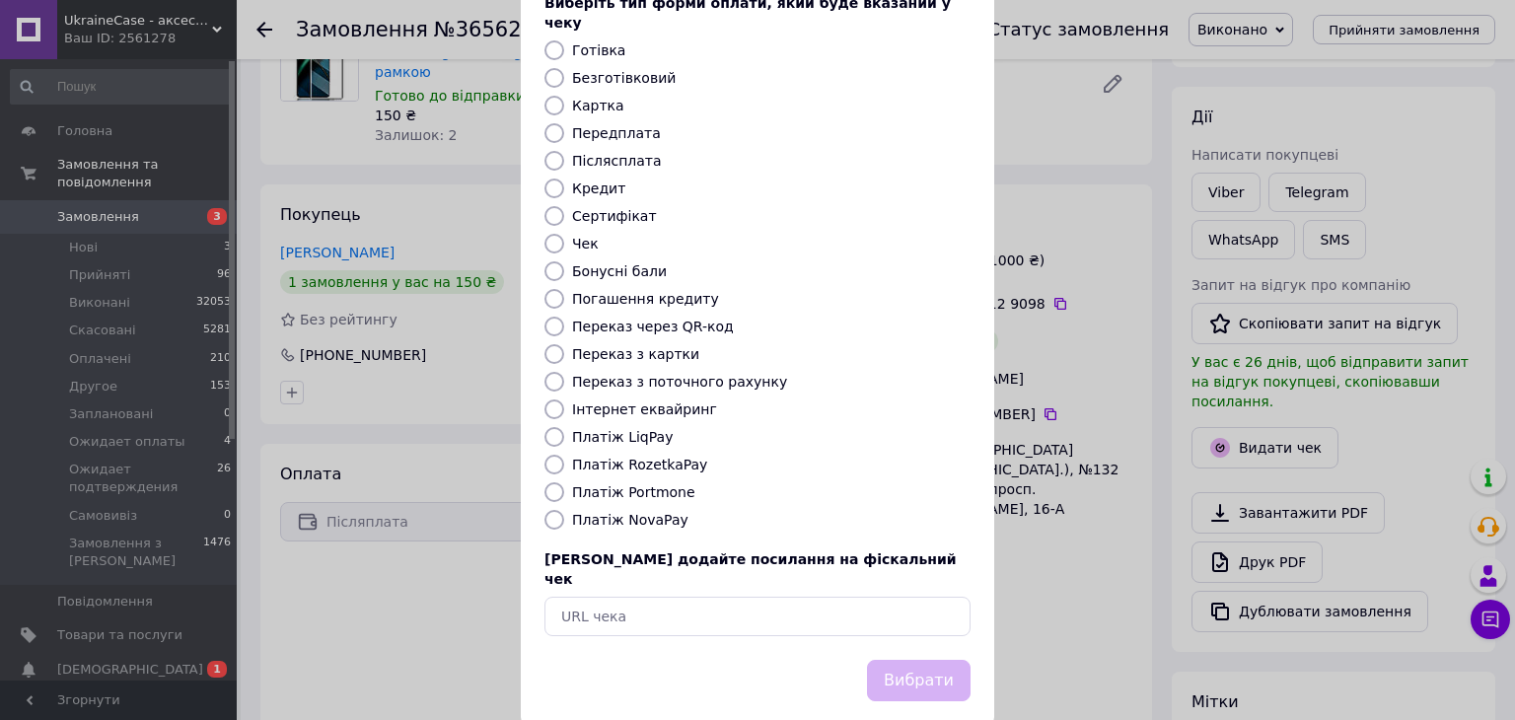
click at [552, 510] on input "Платіж NovaPay" at bounding box center [554, 520] width 20 height 20
radio input "true"
click at [948, 660] on button "Вибрати" at bounding box center [919, 681] width 104 height 42
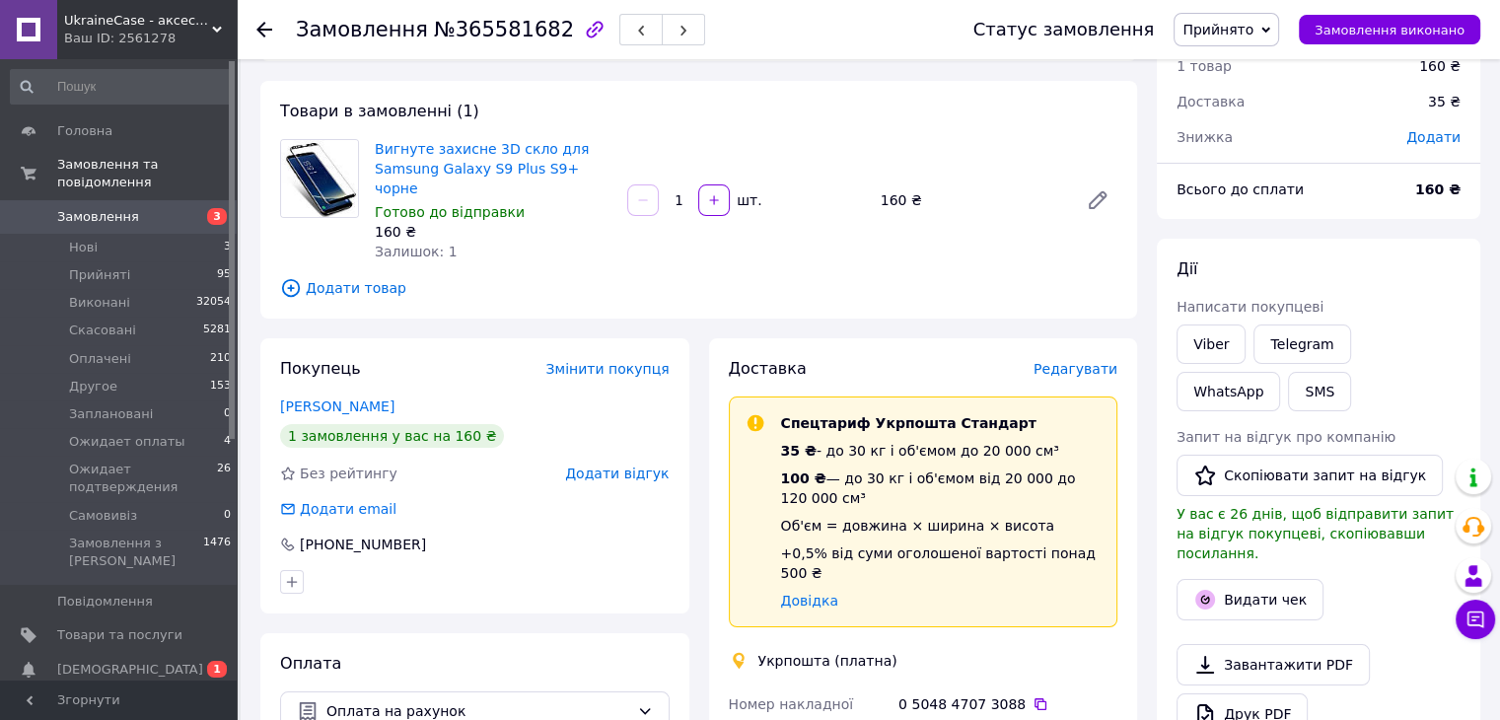
scroll to position [296, 0]
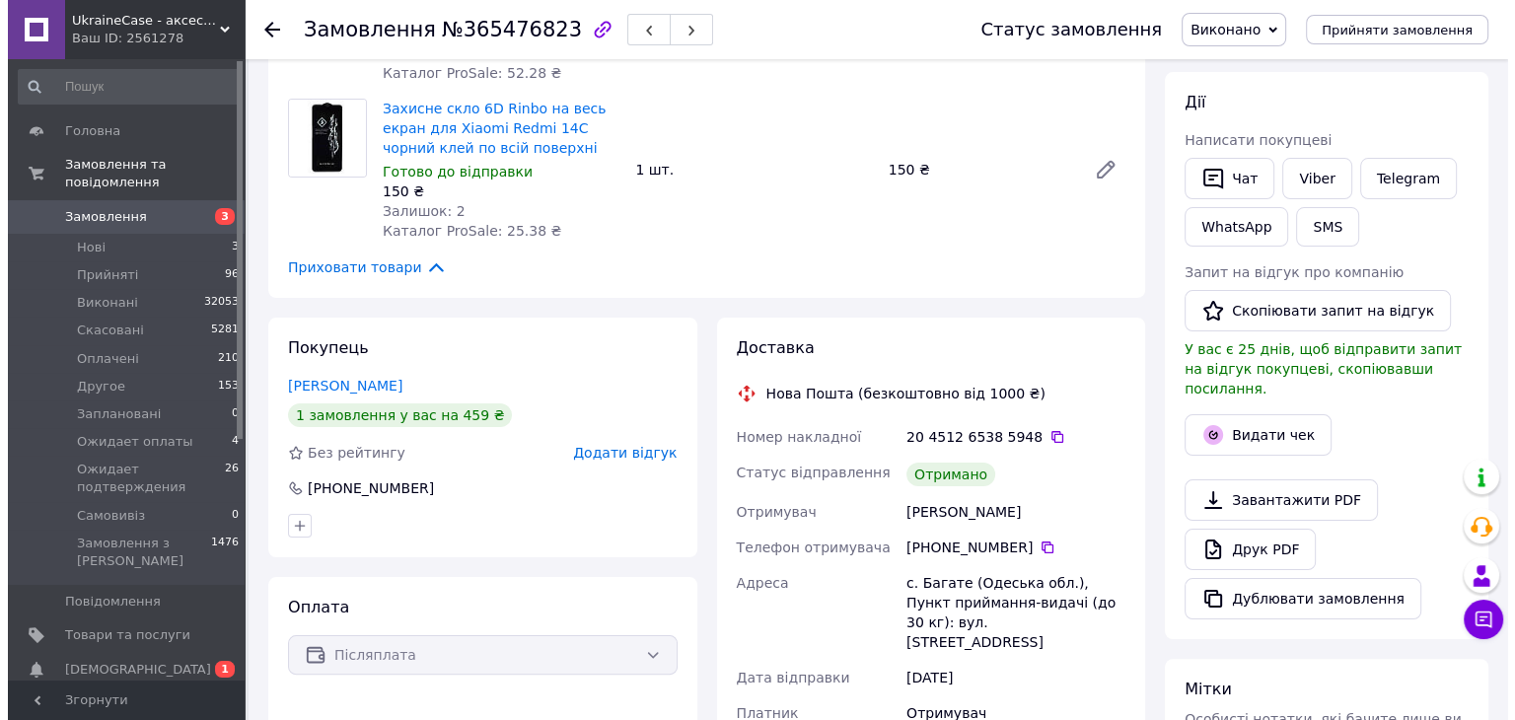
scroll to position [296, 0]
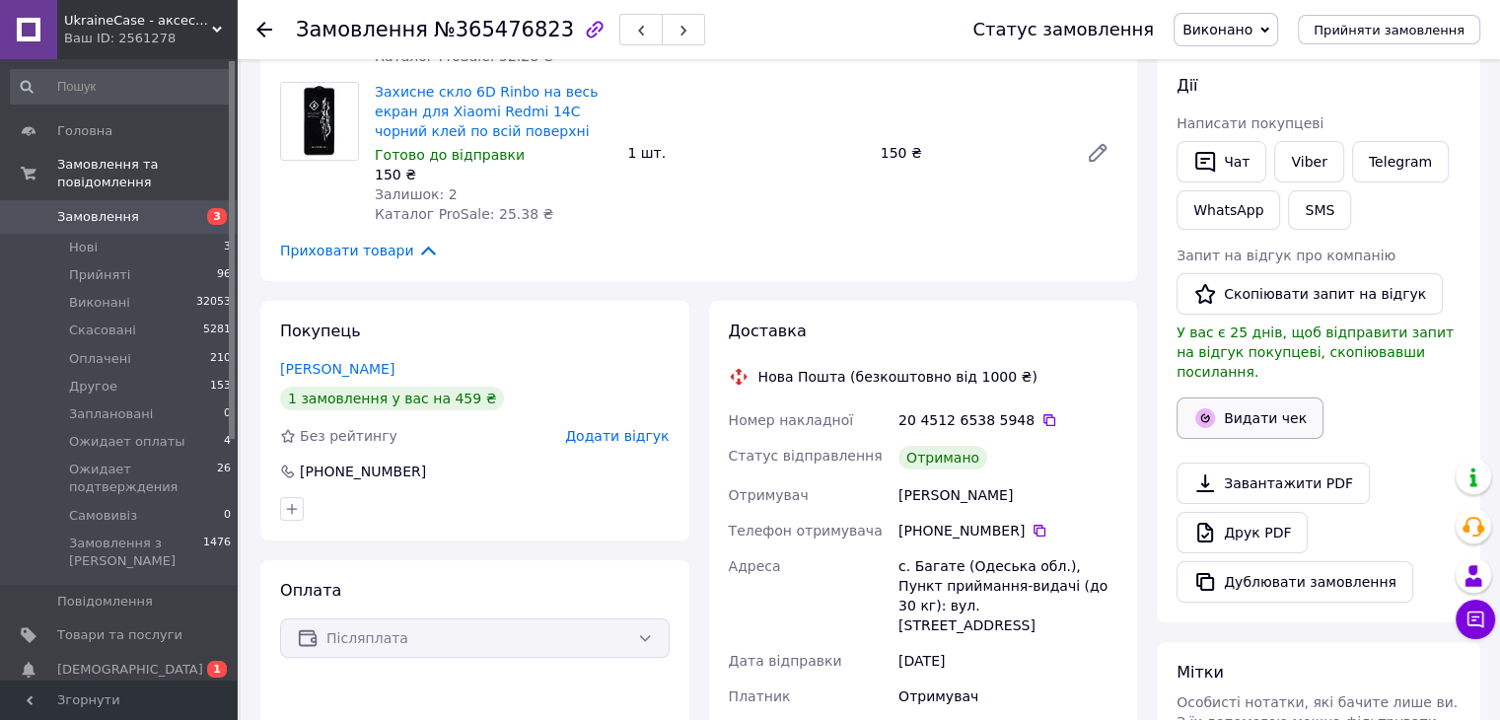
click at [1251, 397] on button "Видати чек" at bounding box center [1250, 417] width 147 height 41
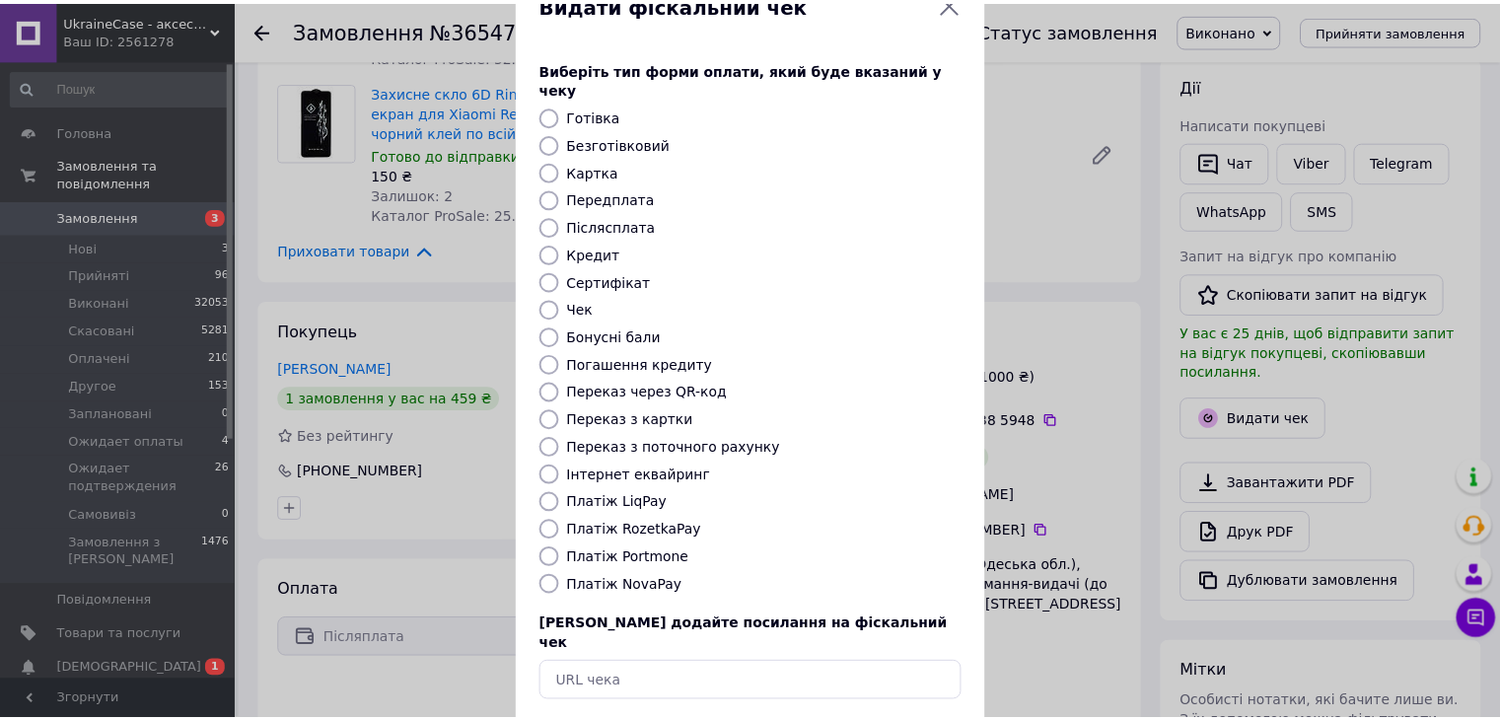
scroll to position [126, 0]
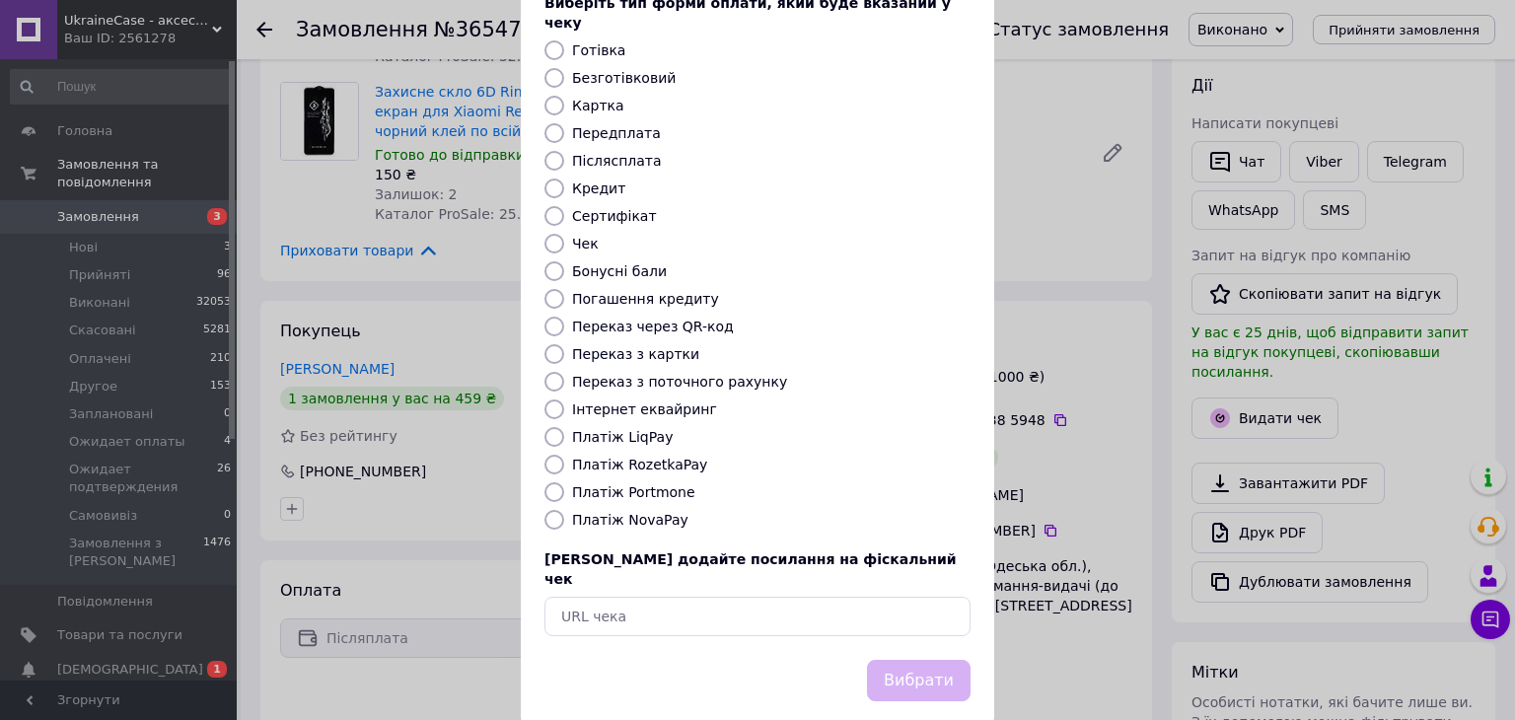
click at [548, 510] on input "Платіж NovaPay" at bounding box center [554, 520] width 20 height 20
radio input "true"
click at [912, 660] on button "Вибрати" at bounding box center [919, 681] width 104 height 42
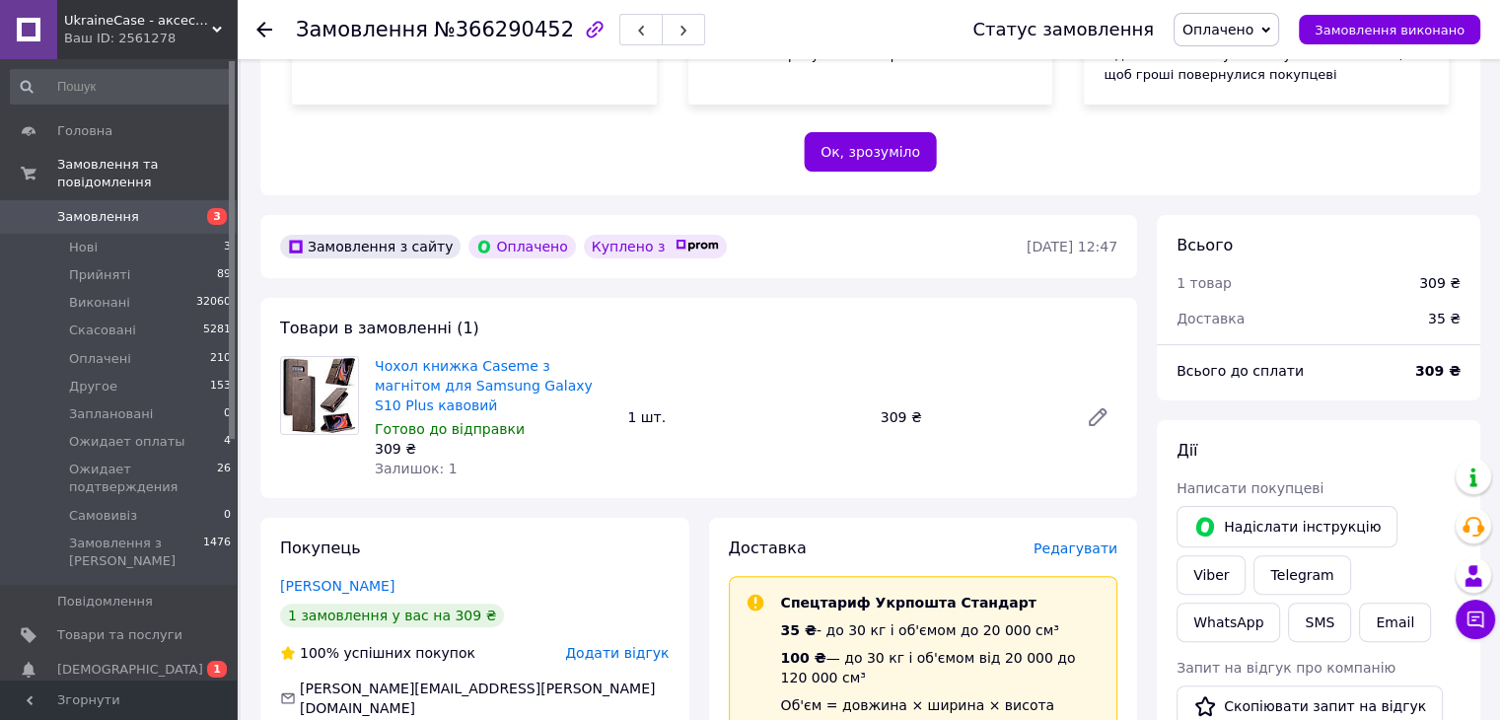
scroll to position [394, 0]
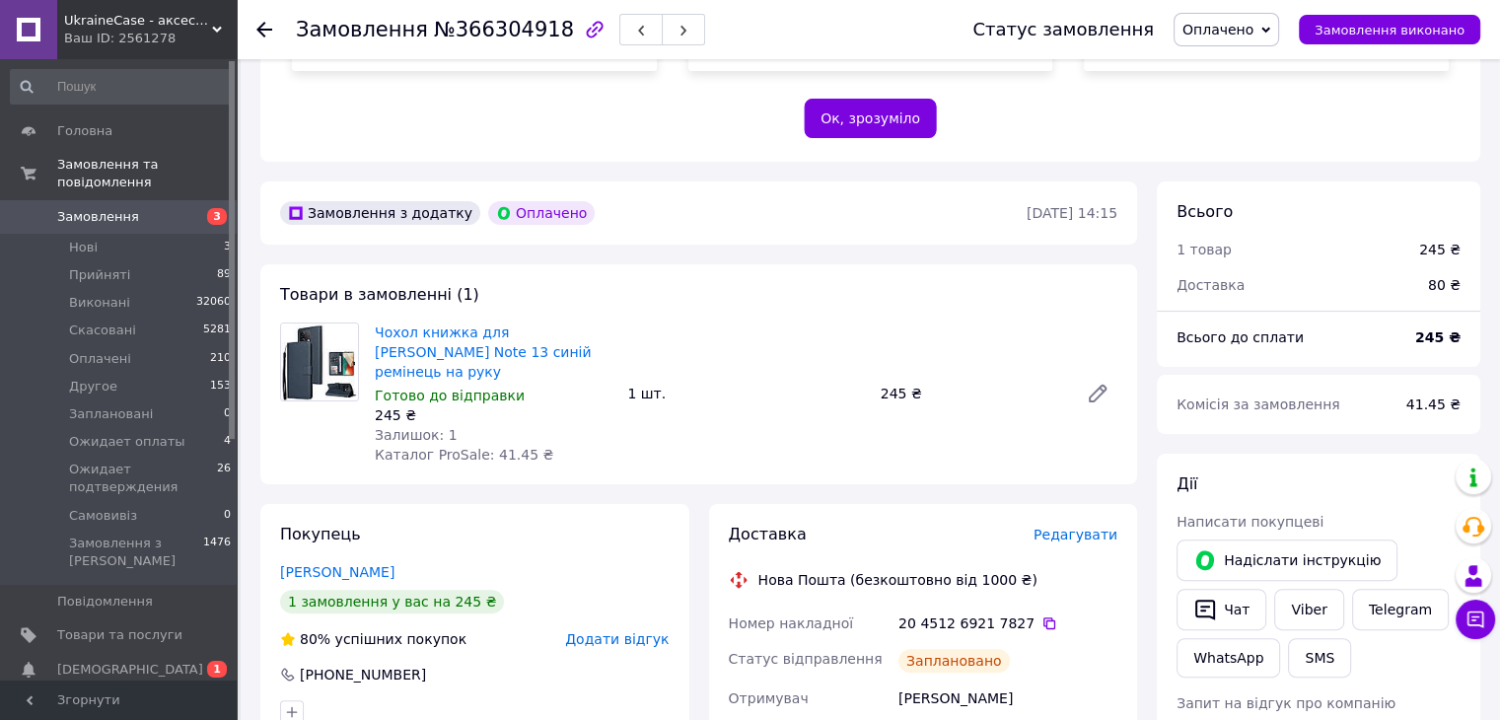
scroll to position [493, 0]
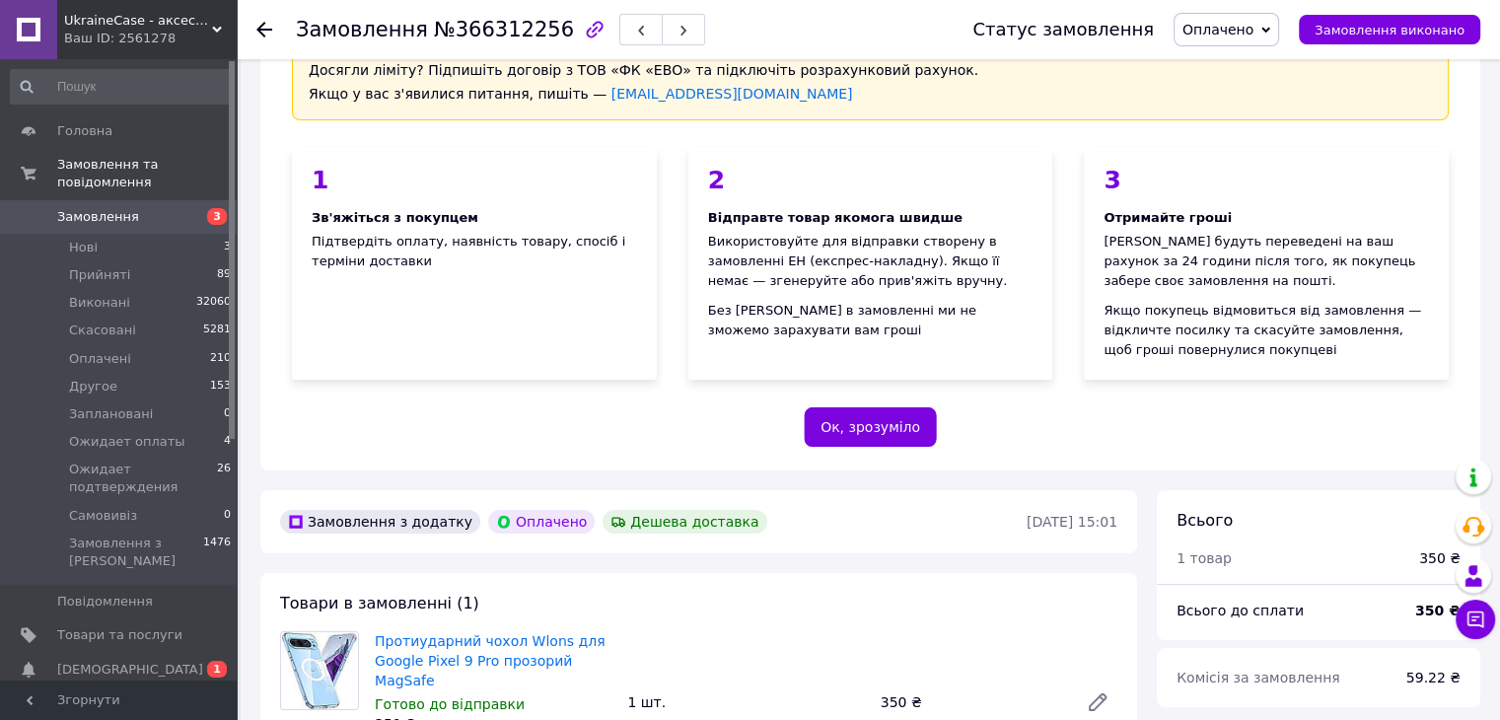
scroll to position [394, 0]
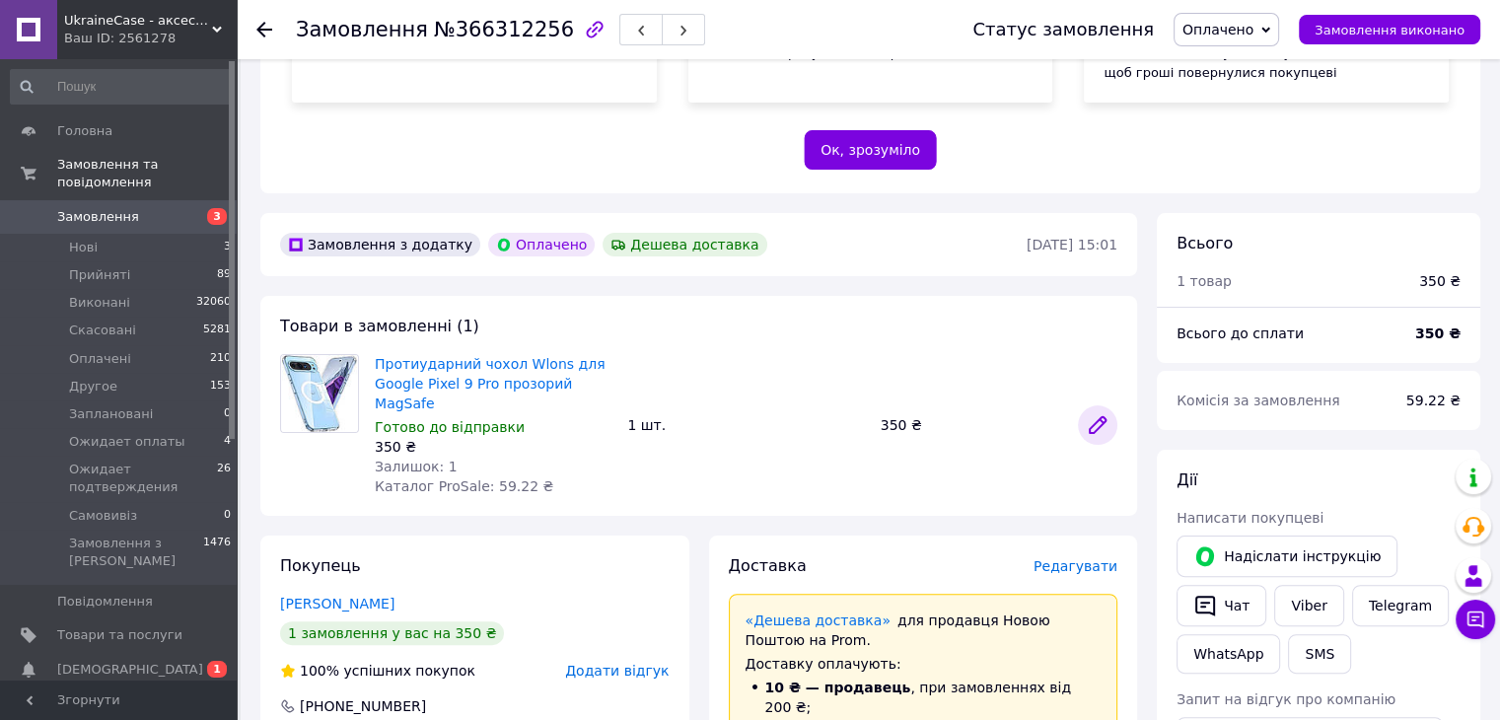
click at [1097, 417] on icon at bounding box center [1098, 425] width 16 height 16
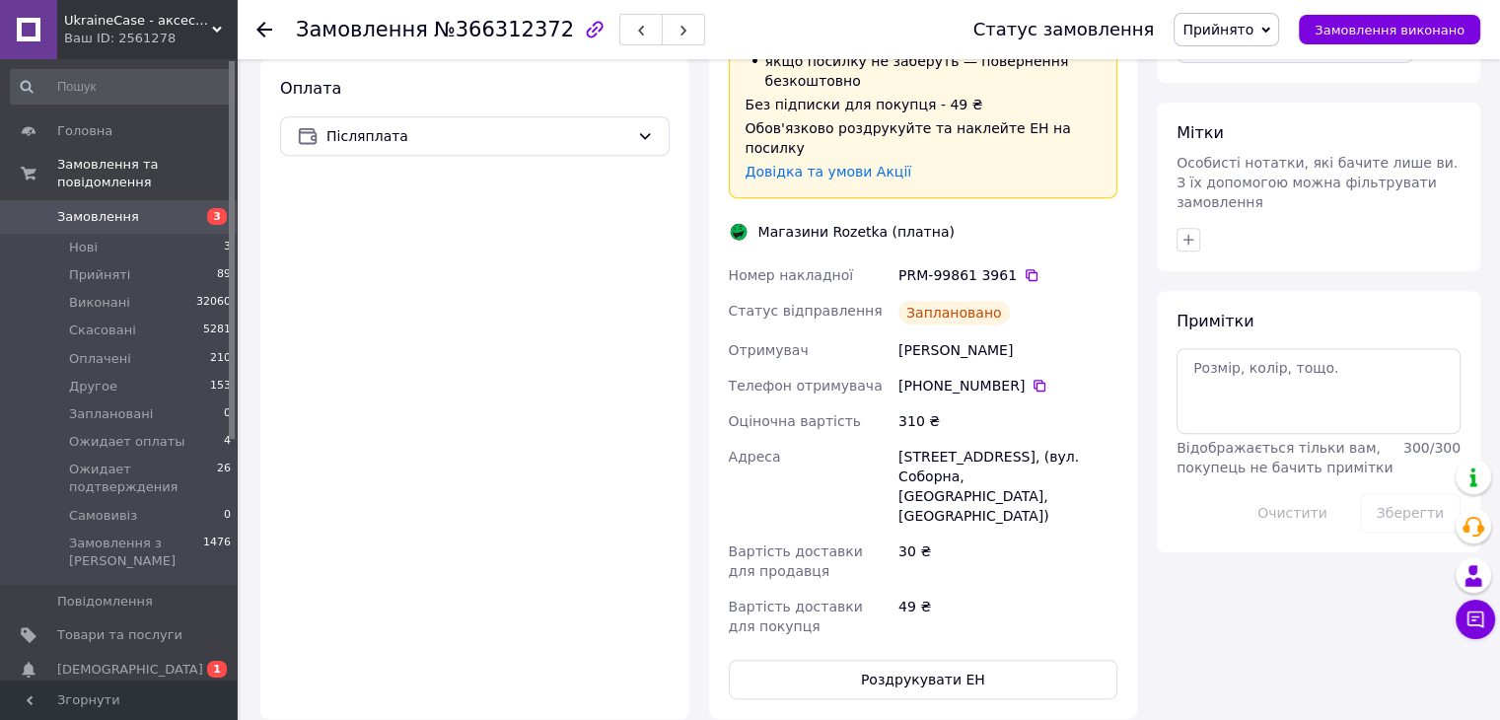
scroll to position [888, 0]
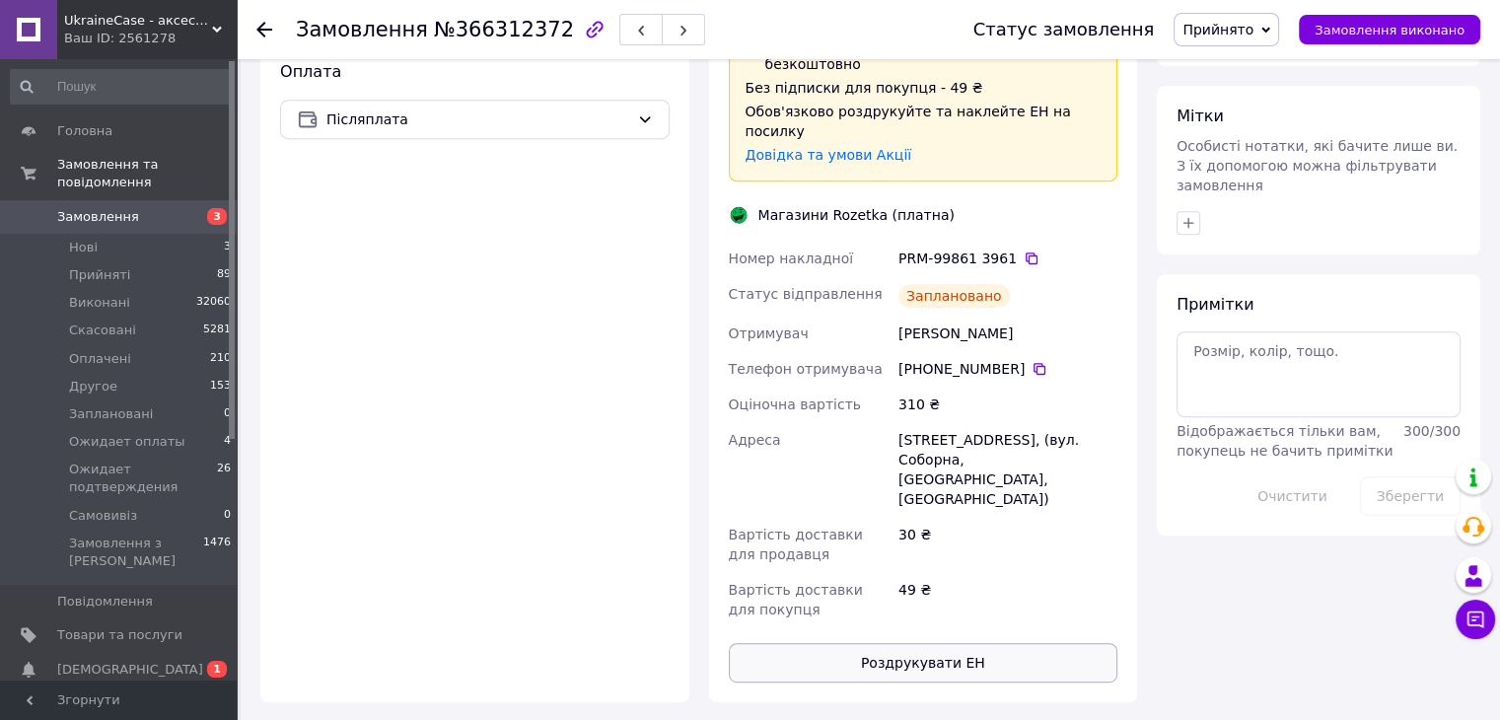
click at [939, 643] on button "Роздрукувати ЕН" at bounding box center [924, 662] width 390 height 39
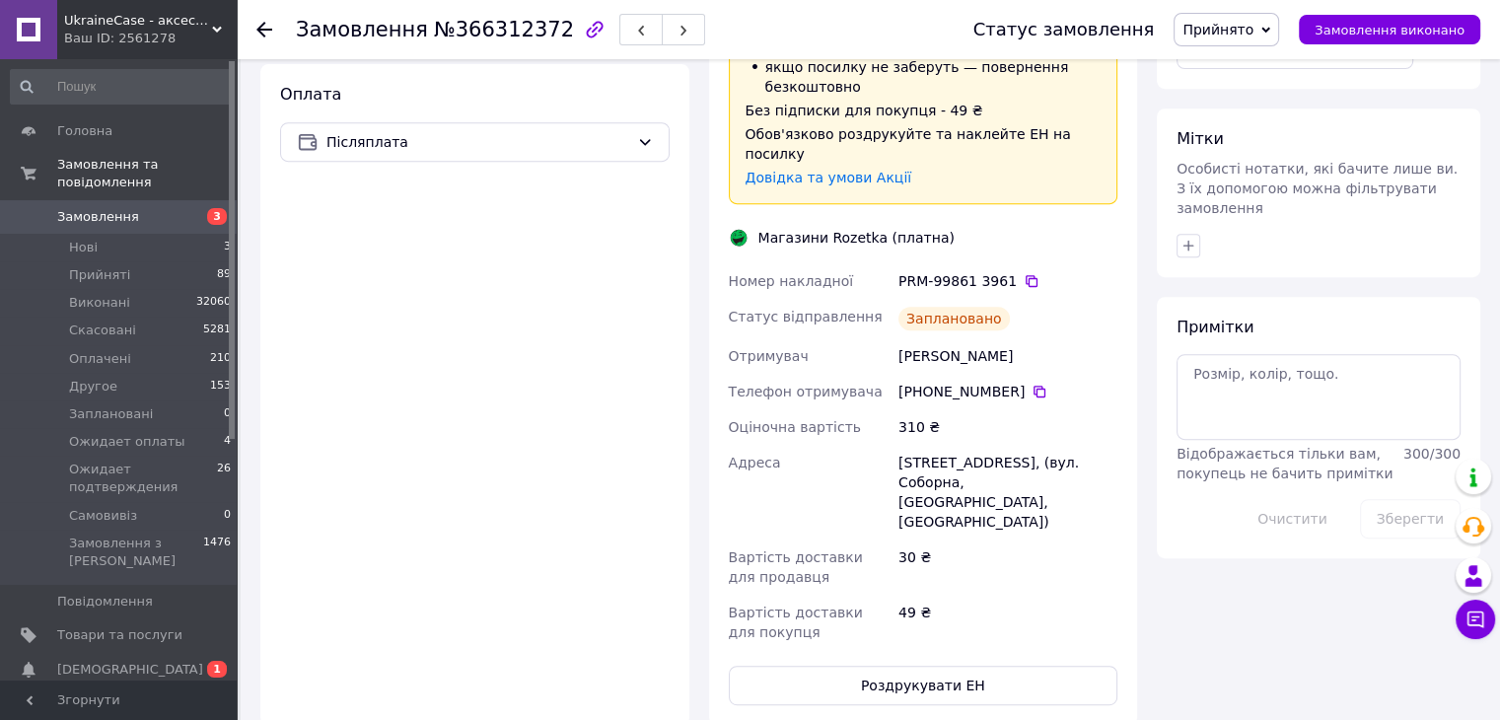
scroll to position [197, 0]
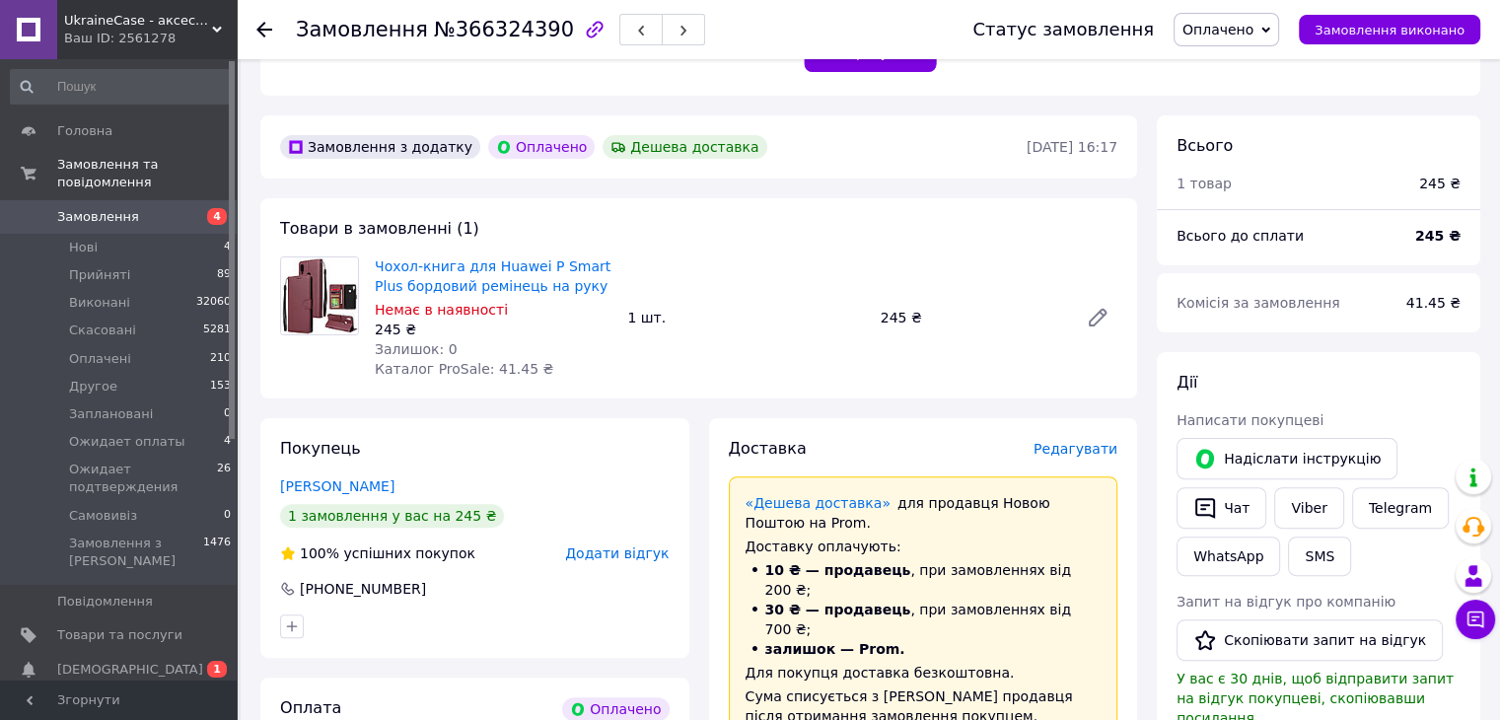
scroll to position [493, 0]
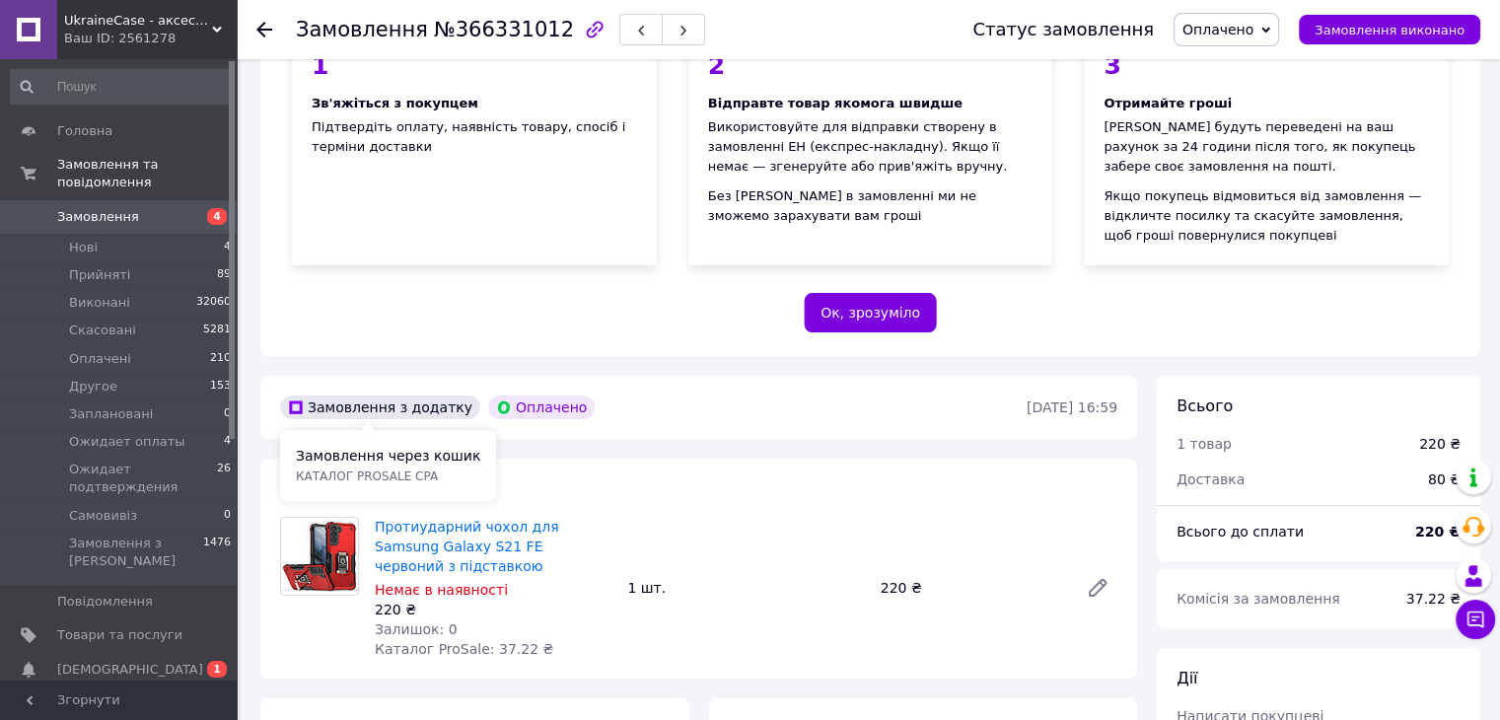
scroll to position [493, 0]
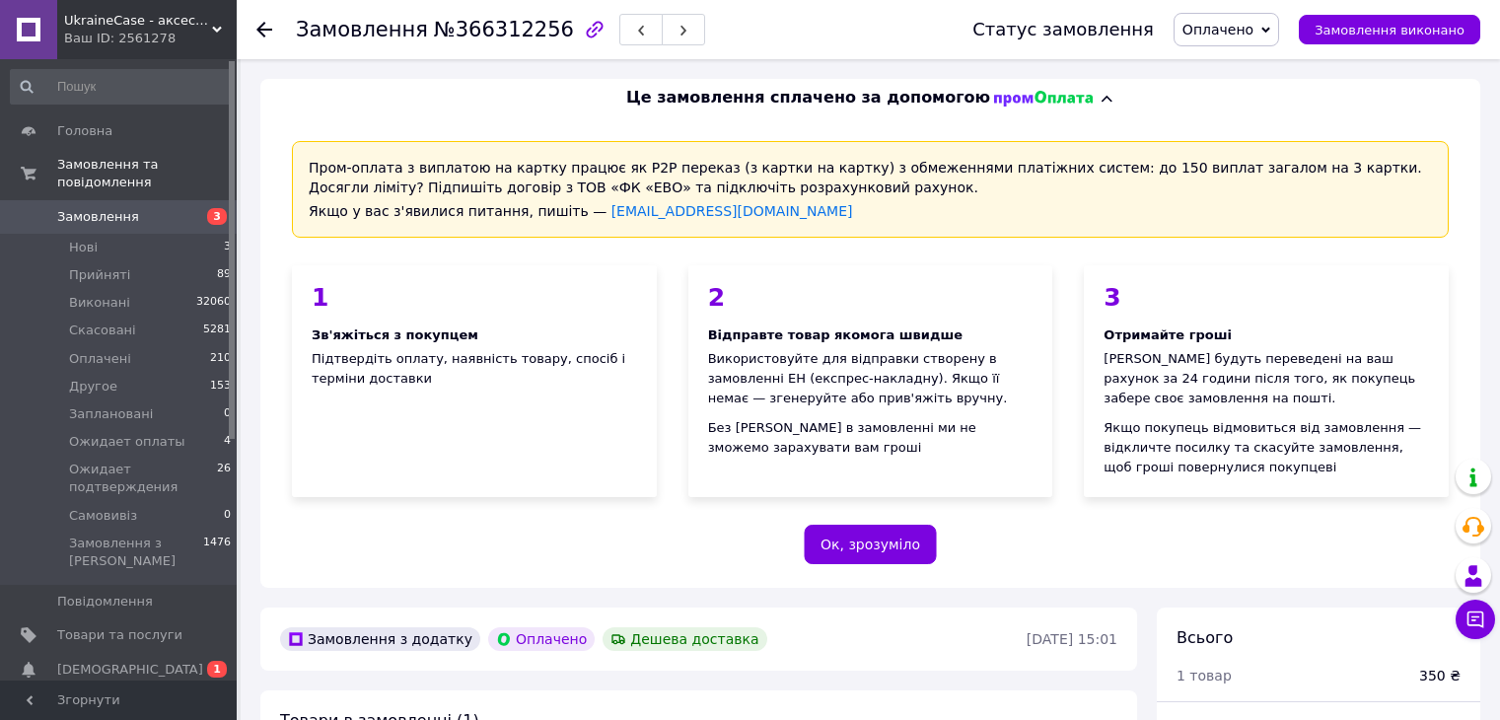
scroll to position [394, 0]
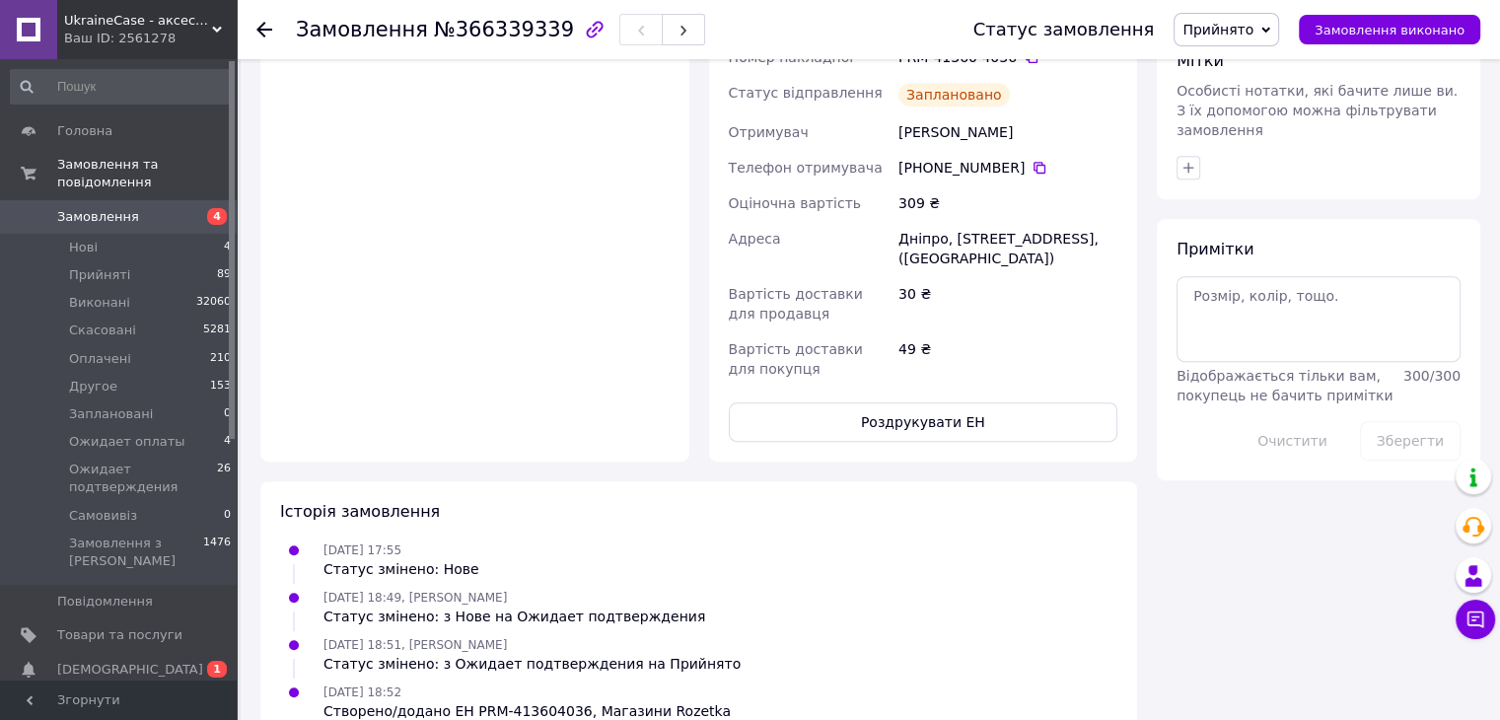
scroll to position [876, 0]
click at [843, 400] on button "Роздрукувати ЕН" at bounding box center [924, 419] width 390 height 39
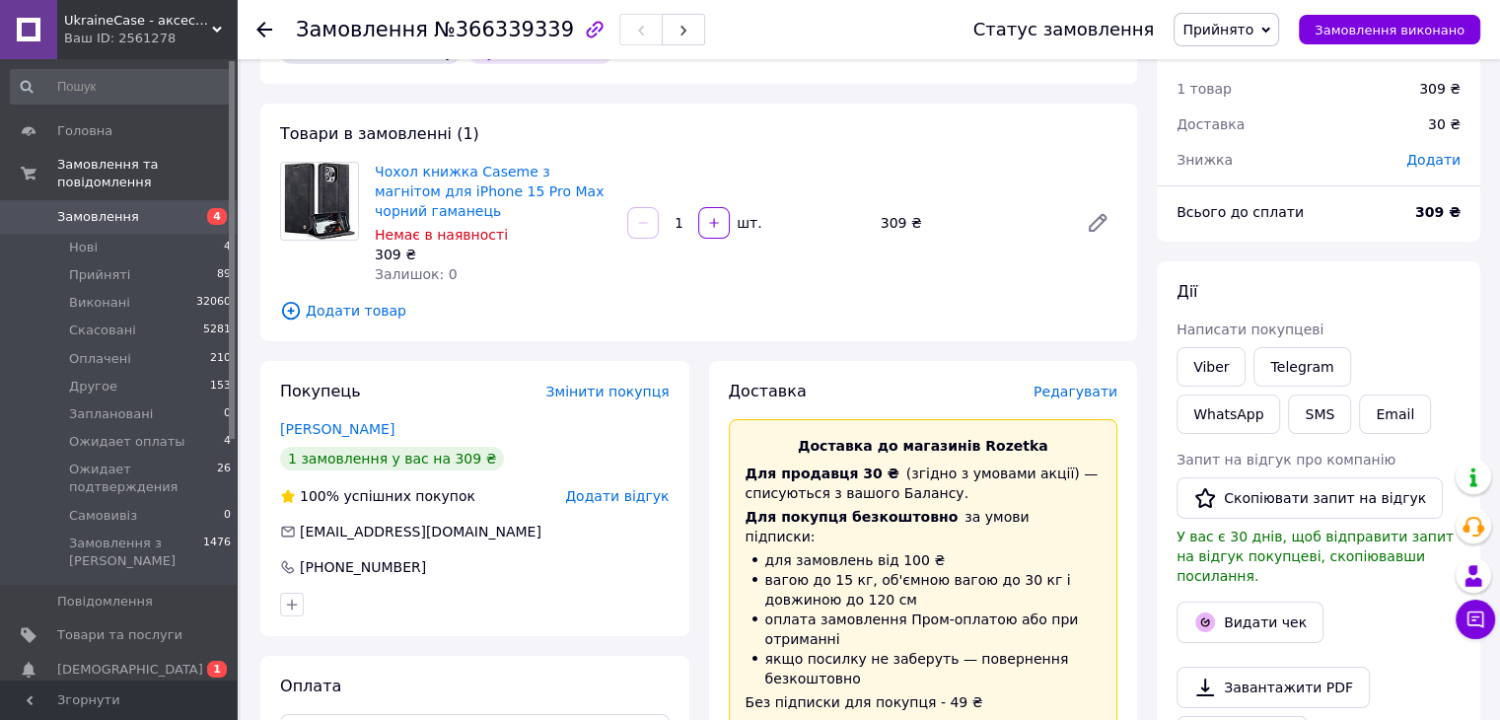
scroll to position [0, 0]
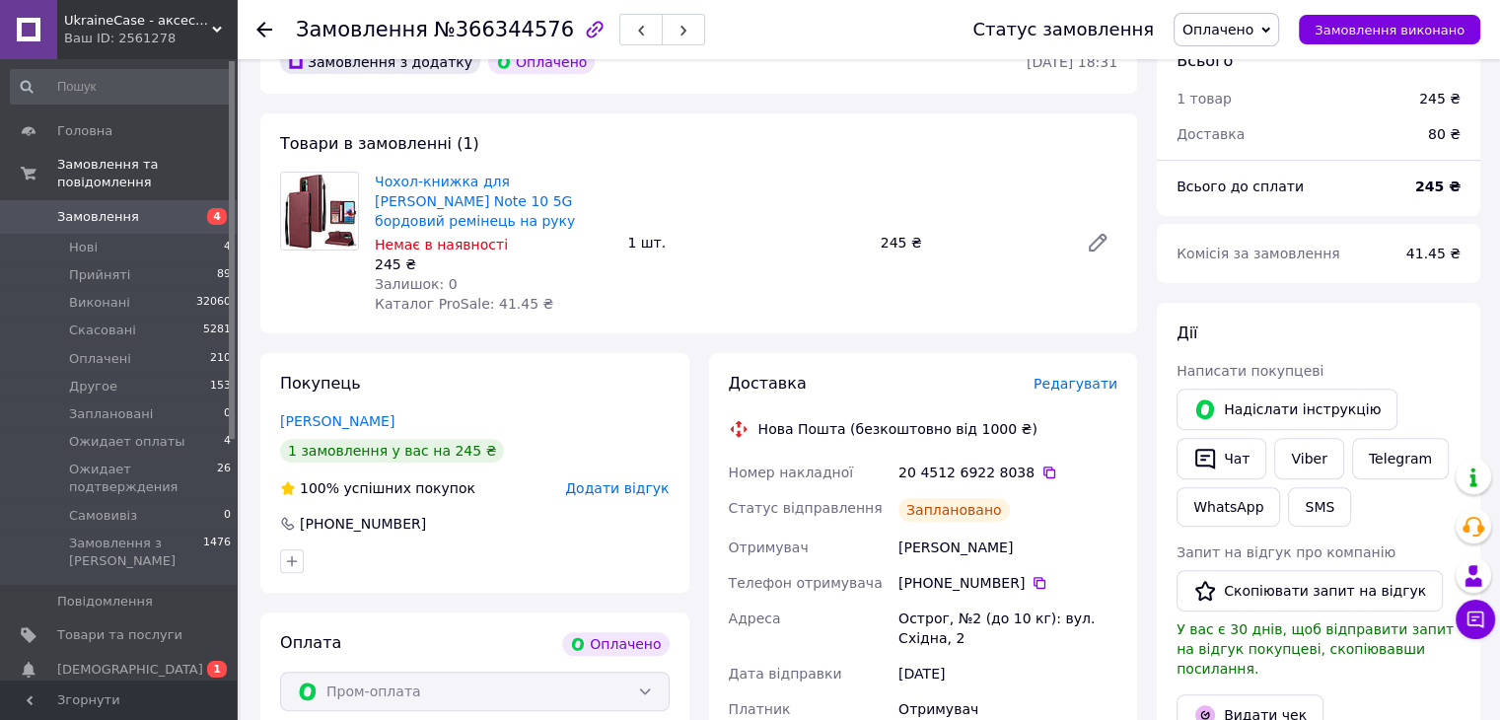
scroll to position [690, 0]
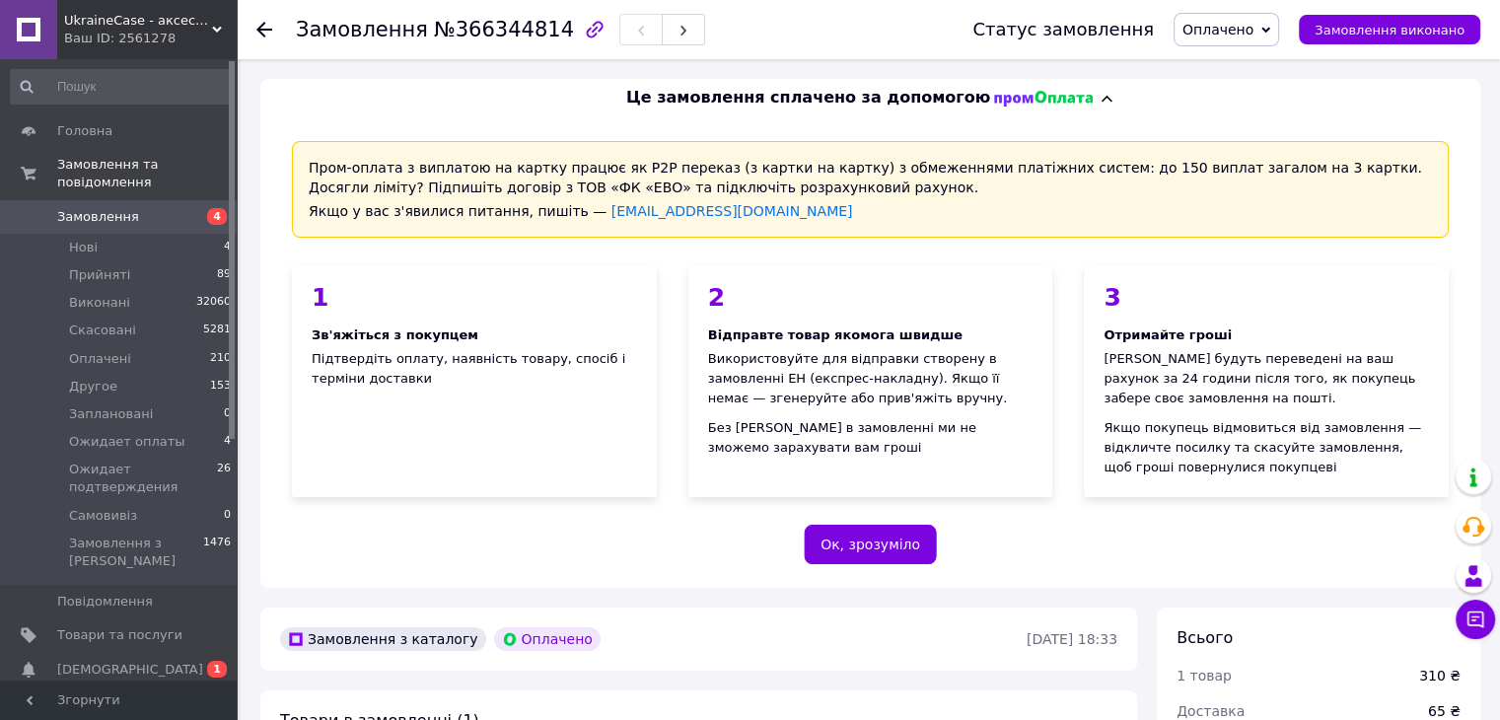
scroll to position [493, 0]
